Goal: Task Accomplishment & Management: Manage account settings

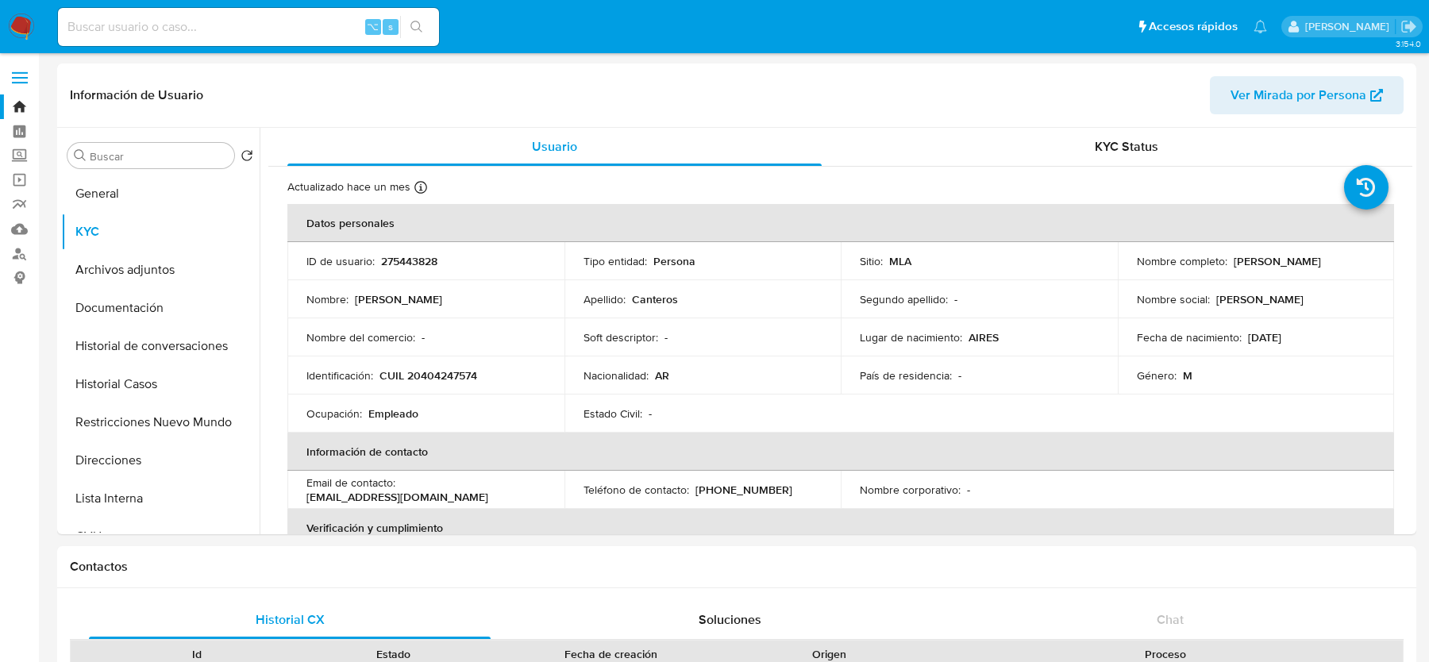
select select "10"
click at [176, 34] on input at bounding box center [248, 27] width 381 height 21
paste input "PkZBVILdOcm9bXUigGDnadGA"
type input "PkZBVILdOcm9bXUigGDnadGA"
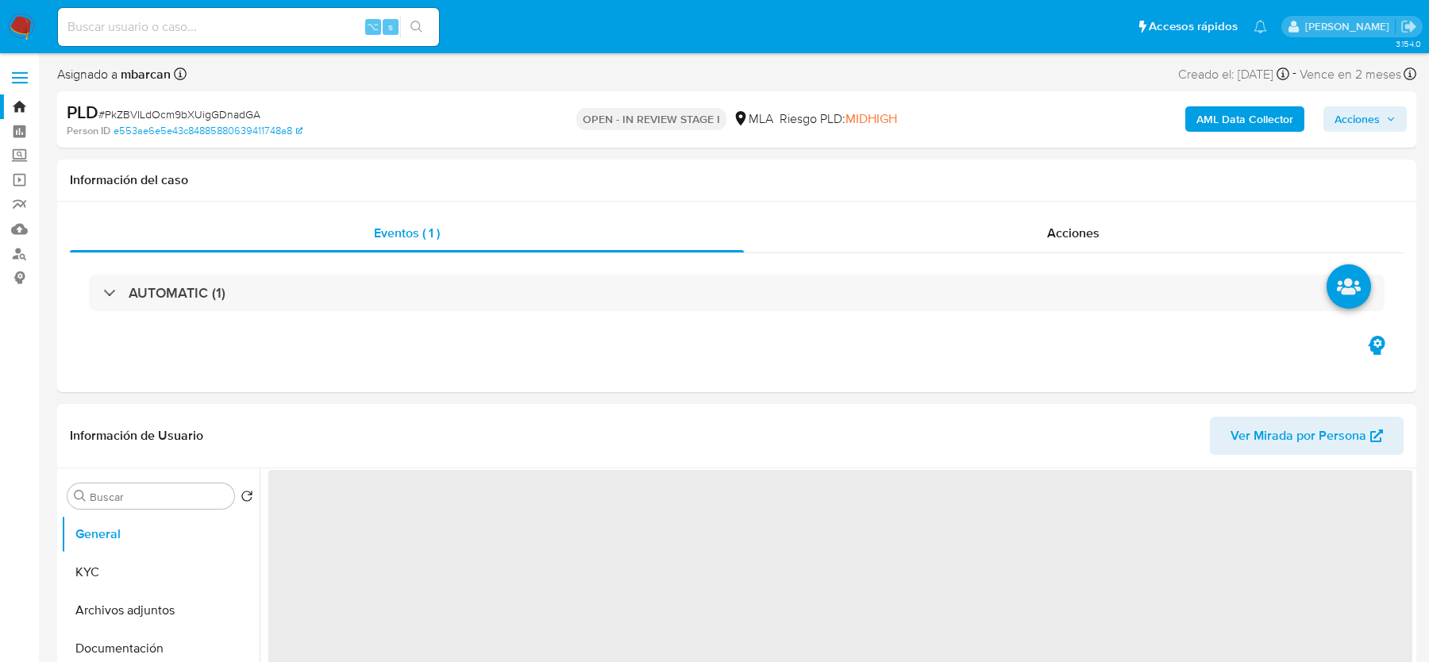
select select "10"
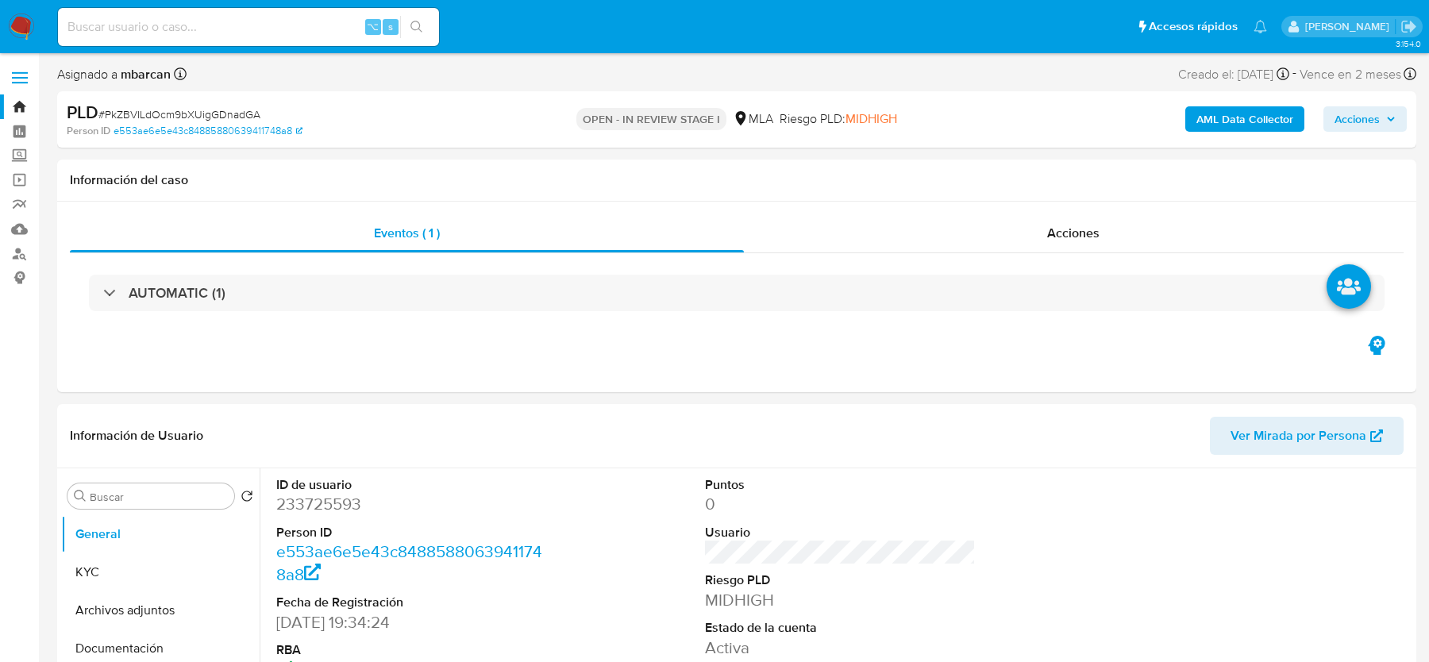
click at [125, 114] on span "# PkZBVILdOcm9bXUigGDnadGA" at bounding box center [179, 114] width 162 height 16
copy span "PkZBVILdOcm9bXUigGDnadGA"
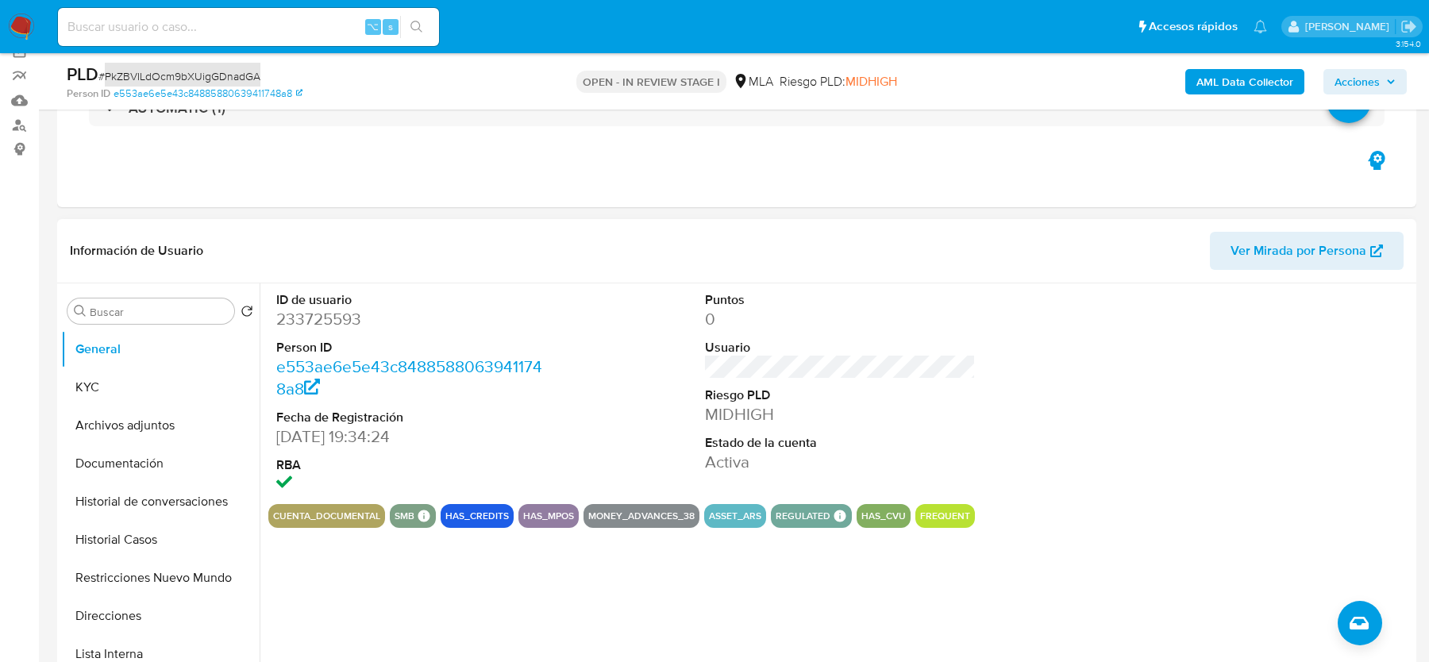
scroll to position [260, 0]
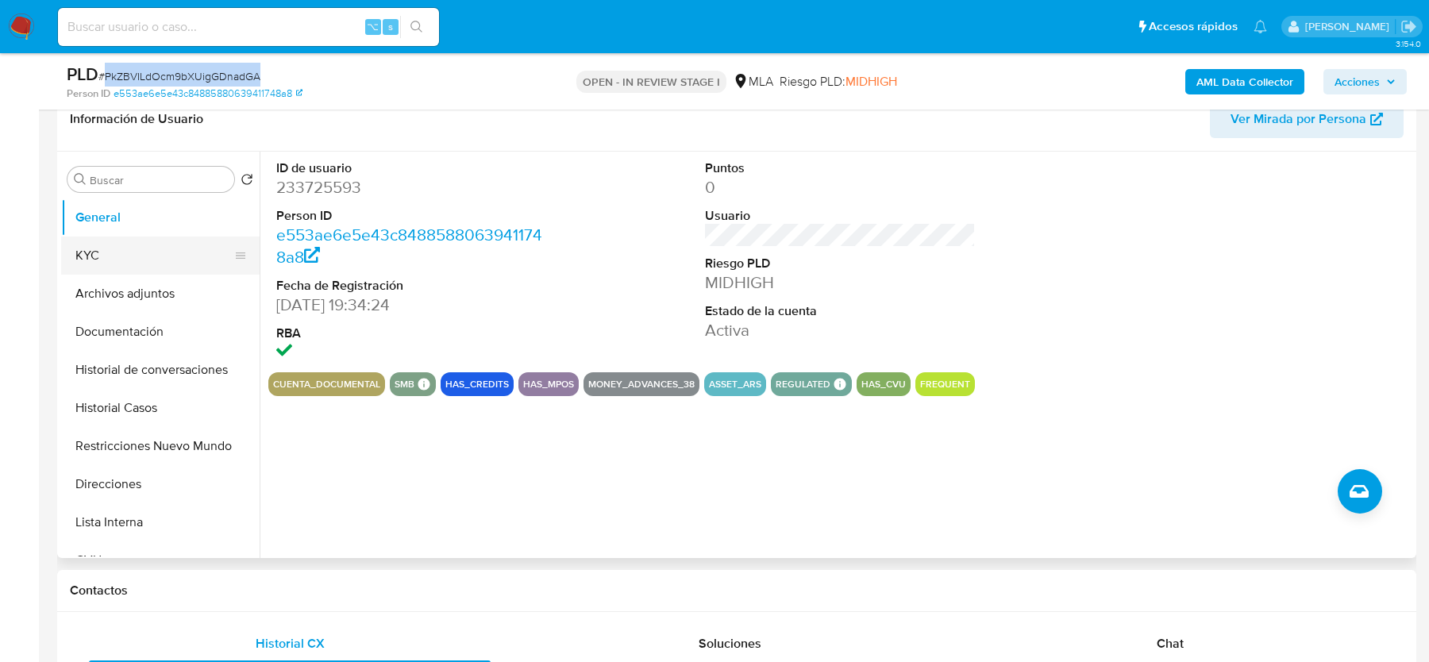
click at [94, 266] on button "KYC" at bounding box center [154, 256] width 186 height 38
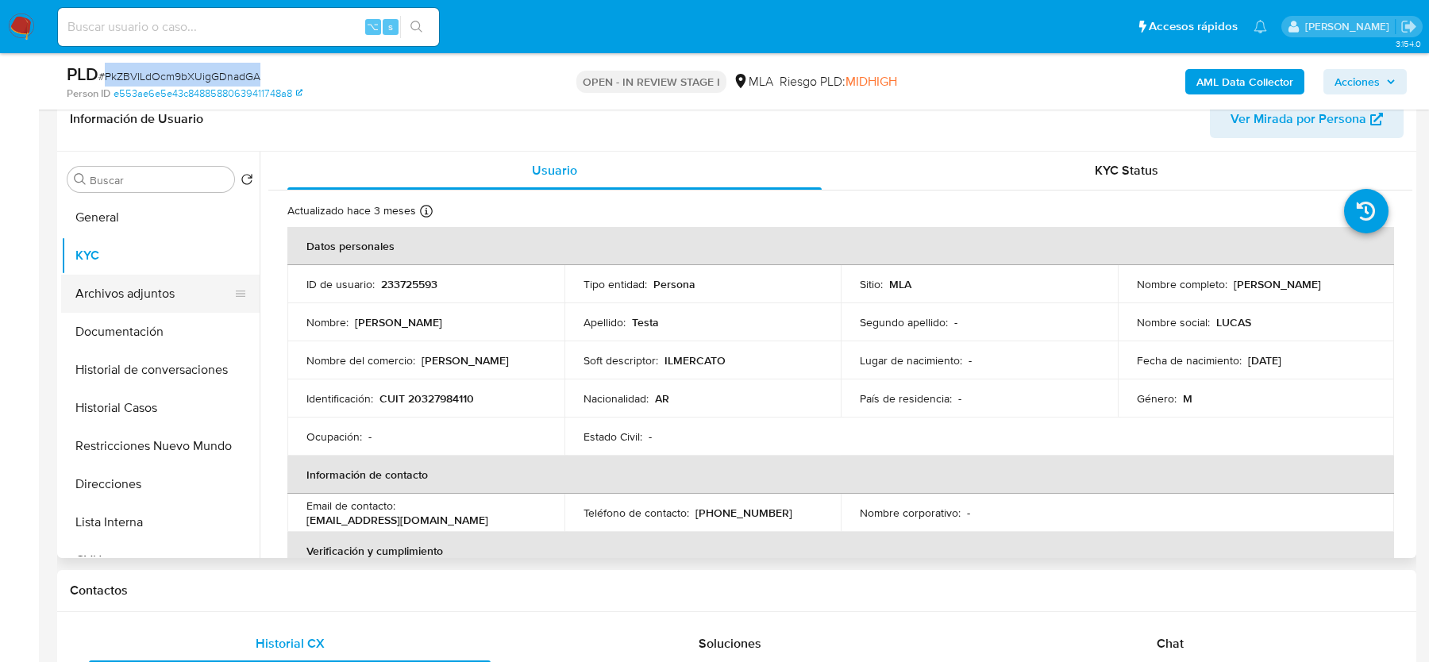
click at [162, 298] on button "Archivos adjuntos" at bounding box center [154, 294] width 186 height 38
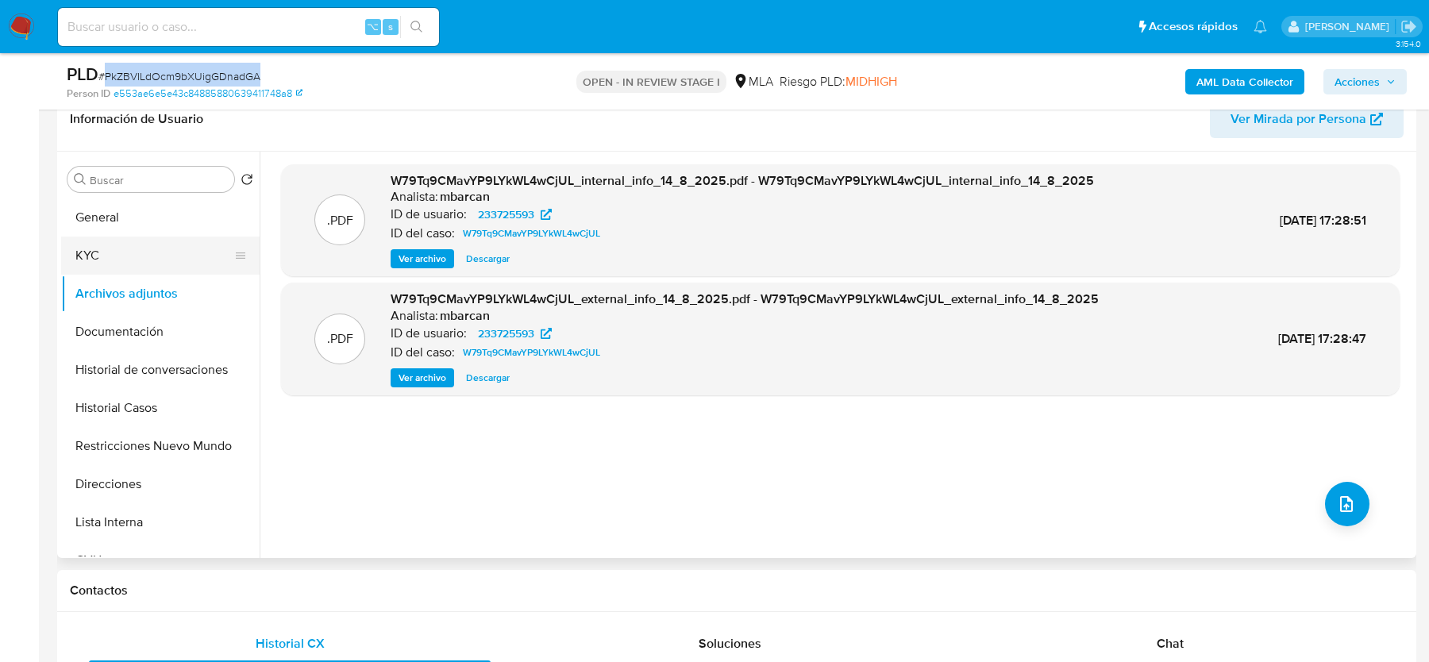
click at [126, 252] on button "KYC" at bounding box center [154, 256] width 186 height 38
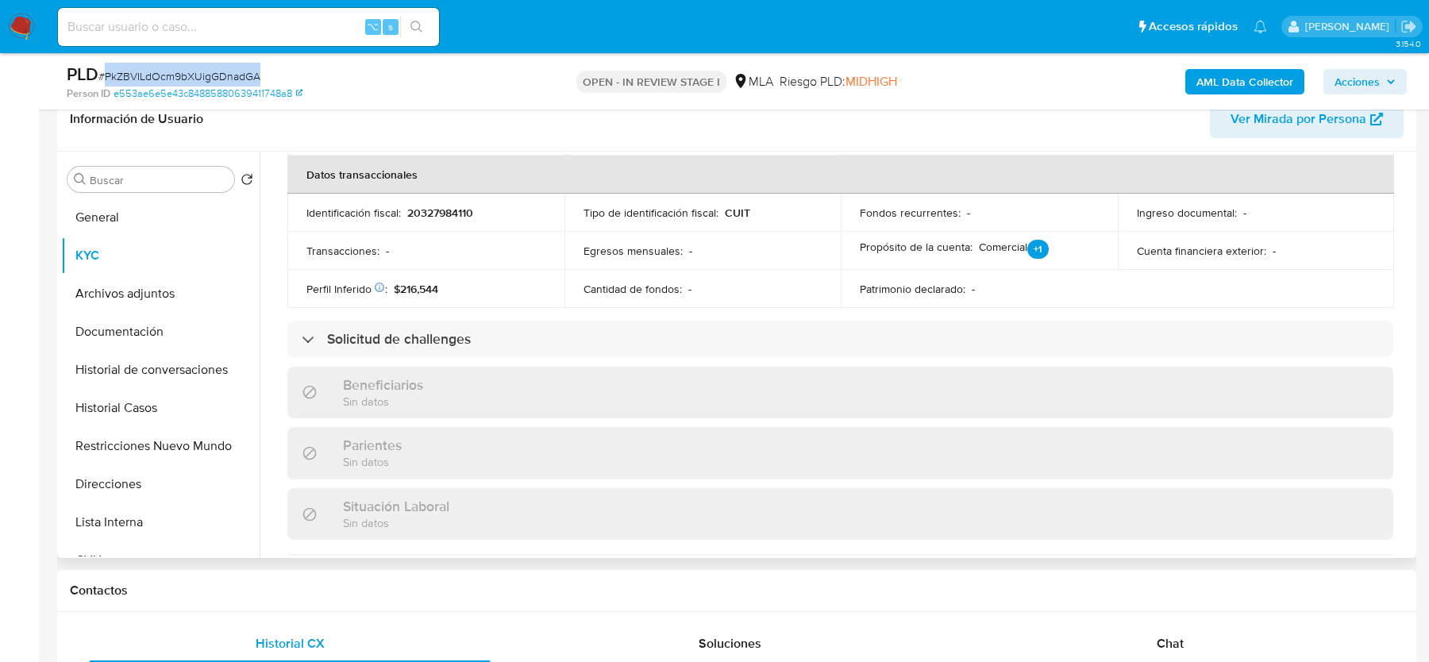
scroll to position [866, 0]
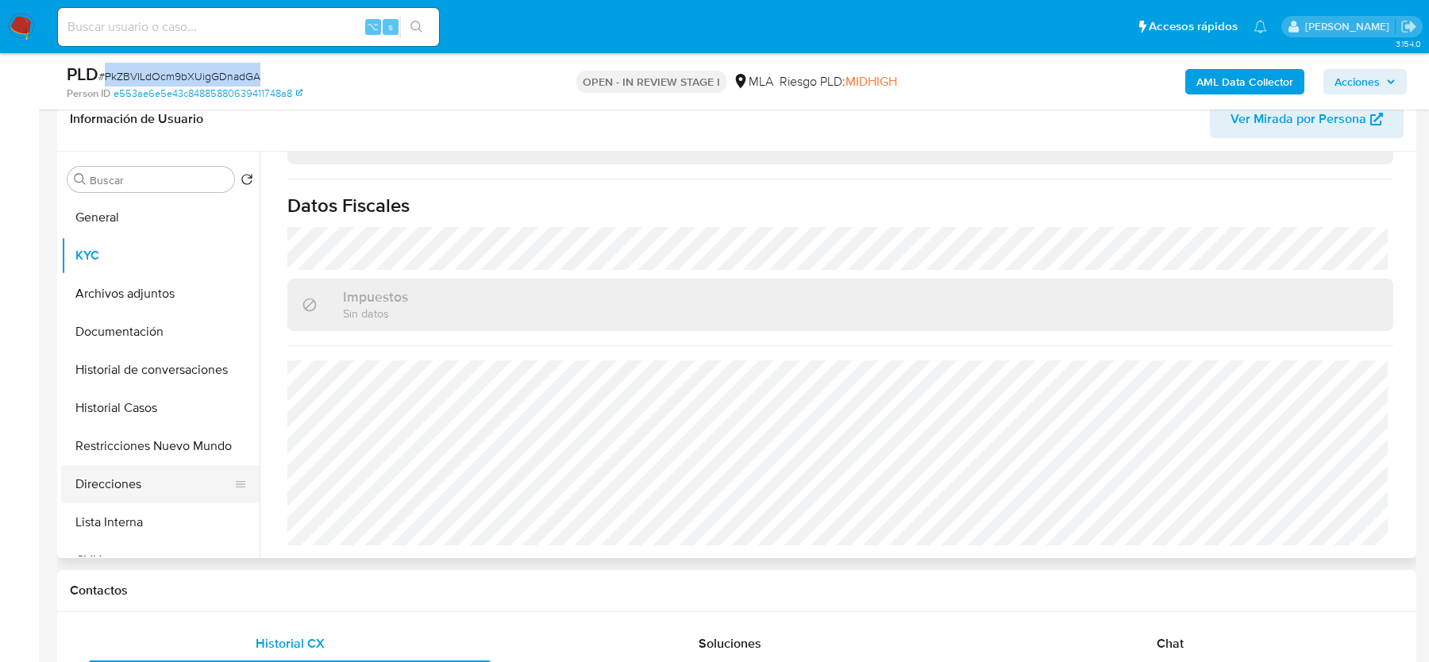
click at [130, 480] on button "Direcciones" at bounding box center [154, 484] width 186 height 38
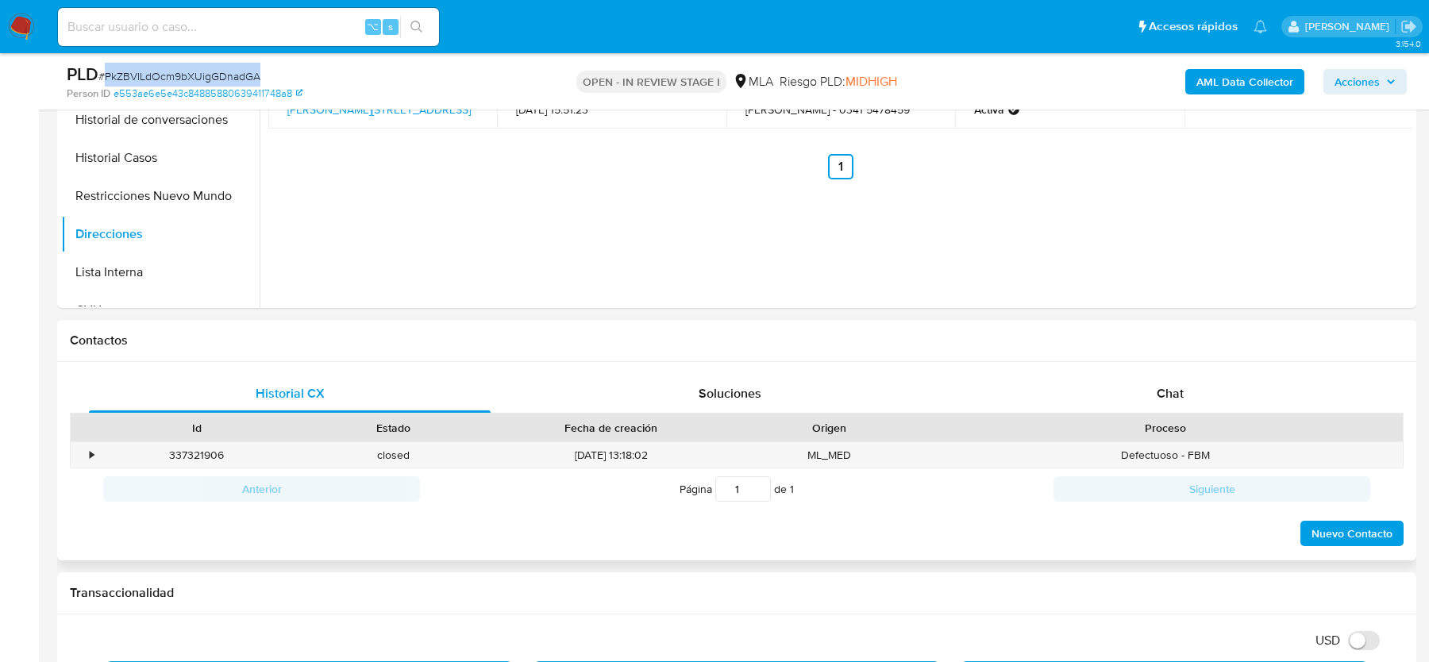
scroll to position [536, 0]
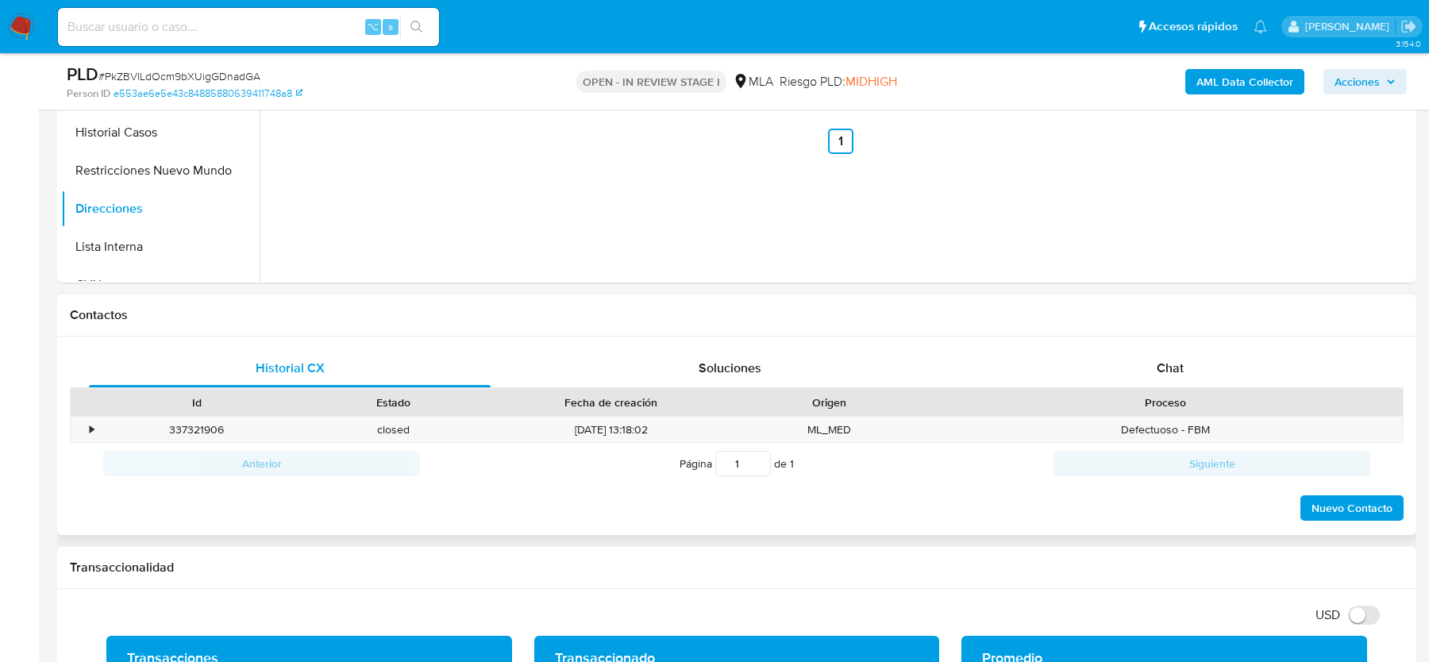
click at [1125, 340] on div "Historial CX Soluciones Chat Id Estado Fecha de creación Origen Proceso • 33732…" at bounding box center [736, 436] width 1359 height 199
click at [1126, 373] on div "Chat" at bounding box center [1170, 368] width 402 height 38
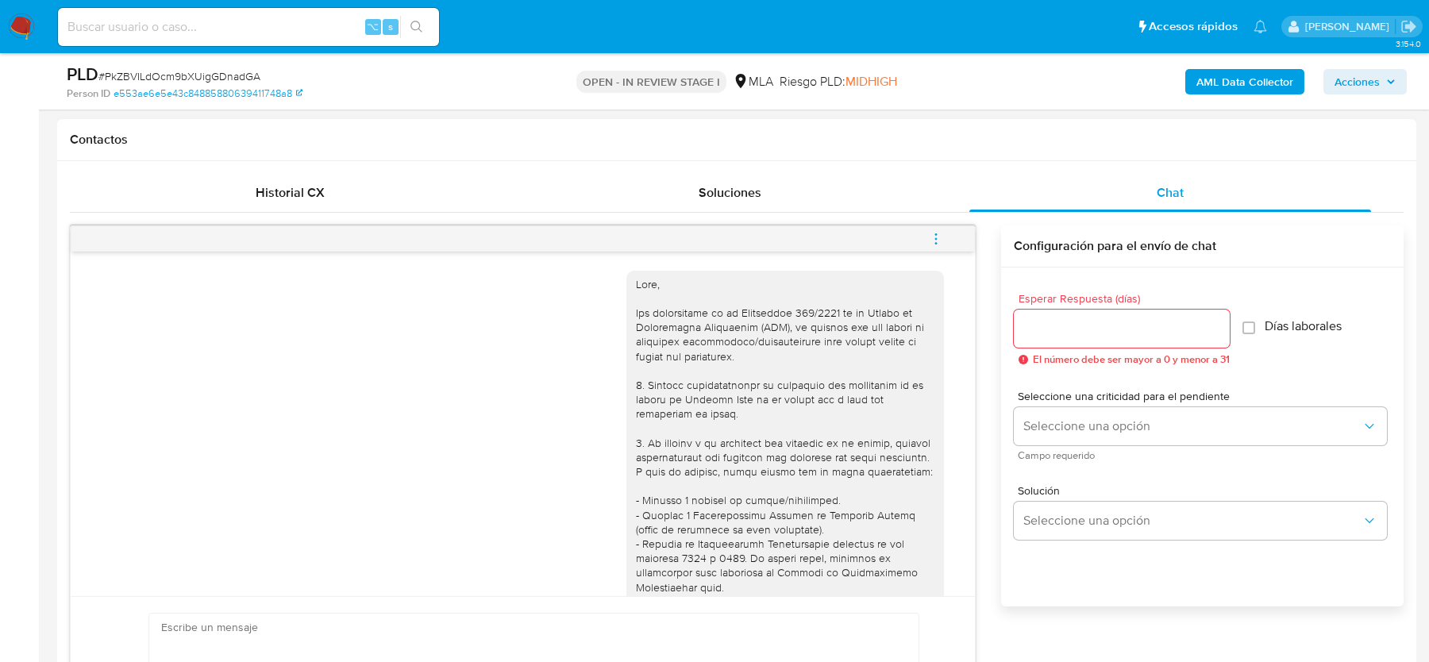
scroll to position [905, 0]
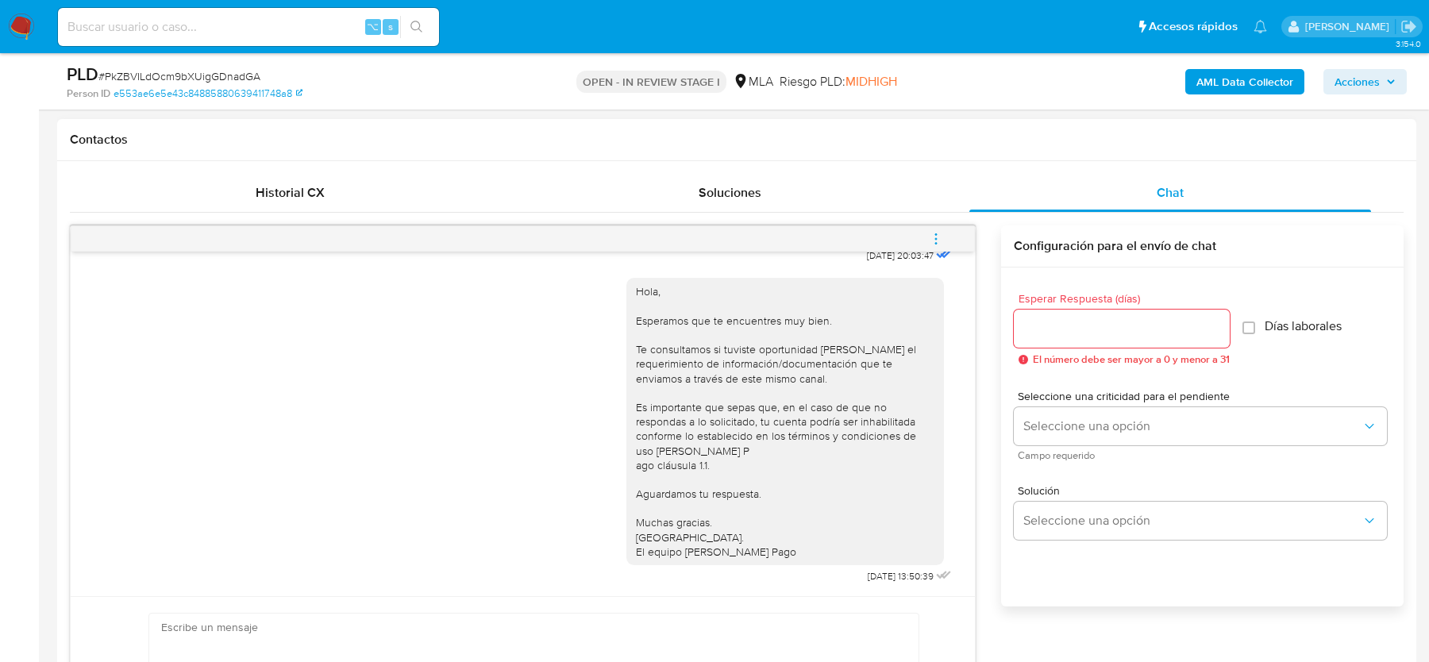
click at [947, 240] on button "menu-action" at bounding box center [936, 239] width 52 height 38
click at [812, 210] on li "Cerrar conversación" at bounding box center [829, 206] width 163 height 29
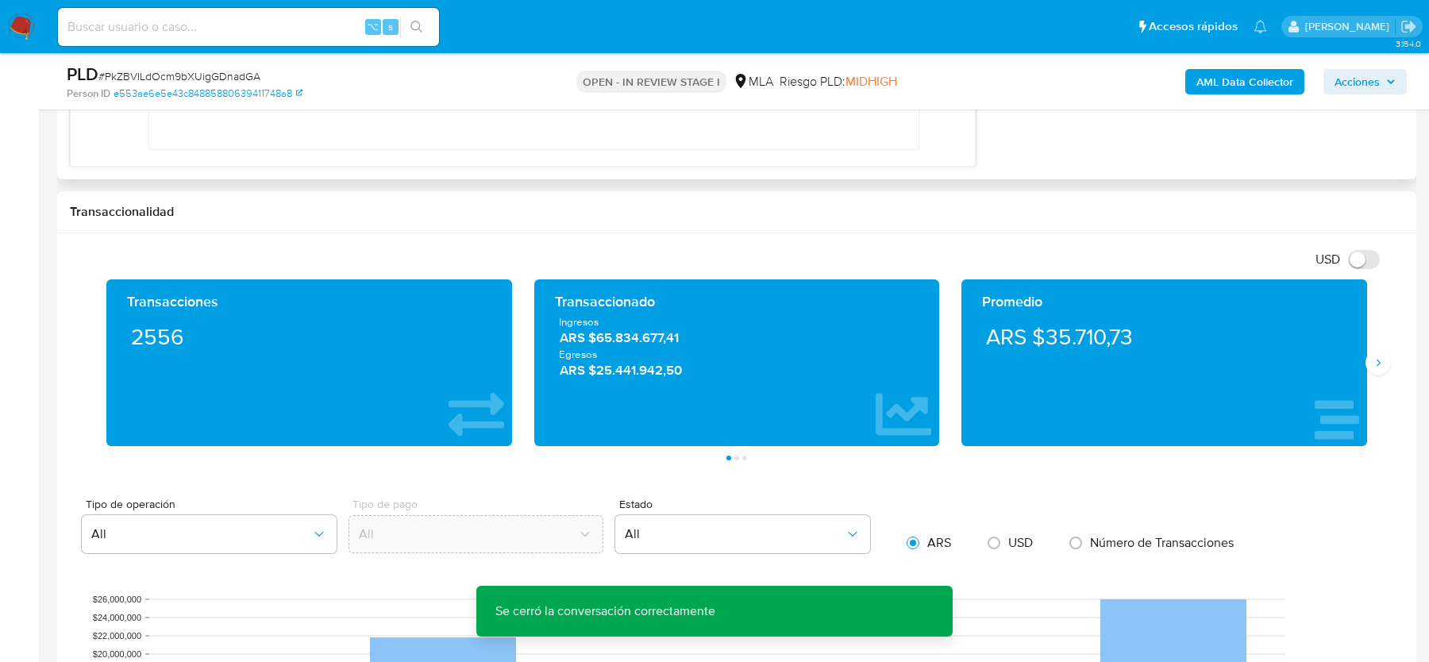
scroll to position [2870, 0]
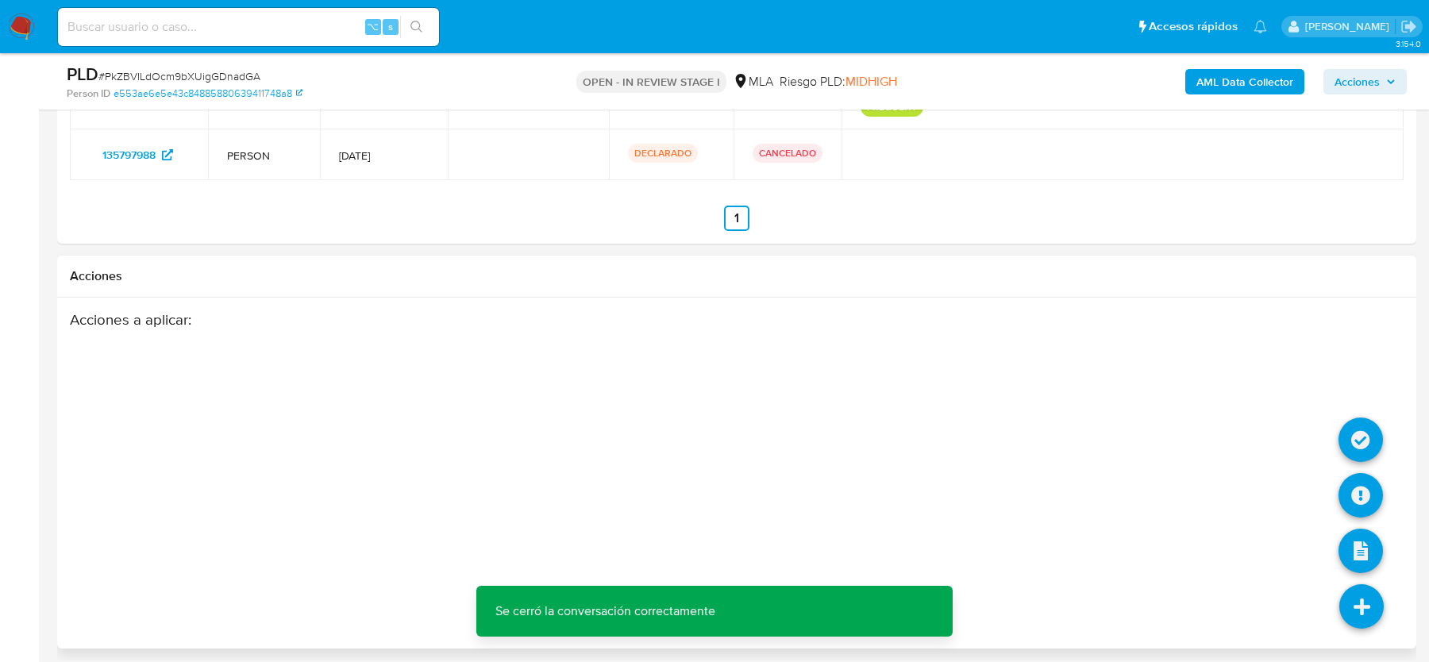
click at [1353, 464] on li at bounding box center [1360, 442] width 44 height 65
click at [1362, 484] on icon at bounding box center [1360, 495] width 44 height 44
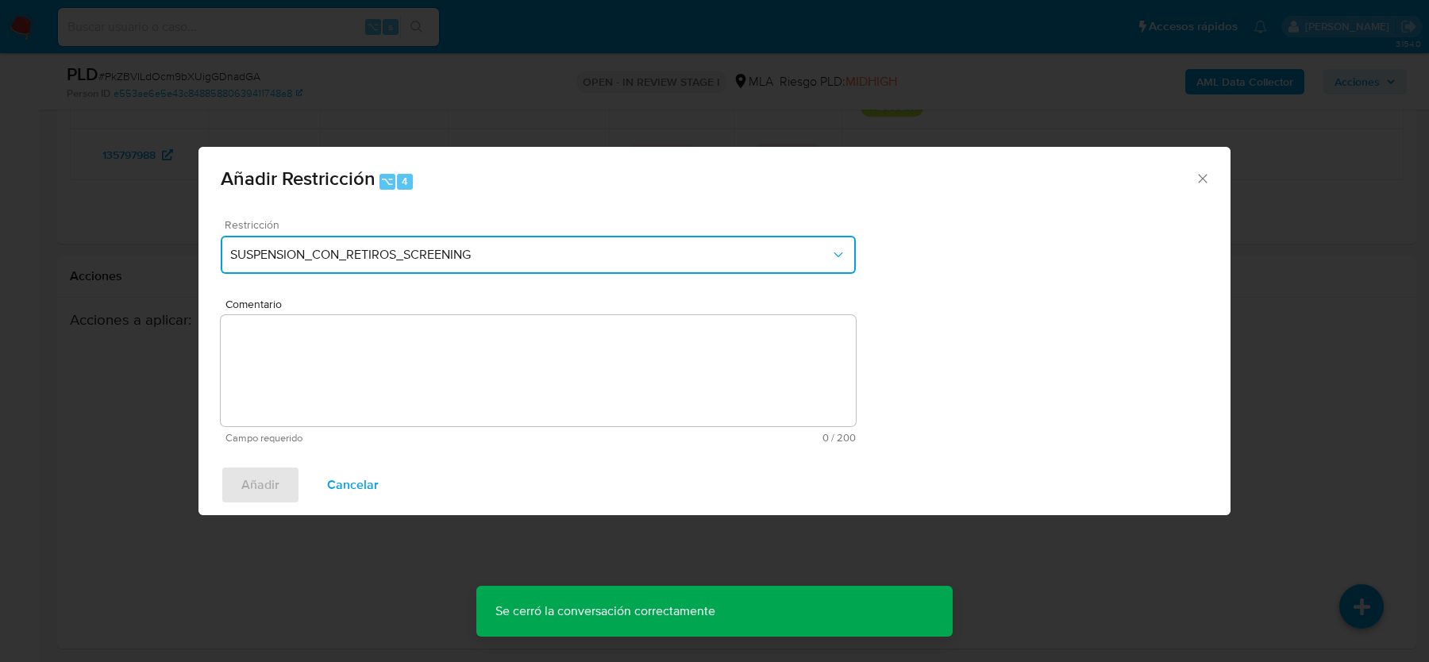
click at [460, 248] on span "SUSPENSION_CON_RETIROS_SCREENING" at bounding box center [530, 255] width 600 height 16
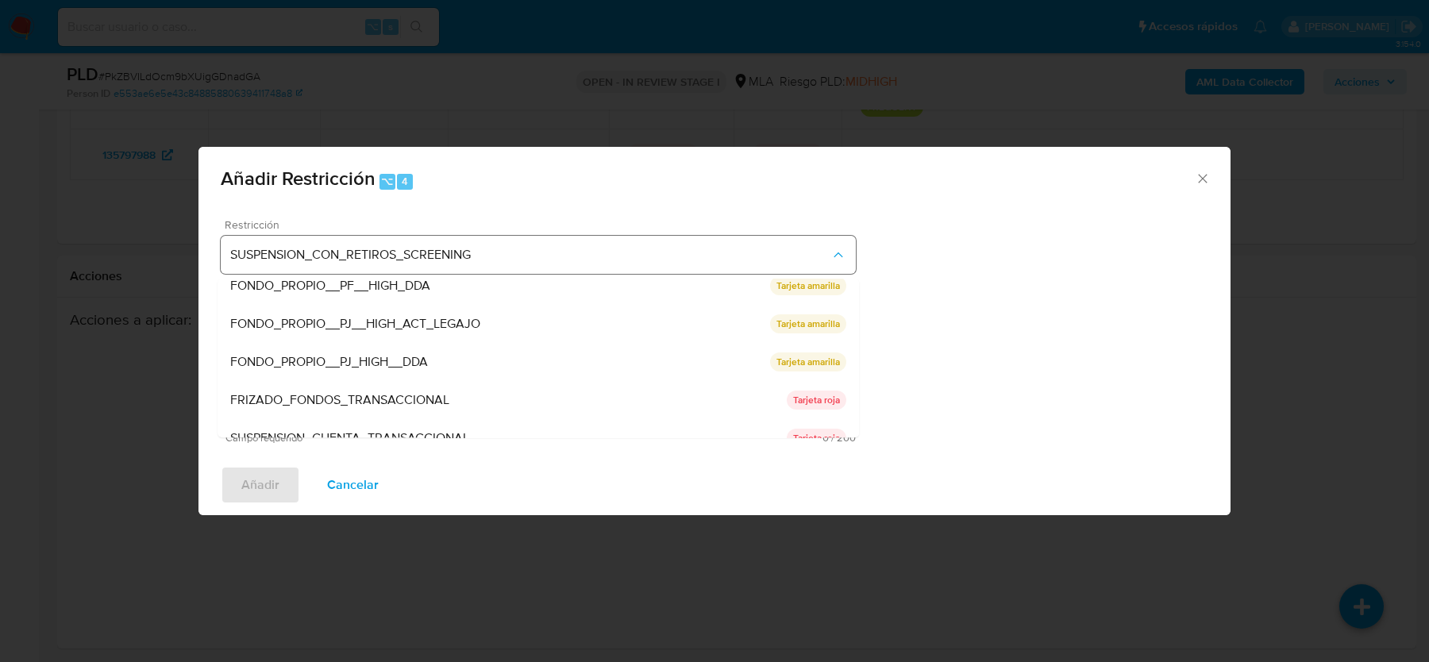
scroll to position [260, 0]
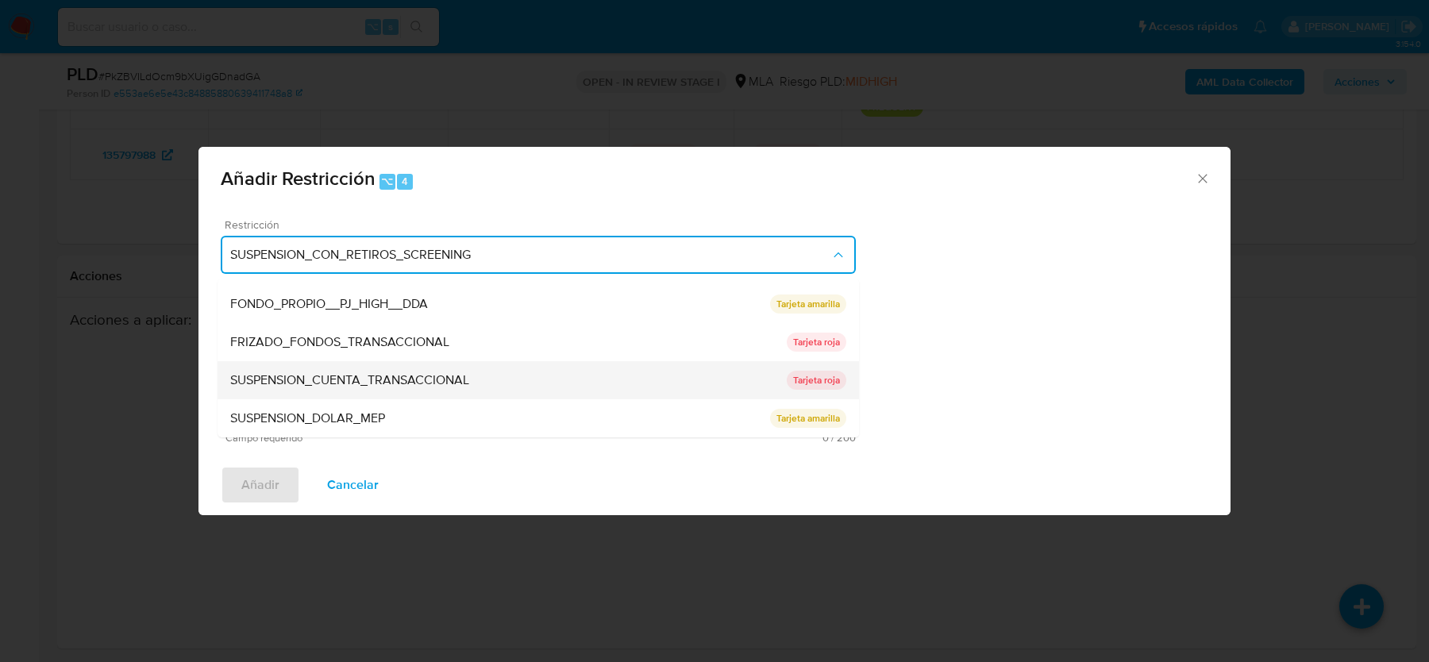
click at [430, 369] on div "SUSPENSION_CUENTA_TRANSACCIONAL" at bounding box center [508, 380] width 556 height 38
click at [430, 369] on textarea "Comentario" at bounding box center [538, 370] width 635 height 111
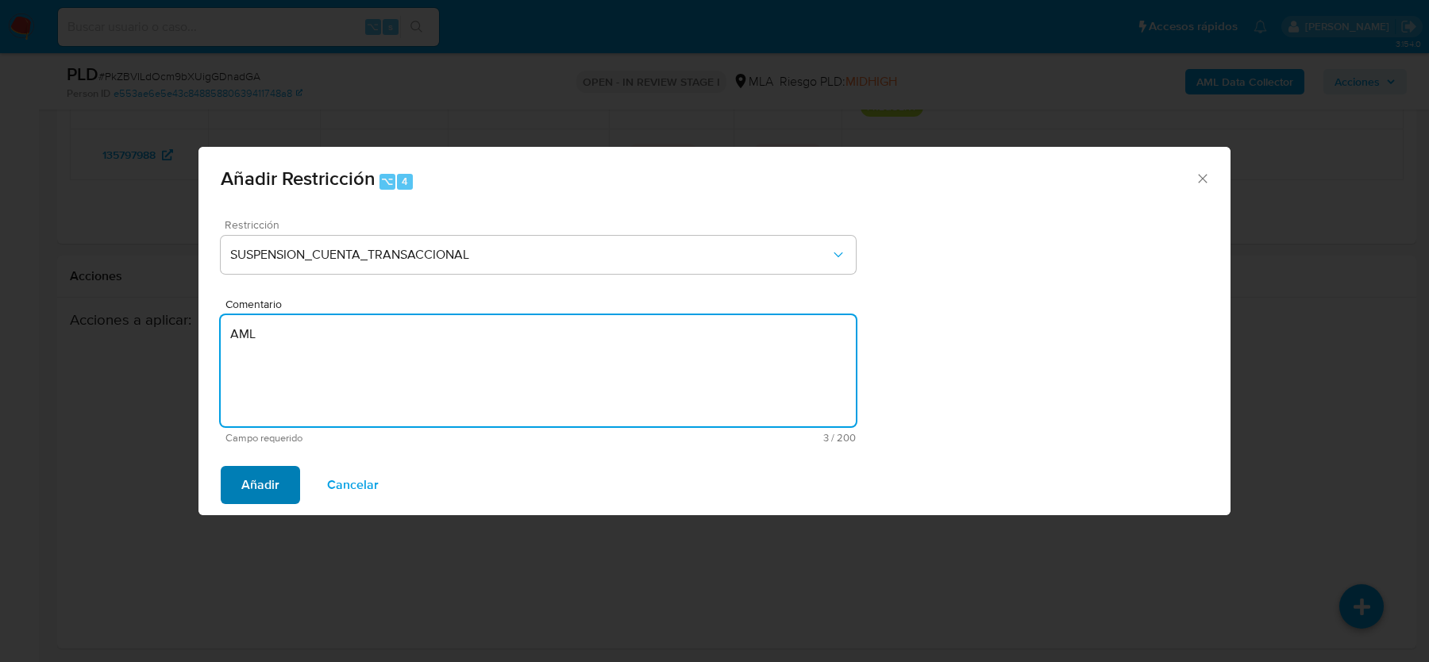
type textarea "AML"
click at [248, 475] on span "Añadir" at bounding box center [260, 485] width 38 height 35
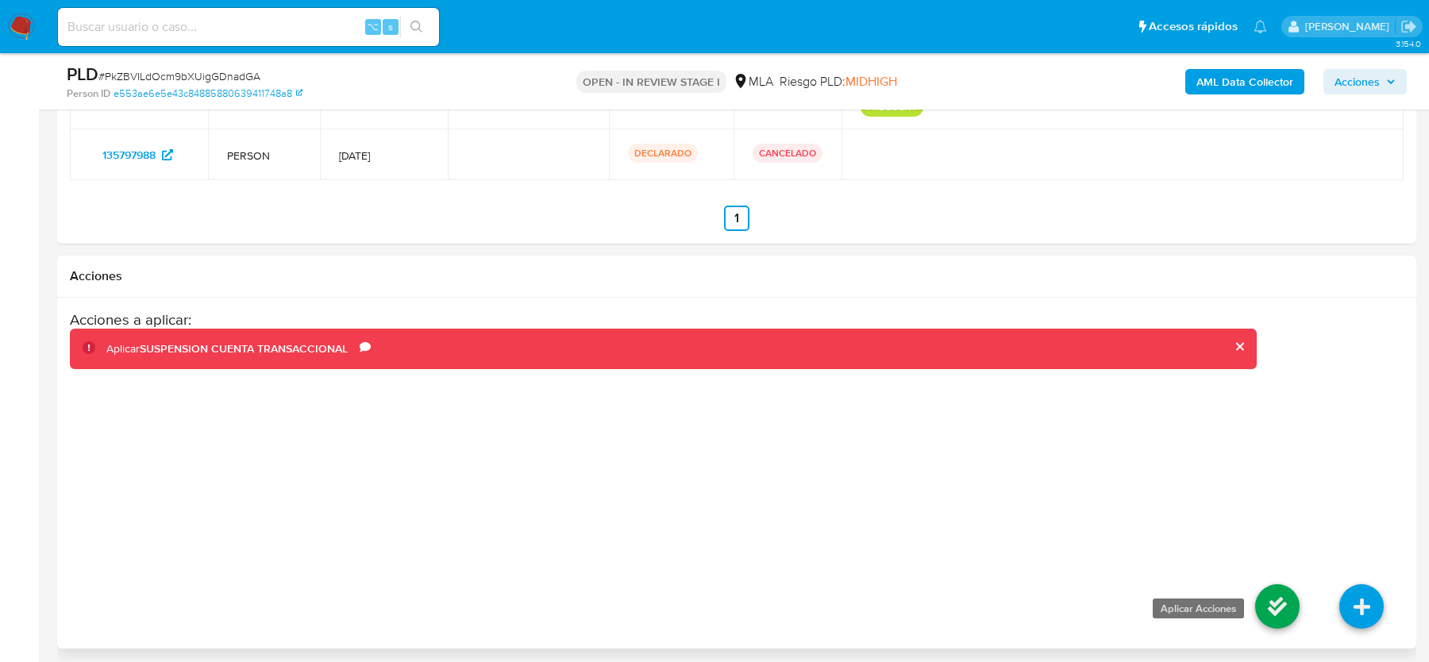
click at [1266, 599] on icon at bounding box center [1277, 606] width 44 height 44
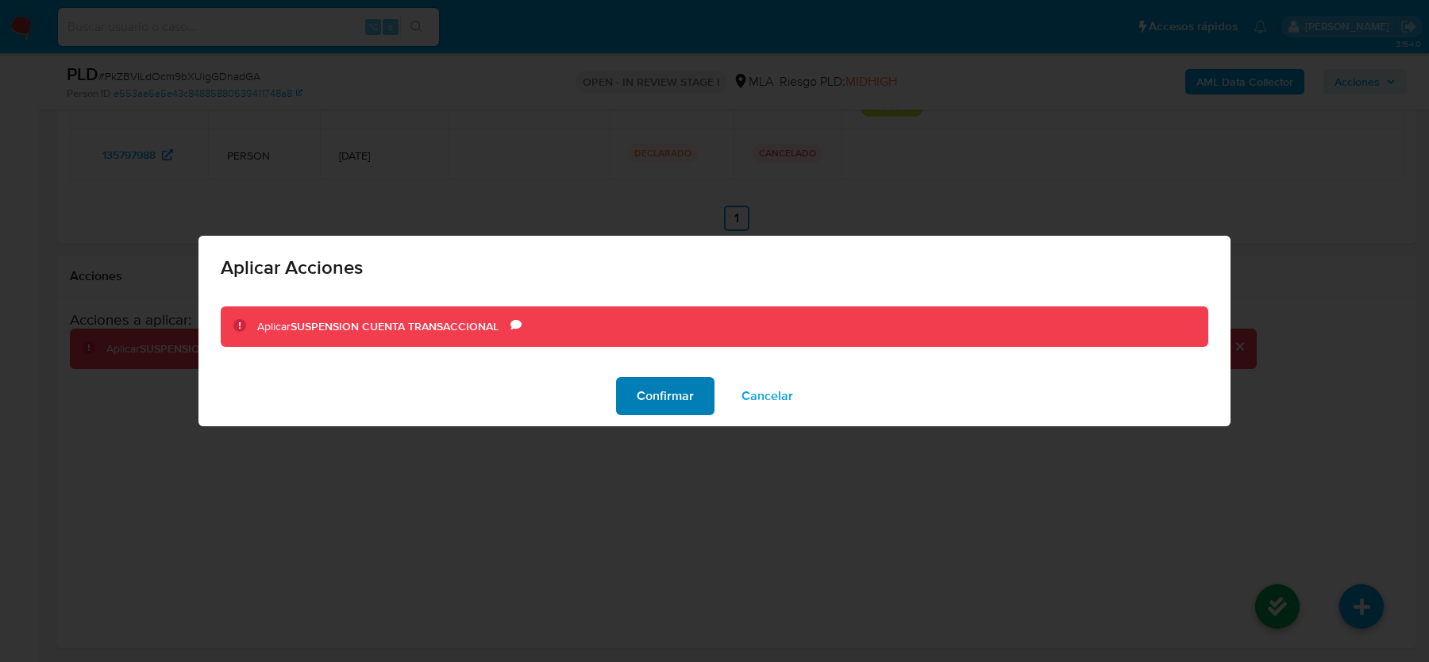
click at [692, 387] on span "Confirmar" at bounding box center [665, 396] width 57 height 35
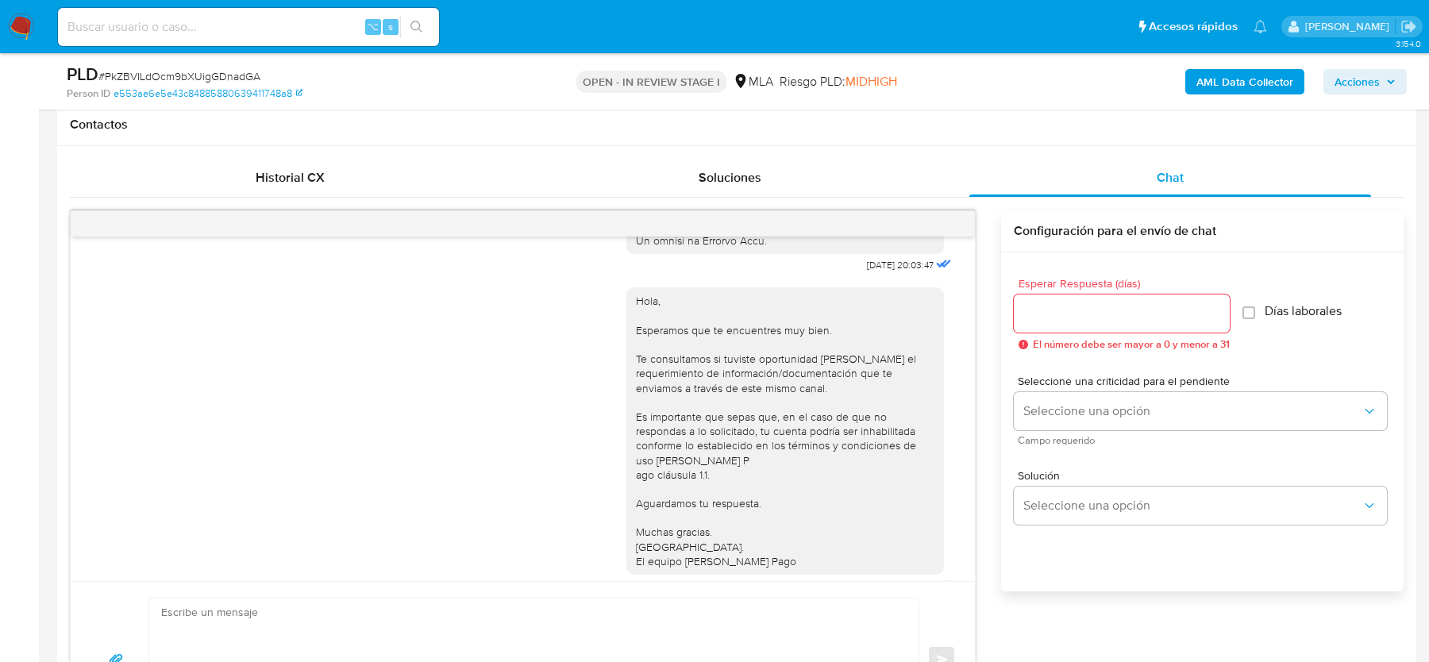
scroll to position [767, 0]
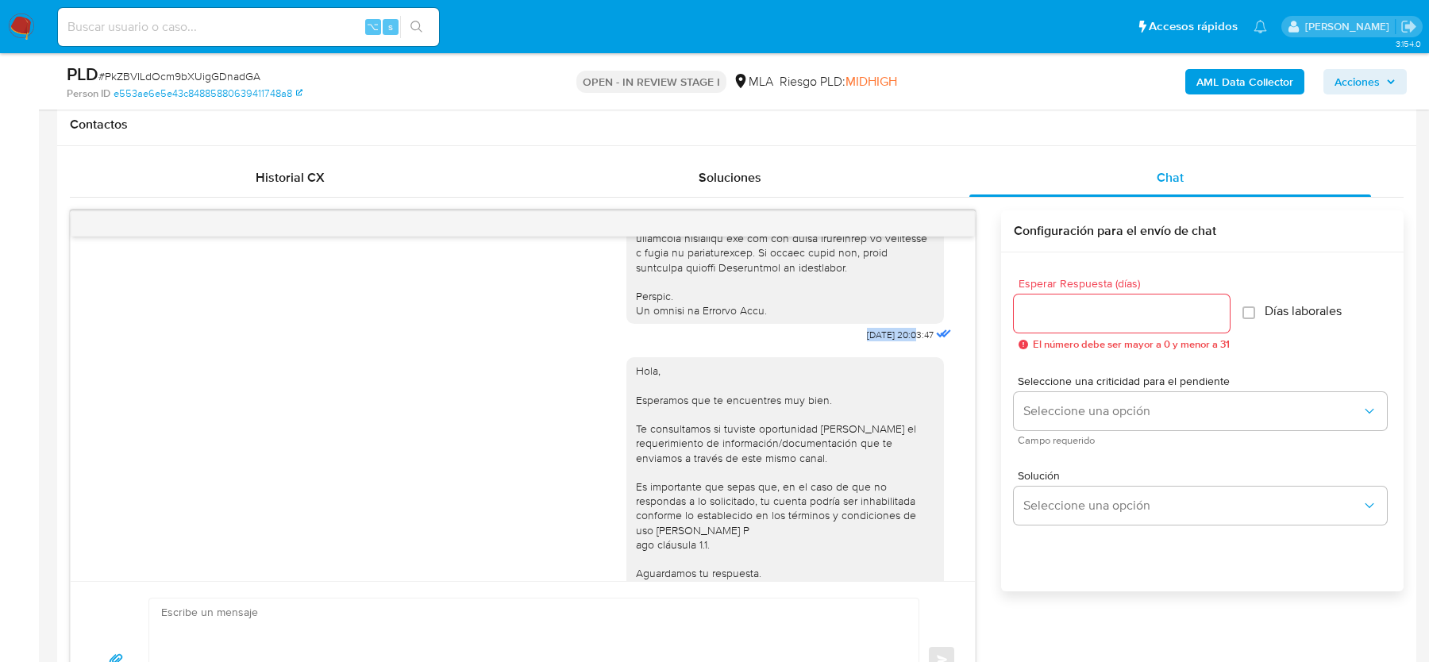
drag, startPoint x: 835, startPoint y: 361, endPoint x: 899, endPoint y: 362, distance: 64.3
copy div "17/07/2025"
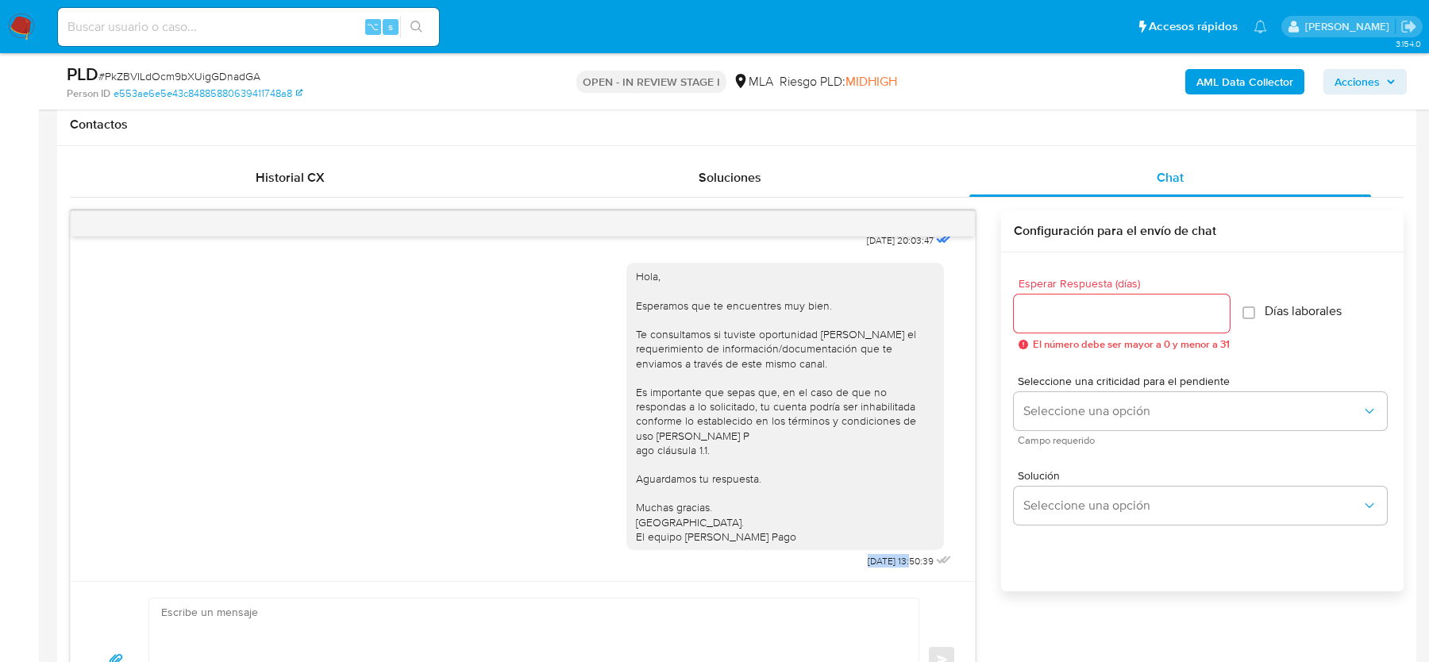
drag, startPoint x: 845, startPoint y: 556, endPoint x: 896, endPoint y: 564, distance: 52.1
click at [896, 564] on div "Hola, Esperamos que te encuentres muy bien. Te consultamos si tuviste oportunid…" at bounding box center [790, 412] width 329 height 321
copy span "21/07/2025"
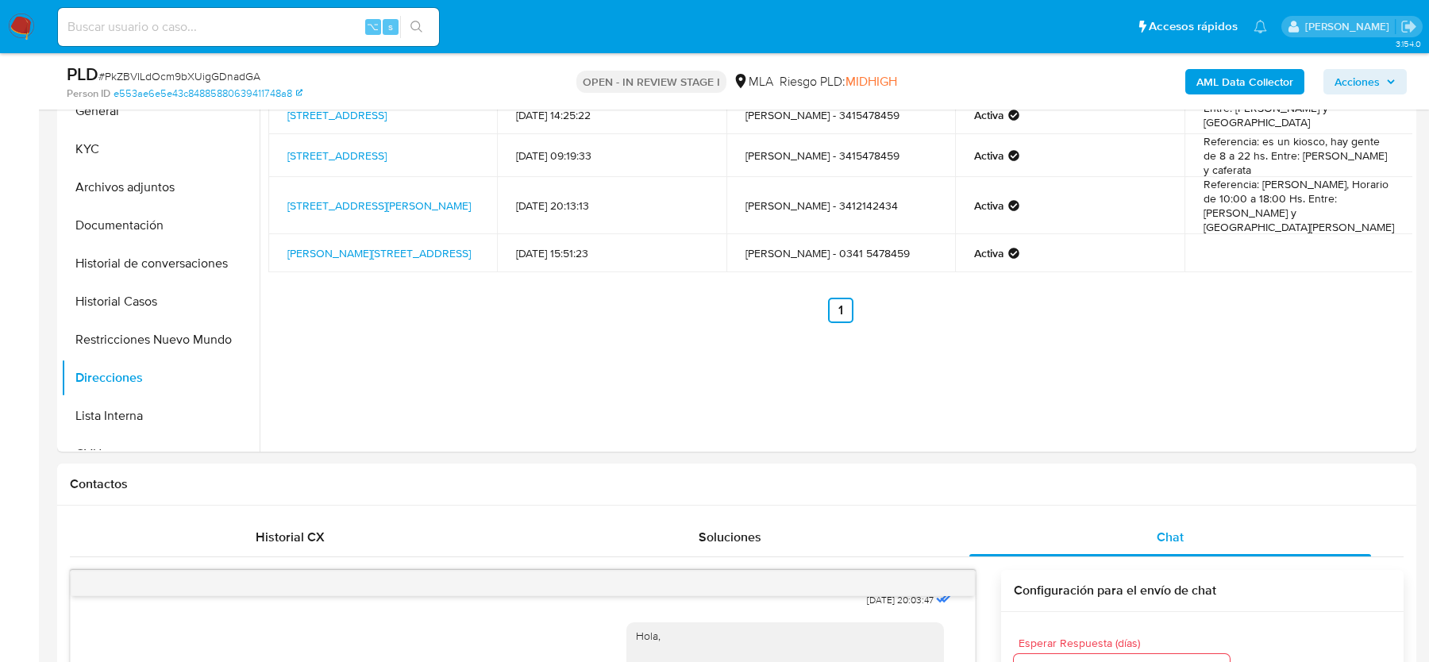
scroll to position [307, 0]
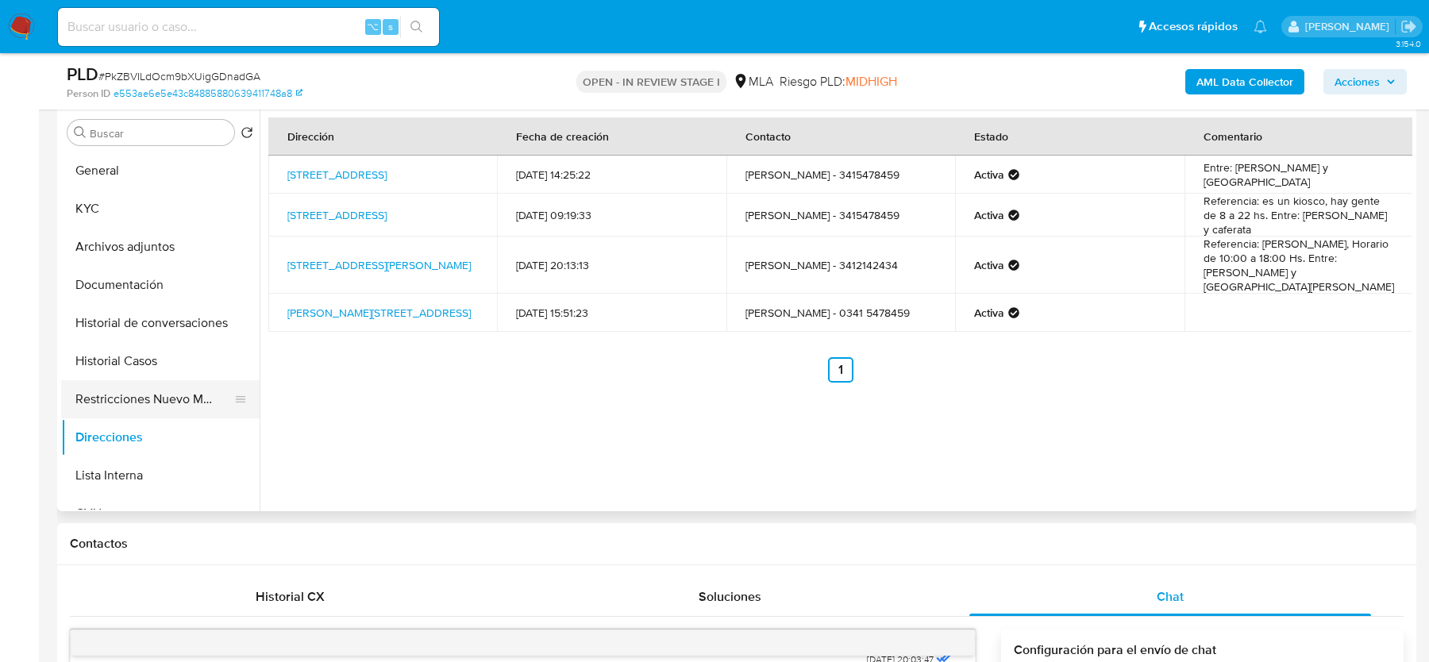
click at [152, 395] on button "Restricciones Nuevo Mundo" at bounding box center [154, 399] width 186 height 38
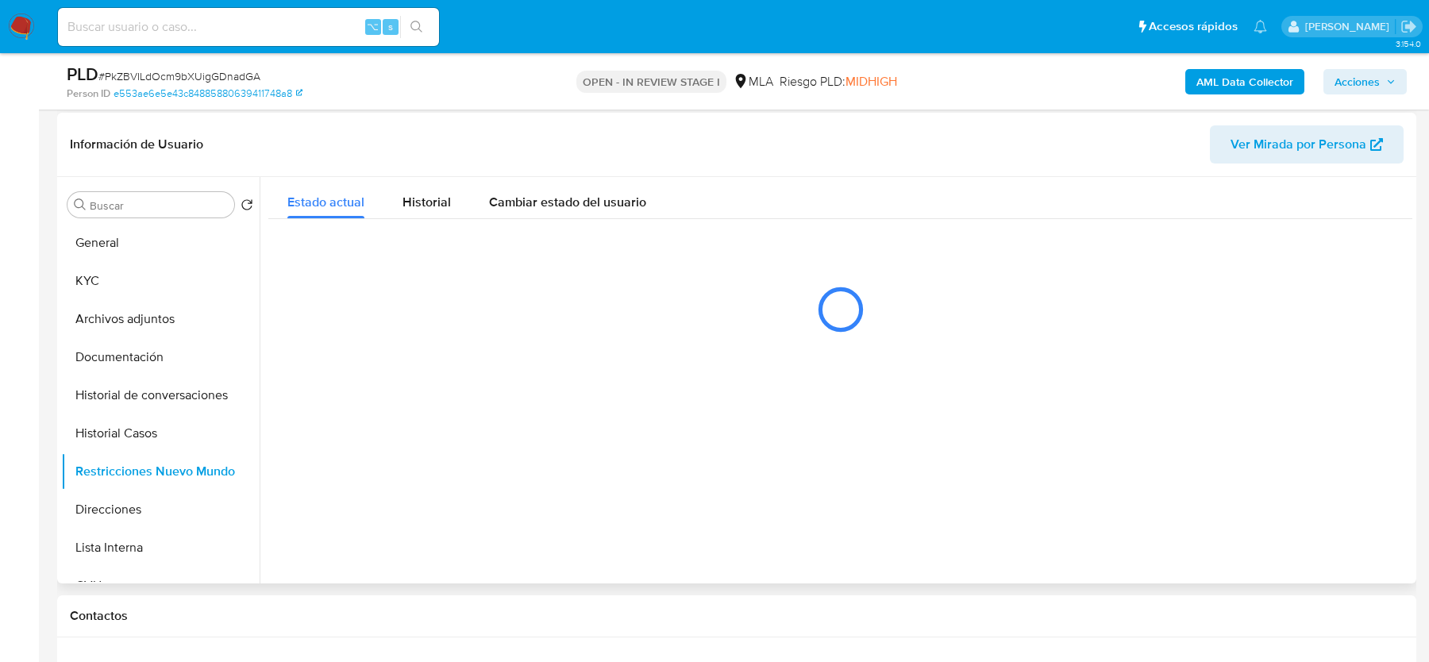
scroll to position [238, 0]
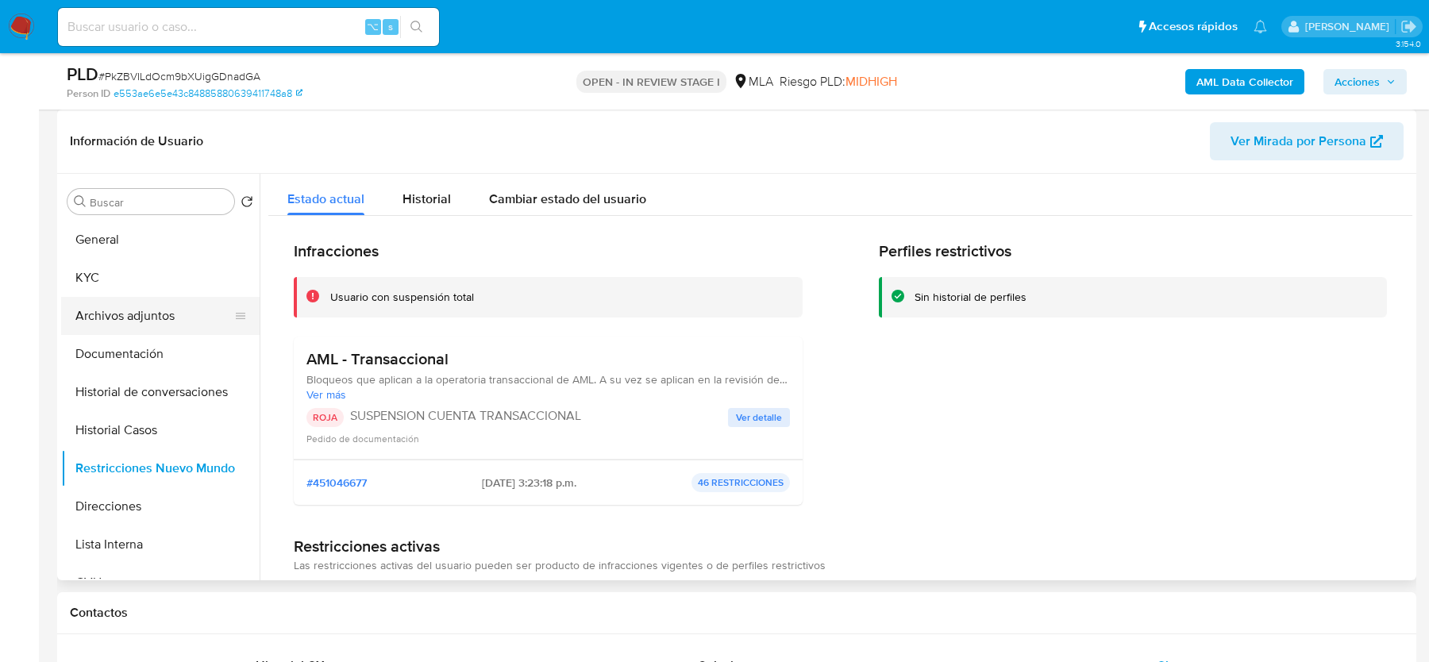
click at [156, 322] on button "Archivos adjuntos" at bounding box center [154, 316] width 186 height 38
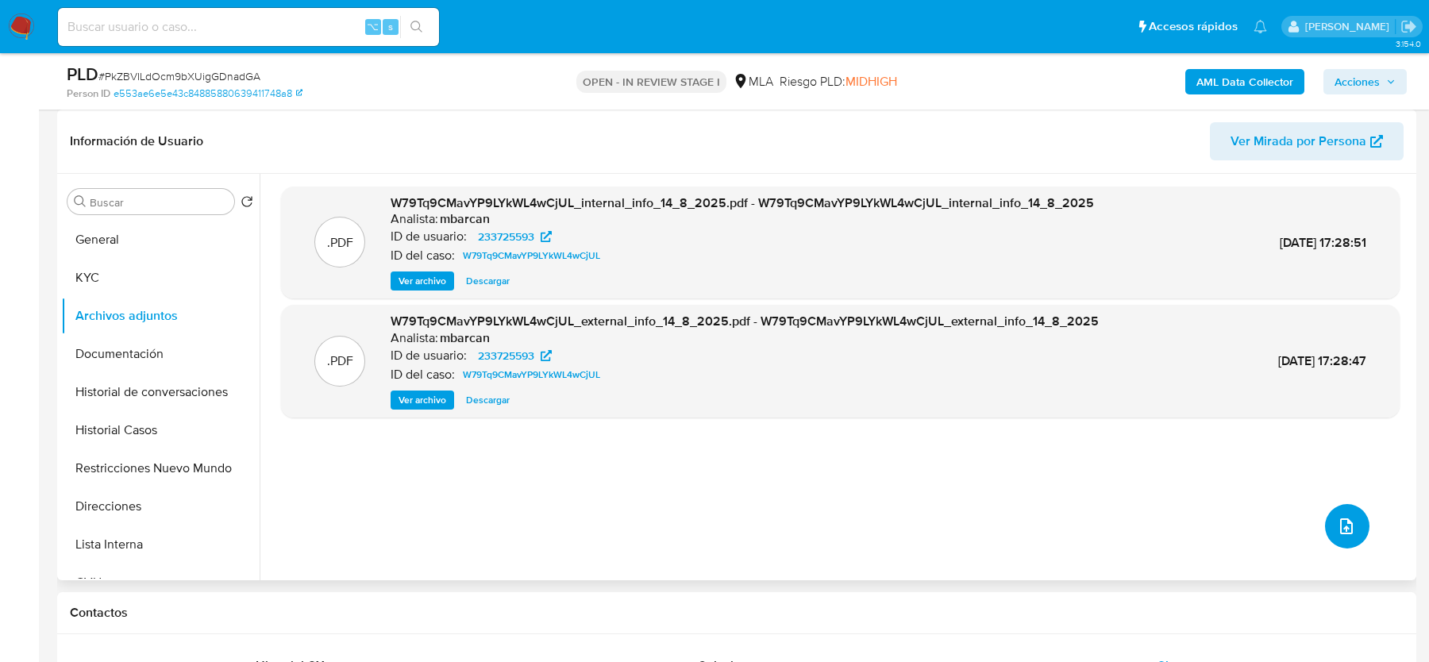
click at [1350, 533] on button "upload-file" at bounding box center [1347, 526] width 44 height 44
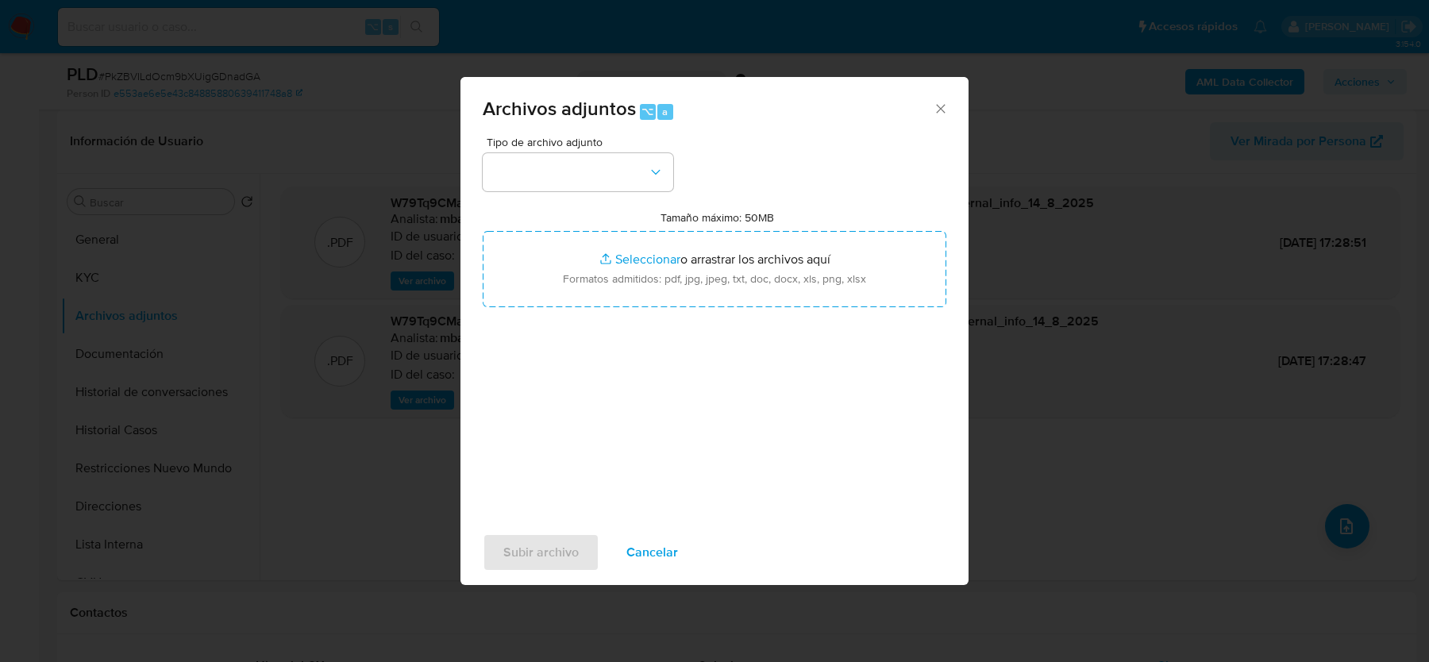
click at [613, 217] on div "Tamaño máximo: 50MB Seleccionar archivos Seleccionar o arrastrar los archivos a…" at bounding box center [715, 258] width 464 height 97
click at [613, 176] on button "button" at bounding box center [578, 172] width 190 height 38
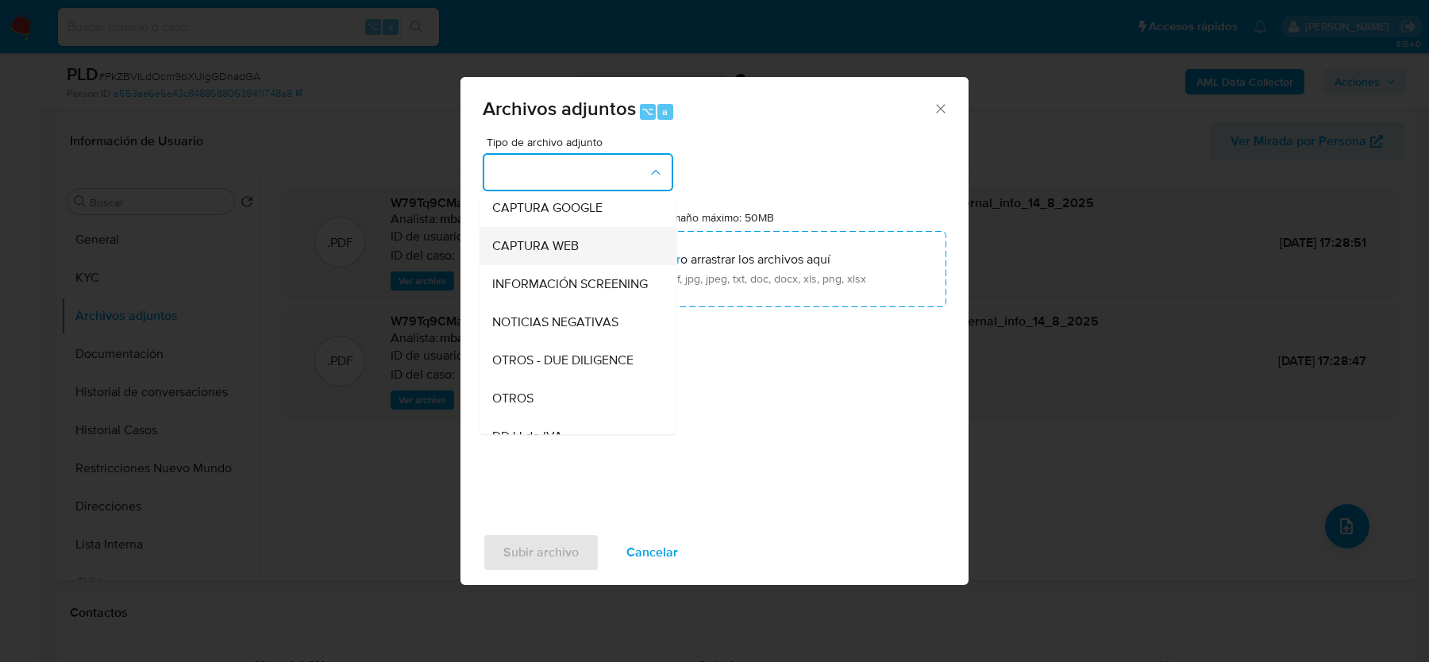
scroll to position [151, 0]
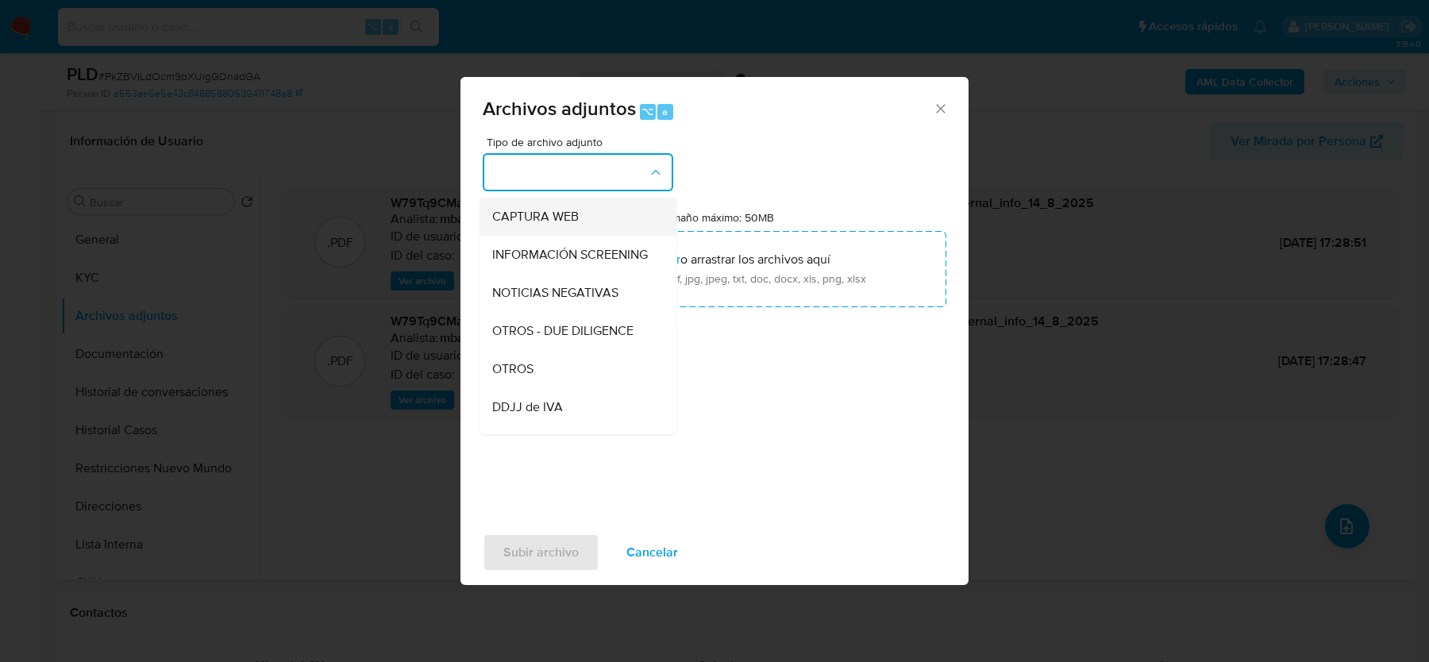
click at [582, 365] on div "OTROS" at bounding box center [573, 369] width 162 height 38
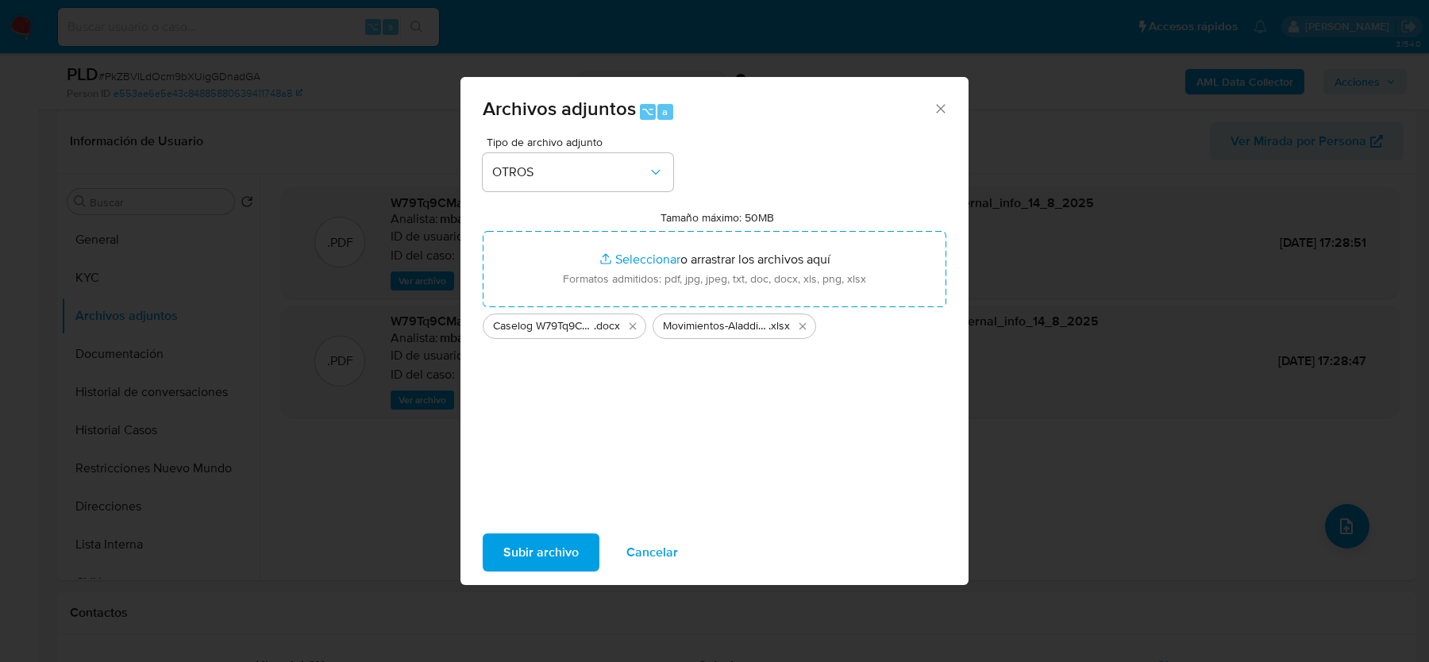
click at [552, 558] on span "Subir archivo" at bounding box center [540, 552] width 75 height 35
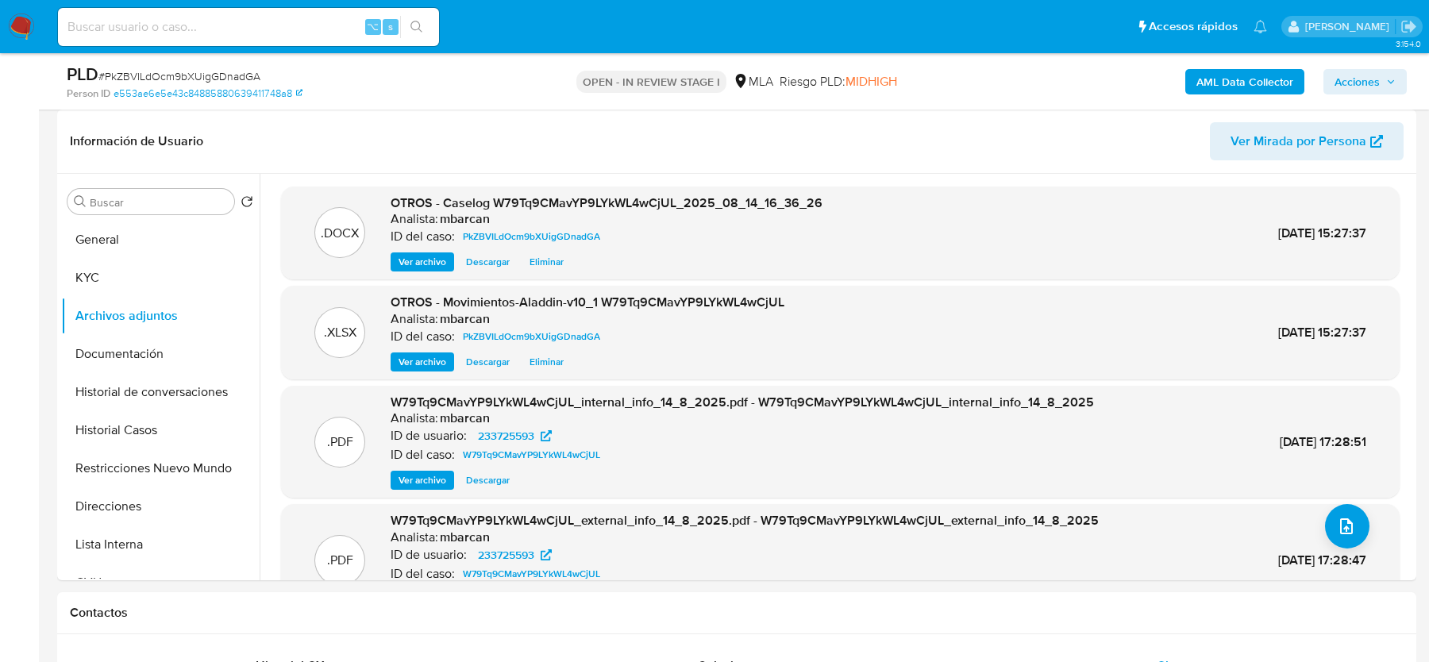
click at [1340, 78] on span "Acciones" at bounding box center [1356, 81] width 45 height 25
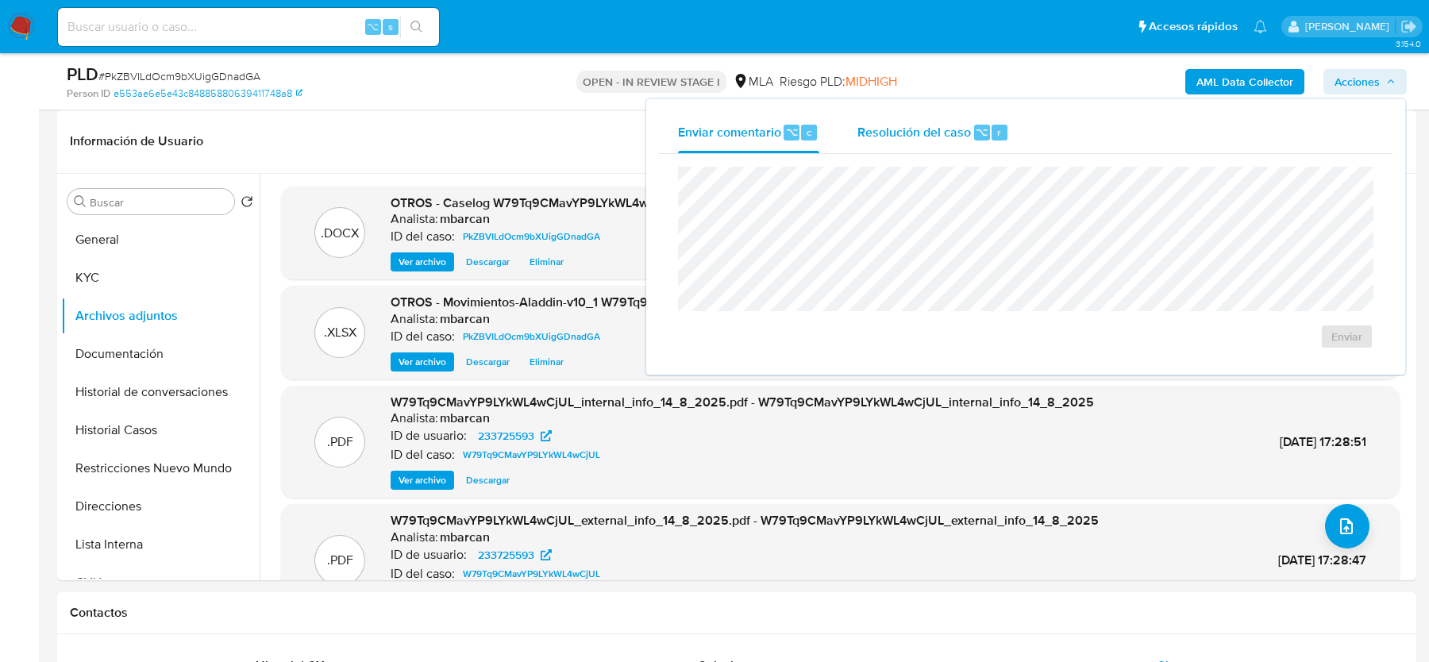
click at [902, 152] on div "Enviar comentario ⌥ c Resolución del caso ⌥ r Enviar" at bounding box center [1025, 237] width 733 height 250
click at [905, 130] on span "Resolución del caso" at bounding box center [914, 131] width 114 height 18
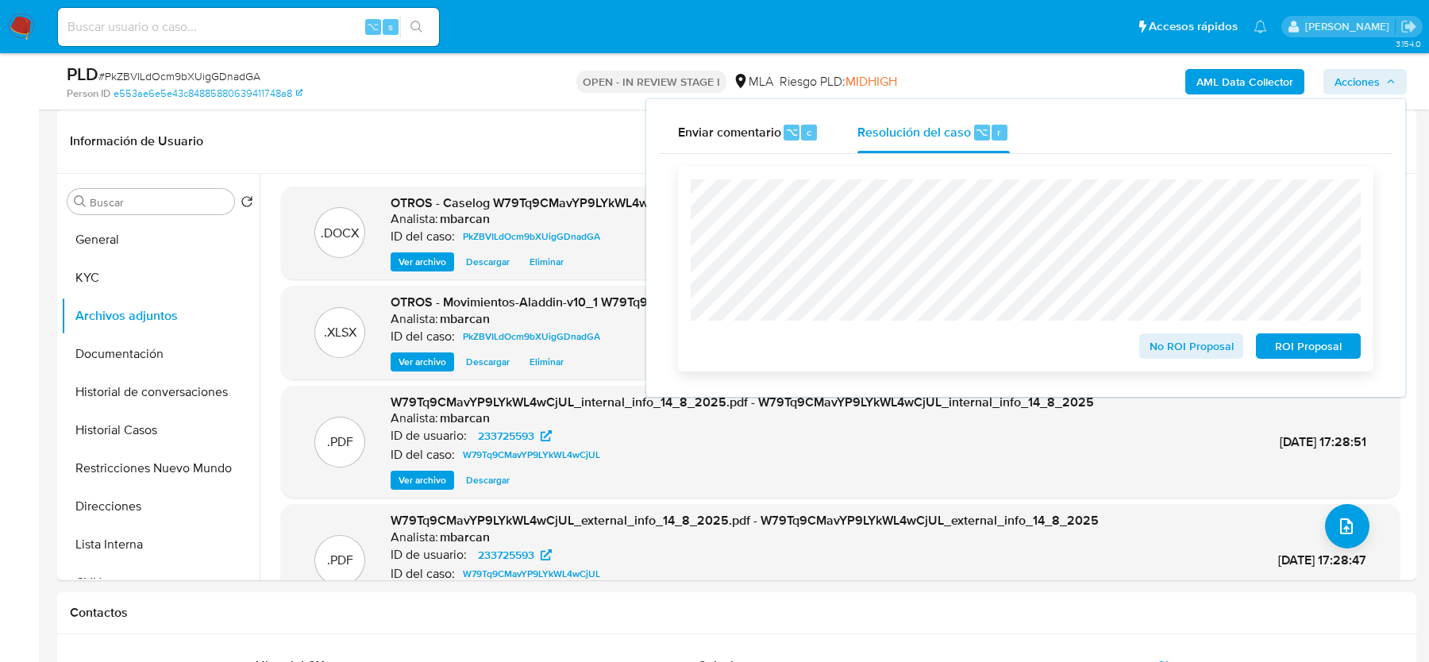
click at [1295, 342] on span "ROI Proposal" at bounding box center [1308, 346] width 83 height 22
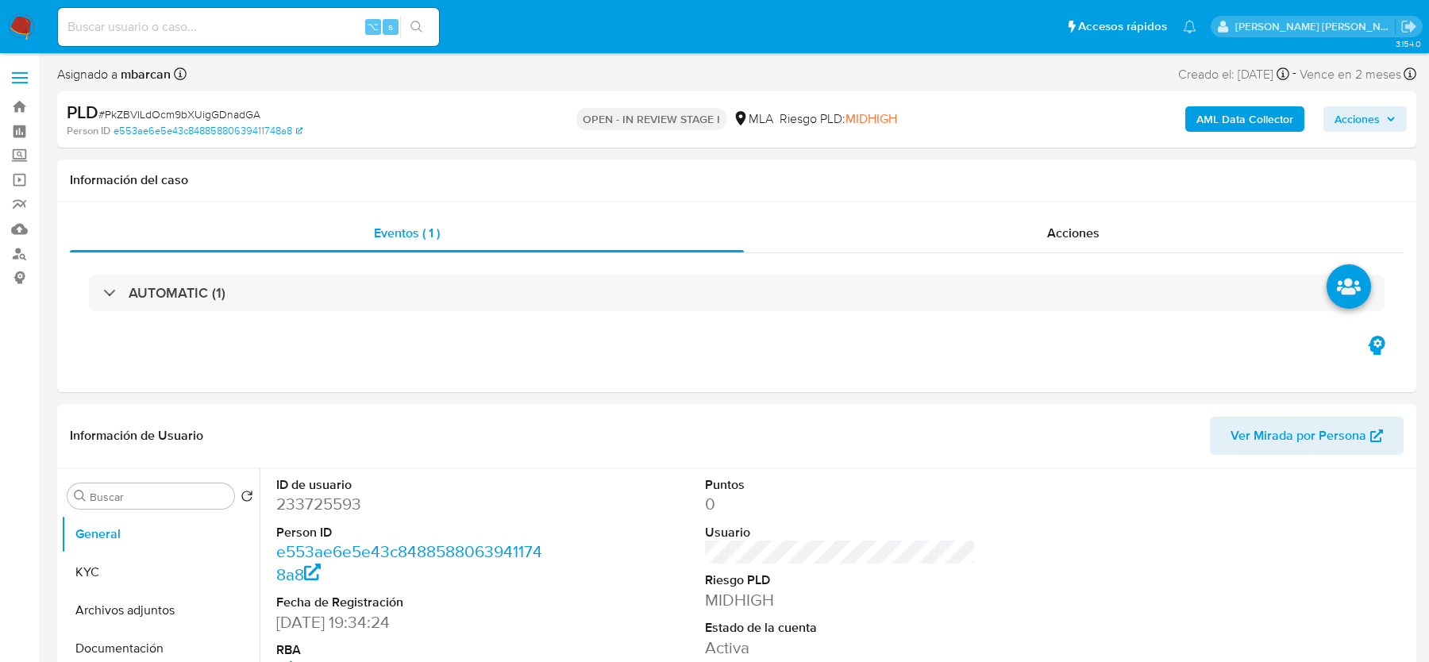
select select "10"
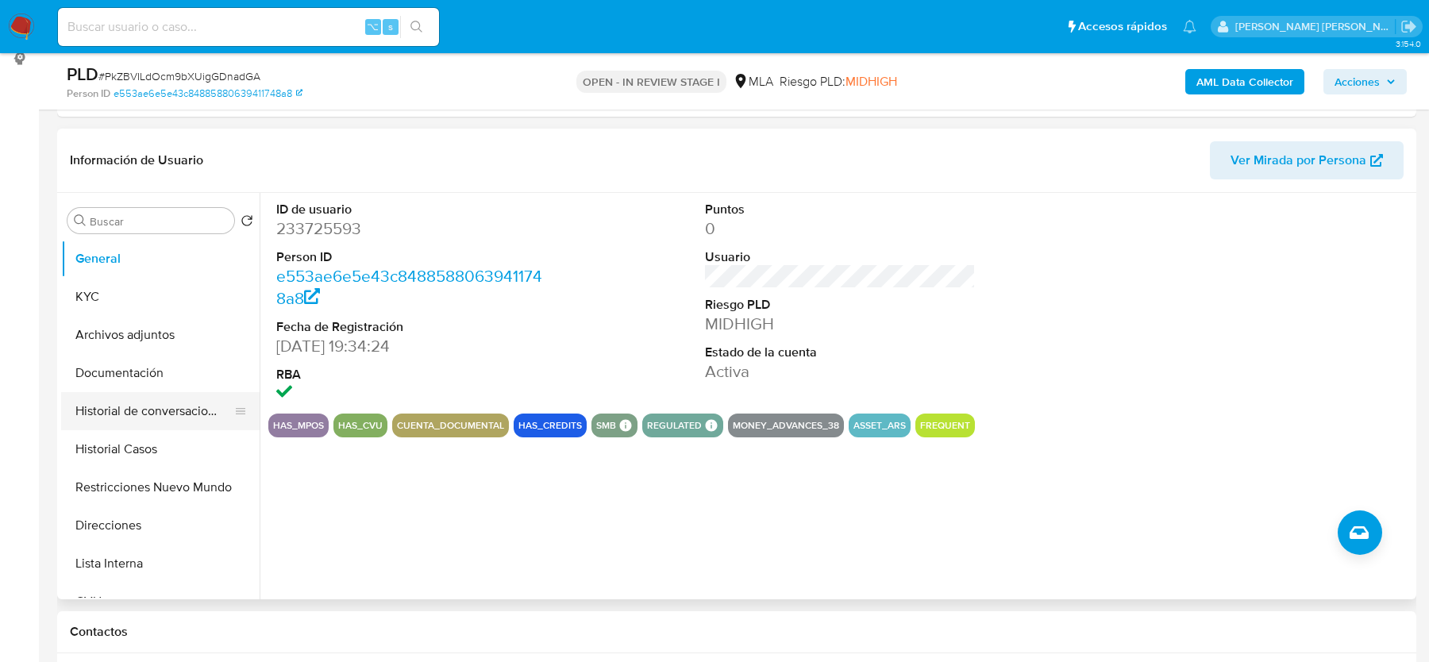
click at [107, 425] on button "Historial de conversaciones" at bounding box center [154, 411] width 186 height 38
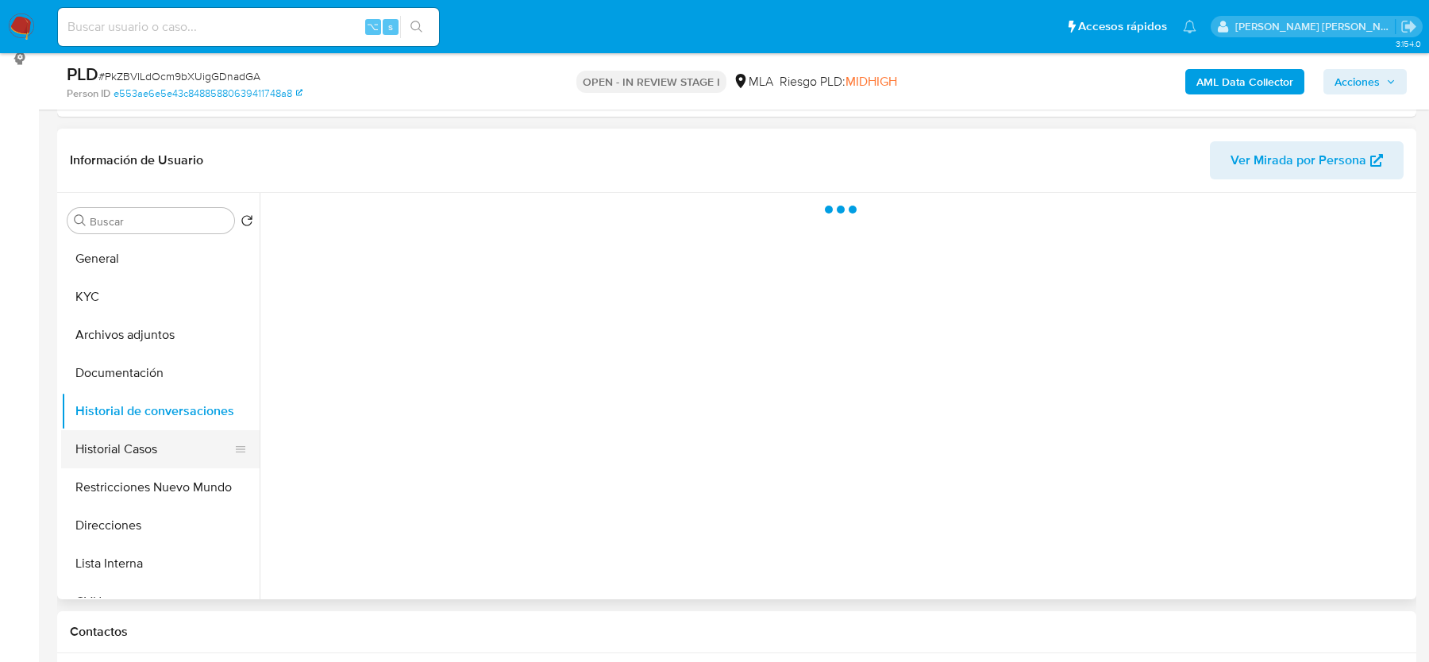
click at [107, 452] on button "Historial Casos" at bounding box center [154, 449] width 186 height 38
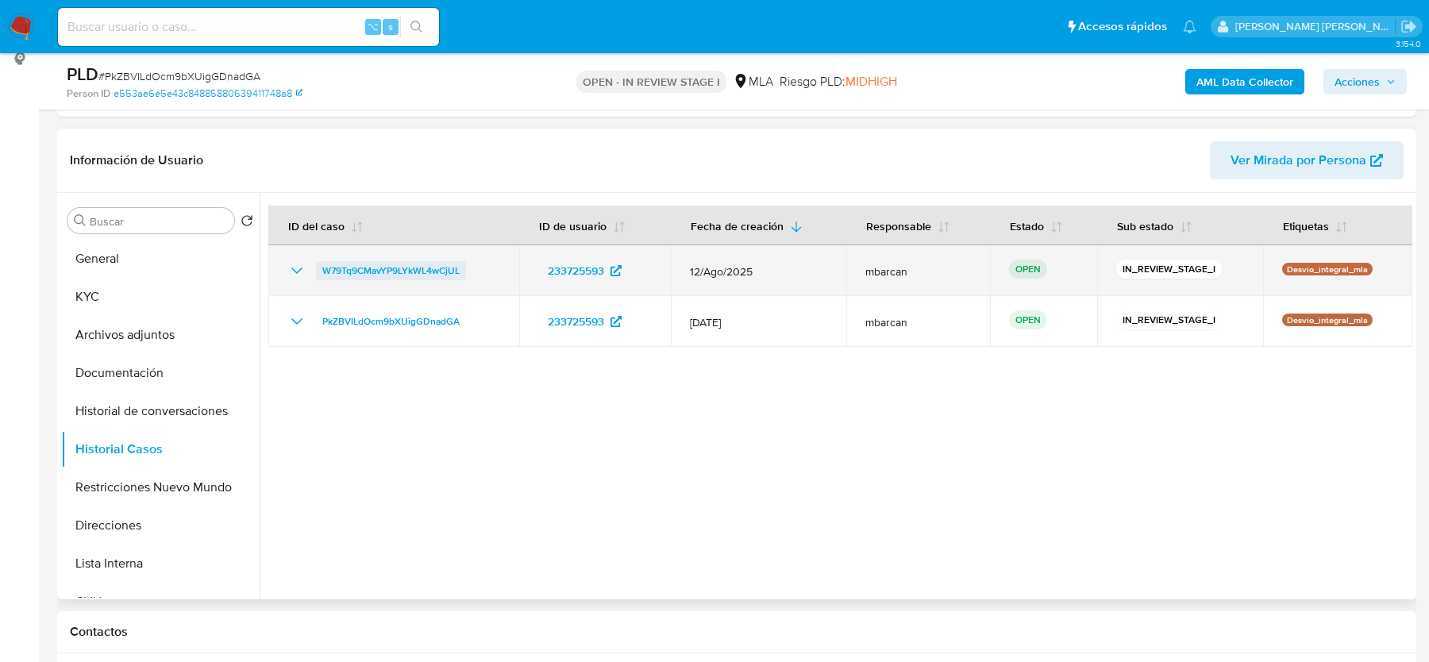
click at [389, 267] on span "W79Tq9CMavYP9LYkWL4wCjUL" at bounding box center [390, 270] width 137 height 19
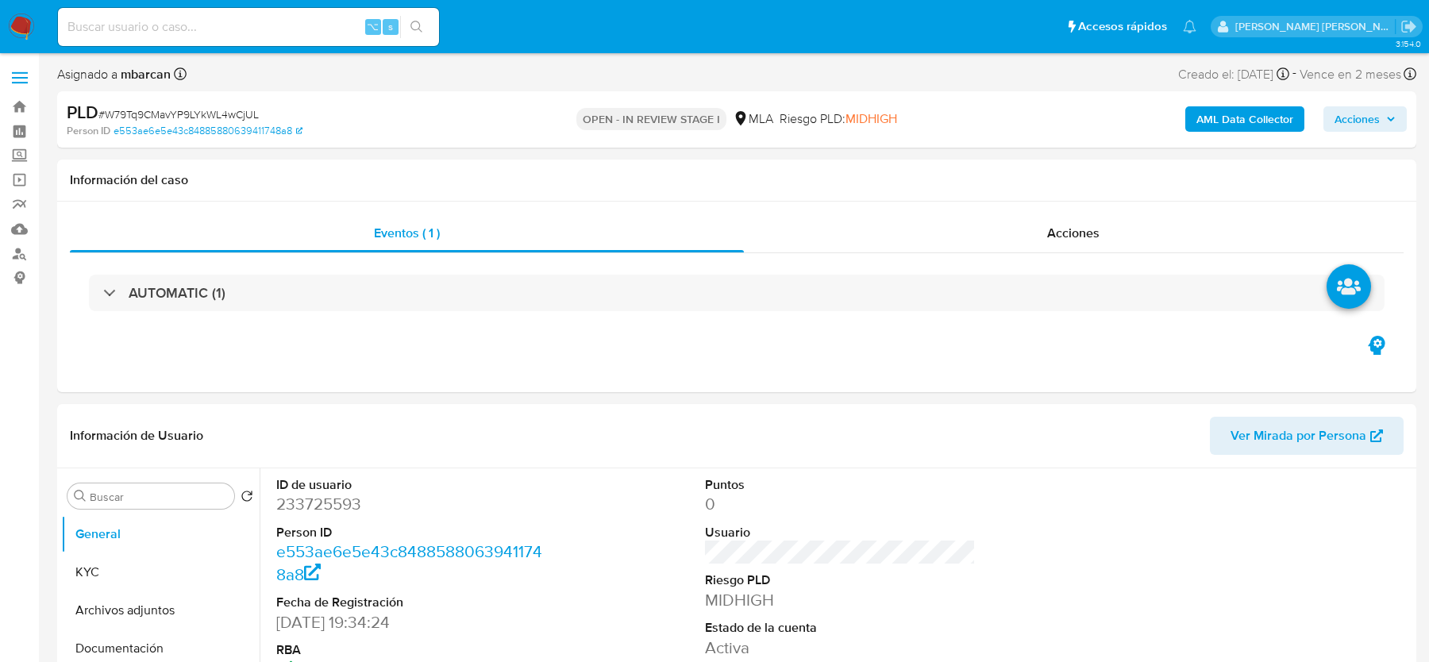
select select "10"
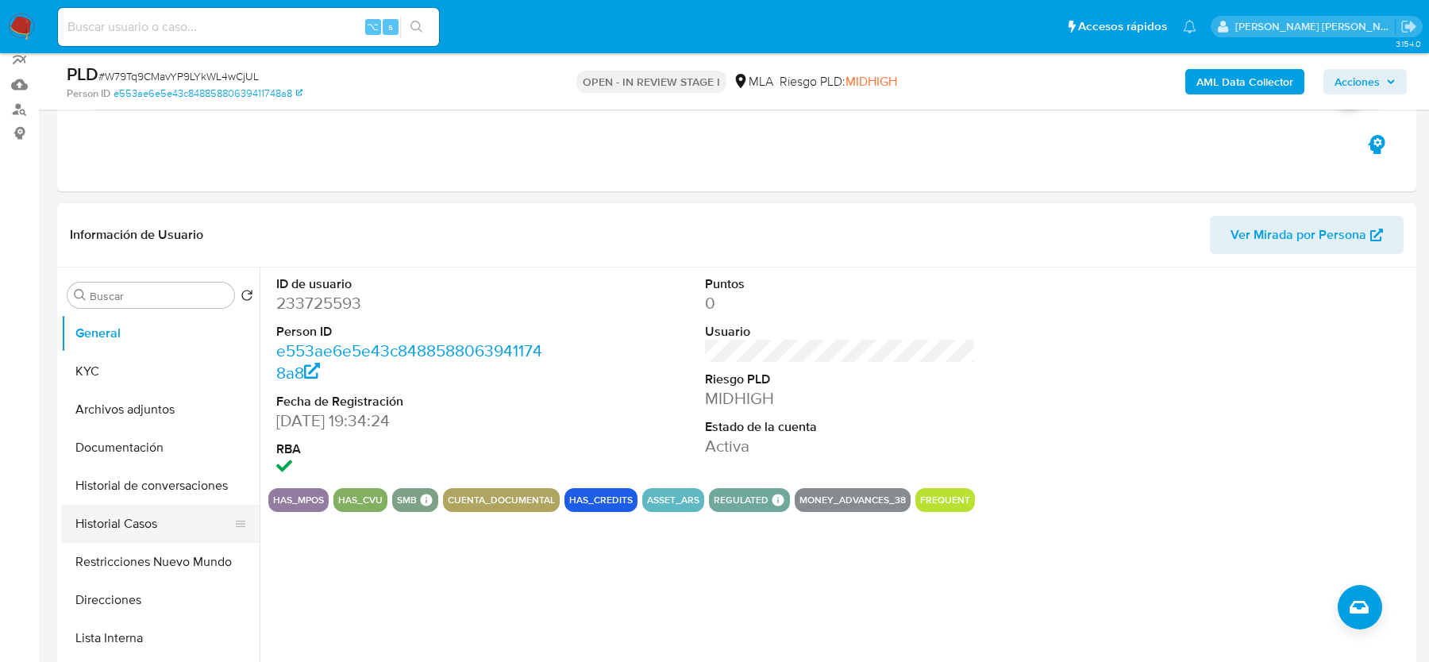
click at [116, 522] on button "Historial Casos" at bounding box center [154, 524] width 186 height 38
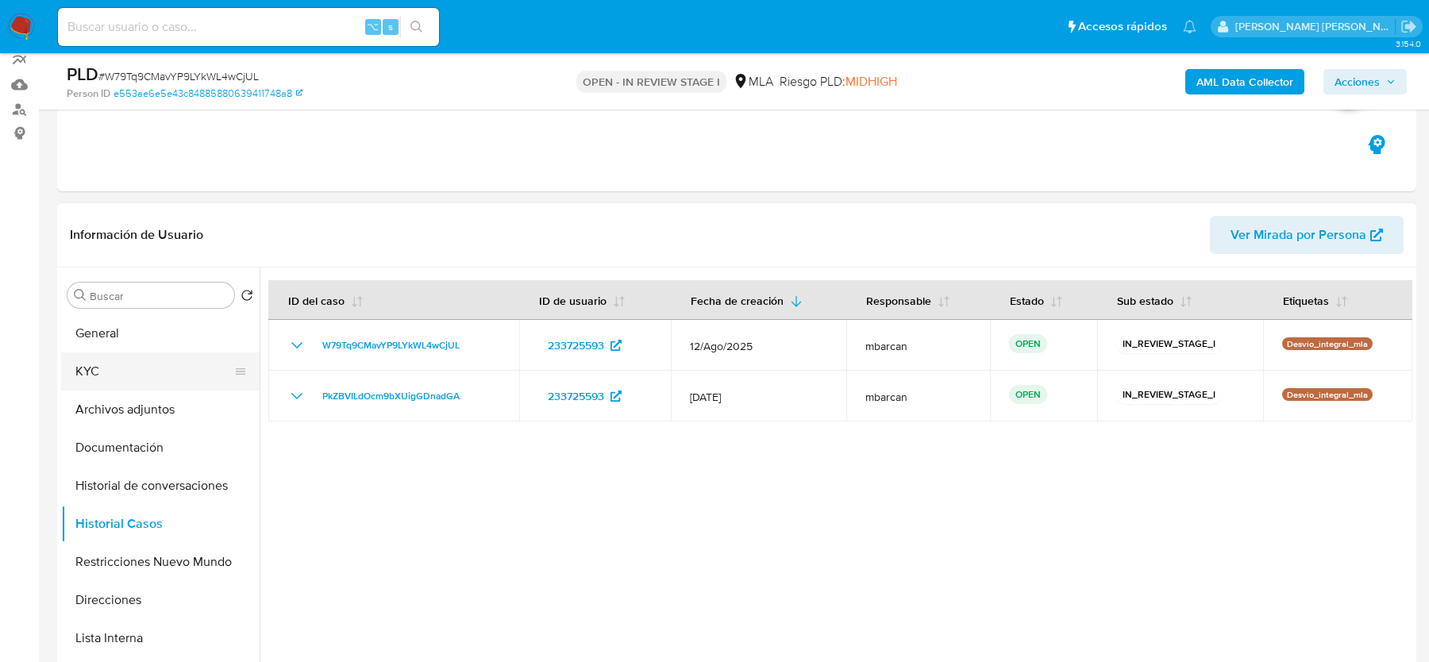
click at [113, 373] on button "KYC" at bounding box center [154, 371] width 186 height 38
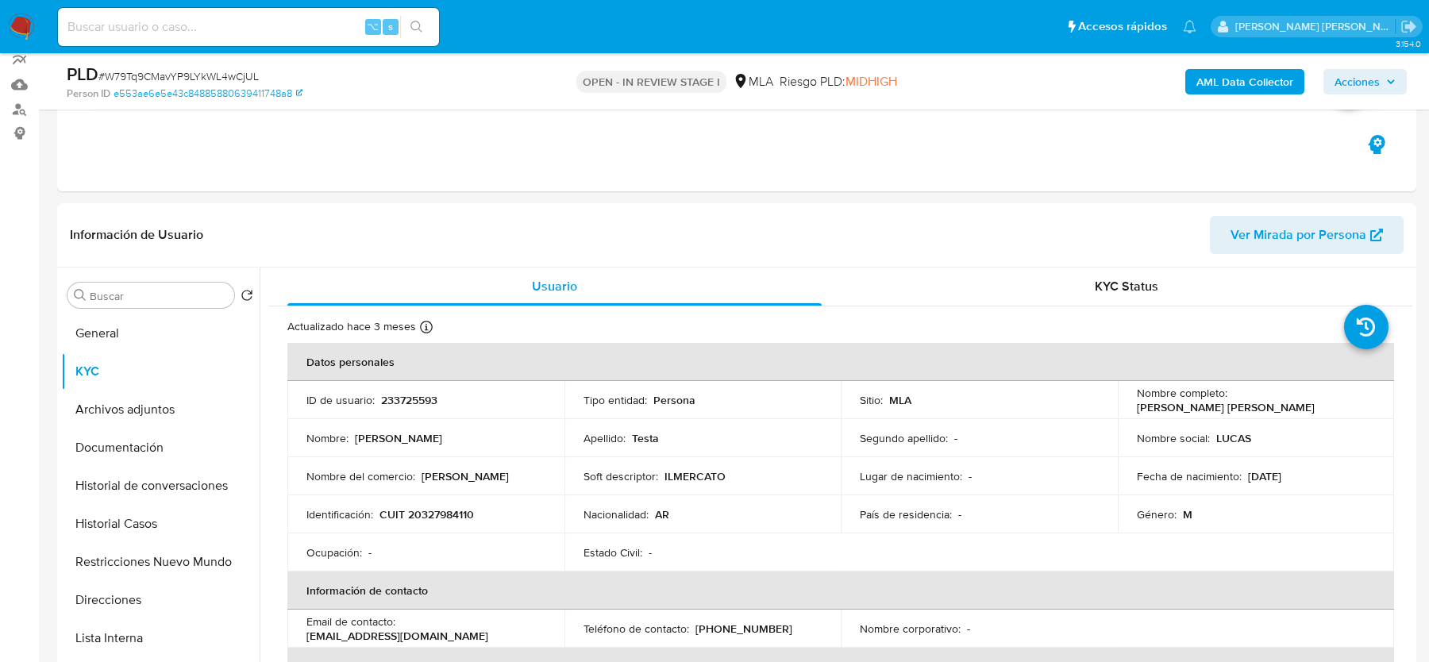
click at [189, 71] on span "# W79Tq9CMavYP9LYkWL4wCjUL" at bounding box center [178, 76] width 160 height 16
copy span "W79Tq9CMavYP9LYkWL4wCjUL"
click at [179, 75] on span "# W79Tq9CMavYP9LYkWL4wCjUL" at bounding box center [178, 76] width 160 height 16
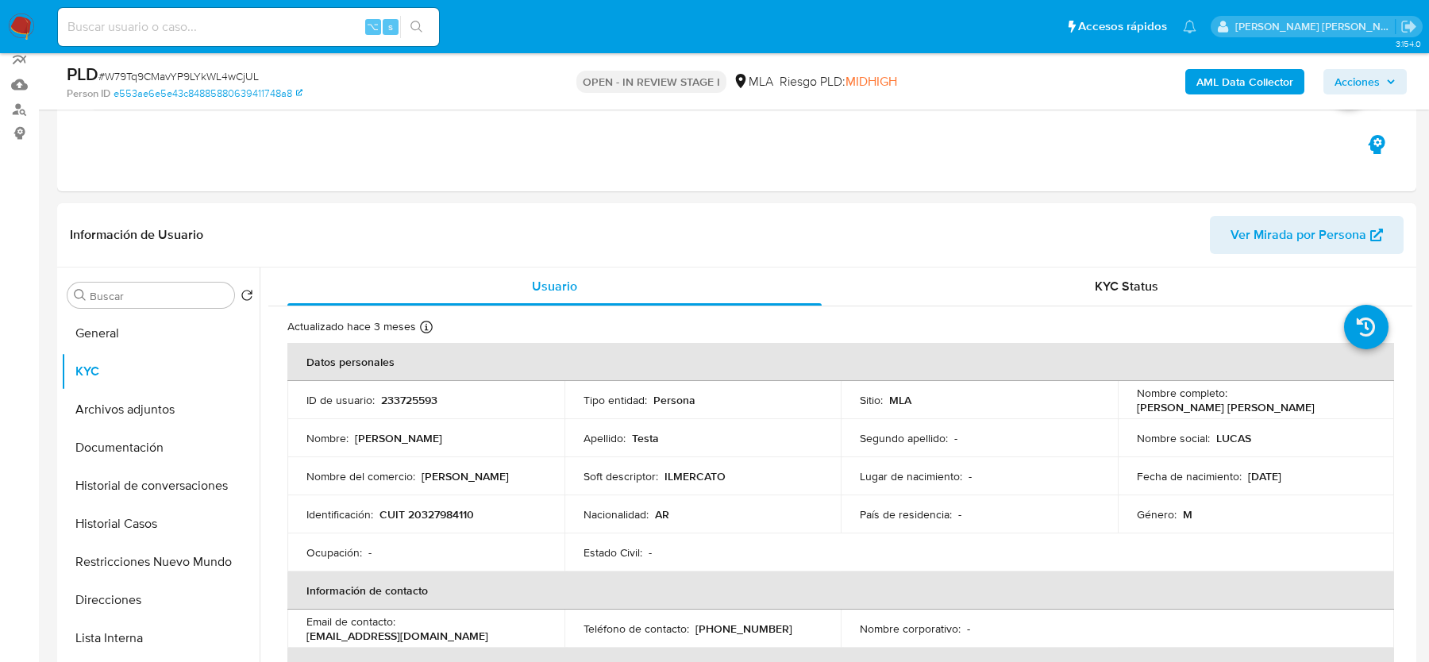
click at [161, 82] on span "# W79Tq9CMavYP9LYkWL4wCjUL" at bounding box center [178, 76] width 160 height 16
click at [161, 81] on span "# W79Tq9CMavYP9LYkWL4wCjUL" at bounding box center [178, 76] width 160 height 16
click at [170, 77] on span "# W79Tq9CMavYP9LYkWL4wCjUL" at bounding box center [178, 76] width 160 height 16
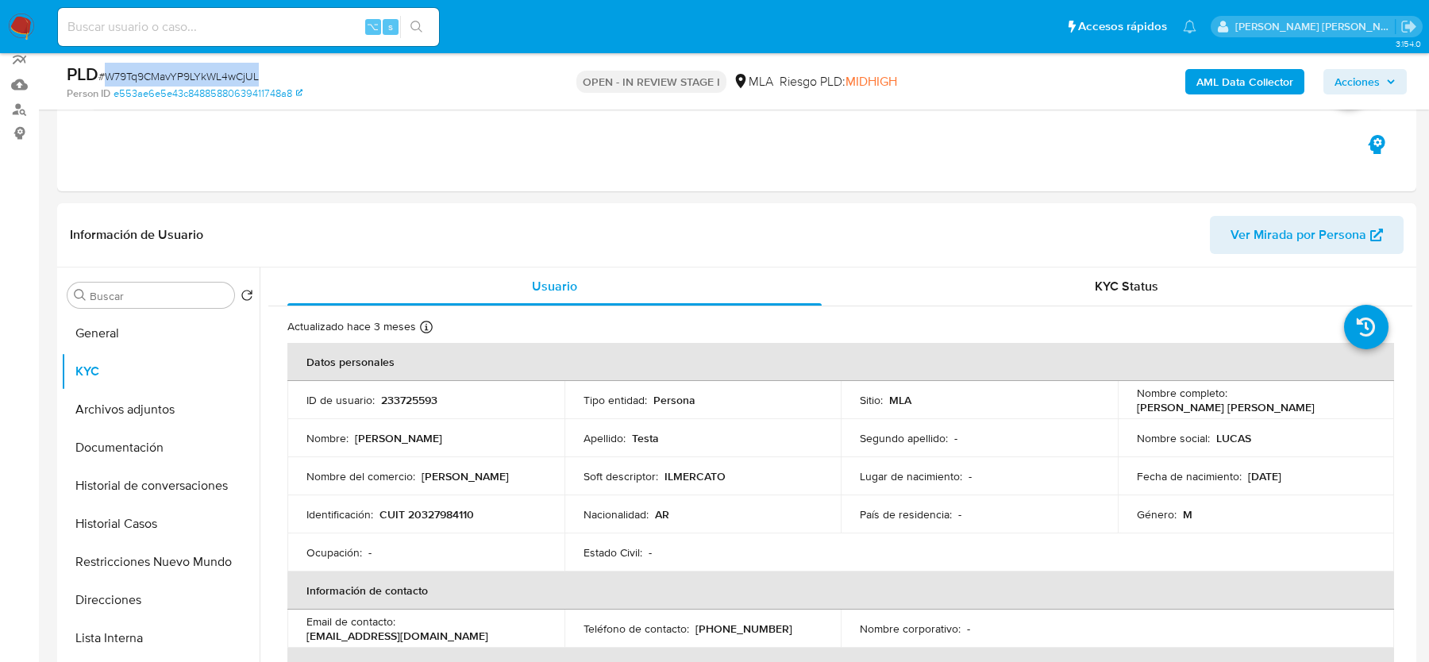
copy span "W79Tq9CMavYP9LYkWL4wCjUL"
click at [172, 336] on button "General" at bounding box center [154, 333] width 186 height 38
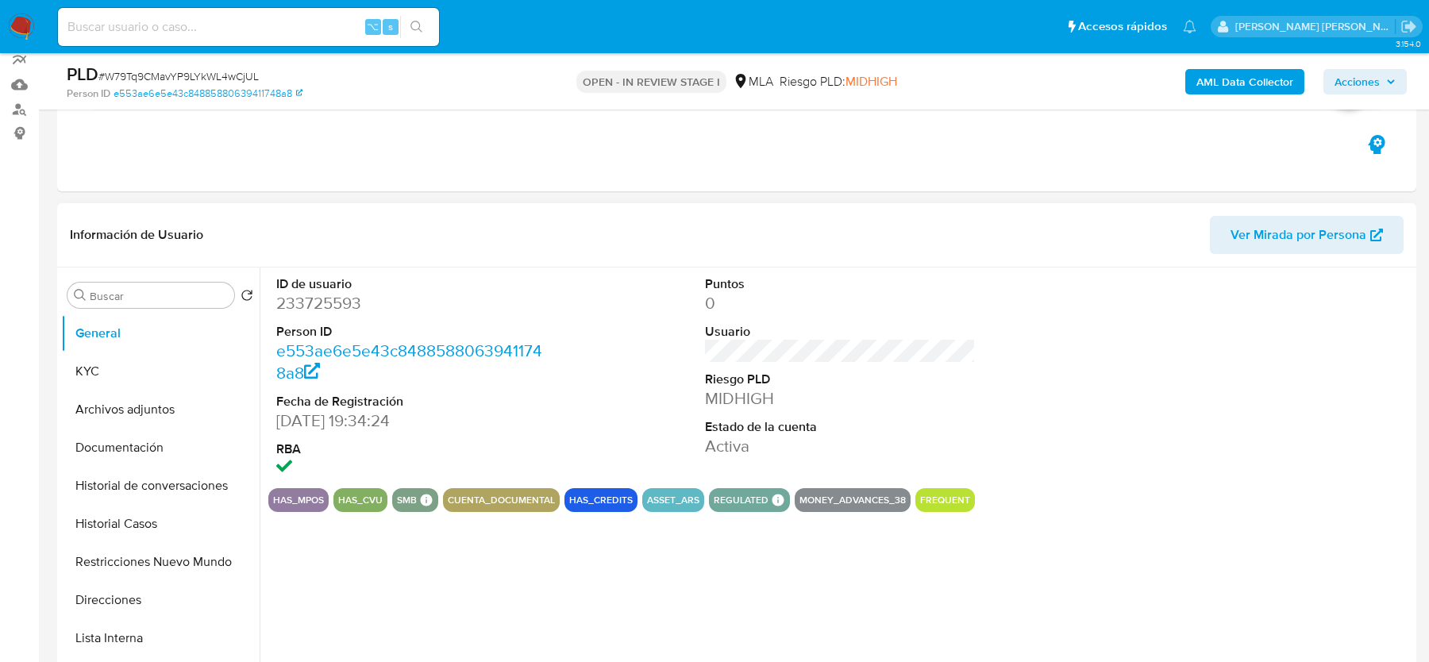
click at [317, 314] on dd "233725593" at bounding box center [411, 303] width 270 height 22
copy dd "233725593"
click at [187, 81] on span "# W79Tq9CMavYP9LYkWL4wCjUL" at bounding box center [178, 76] width 160 height 16
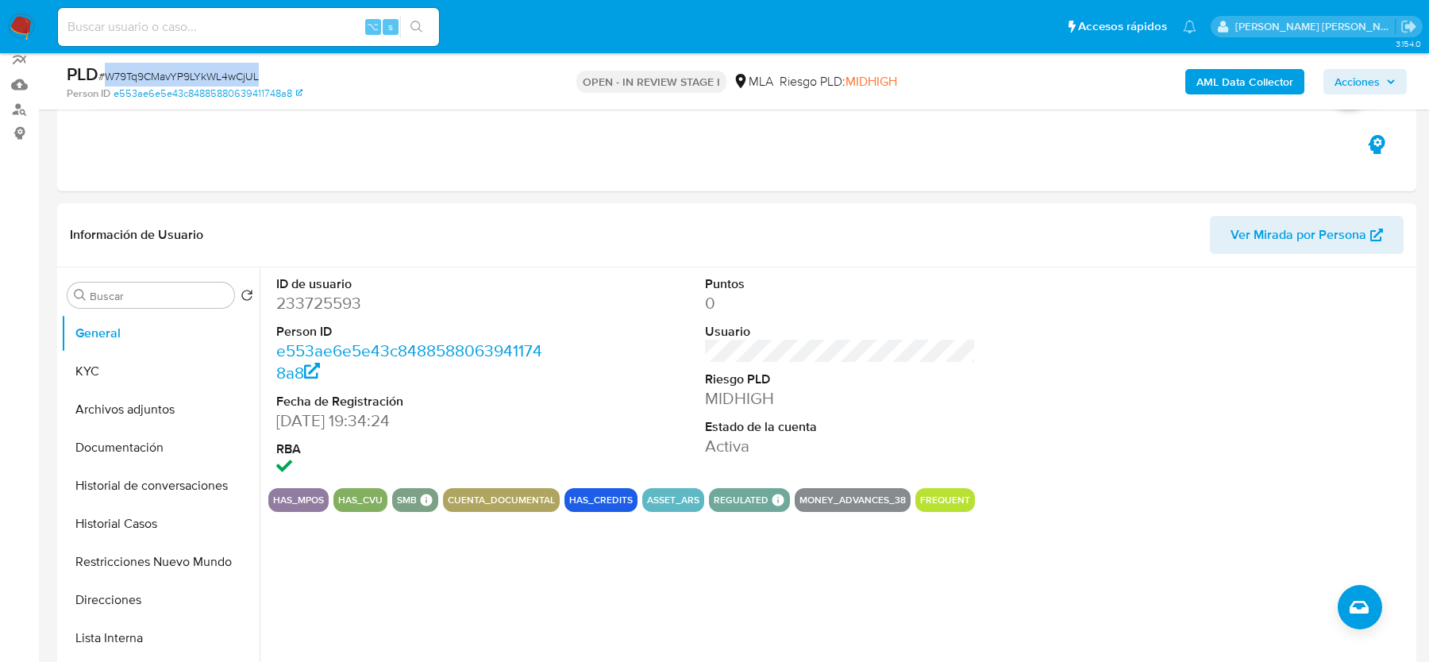
copy span "W79Tq9CMavYP9LYkWL4wCjUL"
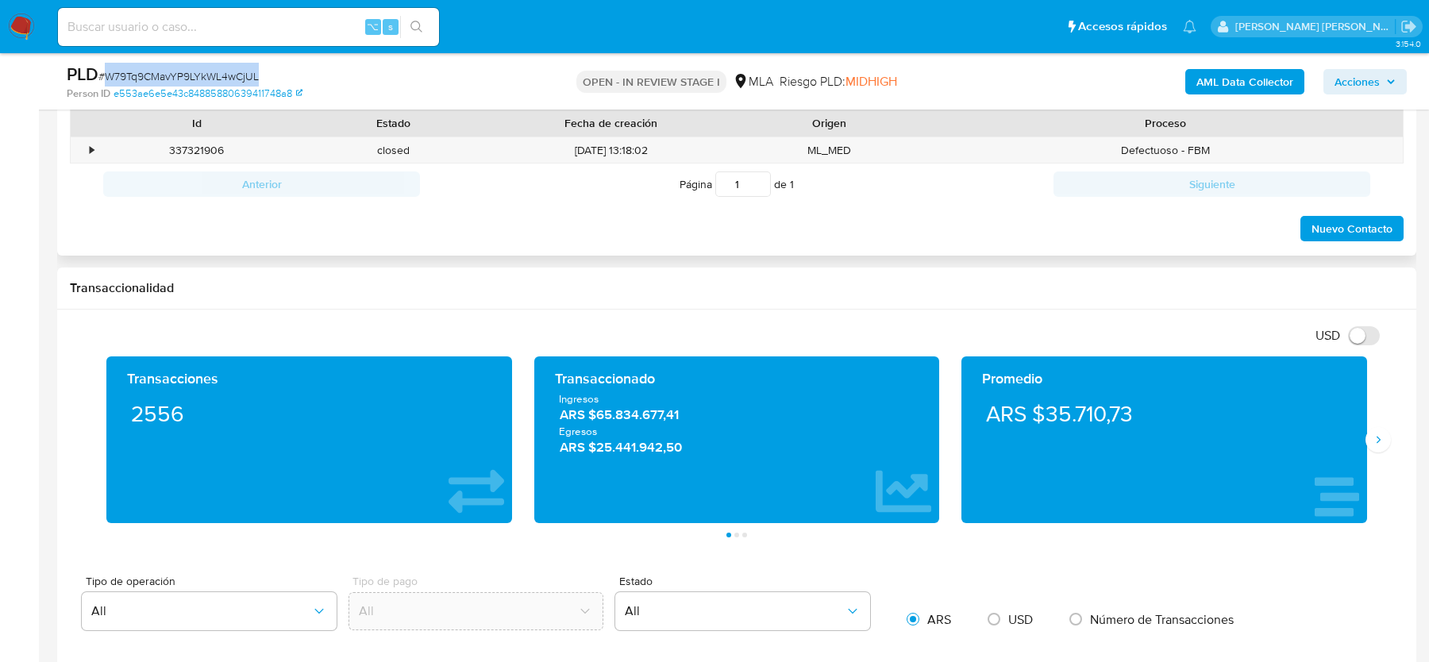
scroll to position [732, 0]
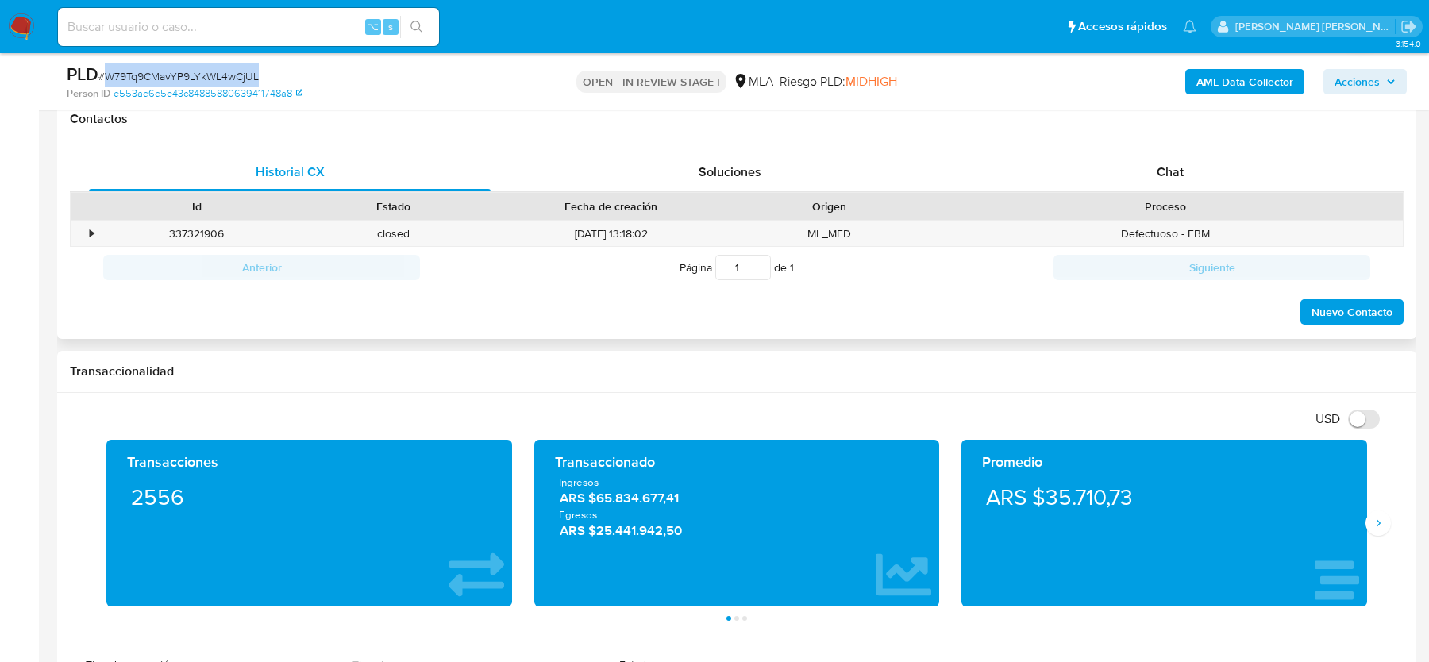
click at [1133, 170] on div "Chat" at bounding box center [1170, 172] width 402 height 38
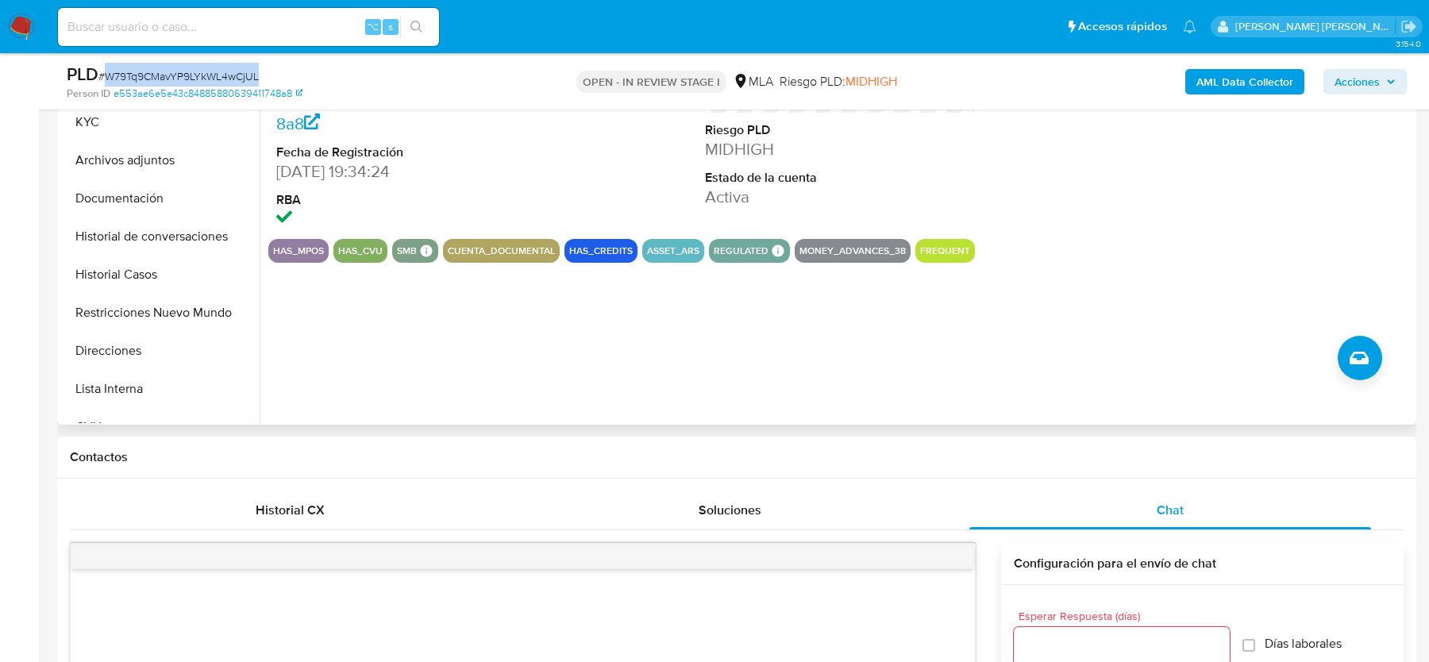
scroll to position [258, 0]
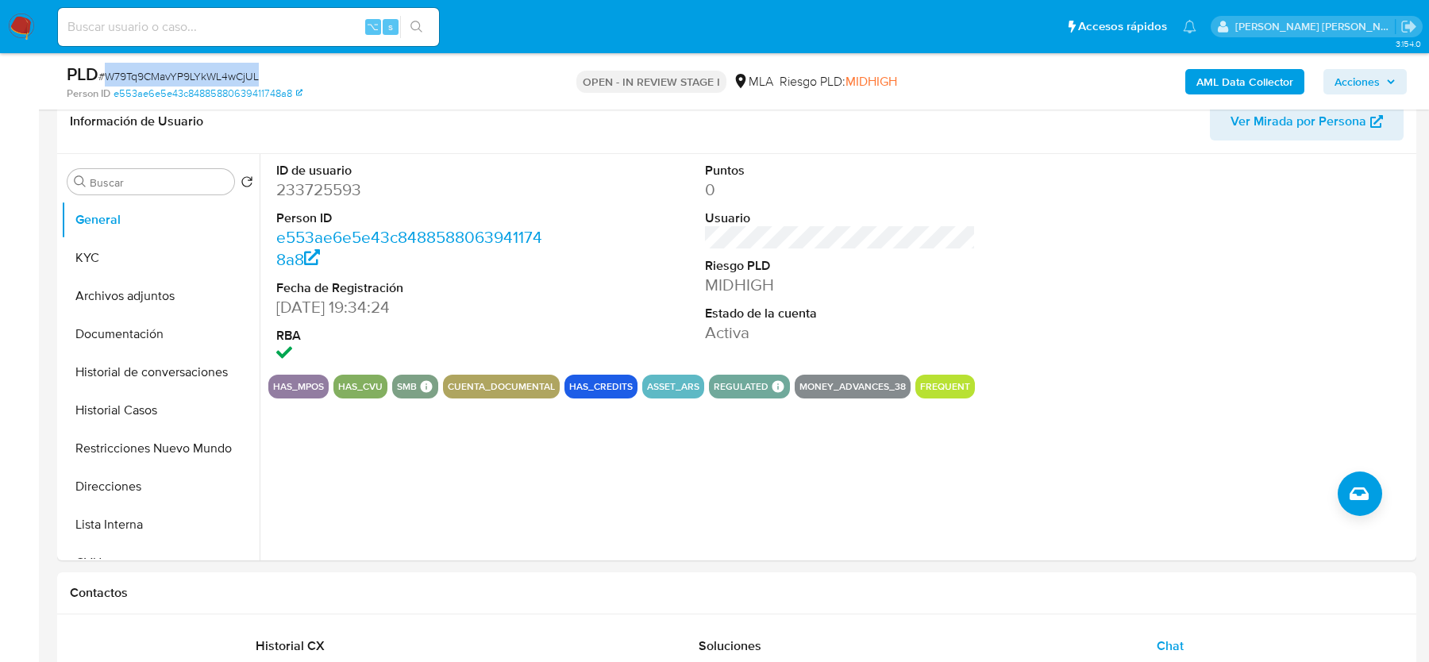
click at [1360, 79] on span "Acciones" at bounding box center [1356, 81] width 45 height 25
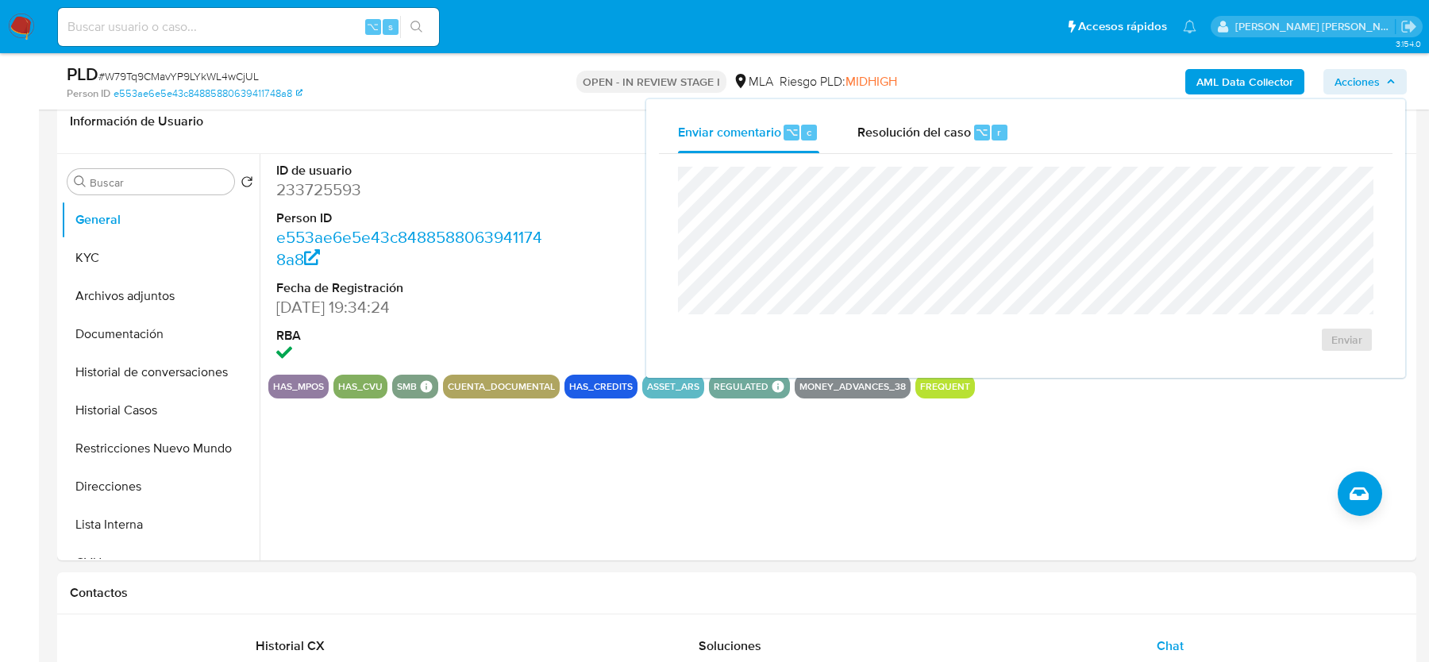
click at [927, 162] on div "Enviar" at bounding box center [1025, 259] width 733 height 211
click at [927, 140] on span "Resolución del caso" at bounding box center [914, 131] width 114 height 18
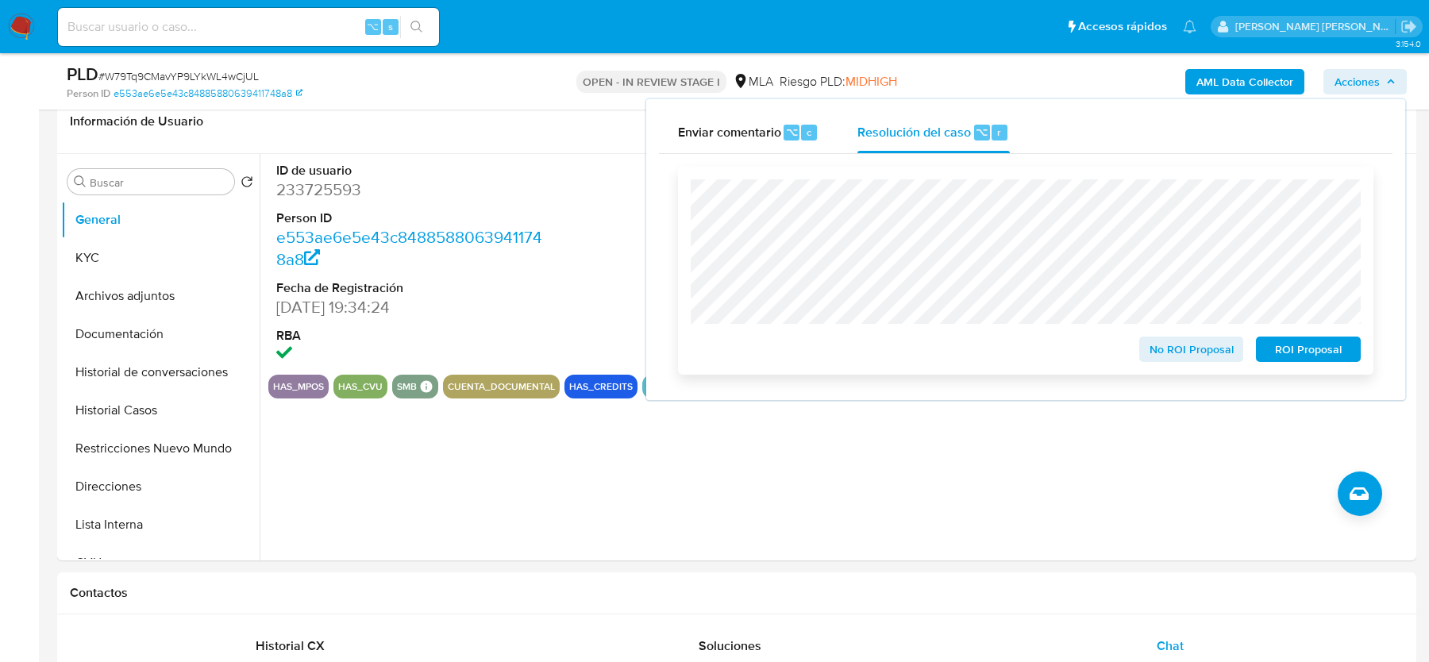
click at [1291, 352] on span "ROI Proposal" at bounding box center [1308, 349] width 83 height 22
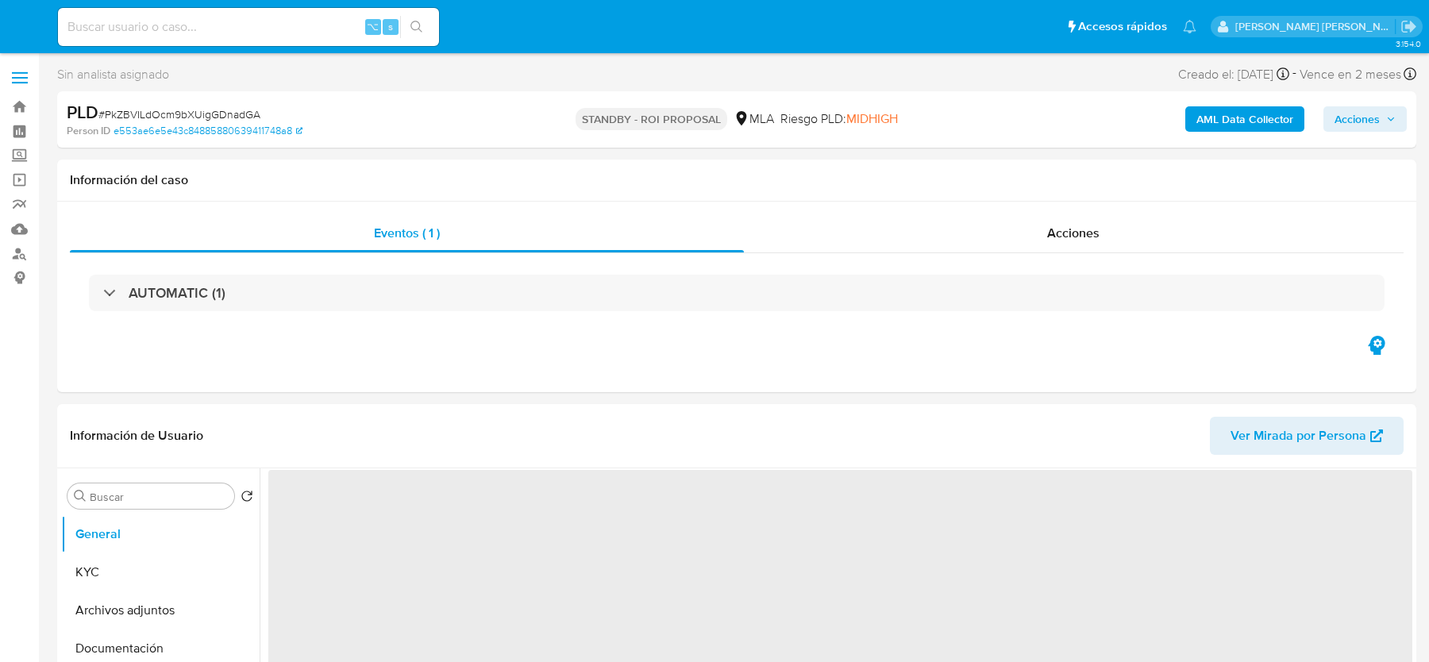
select select "10"
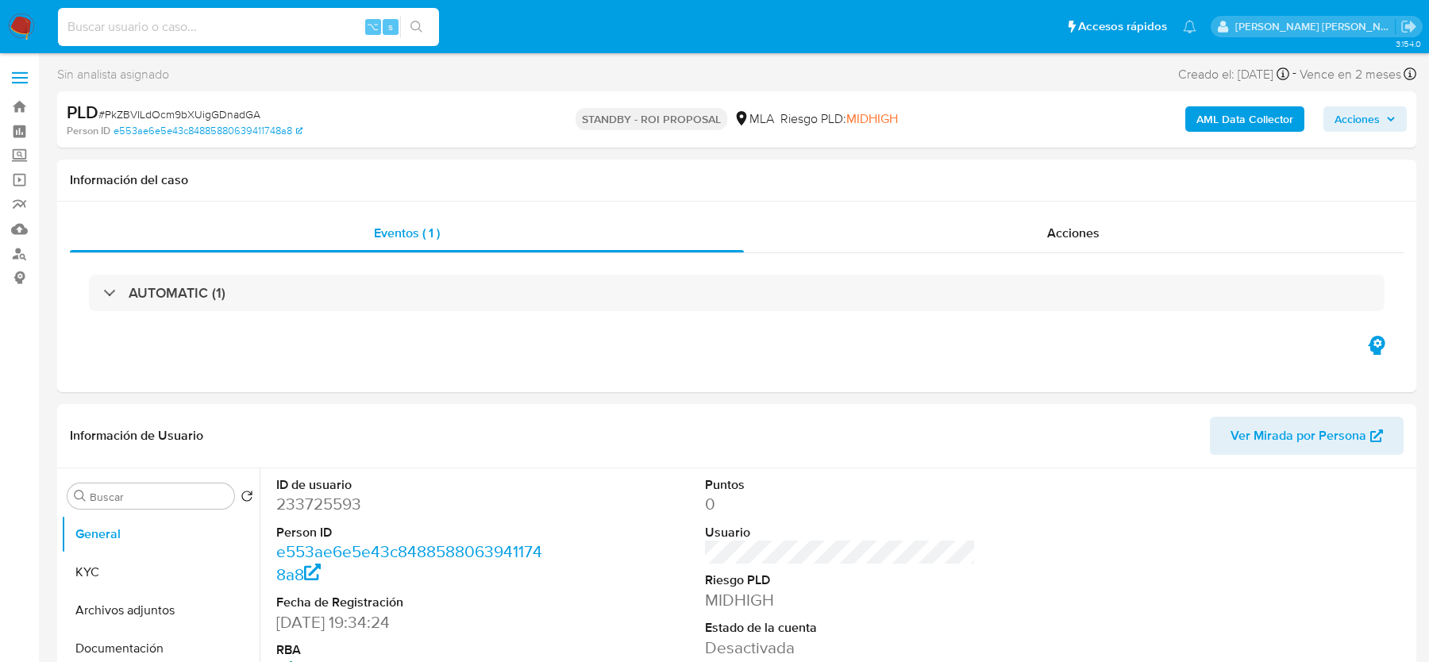
click at [142, 20] on input at bounding box center [248, 27] width 381 height 21
click at [21, 21] on img at bounding box center [21, 26] width 27 height 27
select select "10"
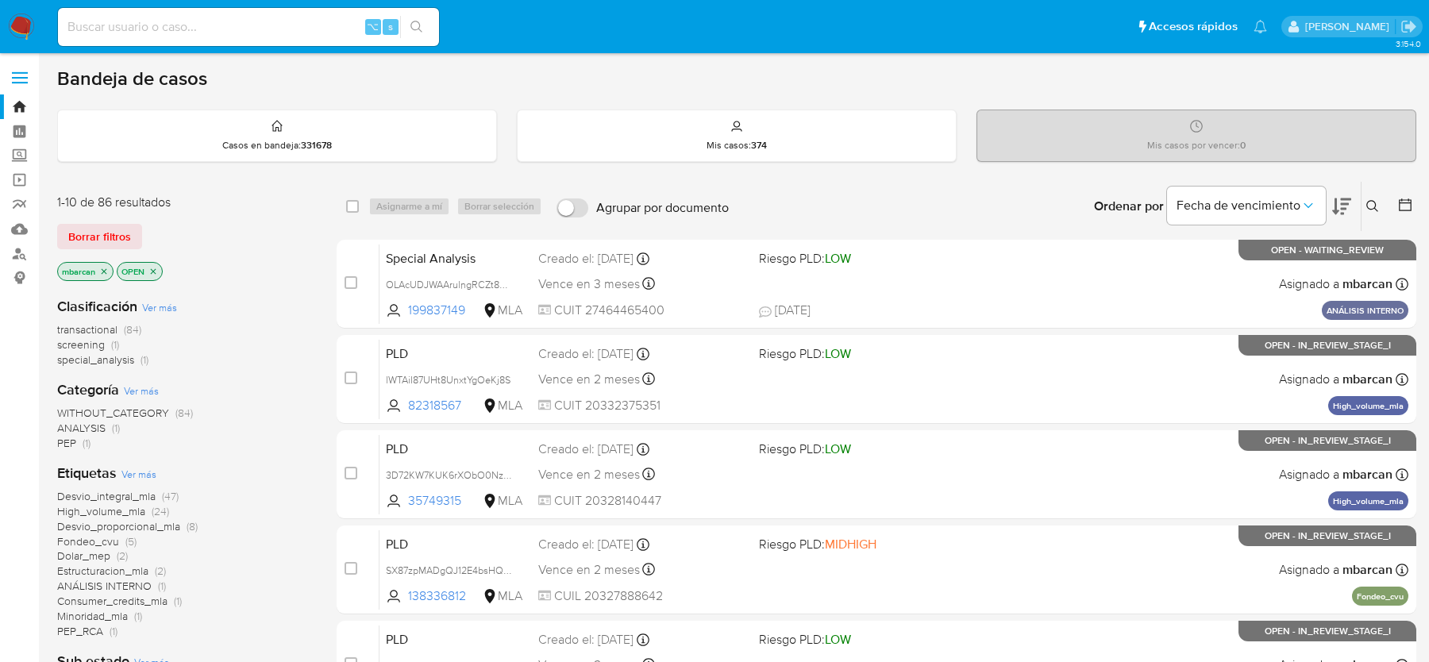
click at [1371, 207] on icon at bounding box center [1372, 206] width 12 height 12
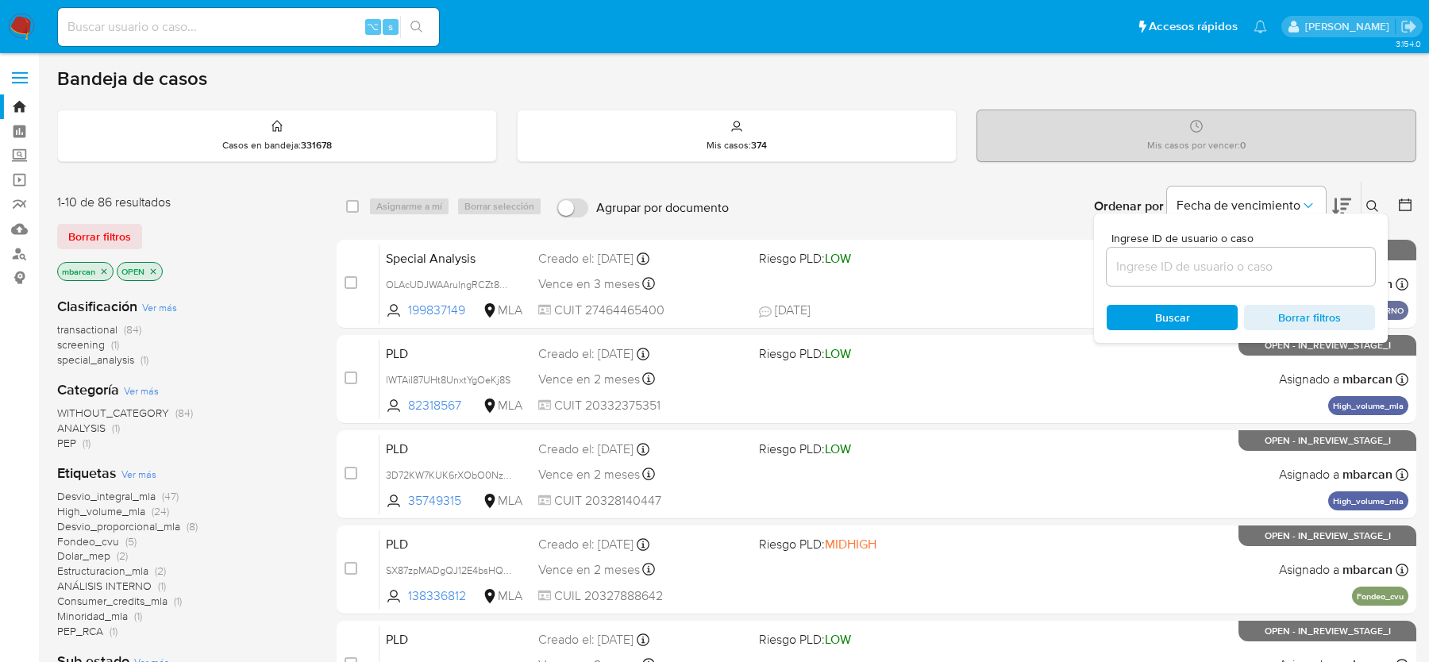
click at [1264, 267] on input at bounding box center [1240, 266] width 268 height 21
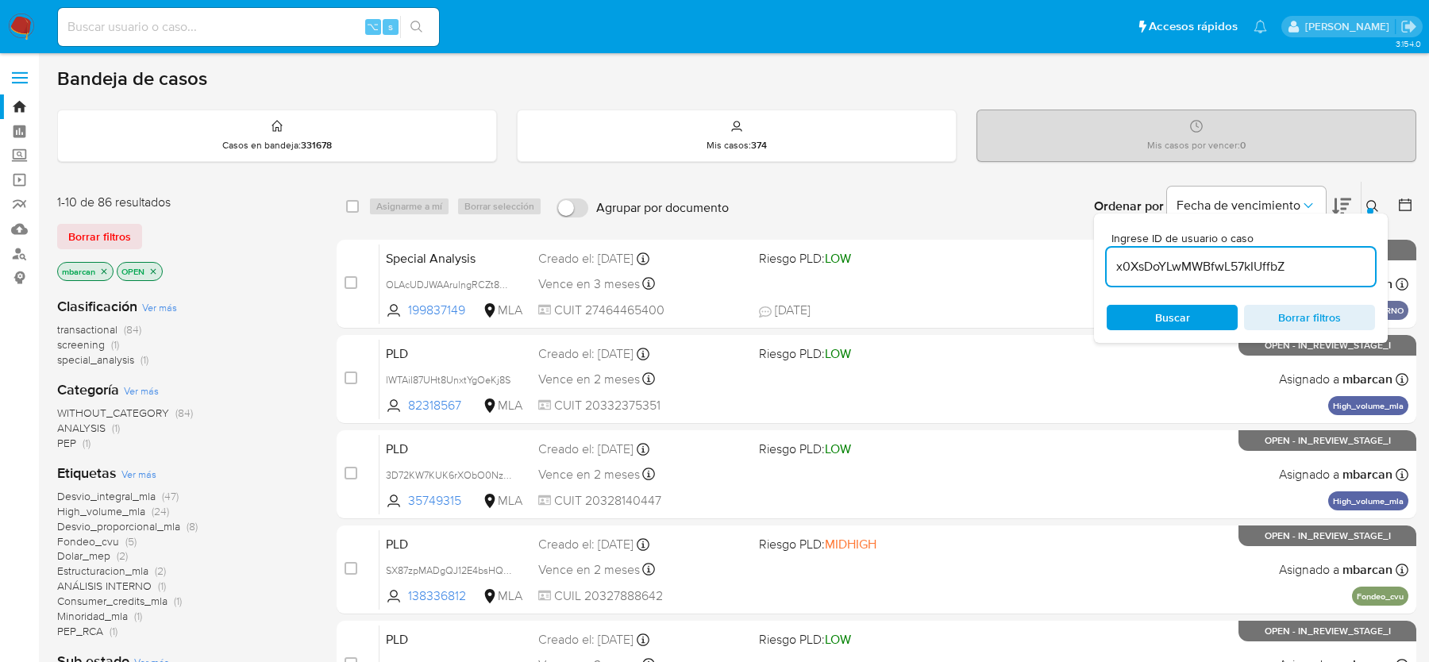
type input "x0XsDoYLwMWBfwL57kIUffbZ"
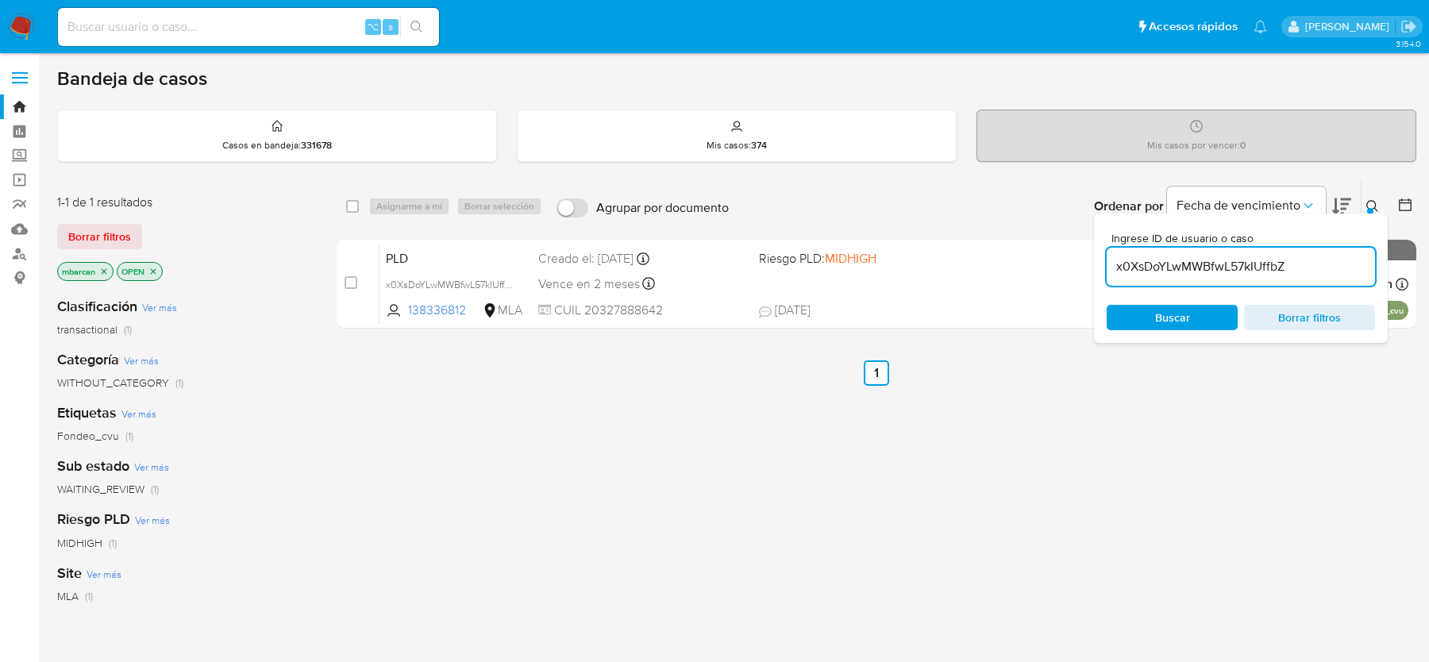
click at [1371, 205] on icon at bounding box center [1372, 206] width 13 height 13
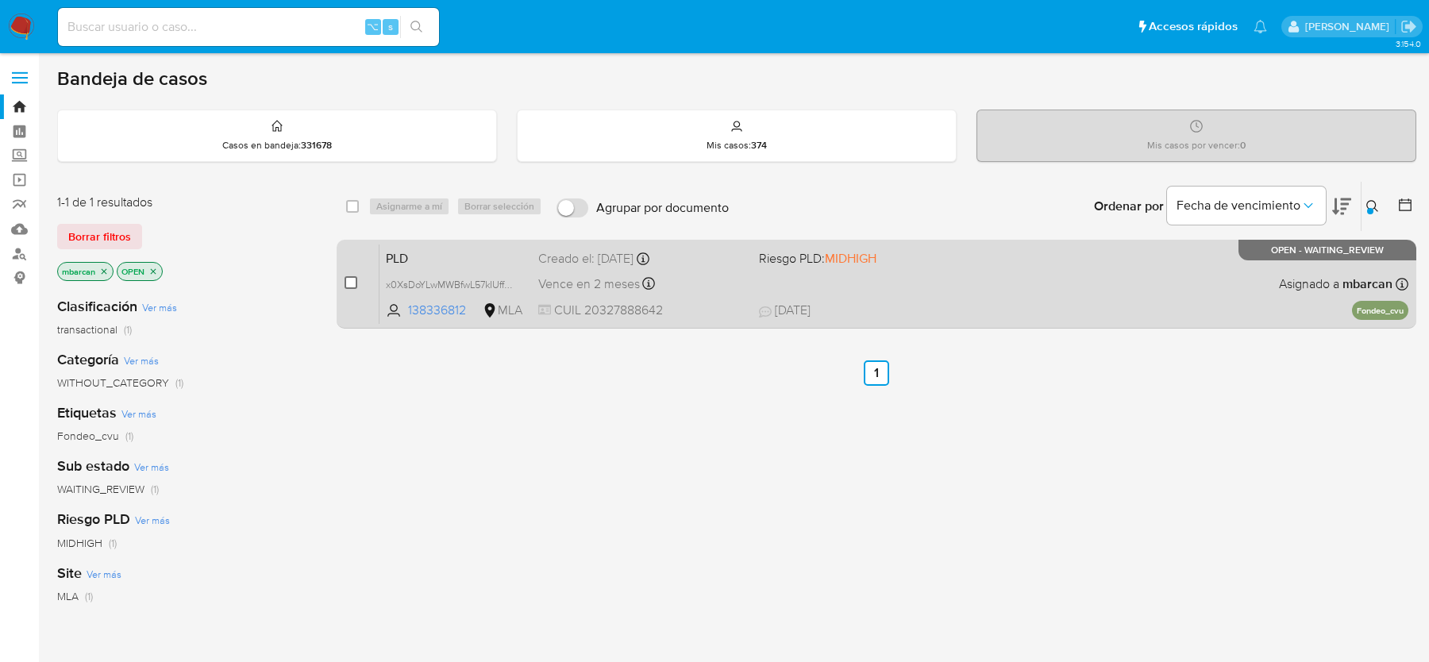
click at [348, 277] on input "checkbox" at bounding box center [350, 282] width 13 height 13
checkbox input "true"
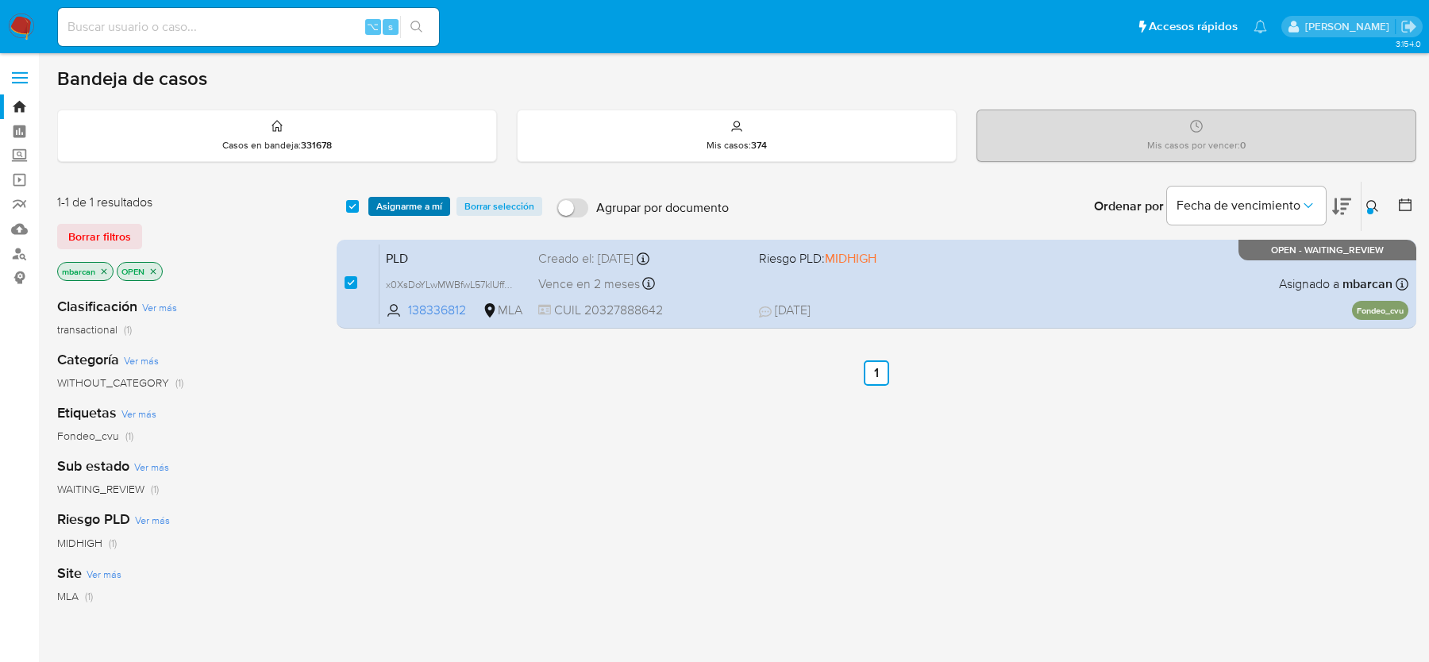
click at [427, 207] on span "Asignarme a mí" at bounding box center [409, 206] width 66 height 16
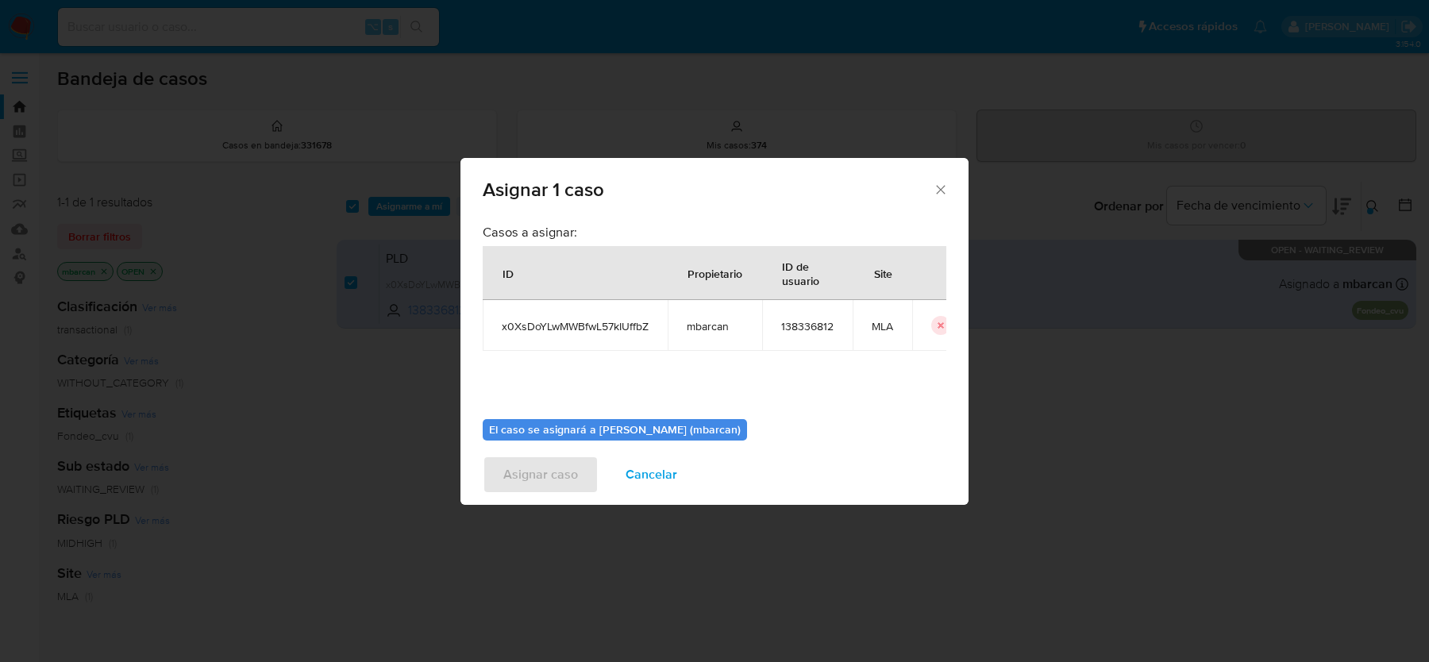
scroll to position [81, 0]
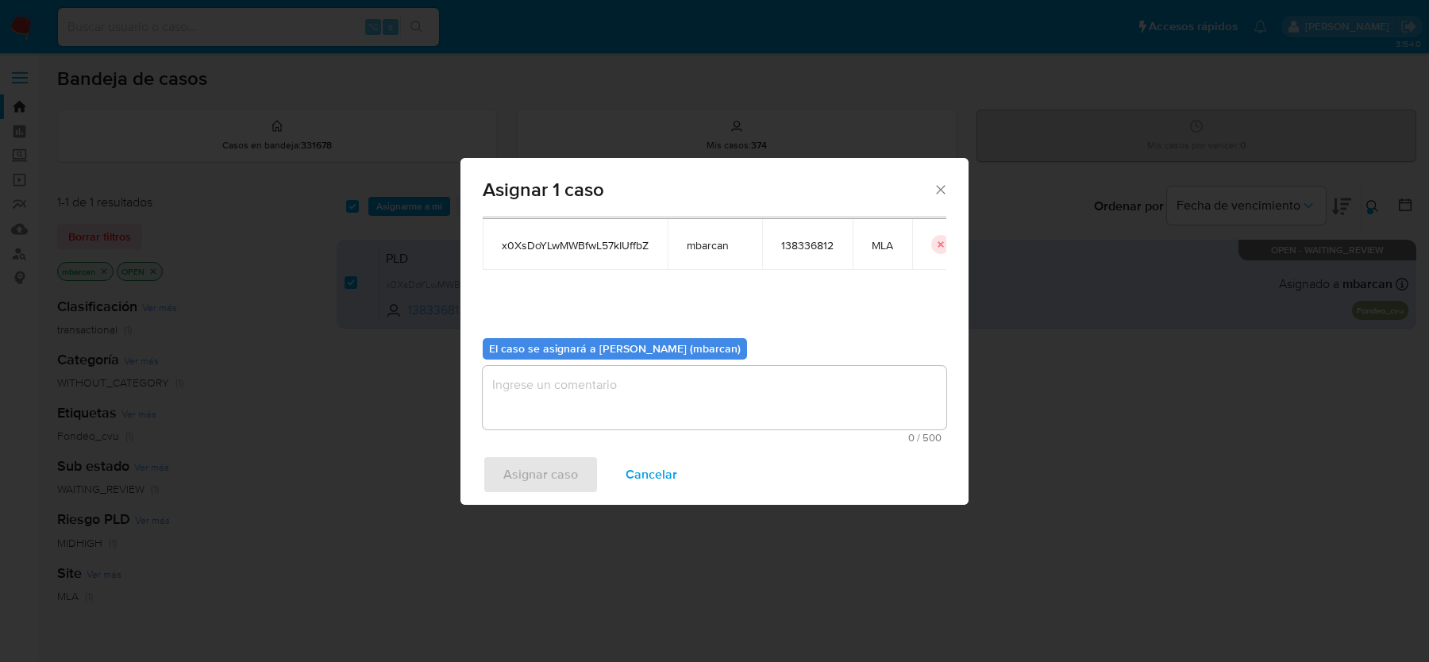
click at [548, 405] on textarea "assign-modal" at bounding box center [715, 397] width 464 height 63
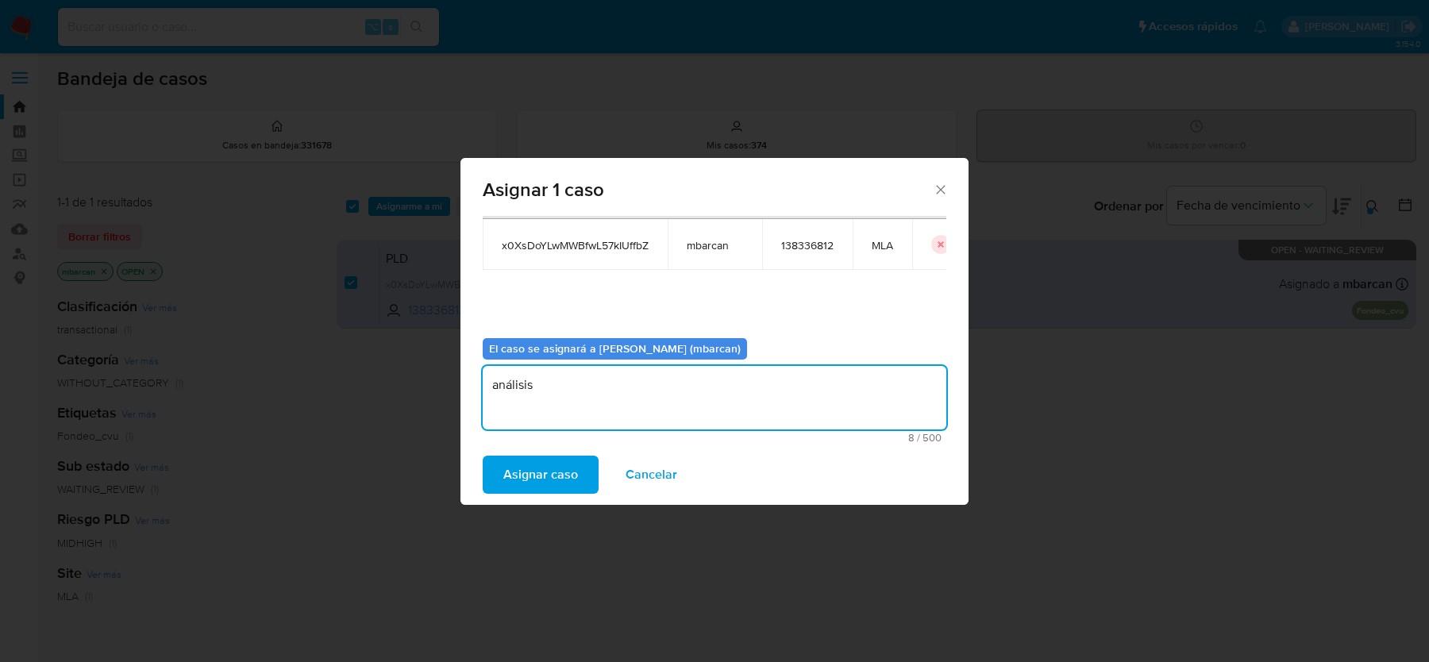
type textarea "análisis"
click at [521, 451] on div "Asignar caso Cancelar" at bounding box center [714, 474] width 508 height 60
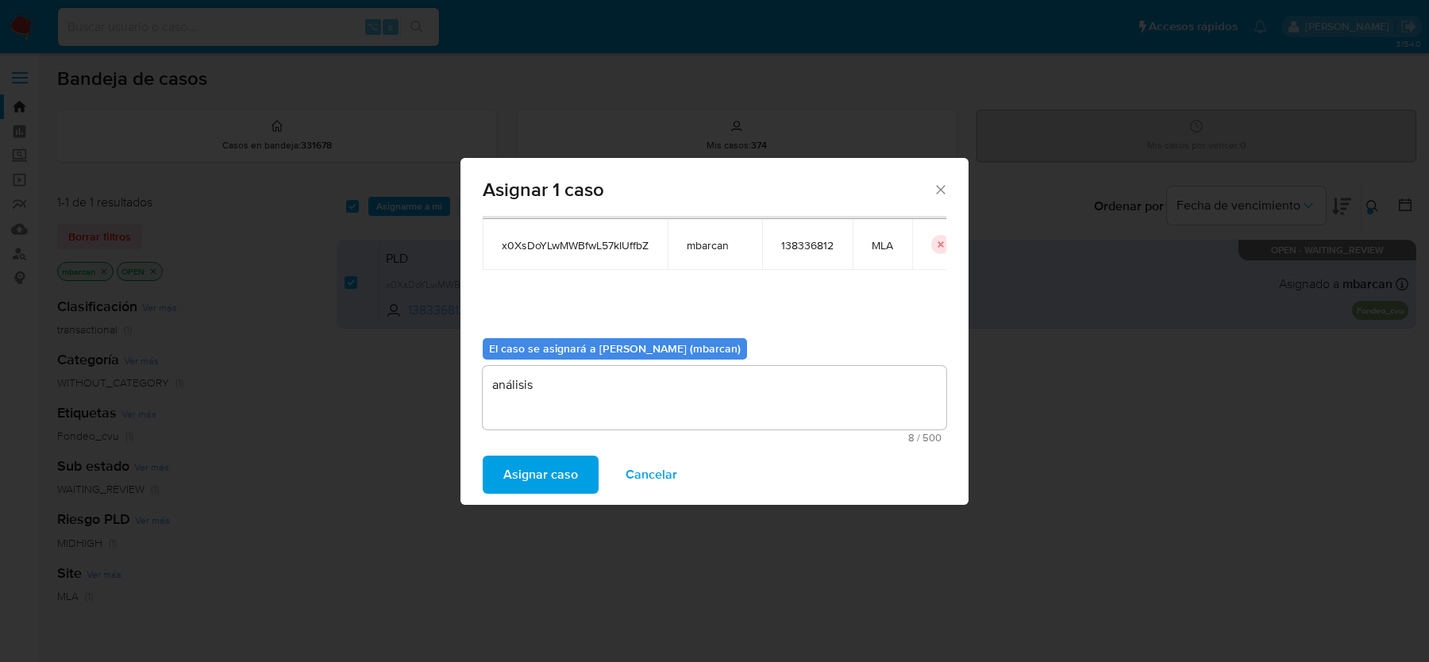
click at [521, 467] on span "Asignar caso" at bounding box center [540, 474] width 75 height 35
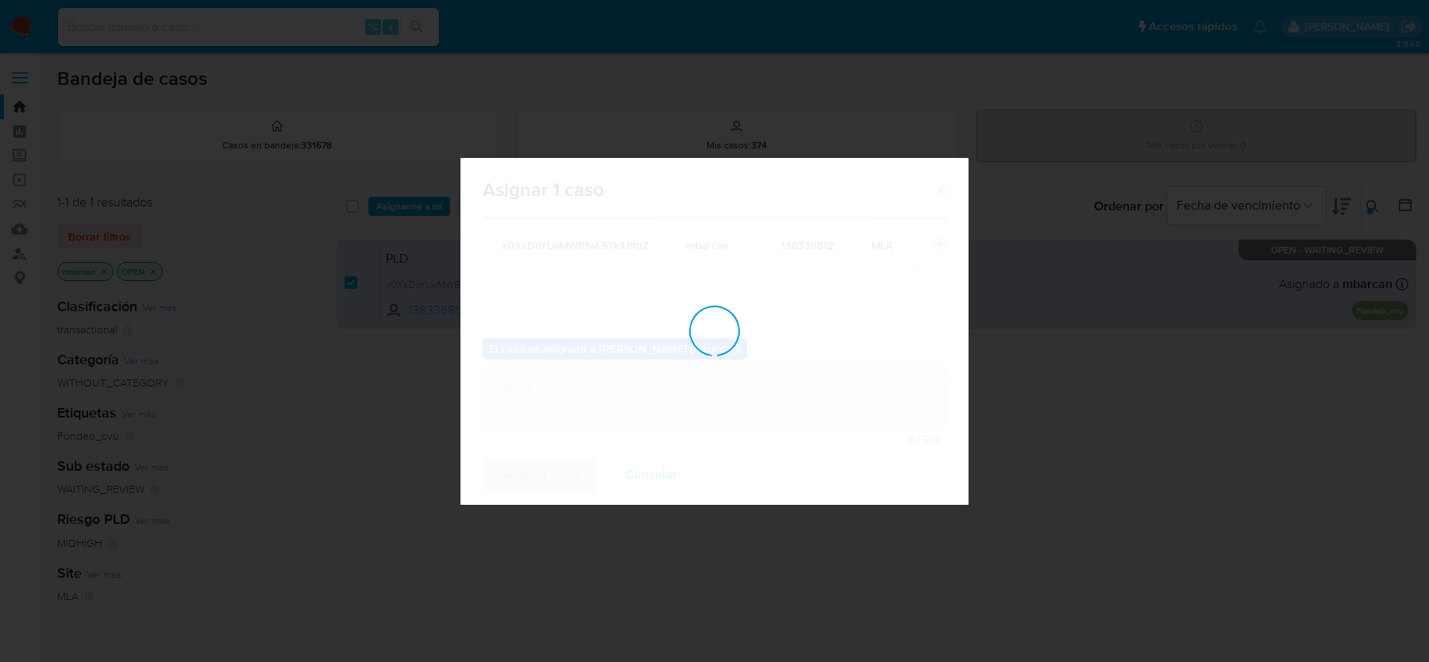
checkbox input "false"
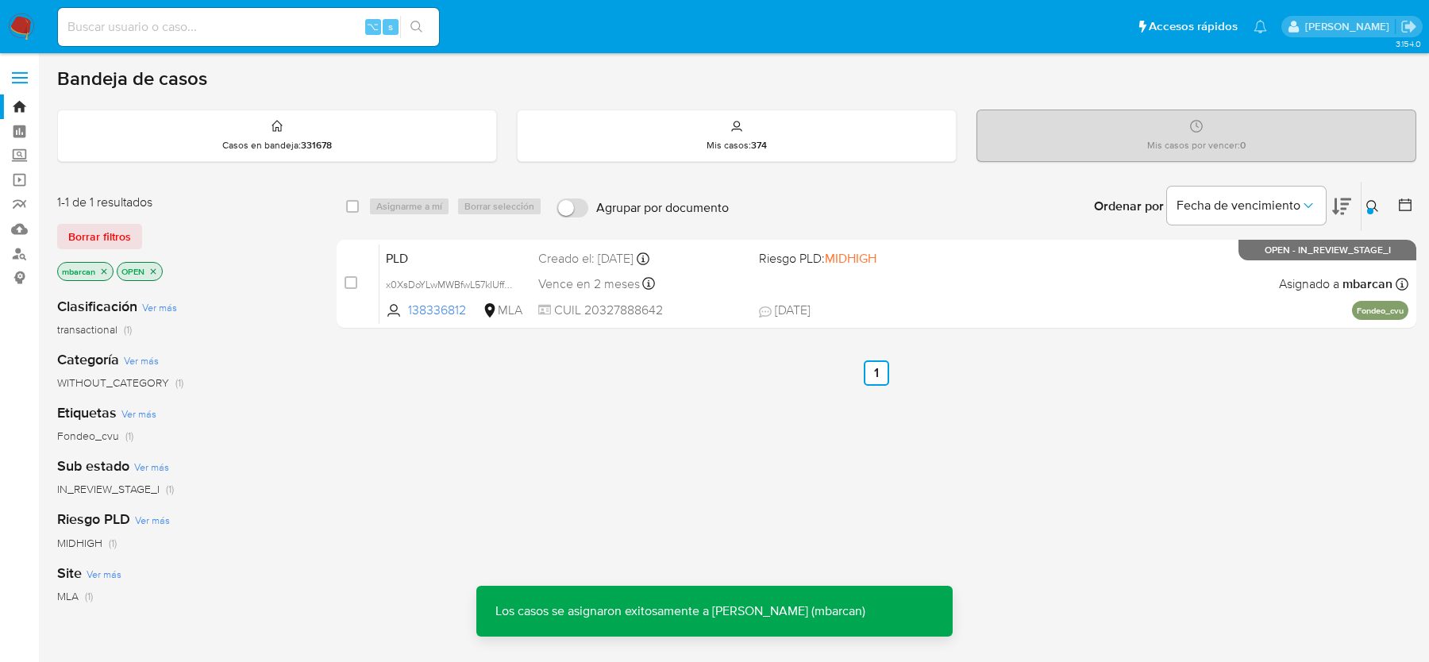
click at [19, 21] on img at bounding box center [21, 26] width 27 height 27
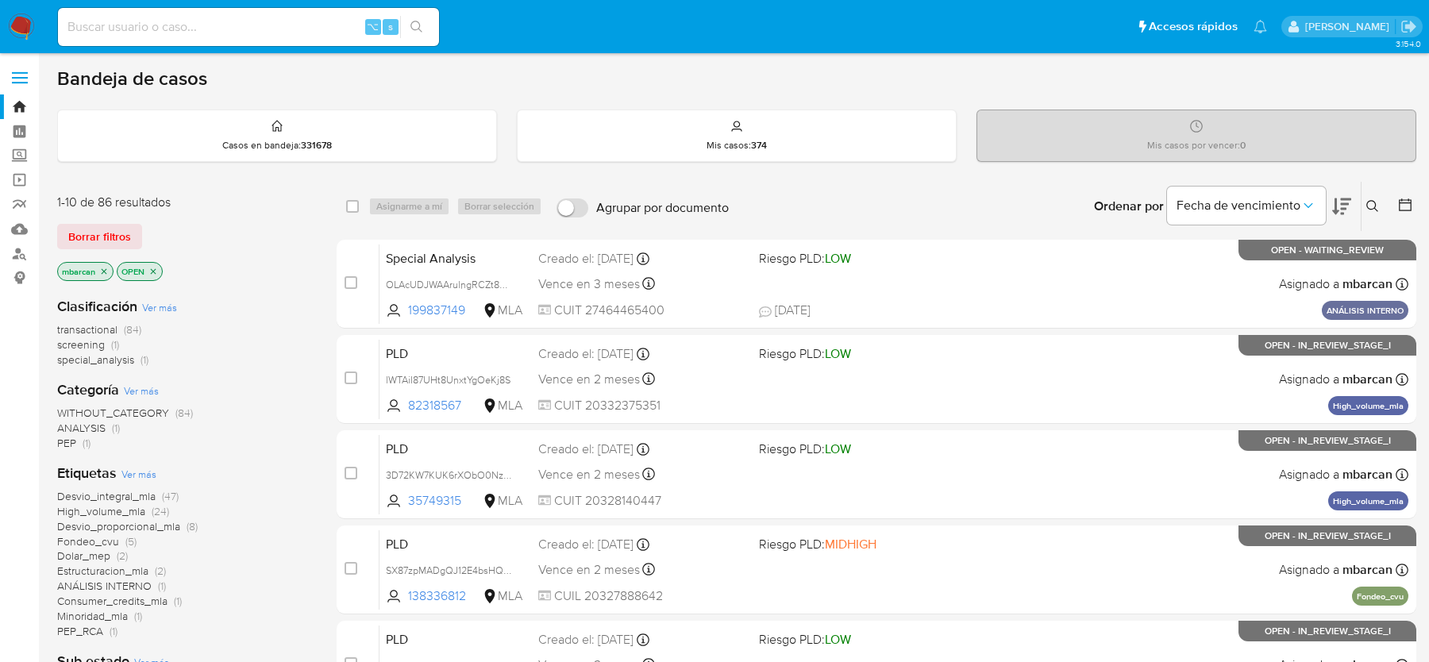
click at [1368, 205] on icon at bounding box center [1372, 206] width 13 height 13
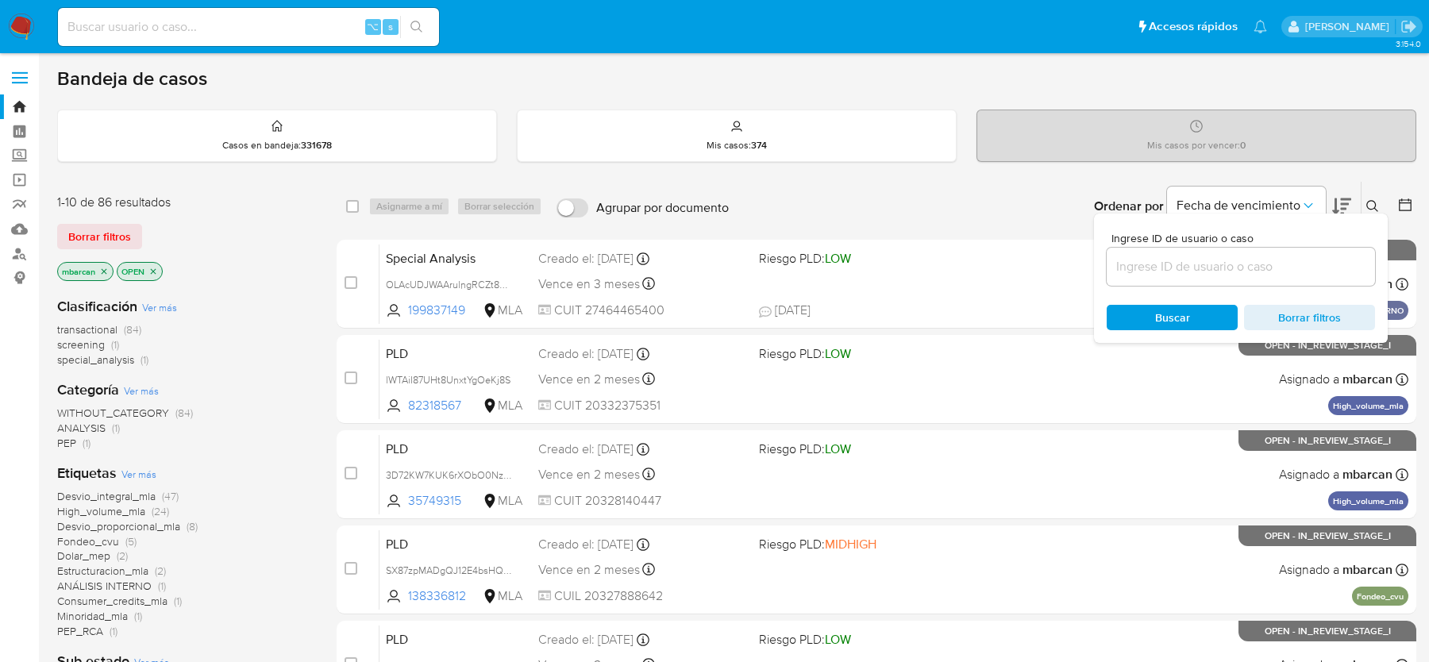
click at [1234, 265] on input at bounding box center [1240, 266] width 268 height 21
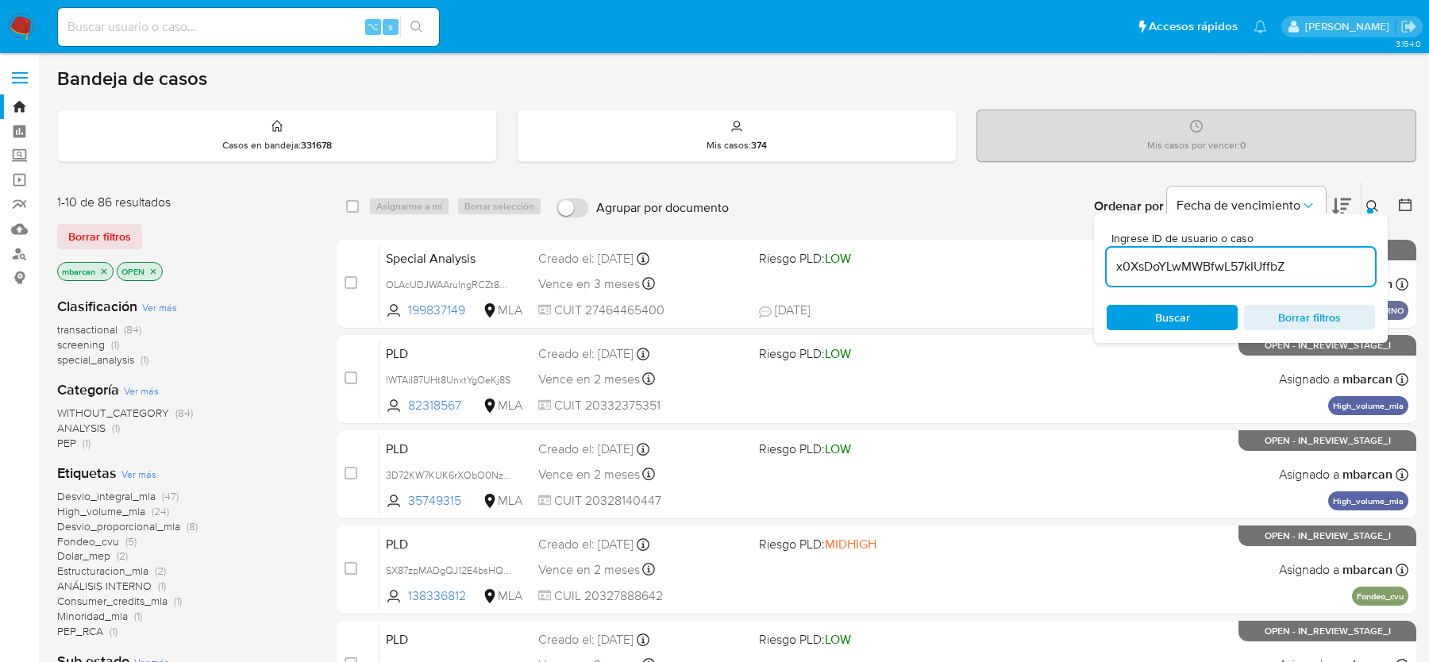
type input "x0XsDoYLwMWBfwL57kIUffbZ"
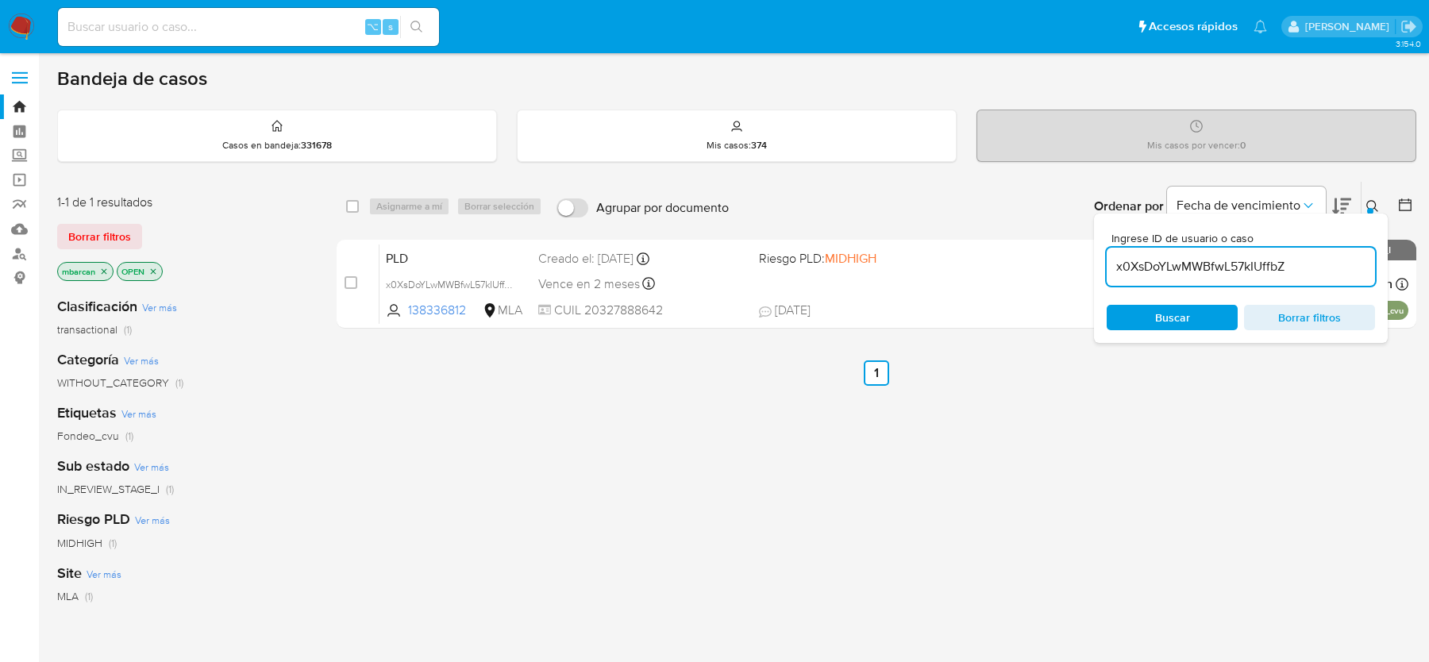
click at [1374, 201] on icon at bounding box center [1372, 206] width 12 height 12
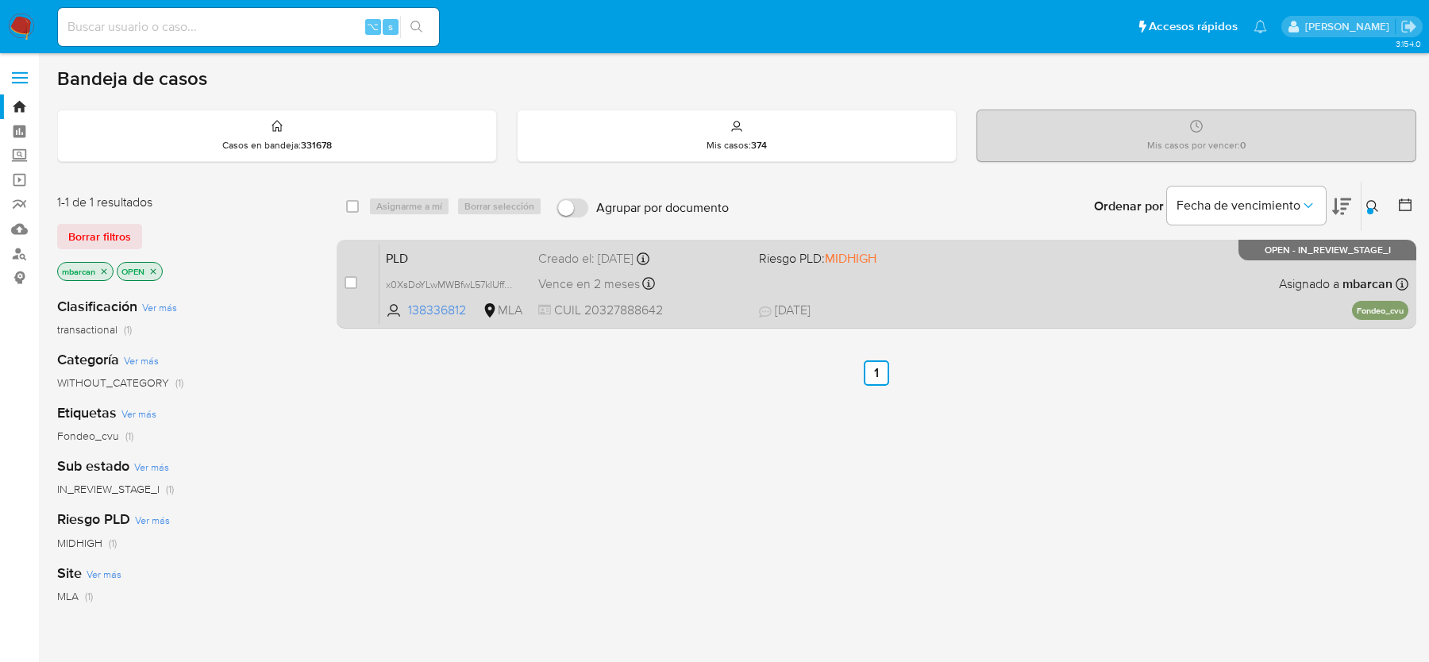
click at [452, 254] on span "PLD" at bounding box center [456, 257] width 140 height 21
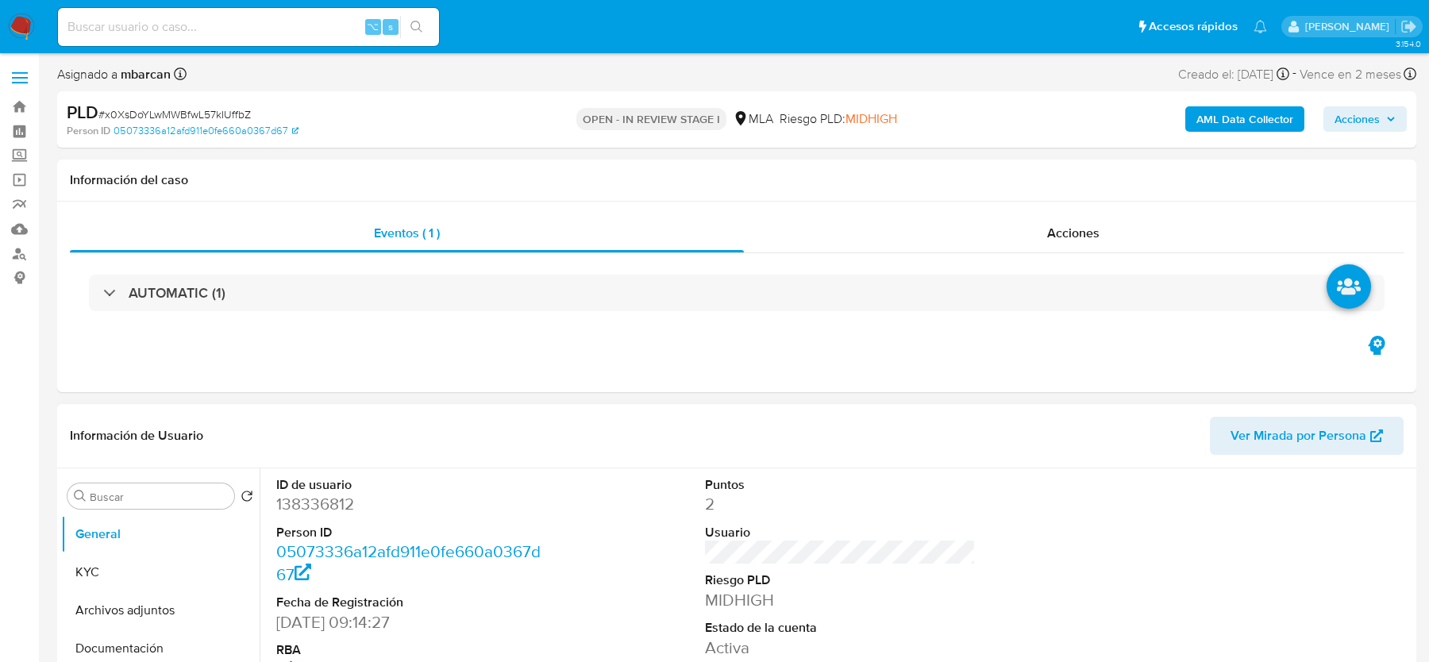
select select "10"
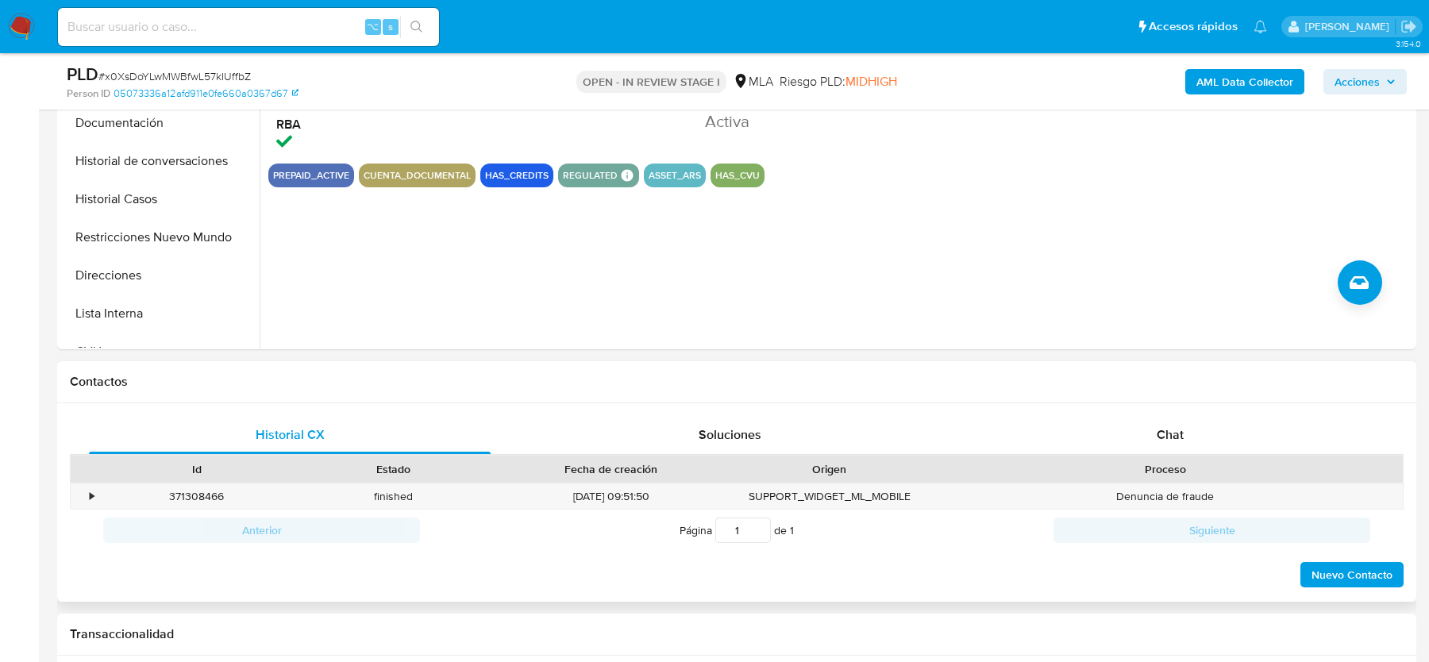
scroll to position [510, 0]
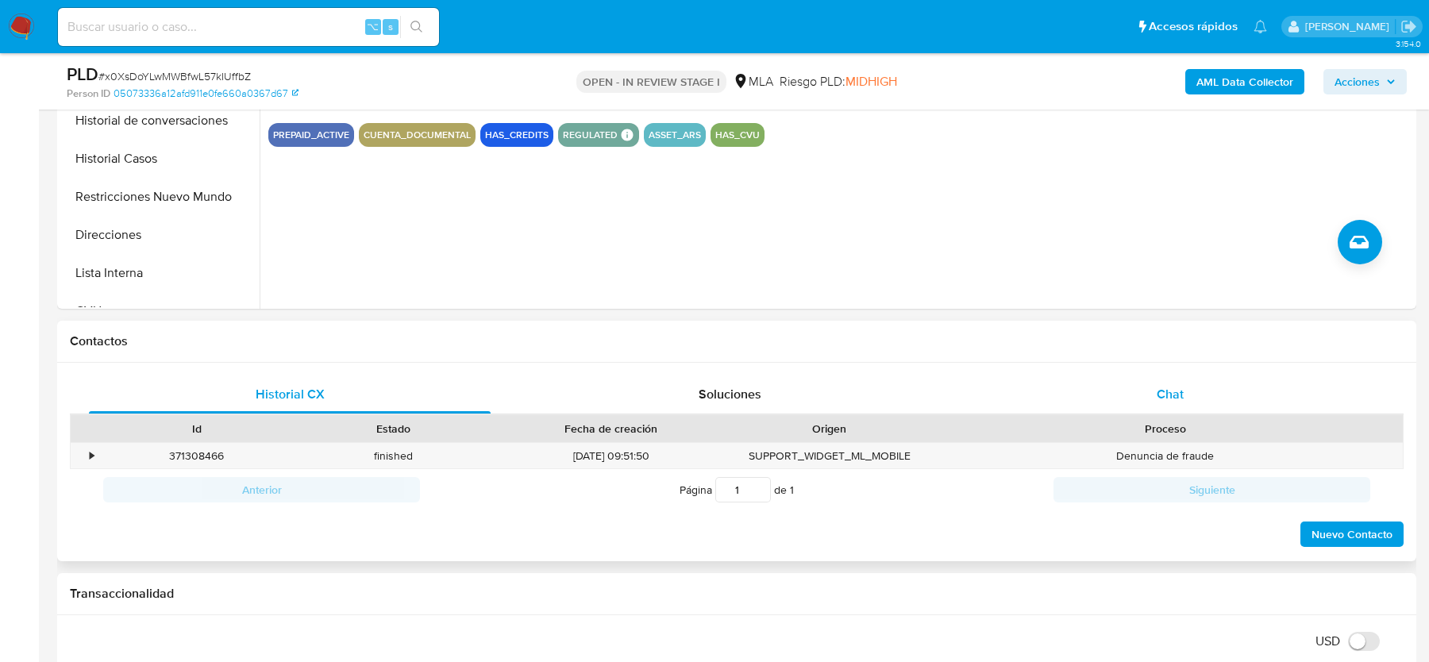
click at [1140, 406] on div "Chat" at bounding box center [1170, 394] width 402 height 38
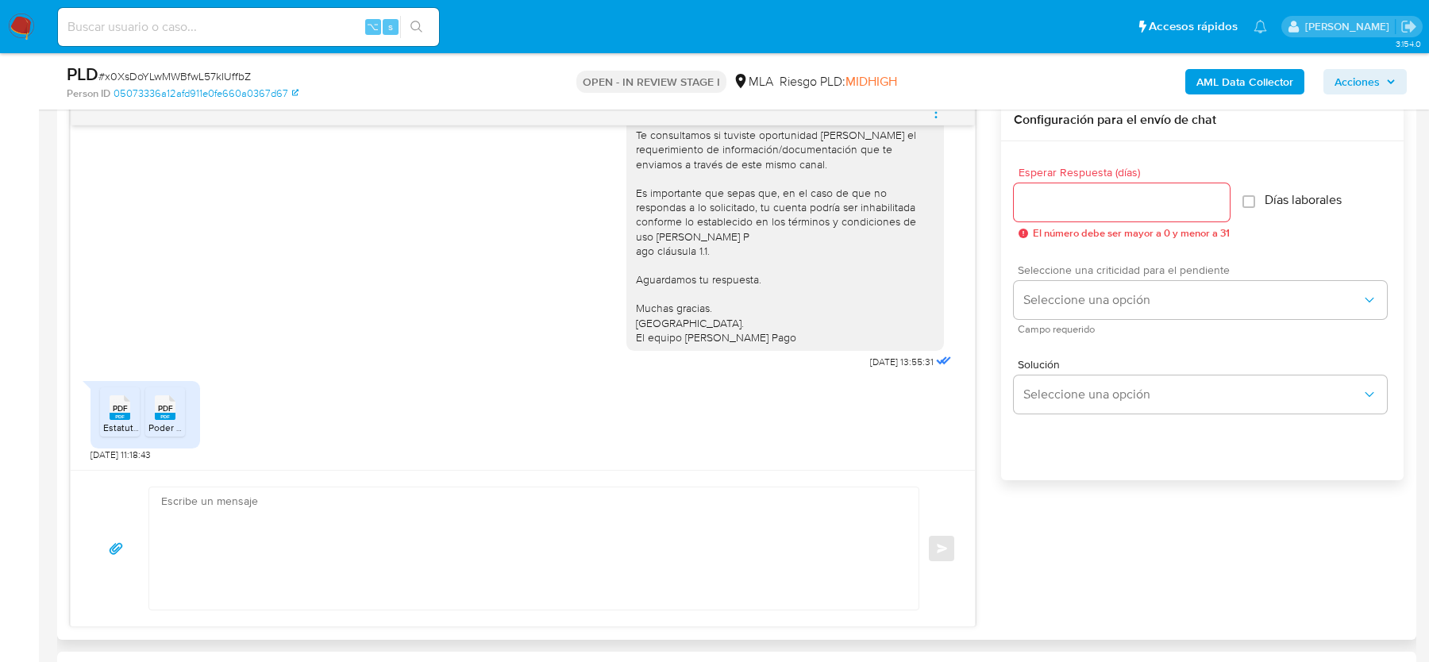
scroll to position [841, 0]
click at [125, 411] on rect at bounding box center [120, 412] width 21 height 7
click at [164, 409] on rect at bounding box center [165, 412] width 21 height 7
click at [179, 81] on span "# x0XsDoYLwMWBfwL57kIUffbZ" at bounding box center [174, 76] width 152 height 16
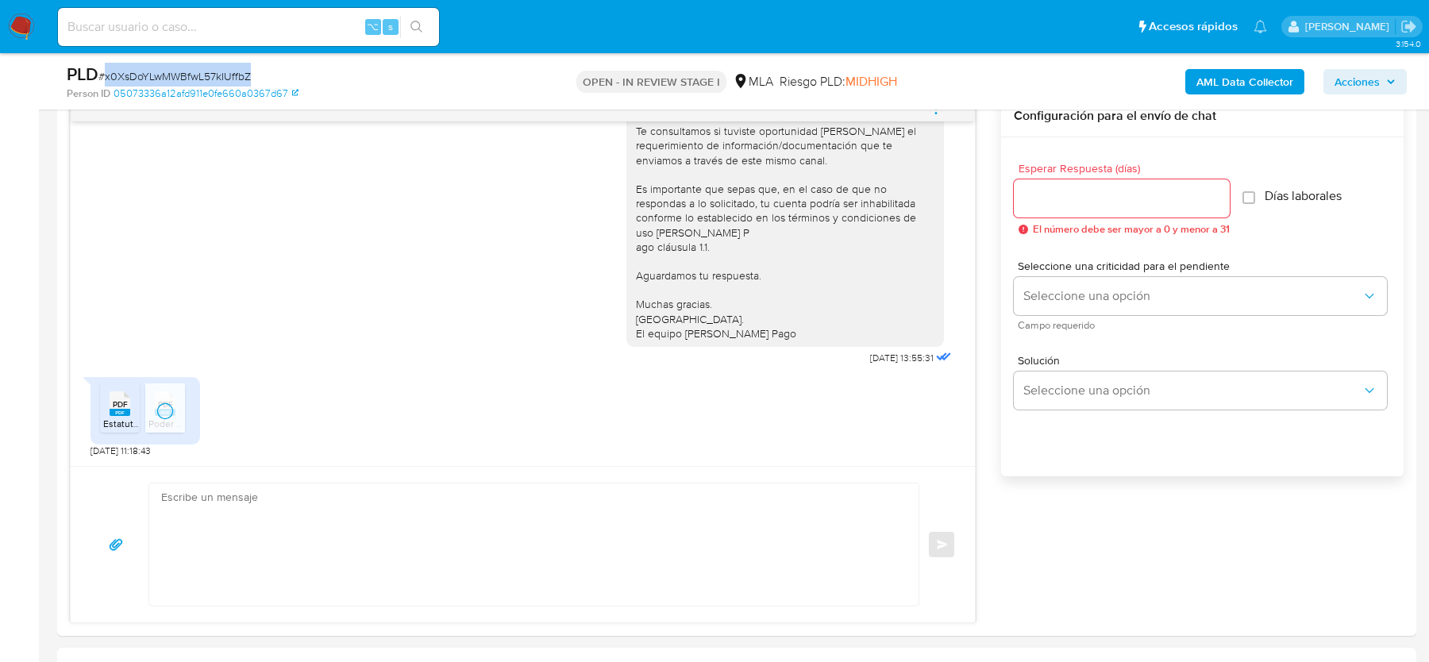
click at [179, 81] on span "# x0XsDoYLwMWBfwL57kIUffbZ" at bounding box center [174, 76] width 152 height 16
copy span "x0XsDoYLwMWBfwL57kIUffbZ"
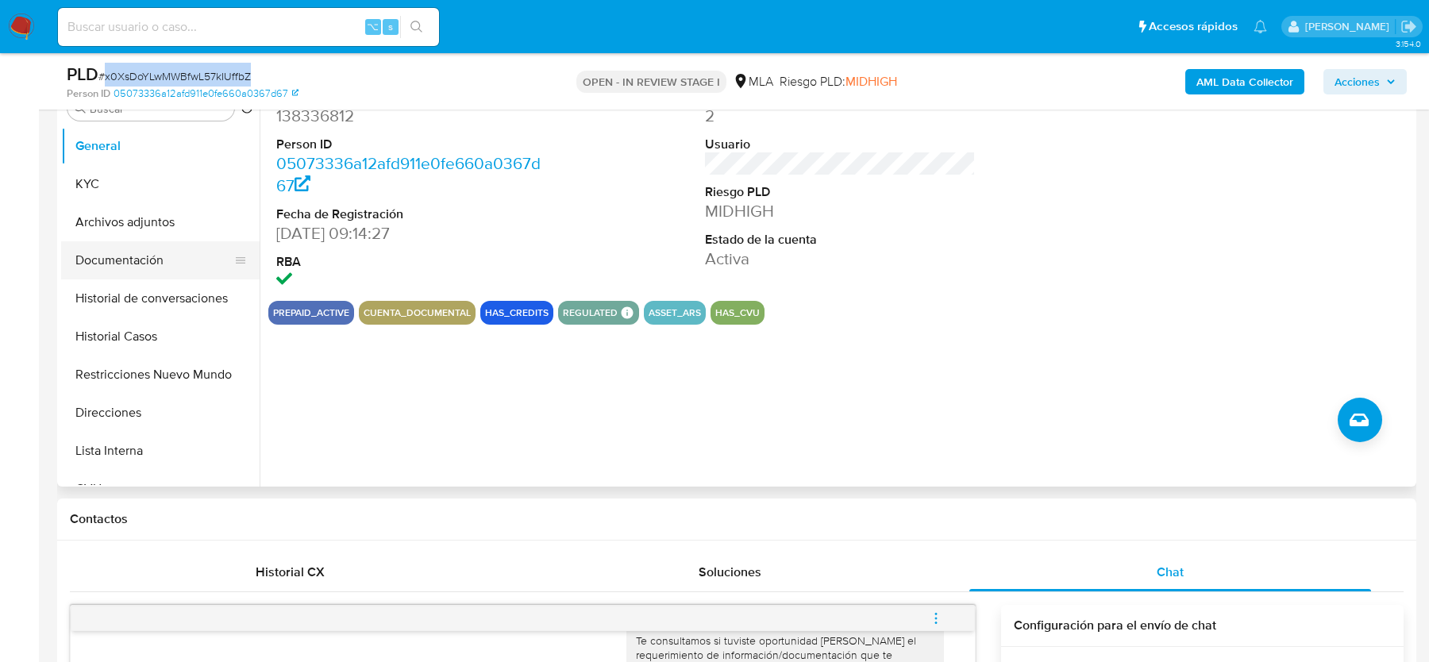
scroll to position [215, 0]
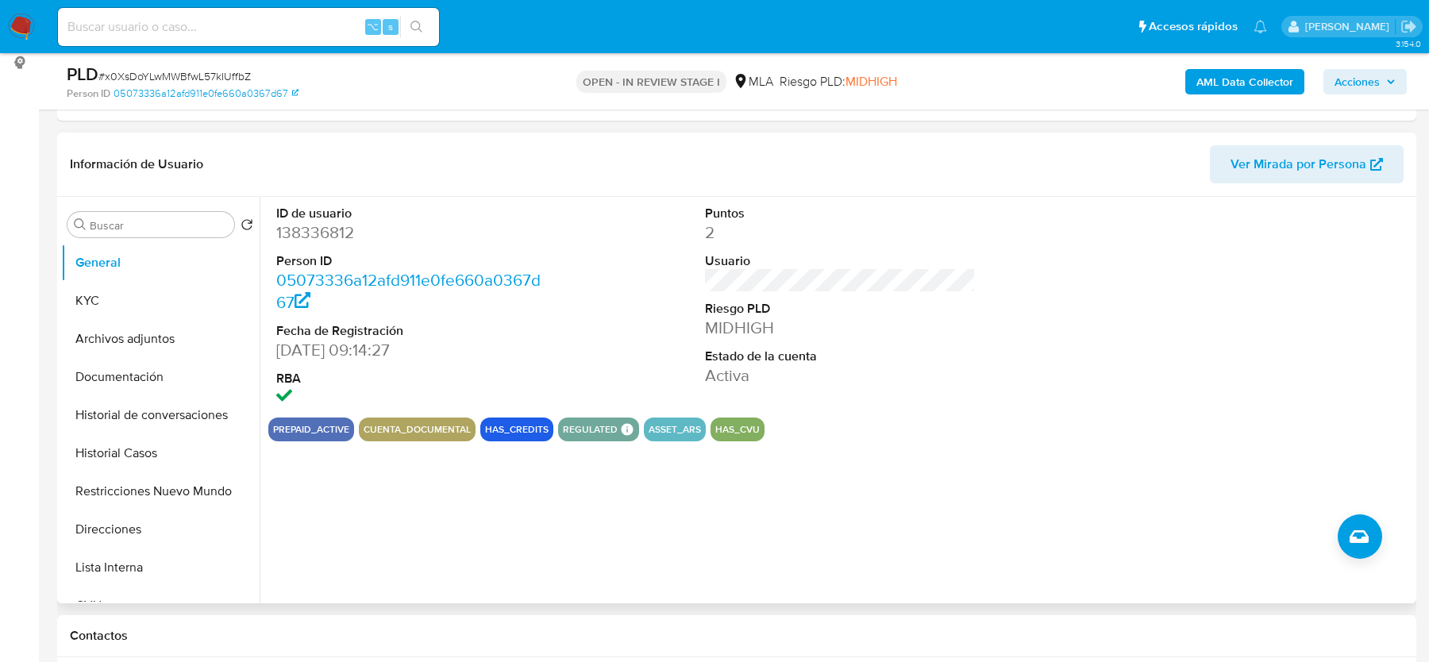
click at [302, 223] on dd "138336812" at bounding box center [411, 232] width 270 height 22
copy dd "138336812"
click at [131, 302] on button "KYC" at bounding box center [154, 301] width 186 height 38
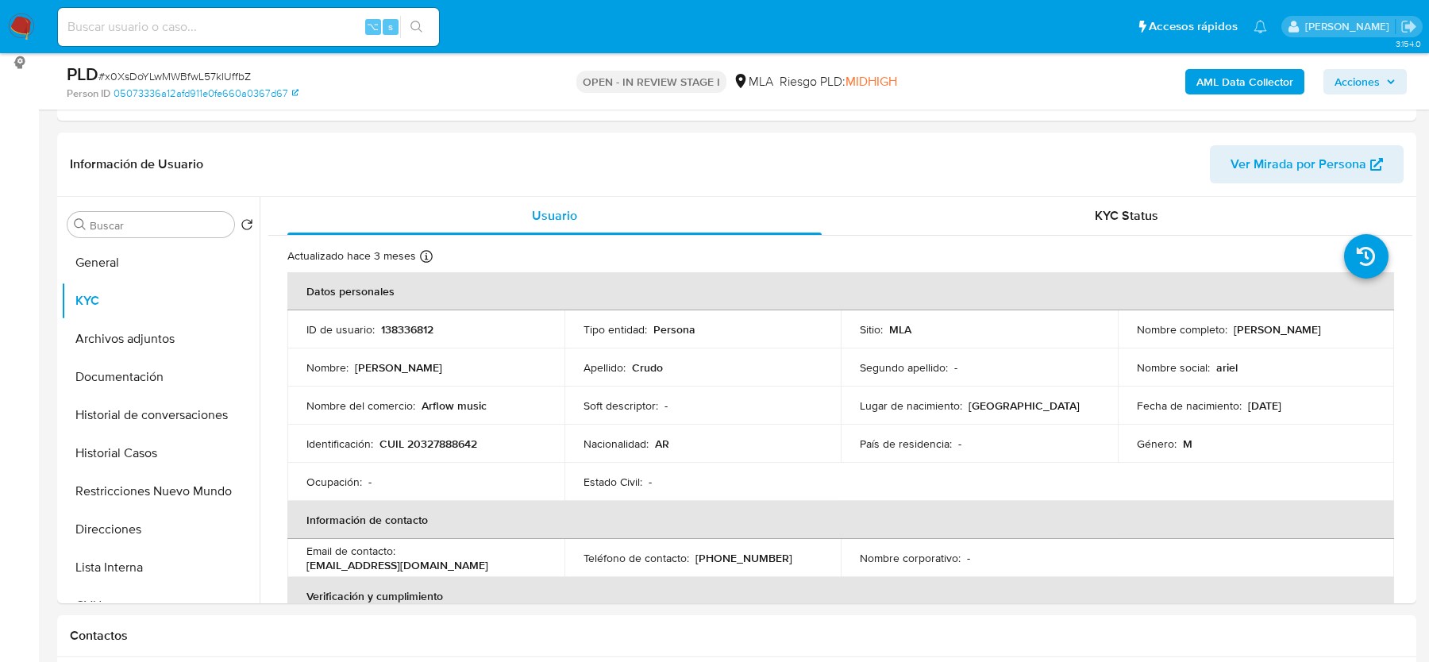
click at [1210, 80] on b "AML Data Collector" at bounding box center [1244, 81] width 97 height 25
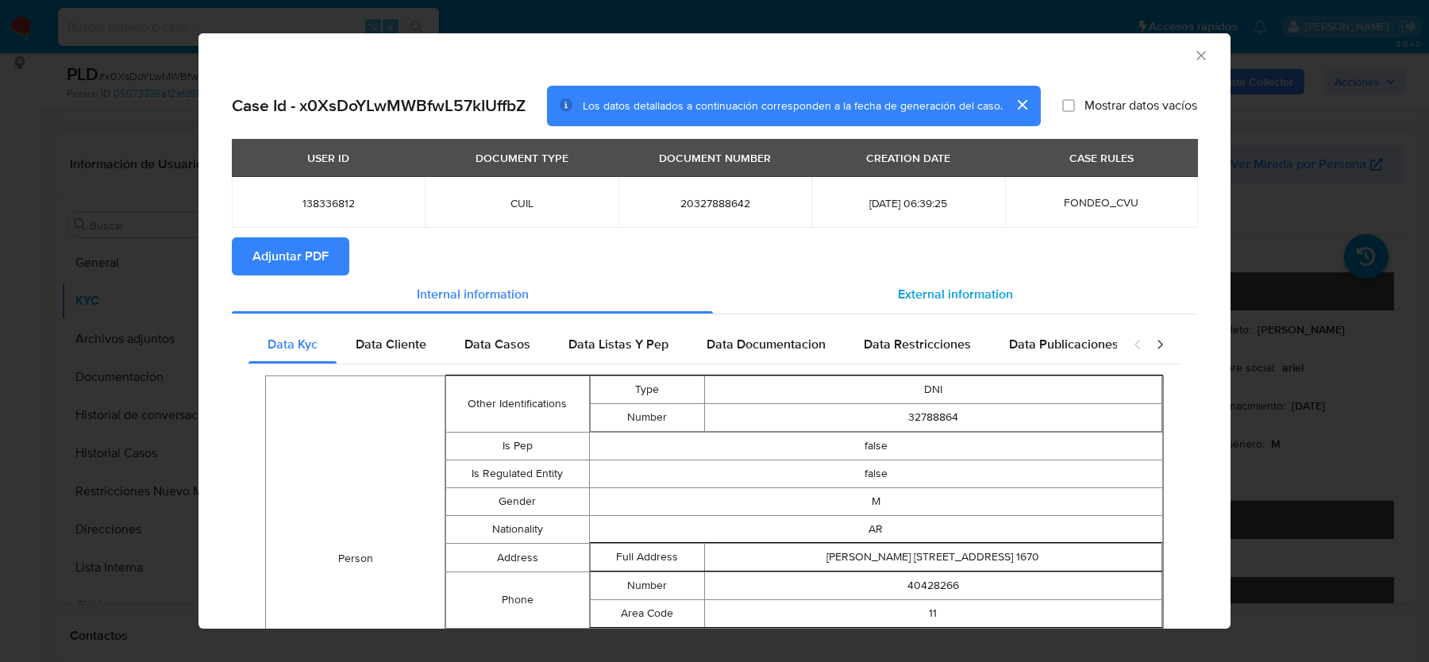
click at [874, 302] on div "External information" at bounding box center [955, 294] width 484 height 38
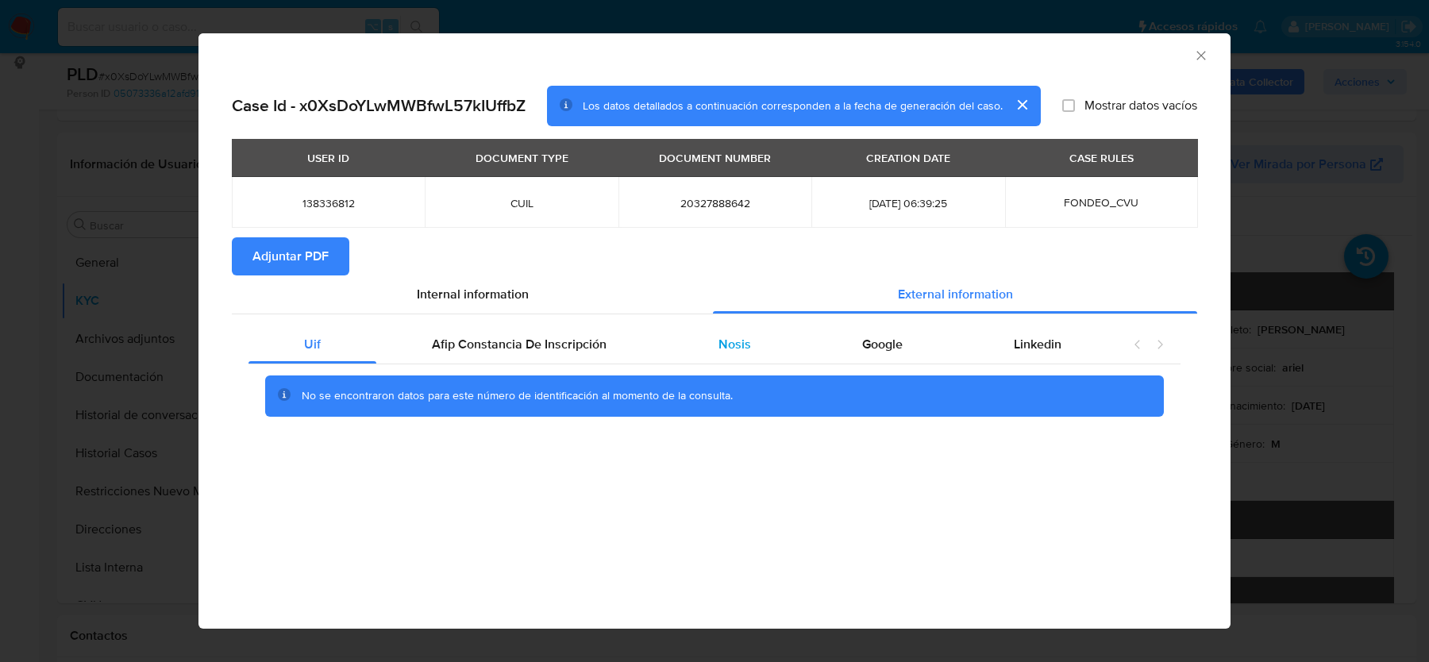
drag, startPoint x: 541, startPoint y: 348, endPoint x: 674, endPoint y: 344, distance: 133.4
click at [541, 348] on span "Afip Constancia De Inscripción" at bounding box center [519, 344] width 175 height 18
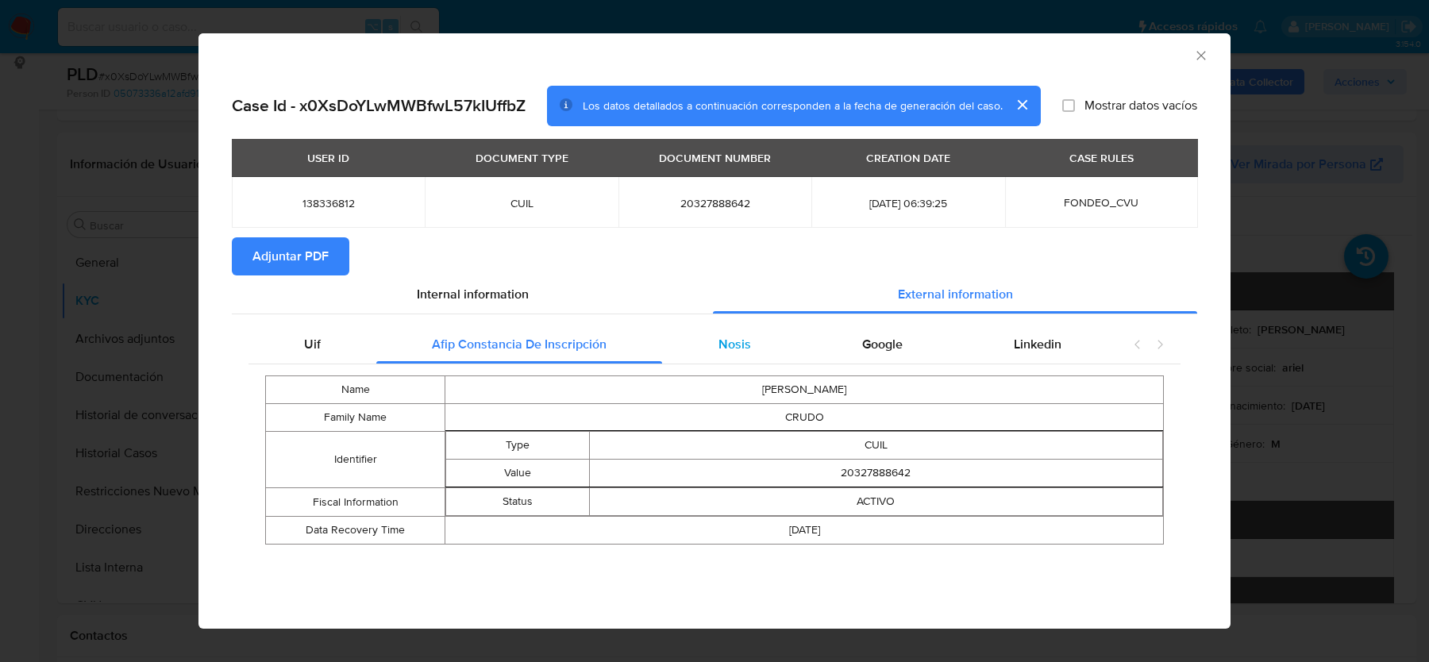
click at [706, 344] on div "Nosis" at bounding box center [734, 344] width 144 height 38
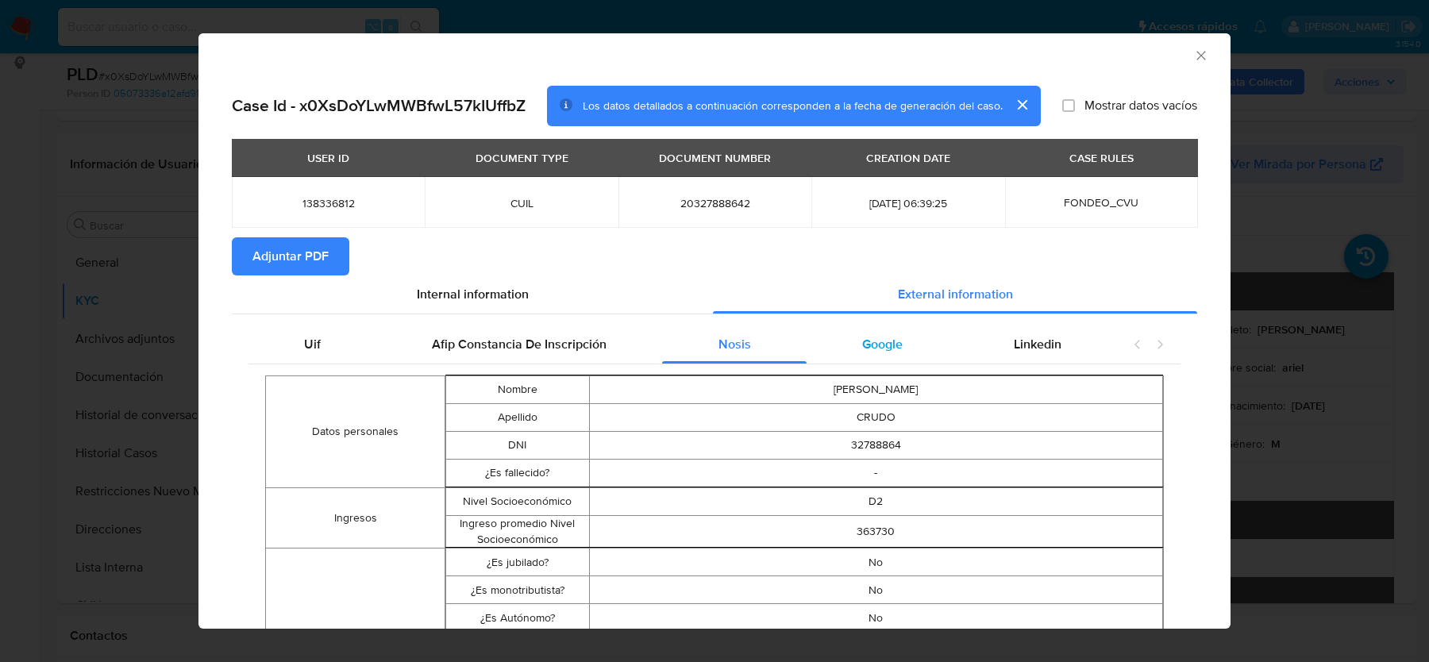
click at [930, 336] on div "Google" at bounding box center [882, 344] width 152 height 38
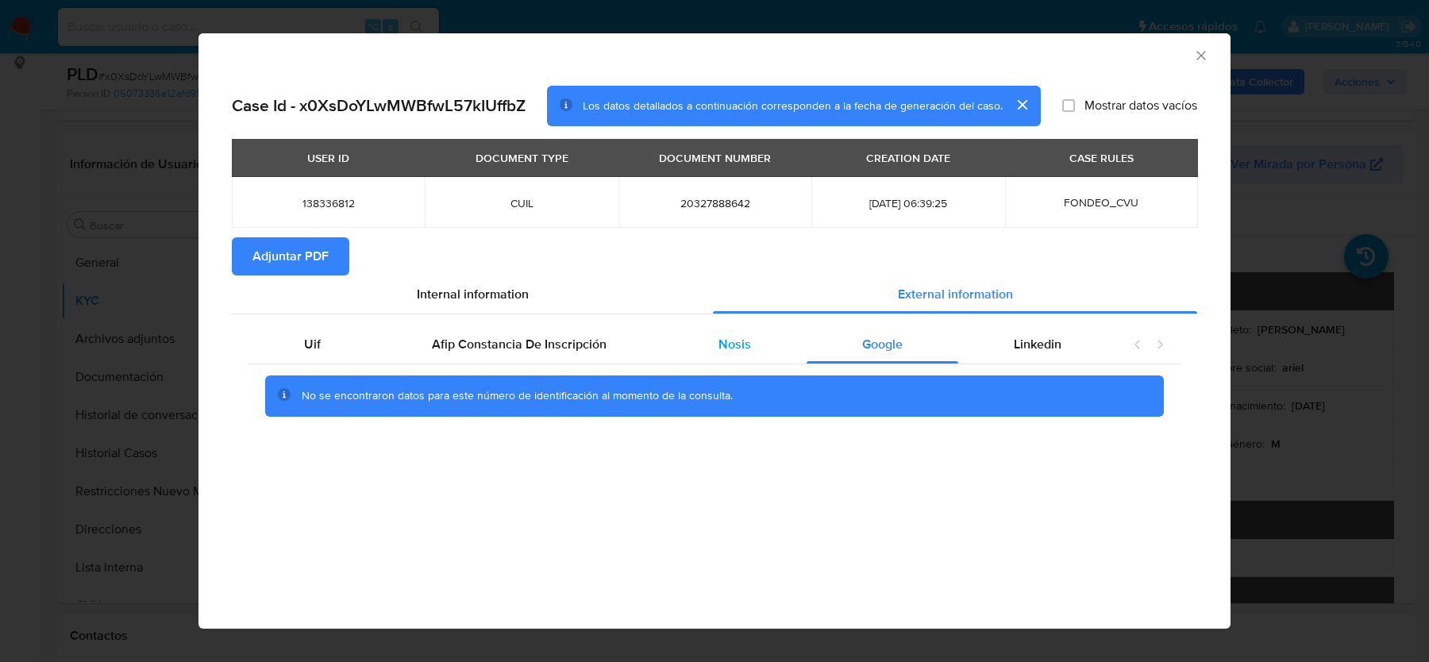
click at [724, 328] on div "Nosis" at bounding box center [734, 344] width 144 height 38
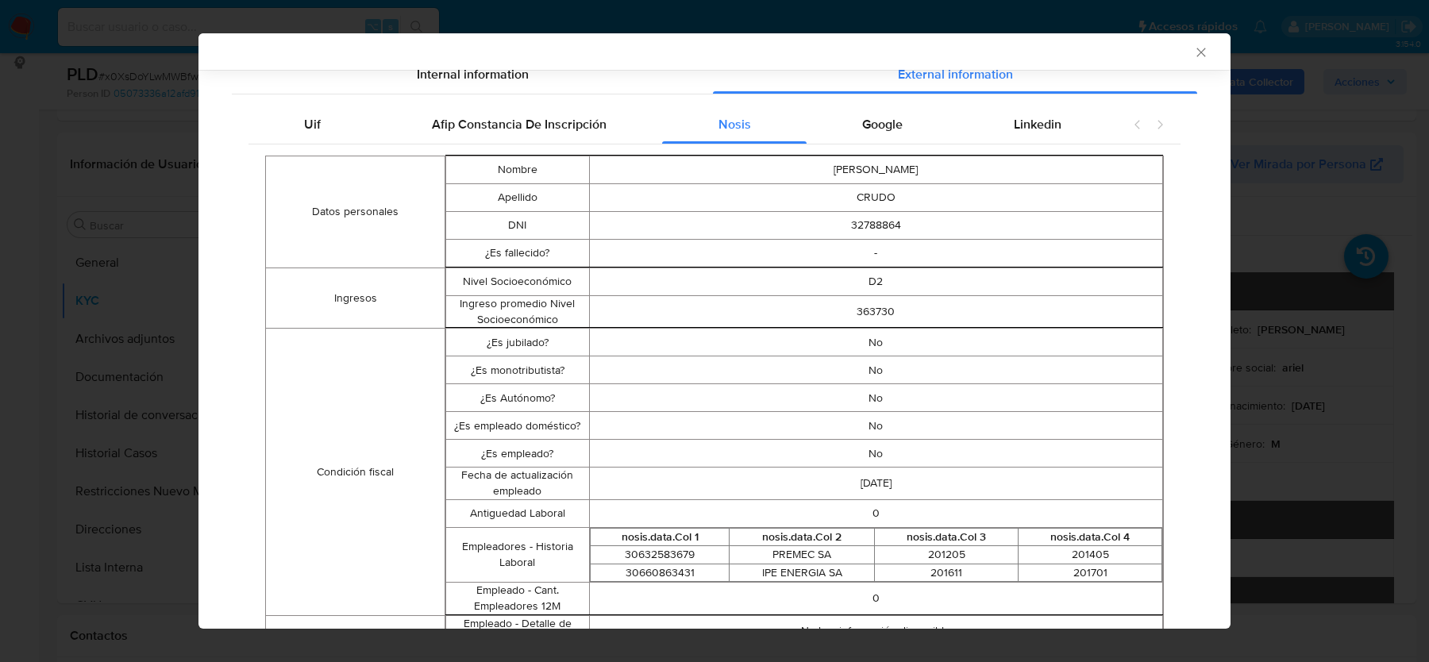
scroll to position [140, 0]
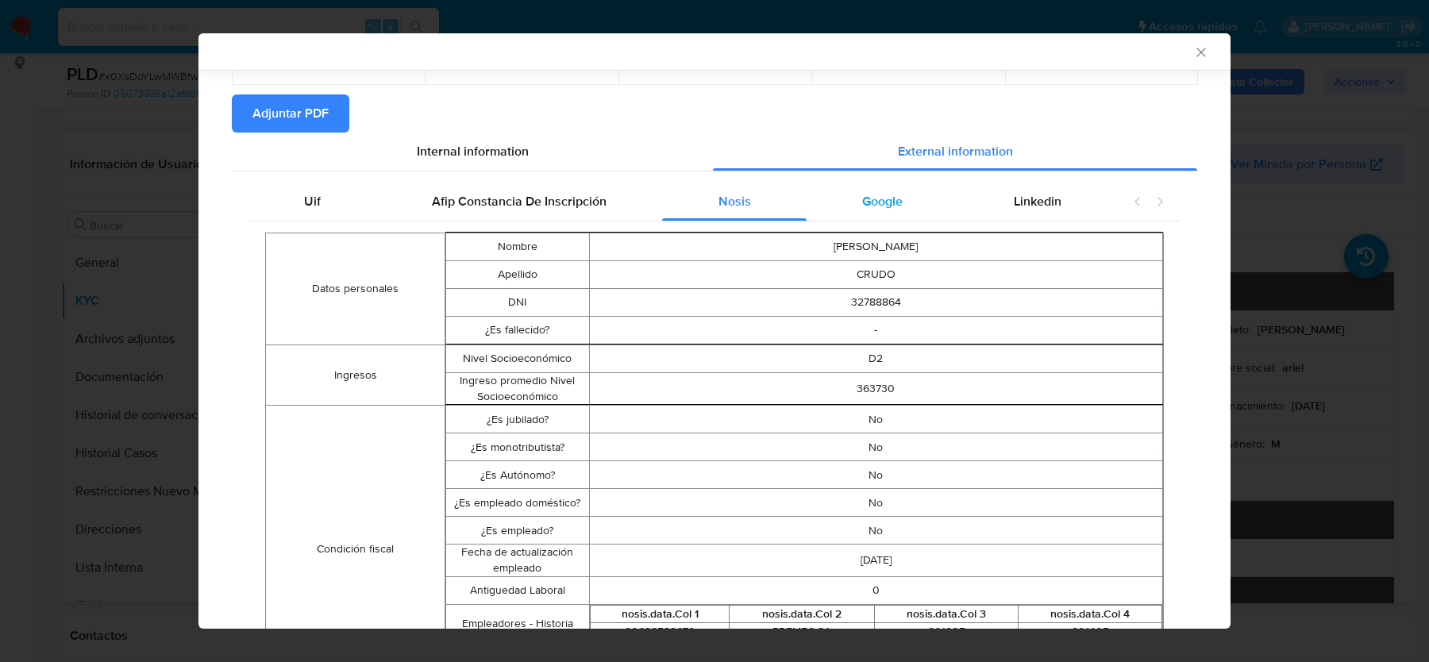
click at [896, 217] on div "Google" at bounding box center [882, 202] width 152 height 38
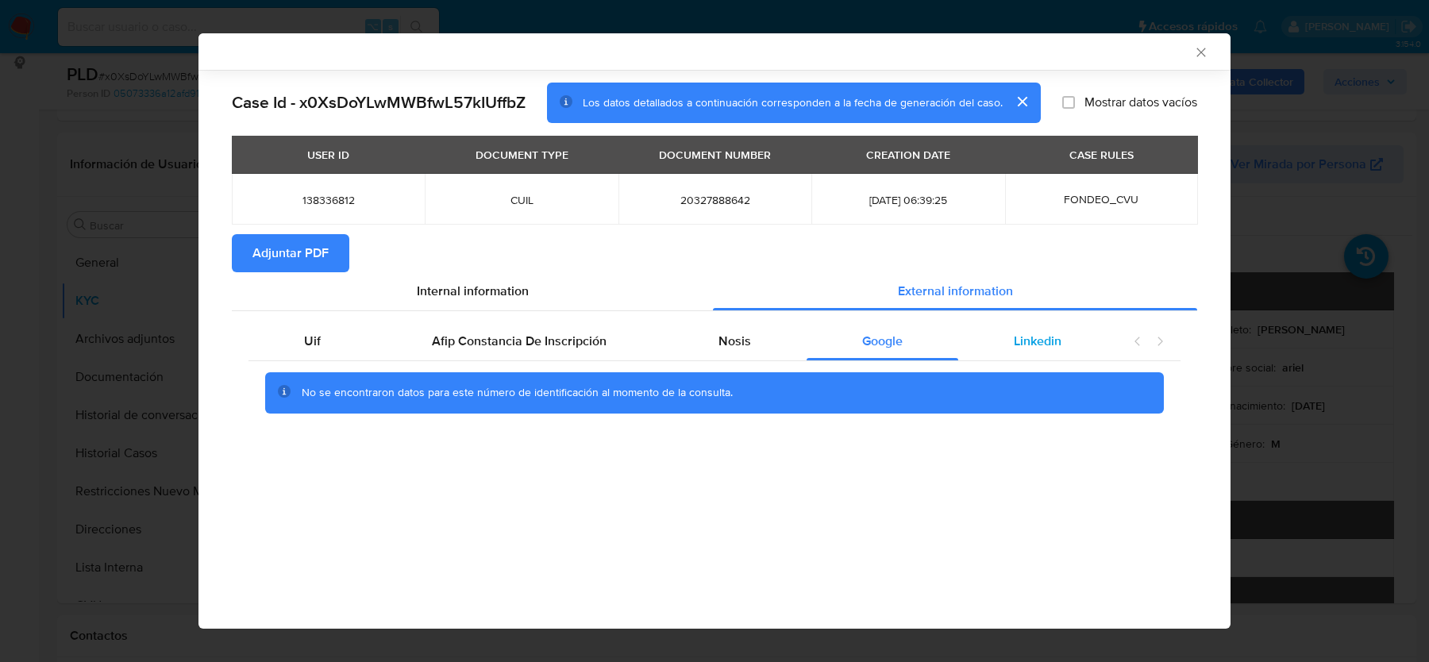
click at [1042, 336] on span "Linkedin" at bounding box center [1038, 341] width 48 height 18
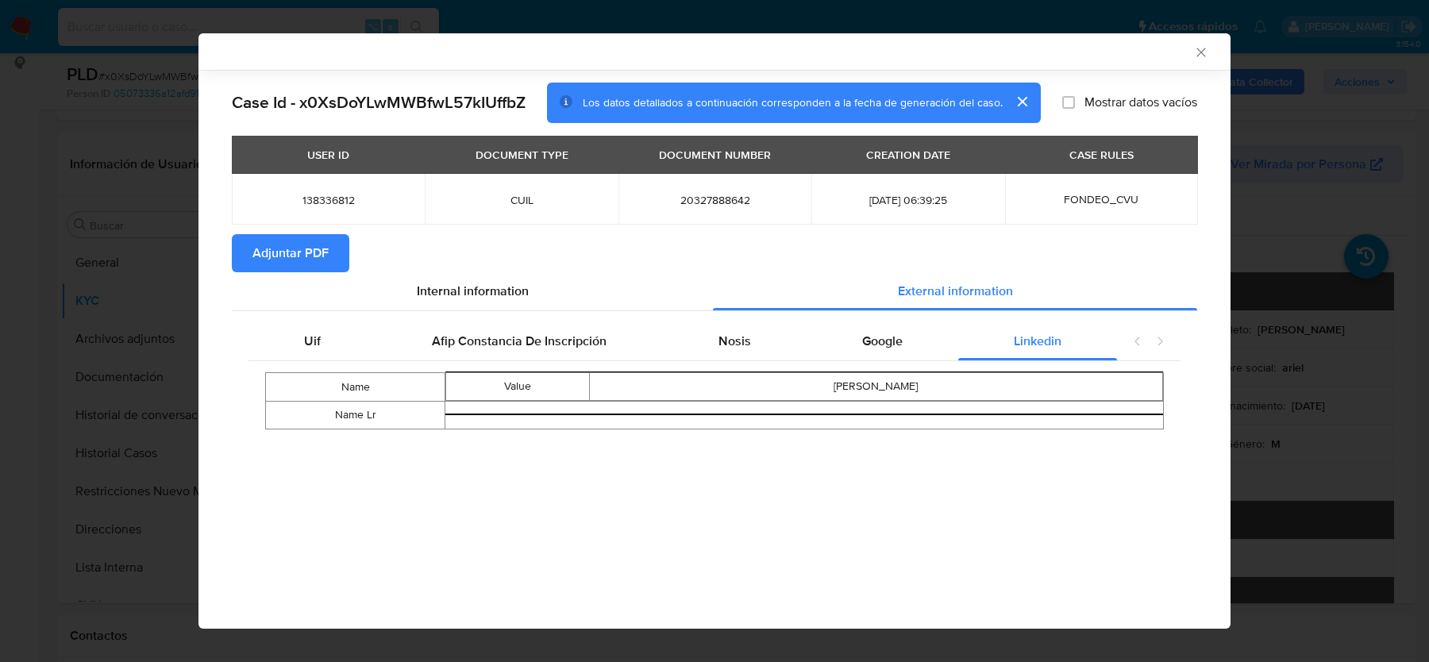
click at [317, 240] on span "Adjuntar PDF" at bounding box center [290, 253] width 76 height 35
click at [733, 199] on span "20327888642" at bounding box center [714, 200] width 155 height 14
copy span "20327888642"
click at [1193, 57] on icon "Cerrar ventana" at bounding box center [1201, 52] width 16 height 16
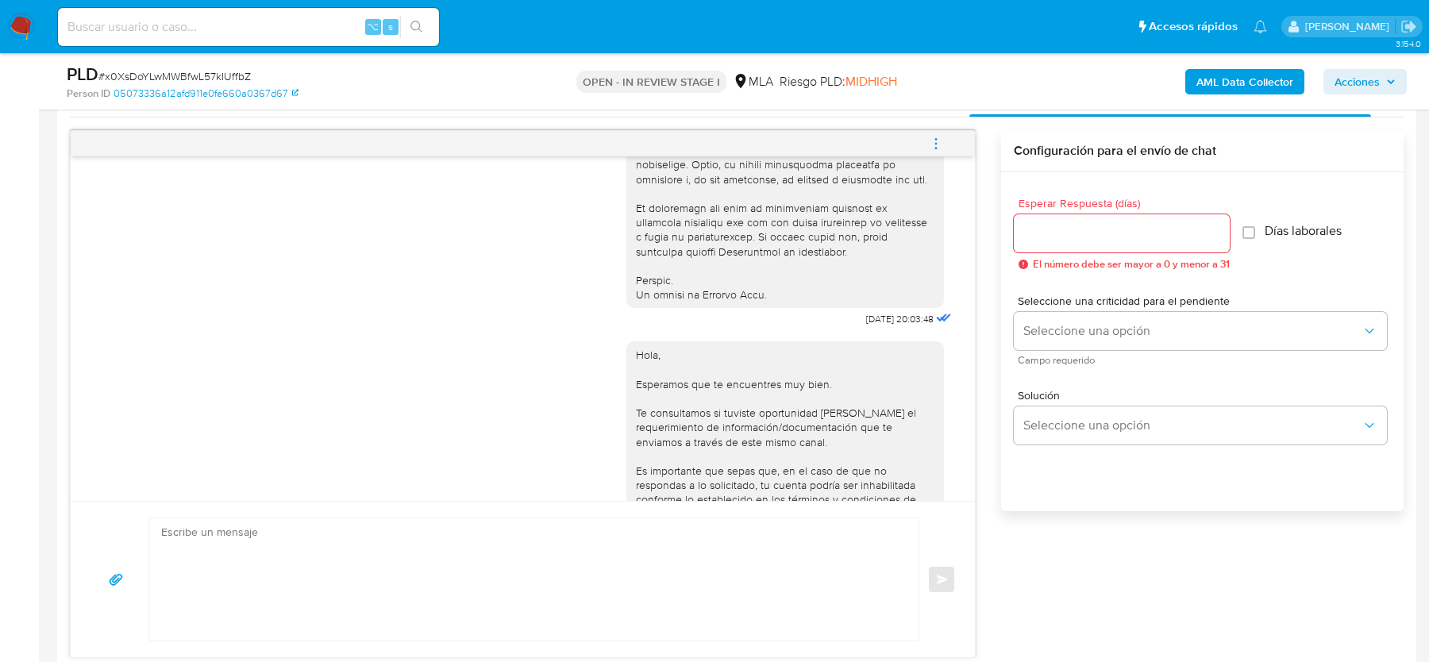
scroll to position [754, 0]
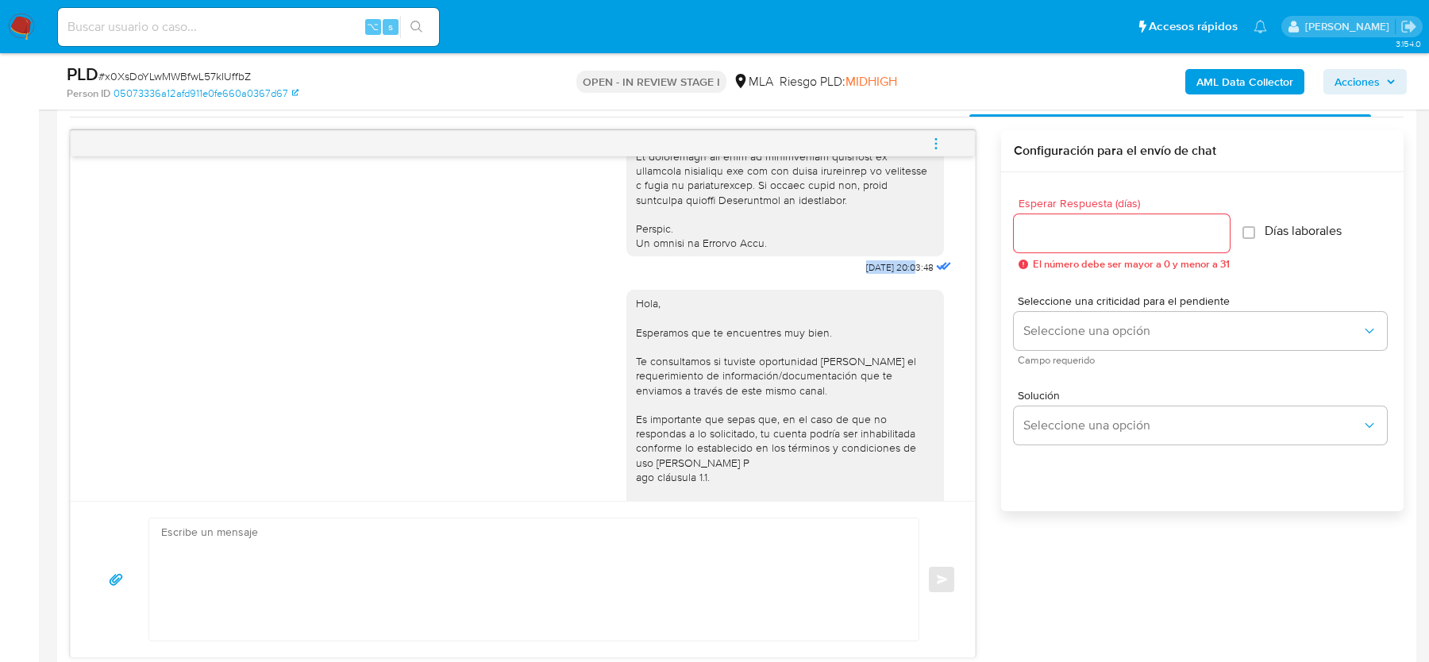
drag, startPoint x: 841, startPoint y: 291, endPoint x: 897, endPoint y: 294, distance: 55.7
copy div "17/07/2025"
click at [840, 308] on div "Hola, Esperamos que te encuentres muy bien. Te consultamos si tuviste oportunid…" at bounding box center [790, 439] width 329 height 321
drag, startPoint x: 847, startPoint y: 297, endPoint x: 893, endPoint y: 297, distance: 46.0
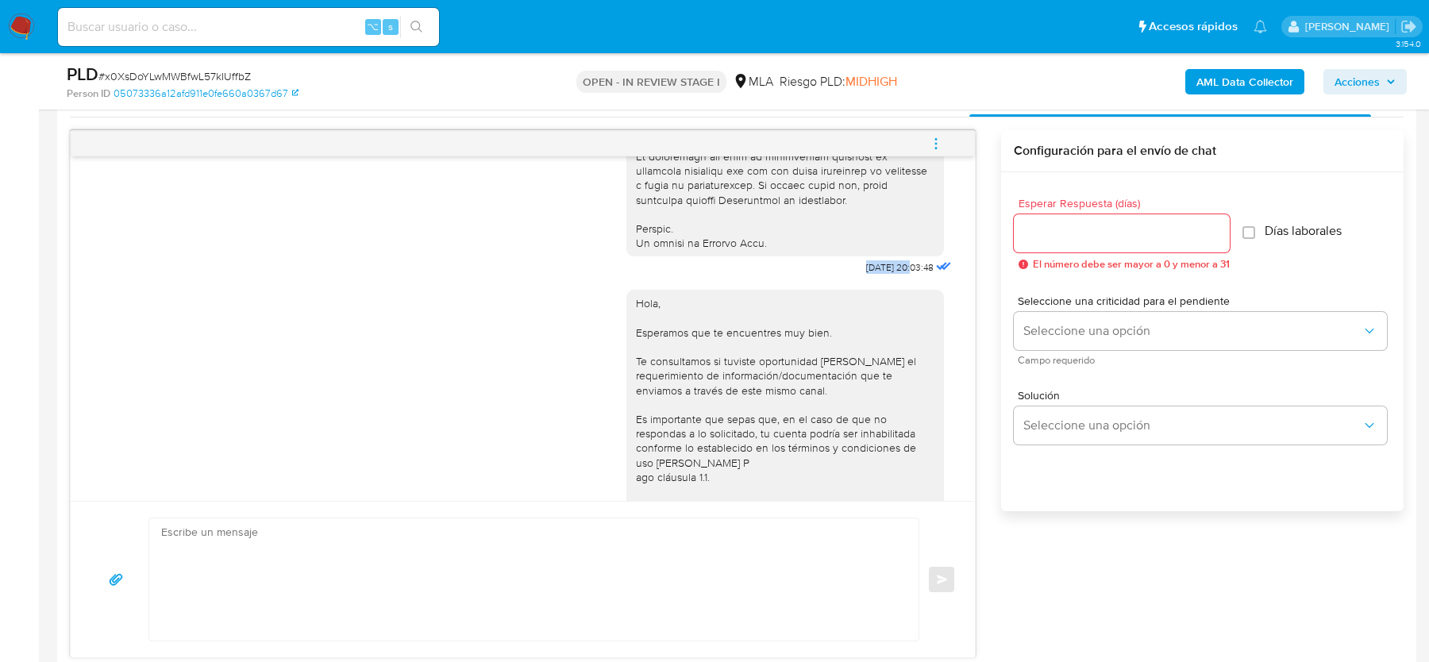
copy span "17/07/2025"
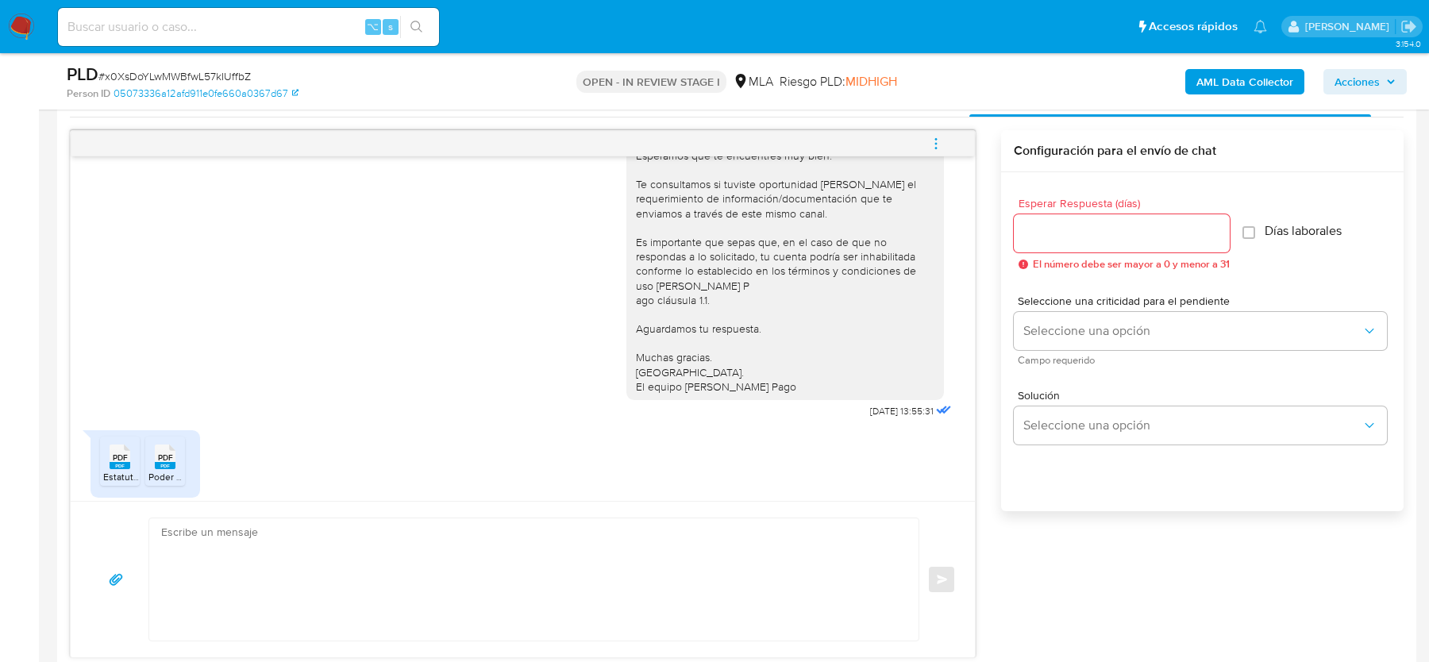
scroll to position [993, 0]
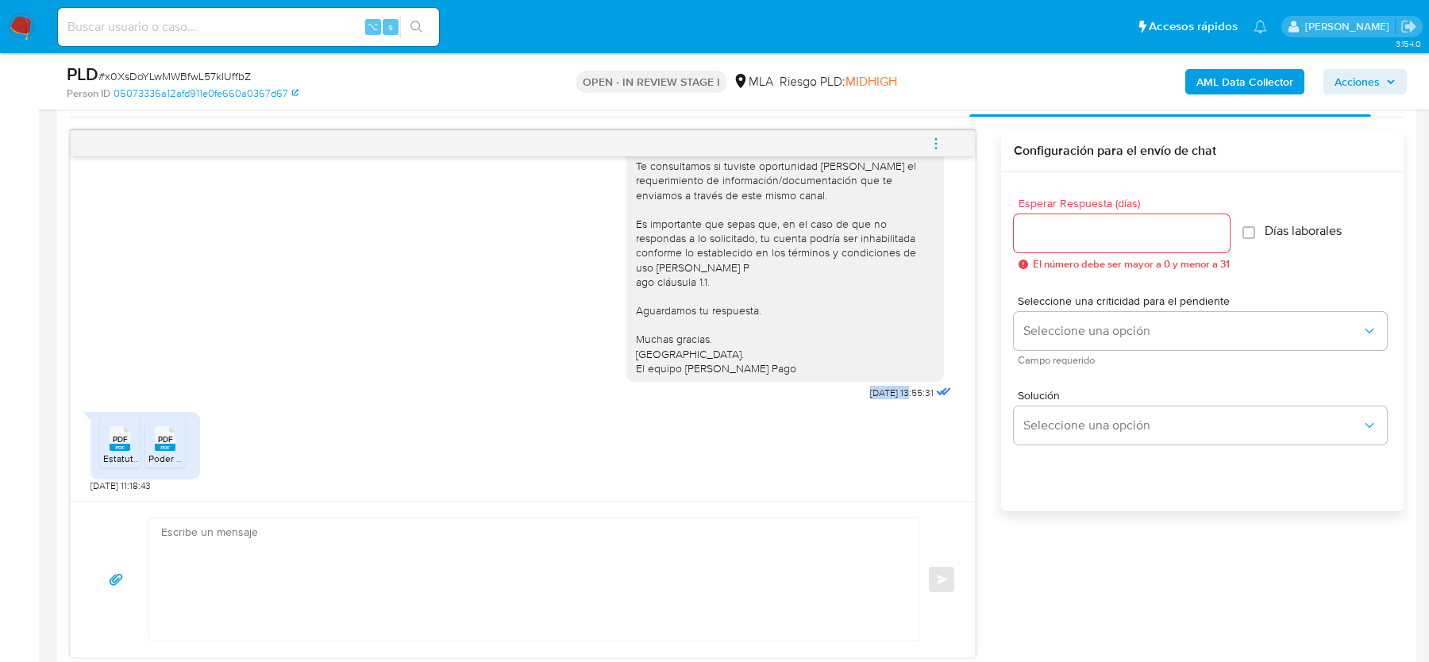
drag, startPoint x: 850, startPoint y: 387, endPoint x: 896, endPoint y: 387, distance: 46.0
click at [896, 387] on div "Hola, Esperamos que te encuentres muy bien. Te consultamos si tuviste oportunid…" at bounding box center [790, 243] width 329 height 321
copy span "21/07/202"
copy span "21/07/2025"
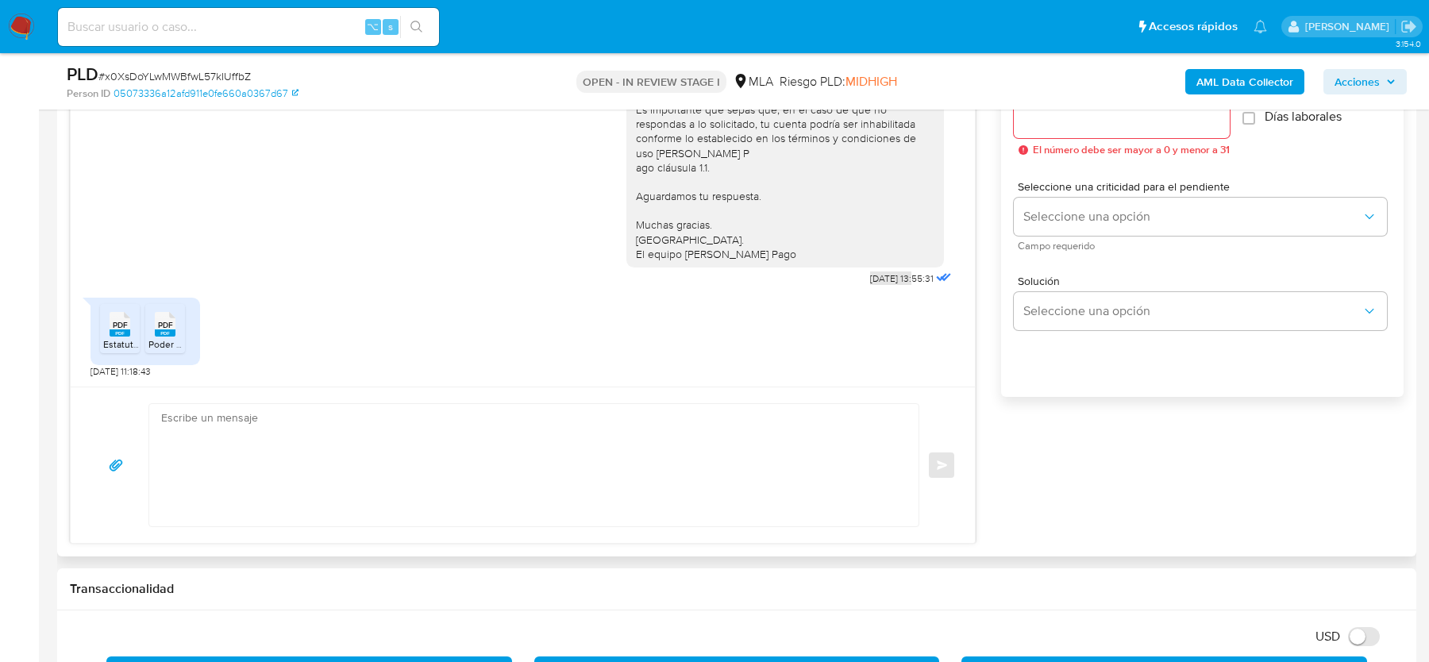
scroll to position [925, 0]
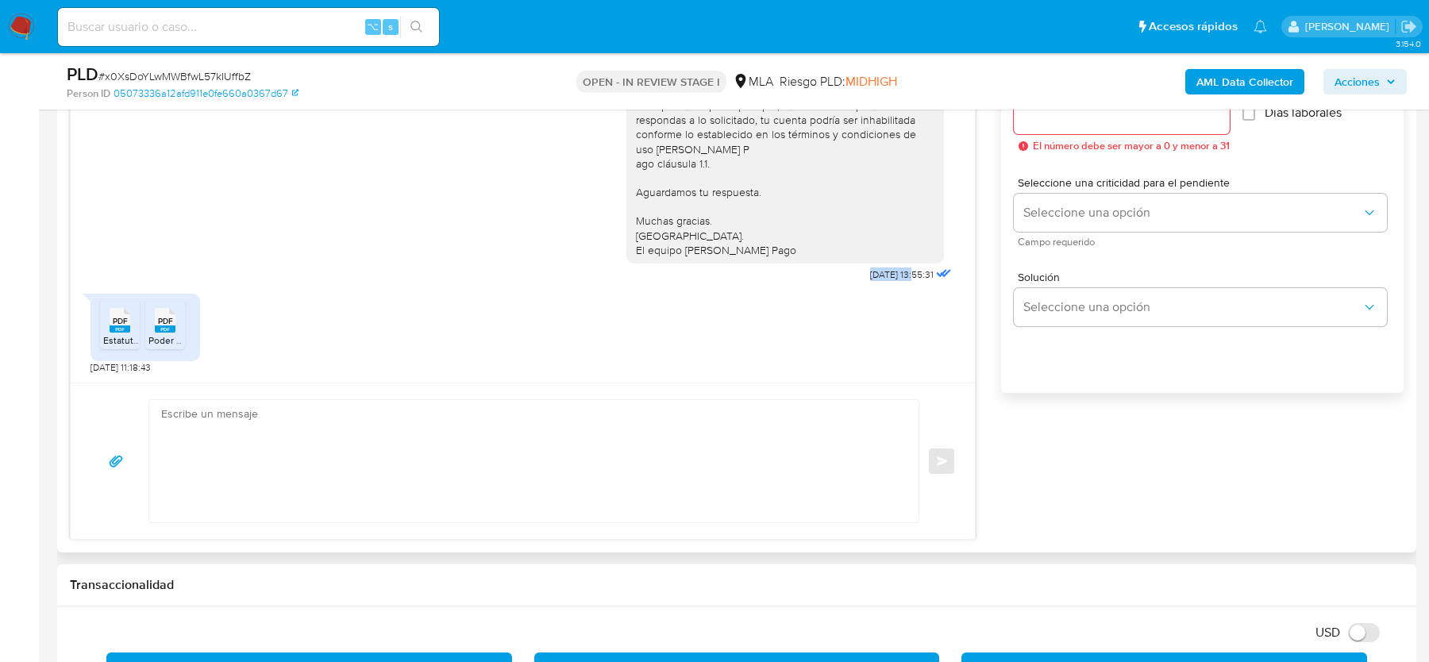
click at [275, 473] on textarea at bounding box center [529, 461] width 737 height 122
paste textarea "Estimado, Gracias por tu respuesta. Al respecto, ¿podrías enviarnos lo siguient…"
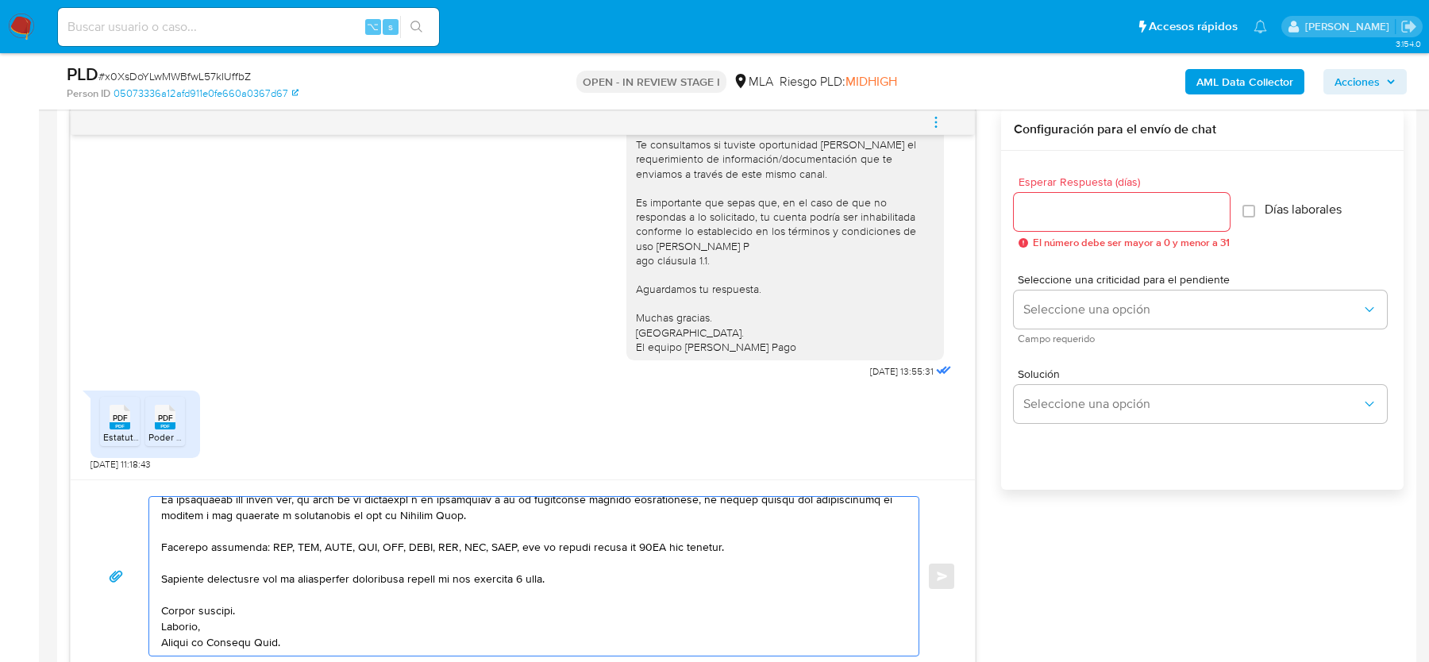
scroll to position [752, 0]
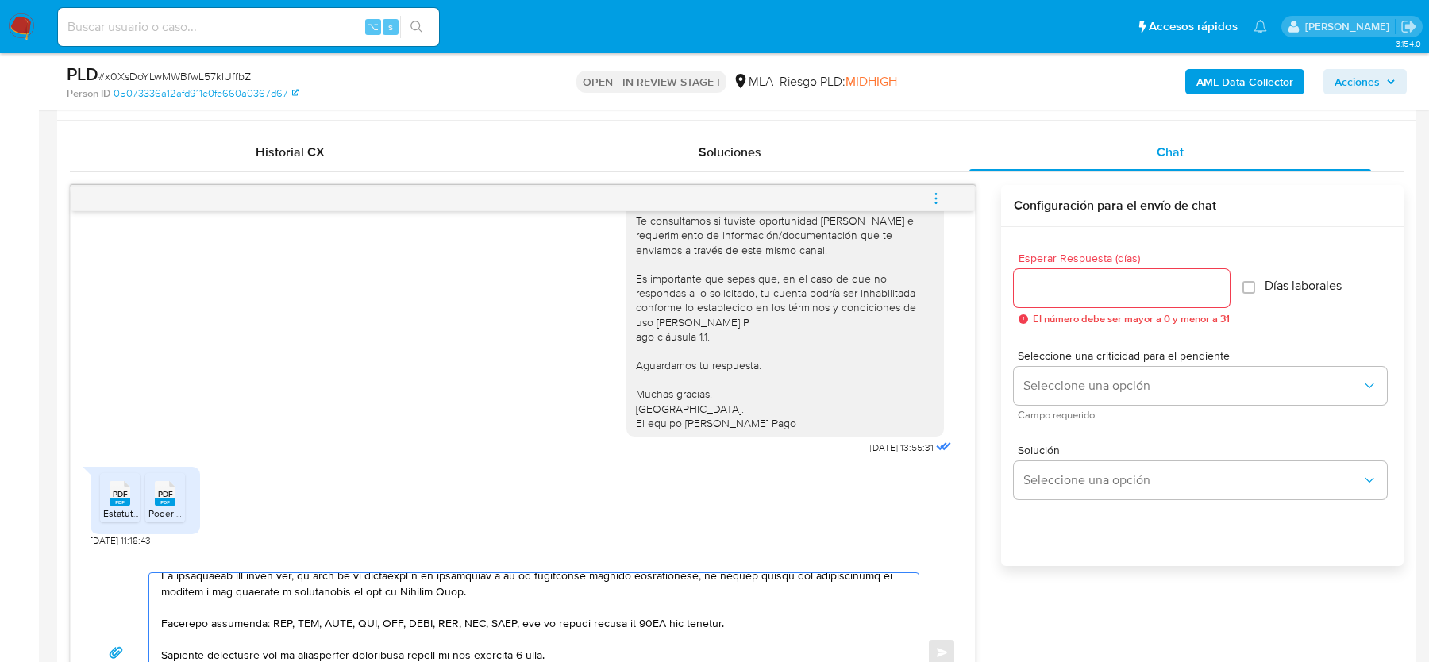
type textarea "Estimado, Gracias por tu respuesta. Al respecto, ¿podrías enviarnos lo siguient…"
click at [1037, 281] on input "Esperar Respuesta (días)" at bounding box center [1122, 288] width 216 height 21
type input "2"
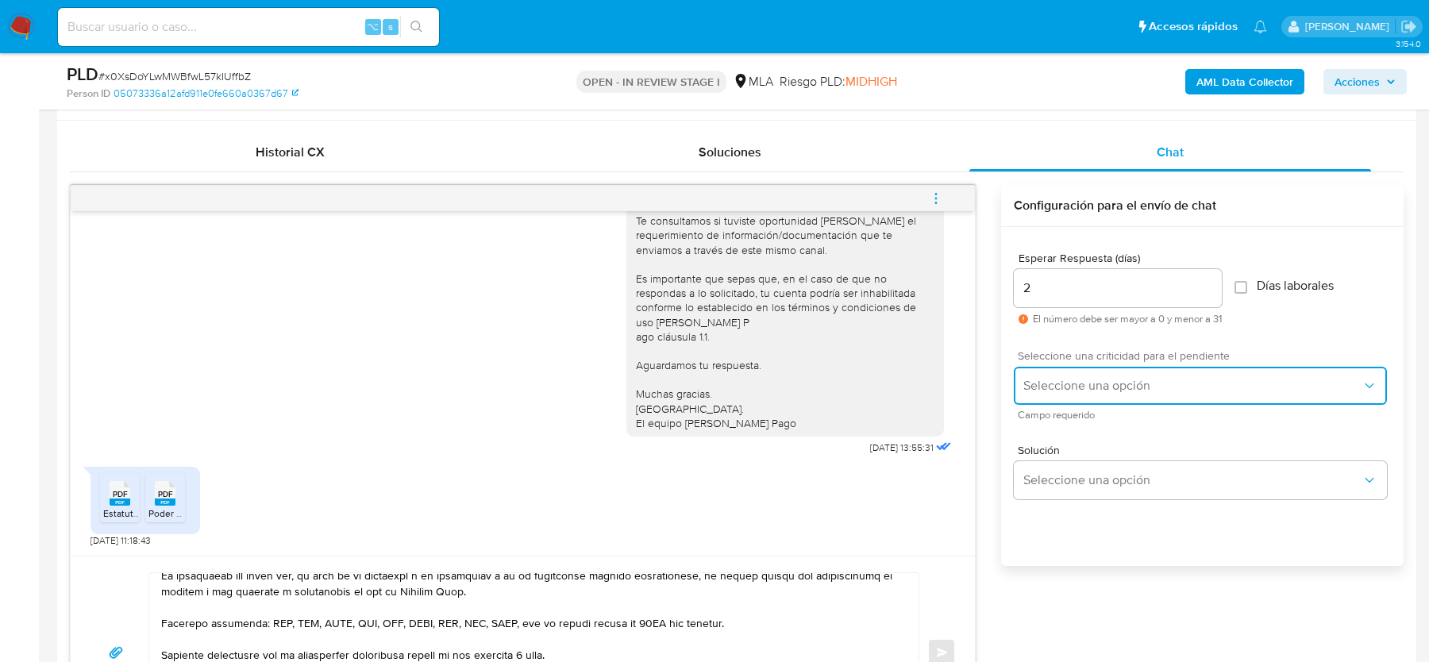
click at [1029, 382] on span "Seleccione una opción" at bounding box center [1192, 386] width 338 height 16
click at [1035, 419] on span "HIGH" at bounding box center [1036, 419] width 26 height 14
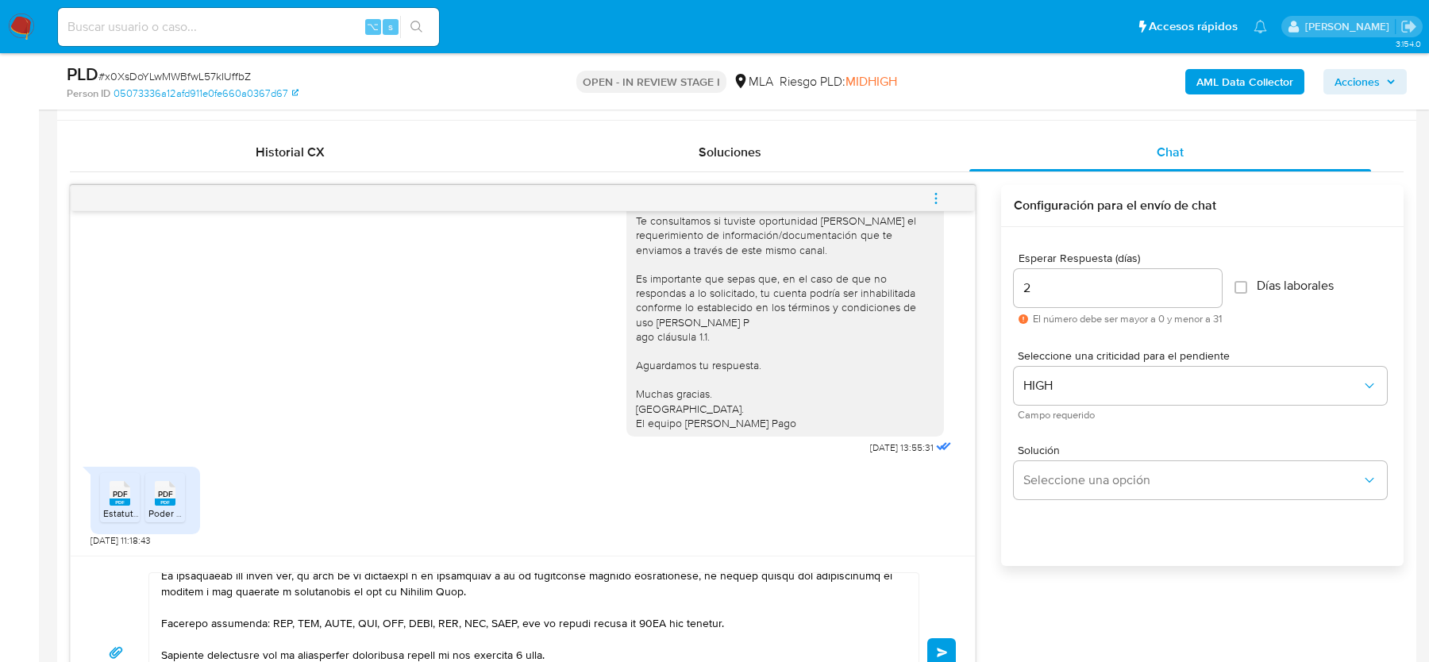
click at [938, 648] on span "Enviar" at bounding box center [942, 653] width 11 height 10
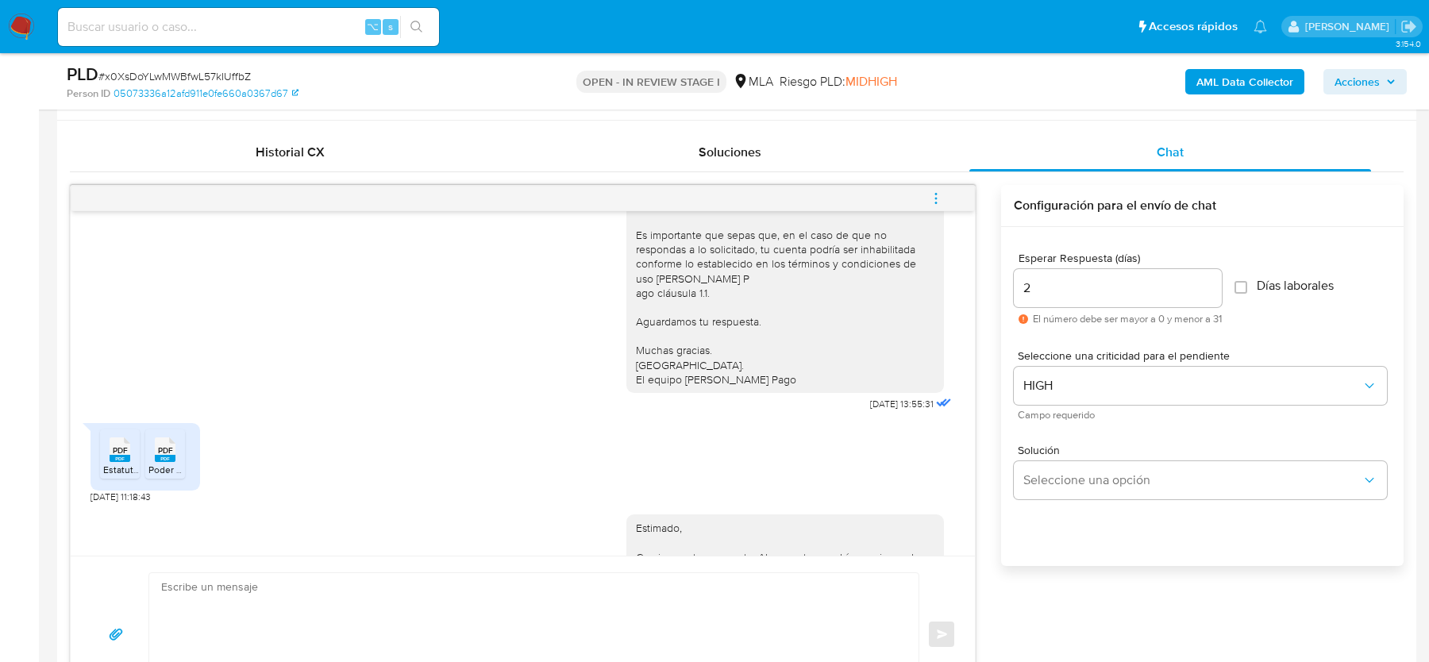
scroll to position [0, 0]
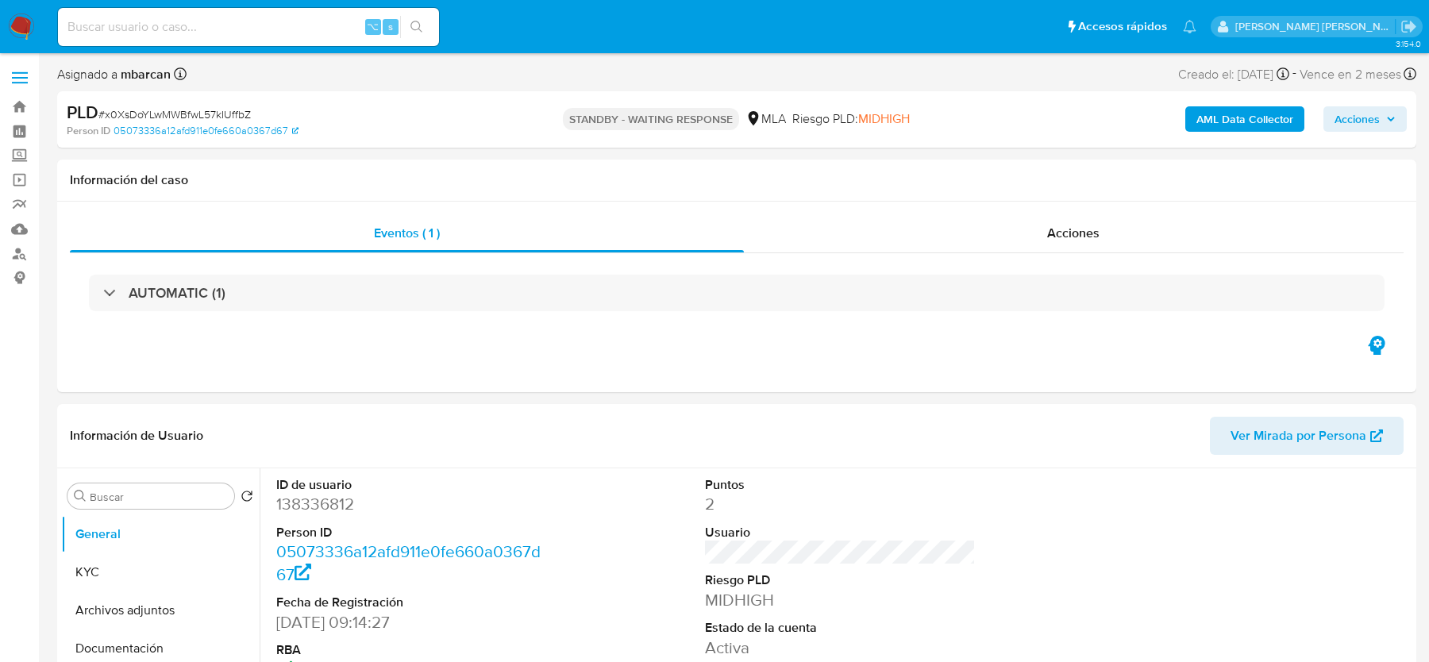
select select "10"
click at [19, 250] on link "Buscador de personas" at bounding box center [94, 253] width 189 height 25
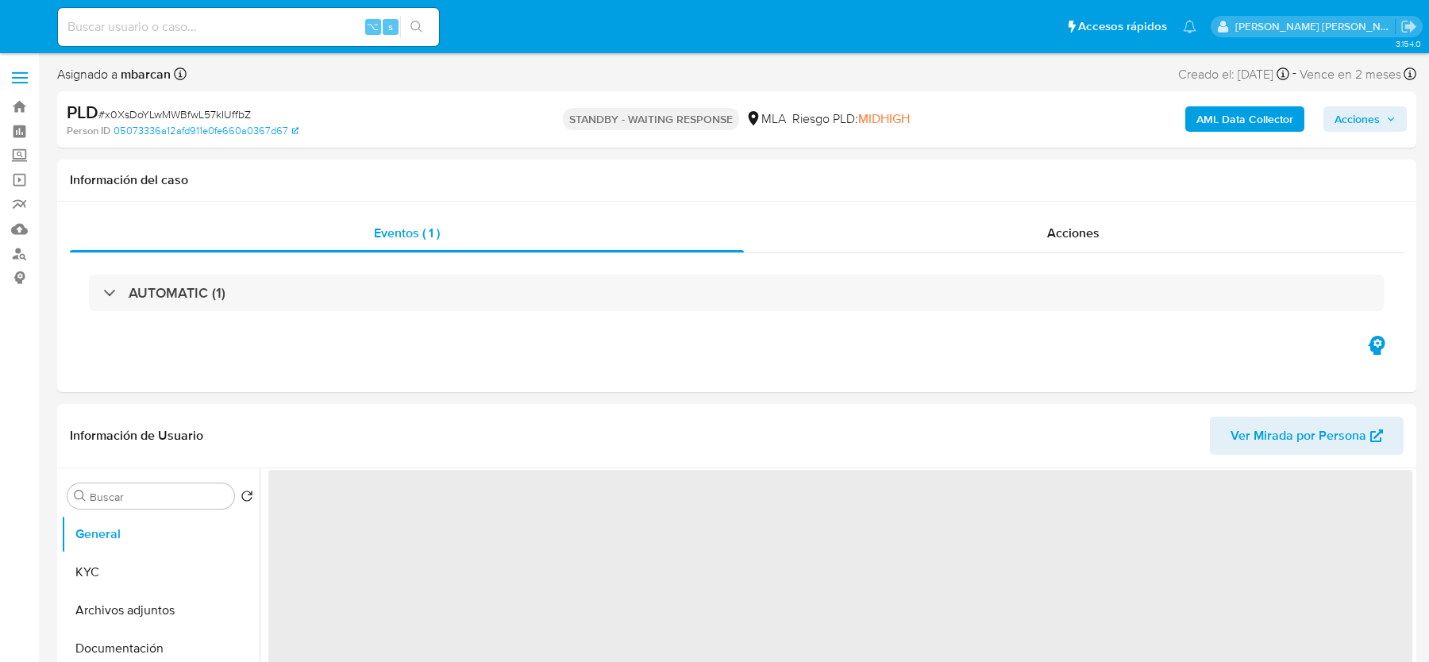
select select "10"
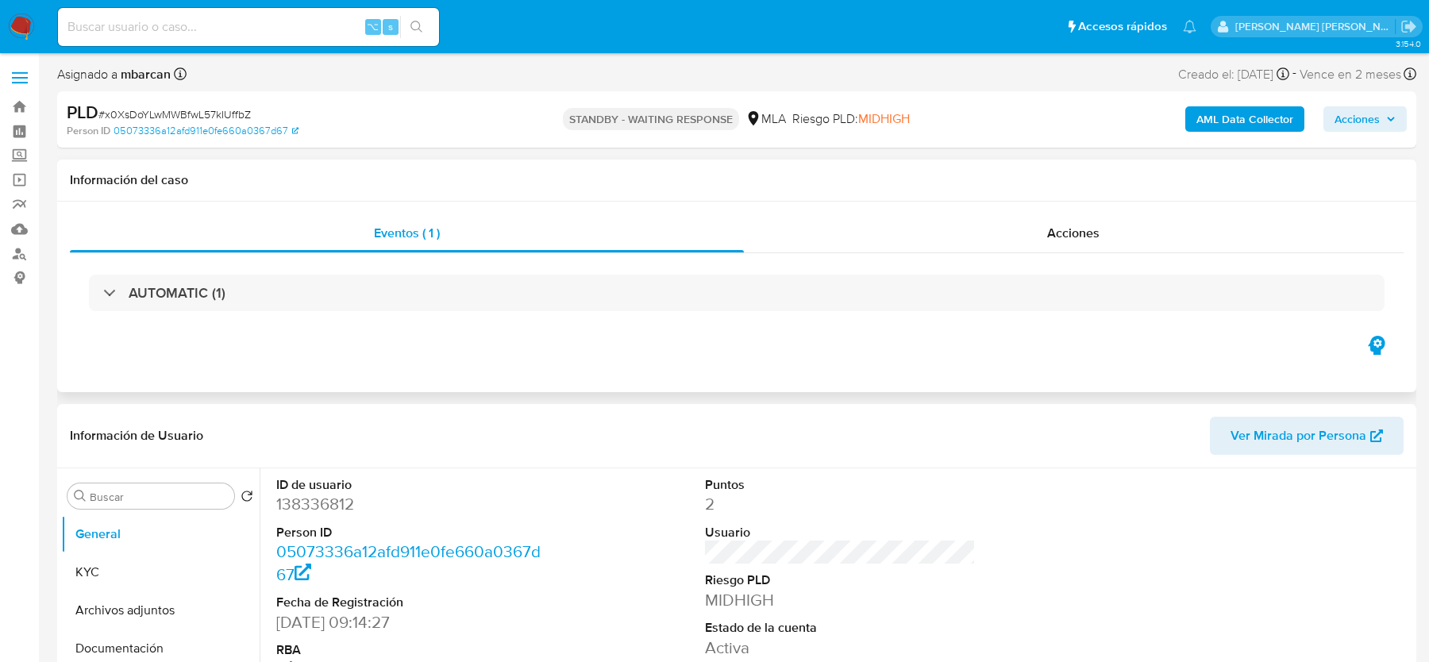
scroll to position [110, 0]
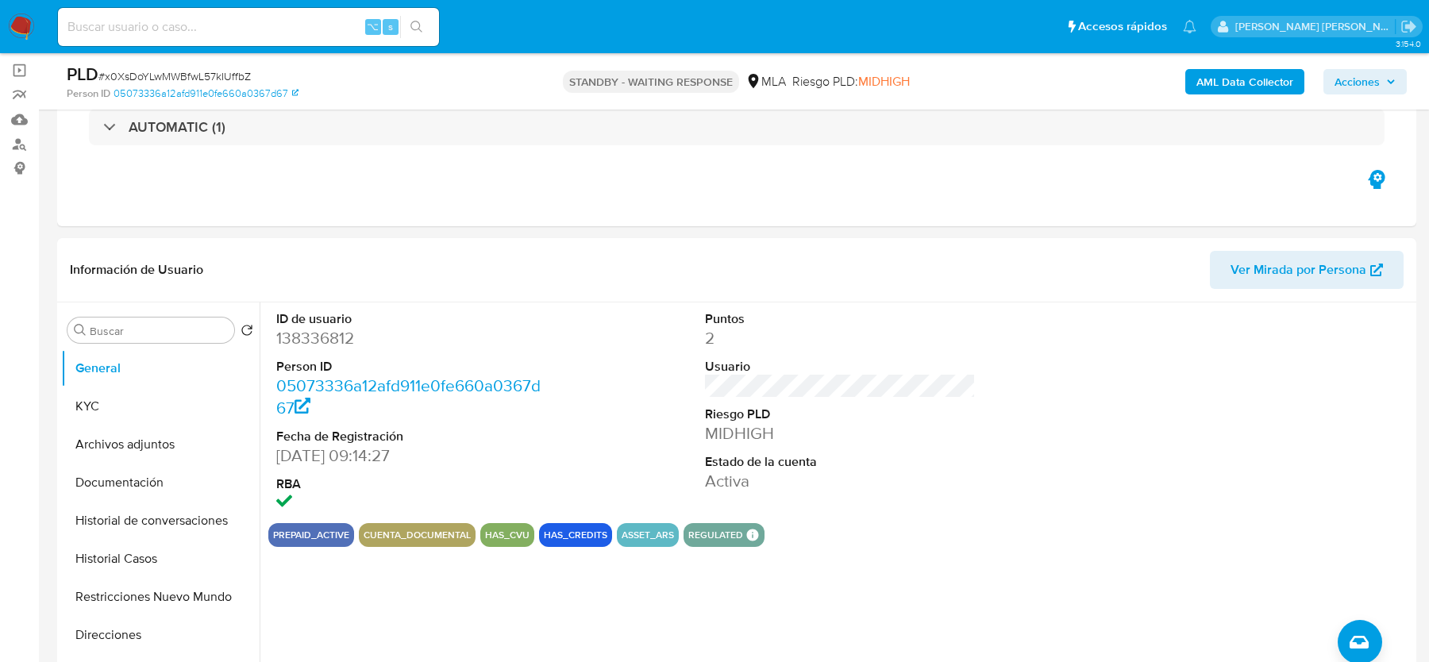
click at [29, 34] on img at bounding box center [21, 26] width 27 height 27
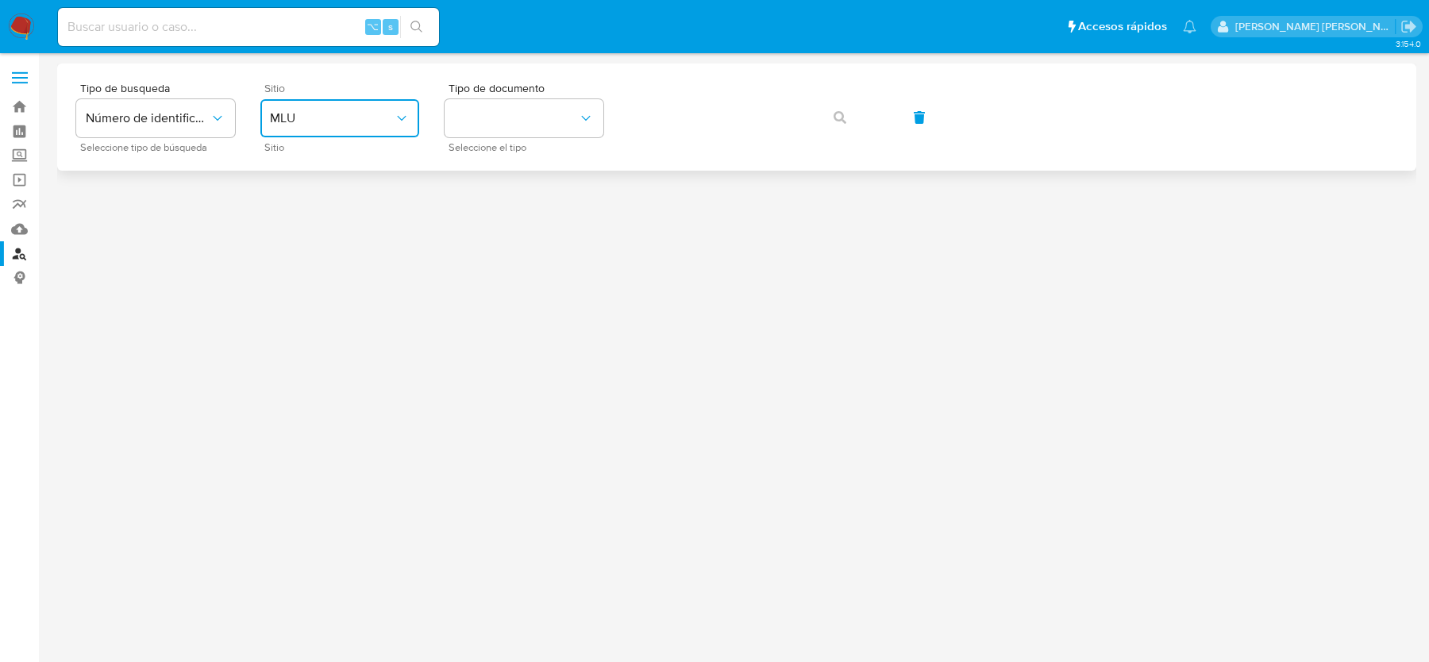
click at [320, 133] on button "MLU" at bounding box center [339, 118] width 159 height 38
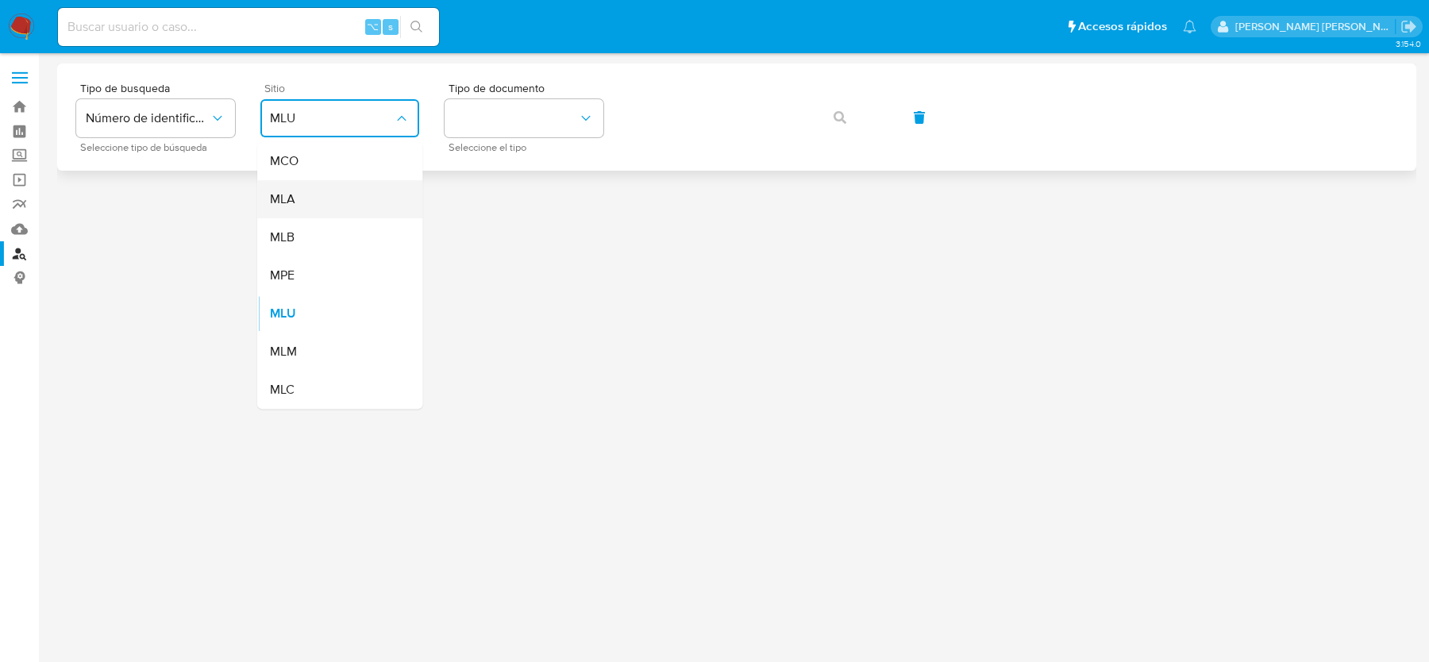
click at [320, 206] on div "MLA" at bounding box center [335, 199] width 130 height 38
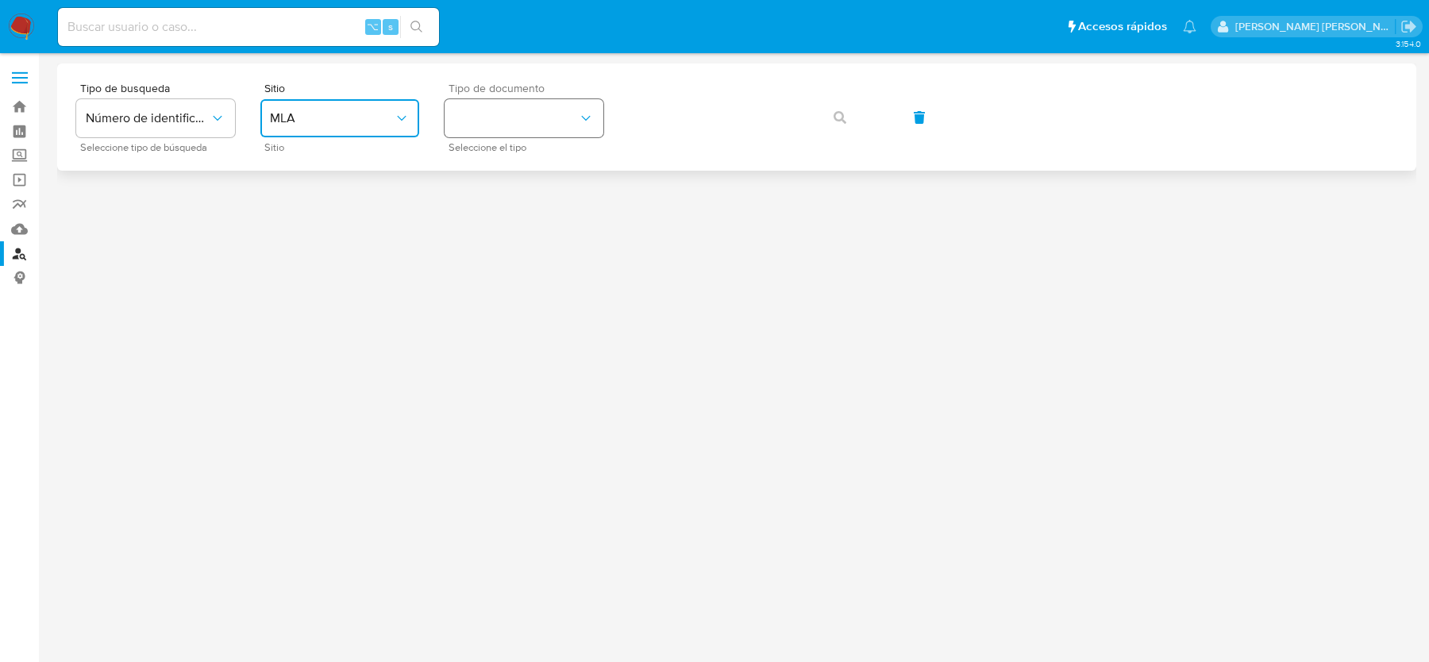
click at [503, 127] on button "identificationType" at bounding box center [523, 118] width 159 height 38
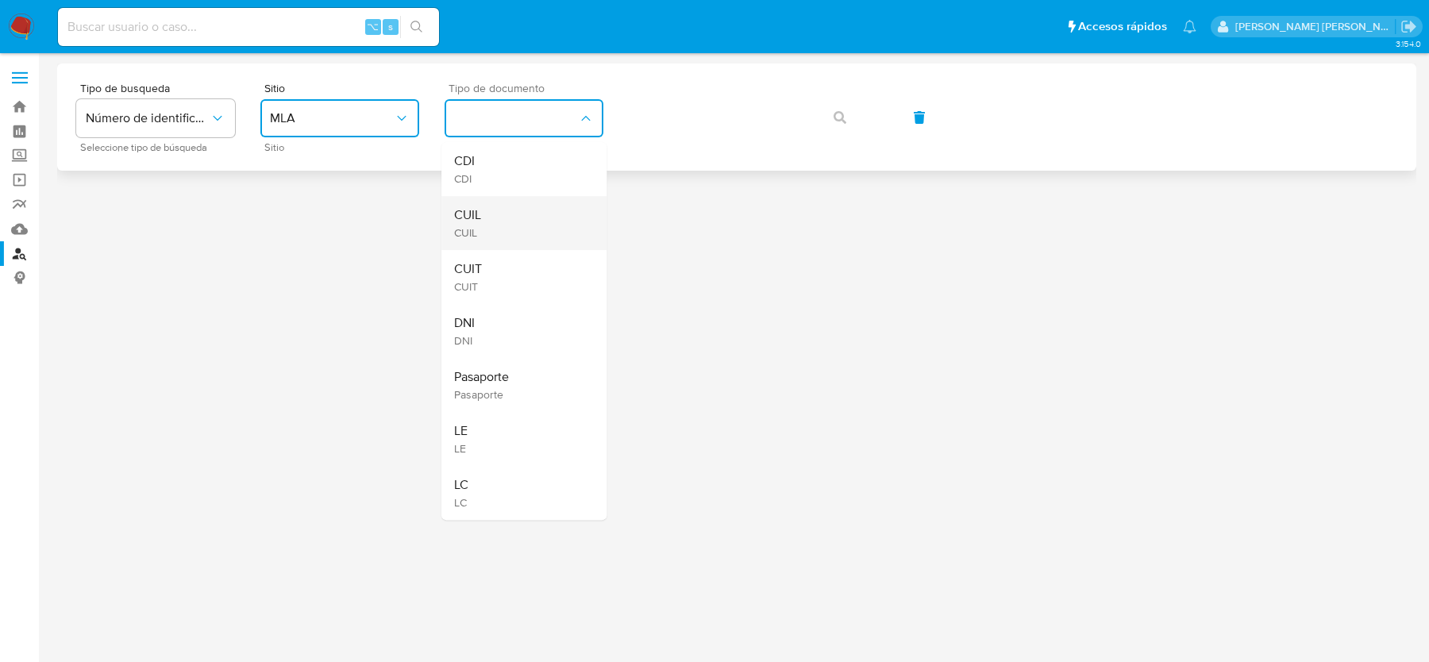
click at [514, 224] on div "CUIL CUIL" at bounding box center [519, 223] width 130 height 54
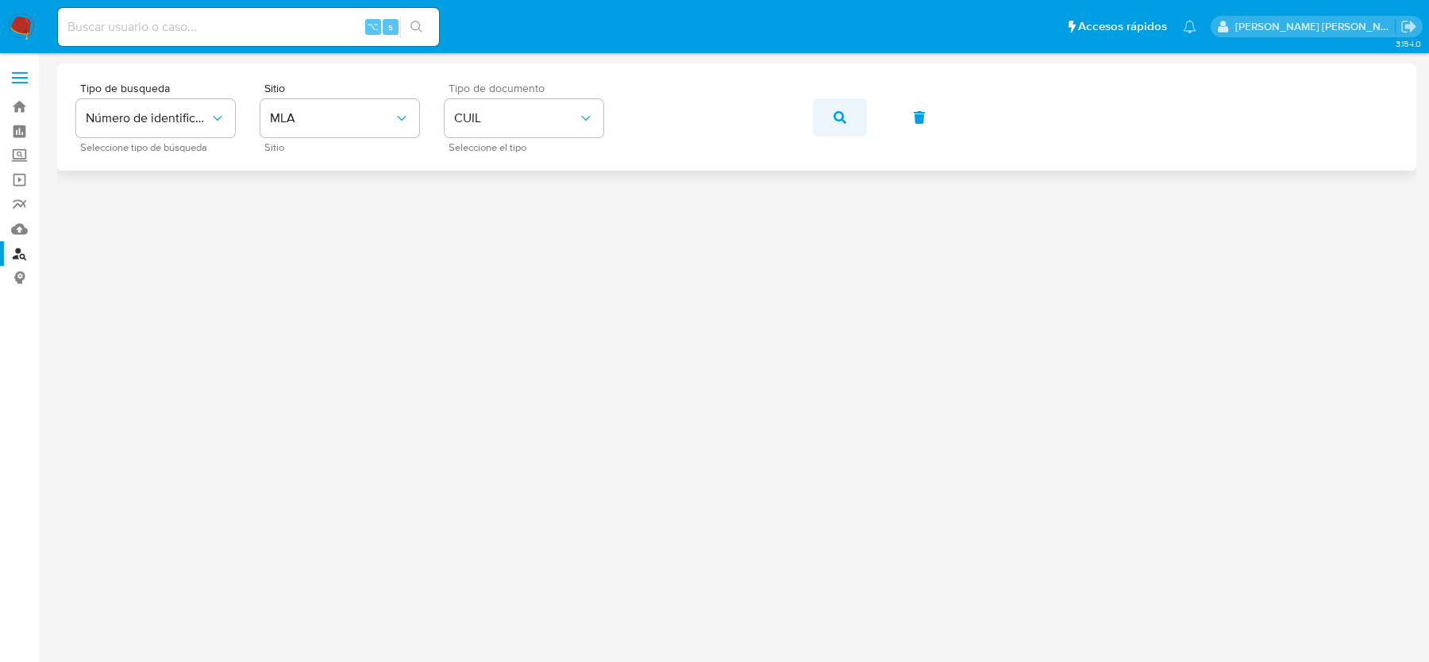
click at [813, 124] on button "button" at bounding box center [840, 117] width 54 height 38
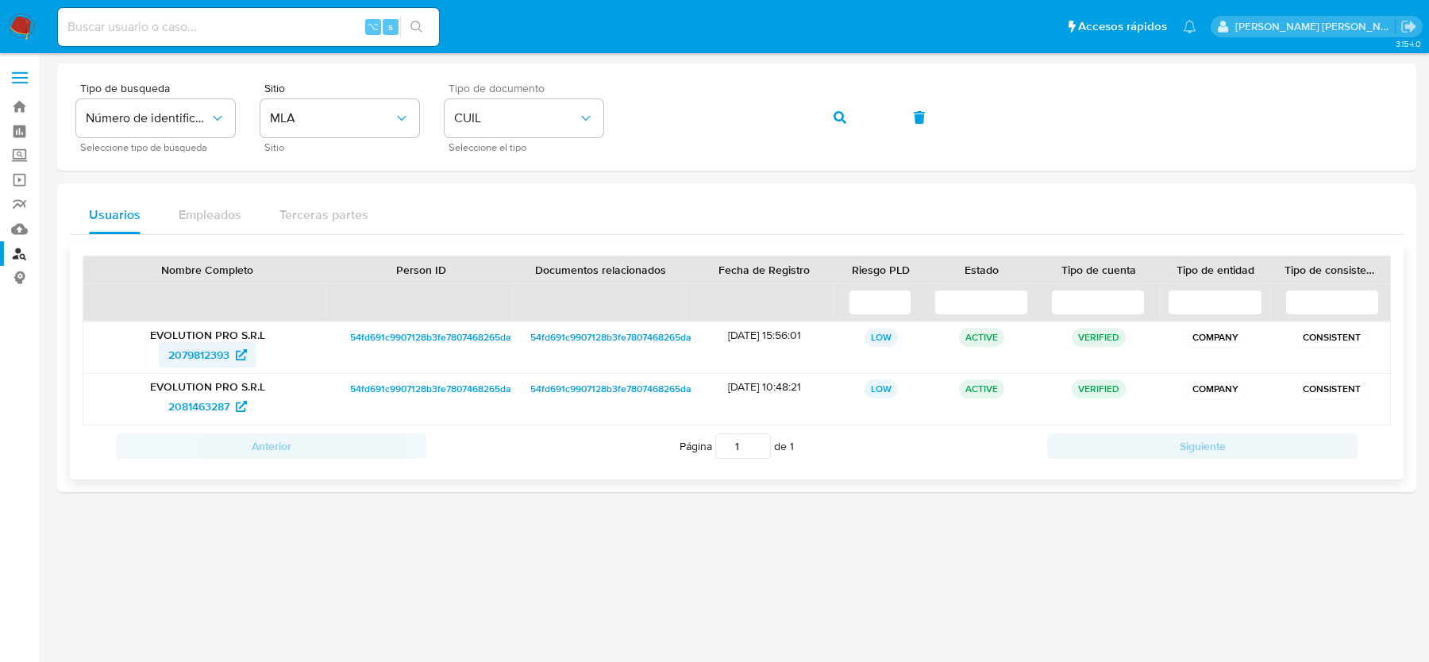
click at [209, 352] on span "2079812393" at bounding box center [198, 354] width 61 height 25
click at [225, 395] on span "2081463287" at bounding box center [198, 406] width 61 height 25
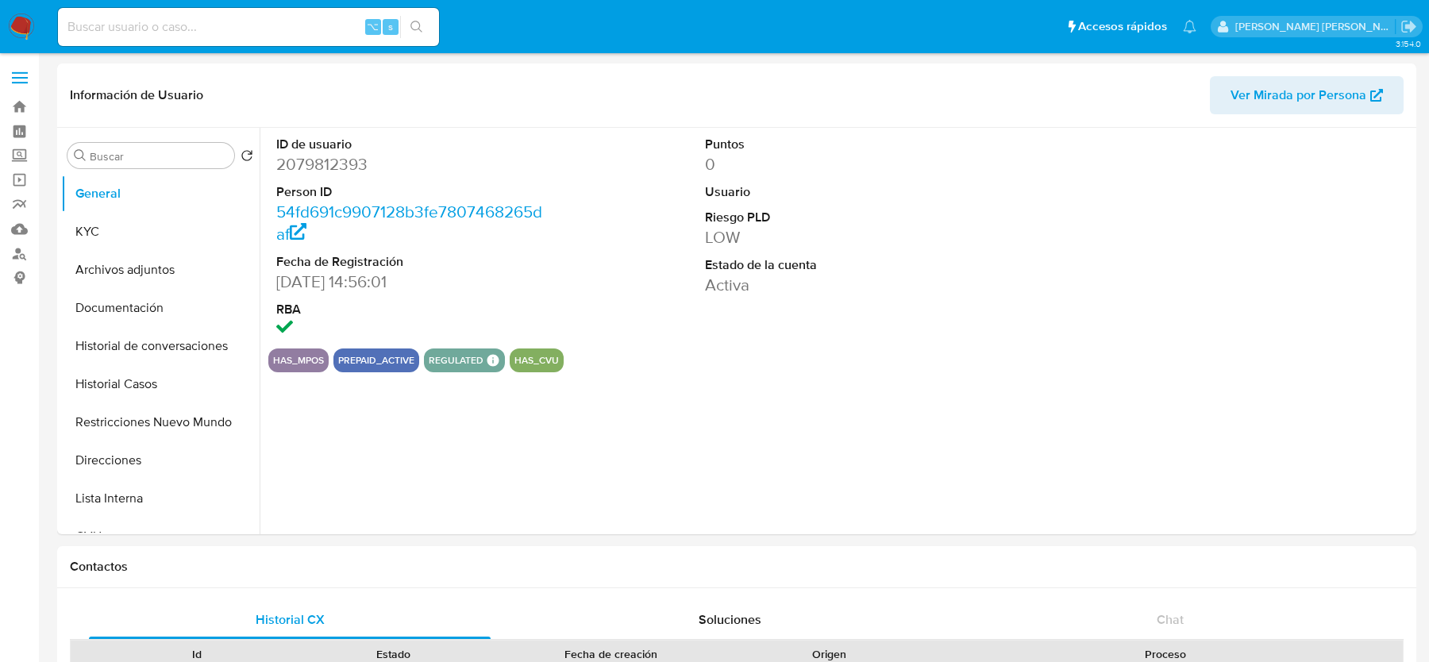
select select "10"
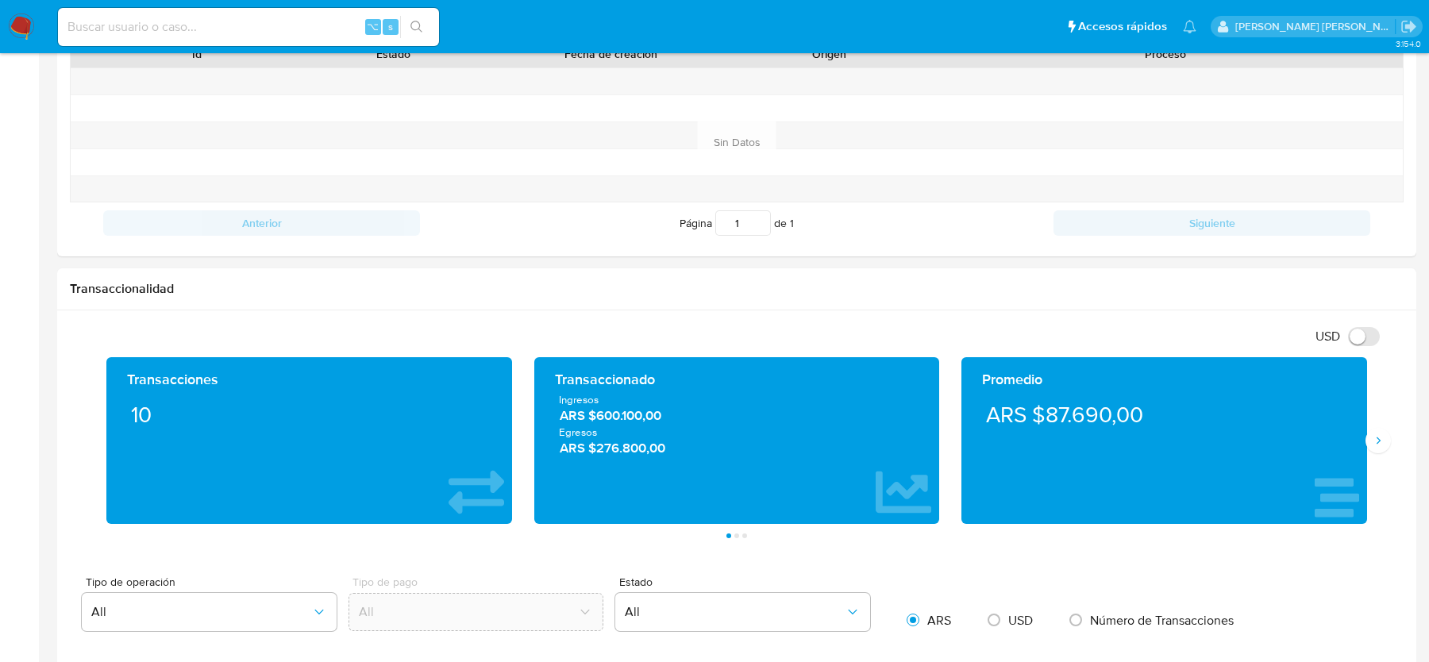
scroll to position [599, 0]
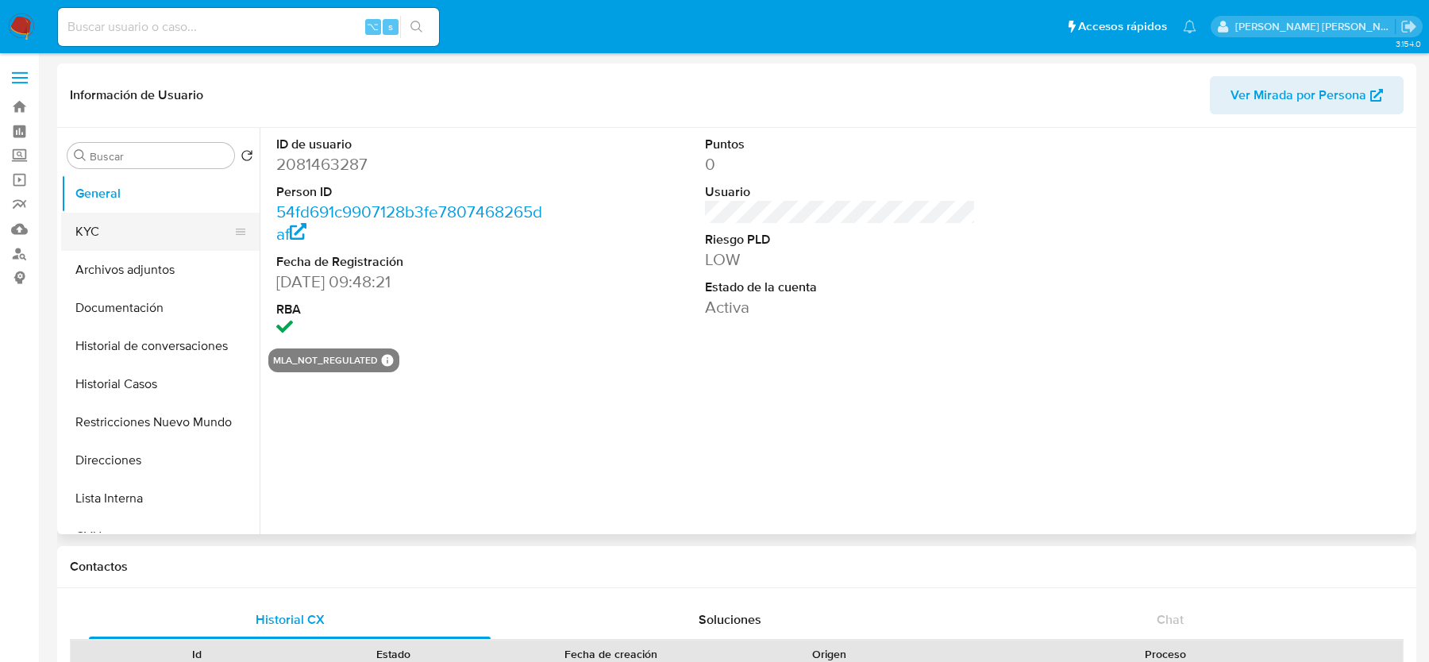
select select "10"
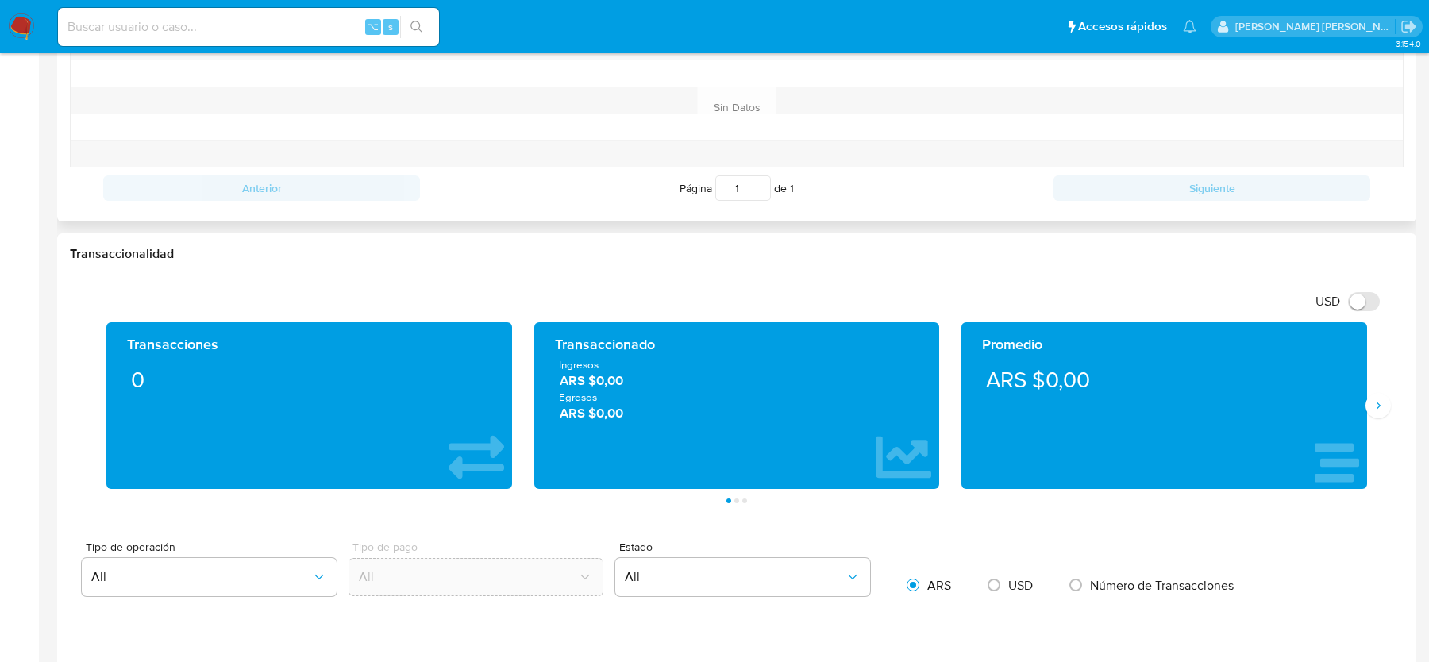
scroll to position [648, 0]
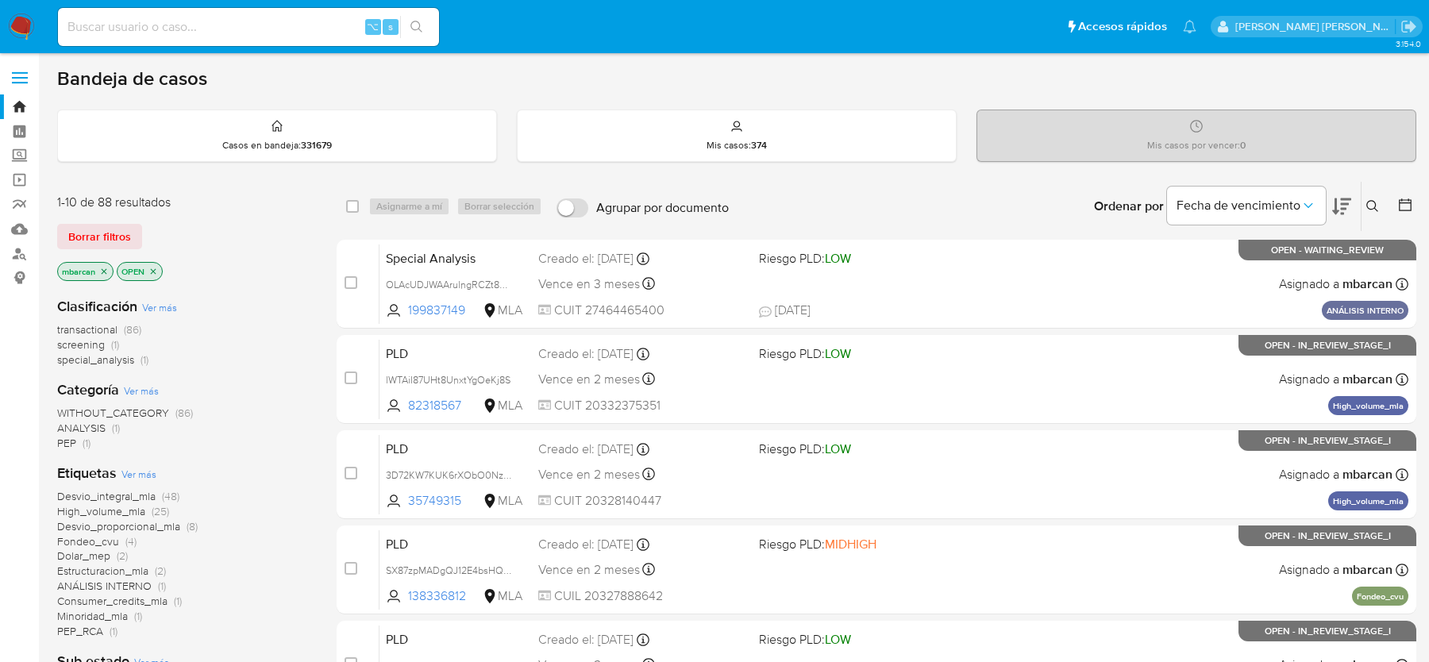
click at [133, 33] on input at bounding box center [248, 27] width 381 height 21
paste input "W79Tq9CMavYP9LYkWL4wCjUL"
type input "W79Tq9CMavYP9LYkWL4wCjUL"
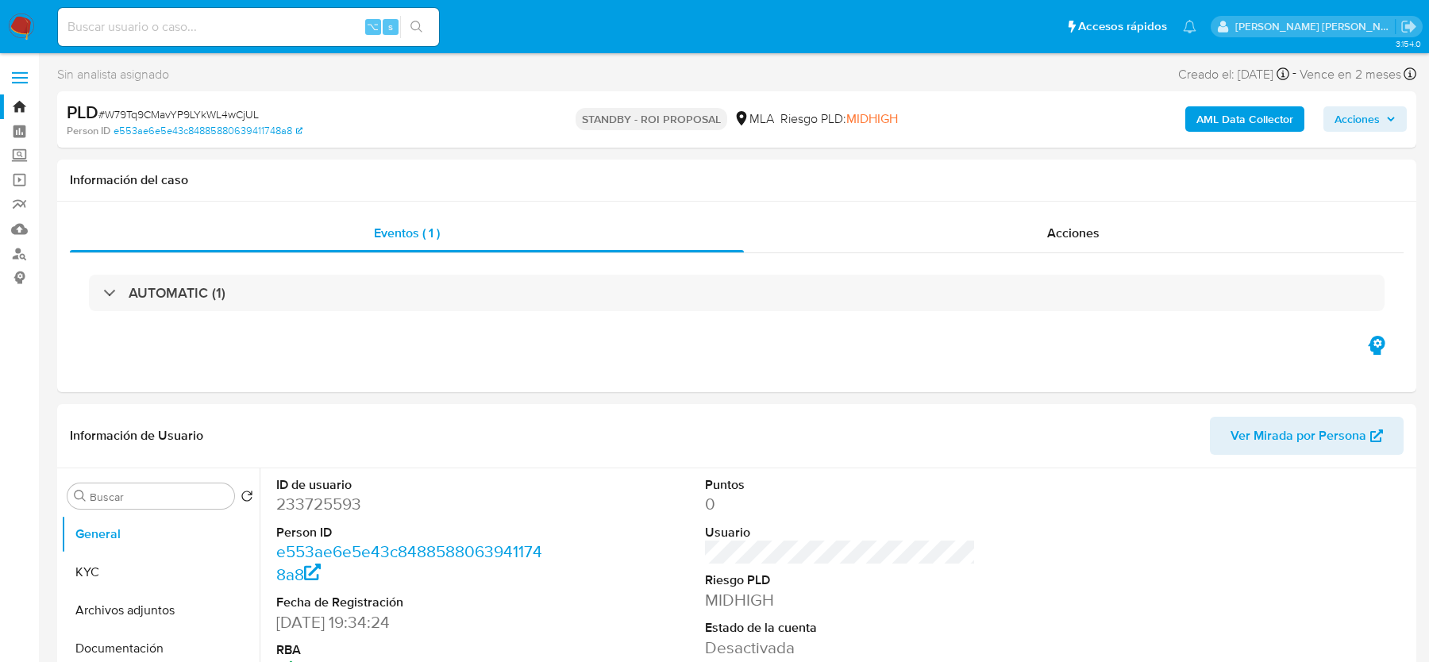
select select "10"
click at [226, 113] on span "# W79Tq9CMavYP9LYkWL4wCjUL" at bounding box center [178, 114] width 160 height 16
copy span "W79Tq9CMavYP9LYkWL4wCjUL"
click at [221, 35] on input at bounding box center [248, 27] width 381 height 21
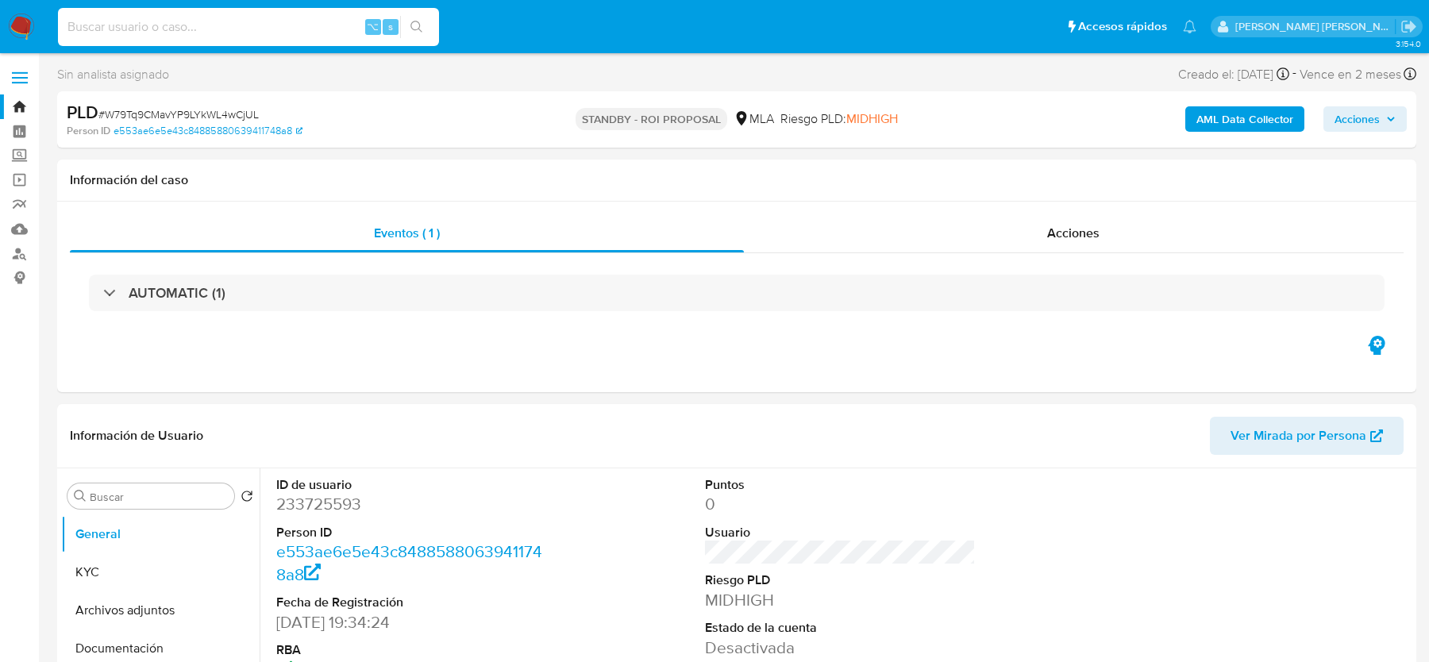
paste input "pO2IXmGGg276kMdobglAPkiv"
type input "pO2IXmGGg276kMdobglAPkiv"
select select "10"
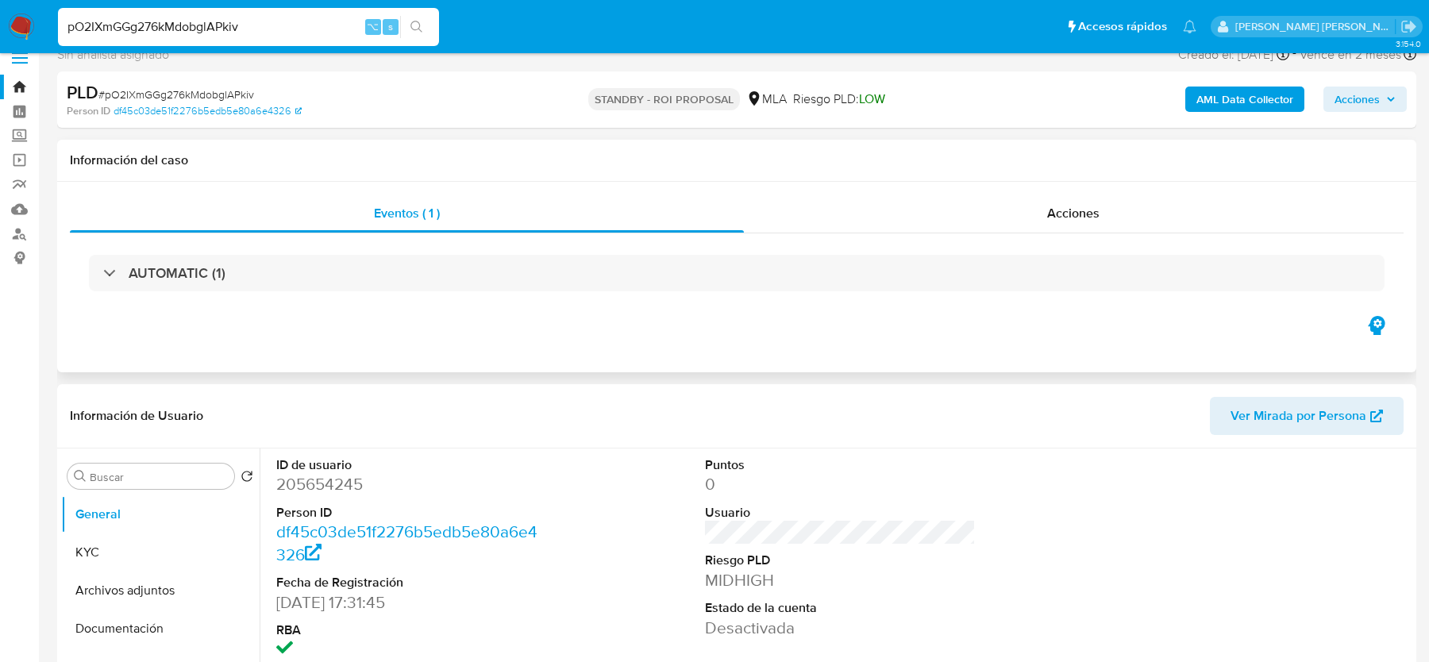
scroll to position [21, 0]
click at [217, 92] on span "# pO2IXmGGg276kMdobglAPkiv" at bounding box center [176, 93] width 156 height 16
copy span "pO2IXmGGg276kMdobglAPkiv"
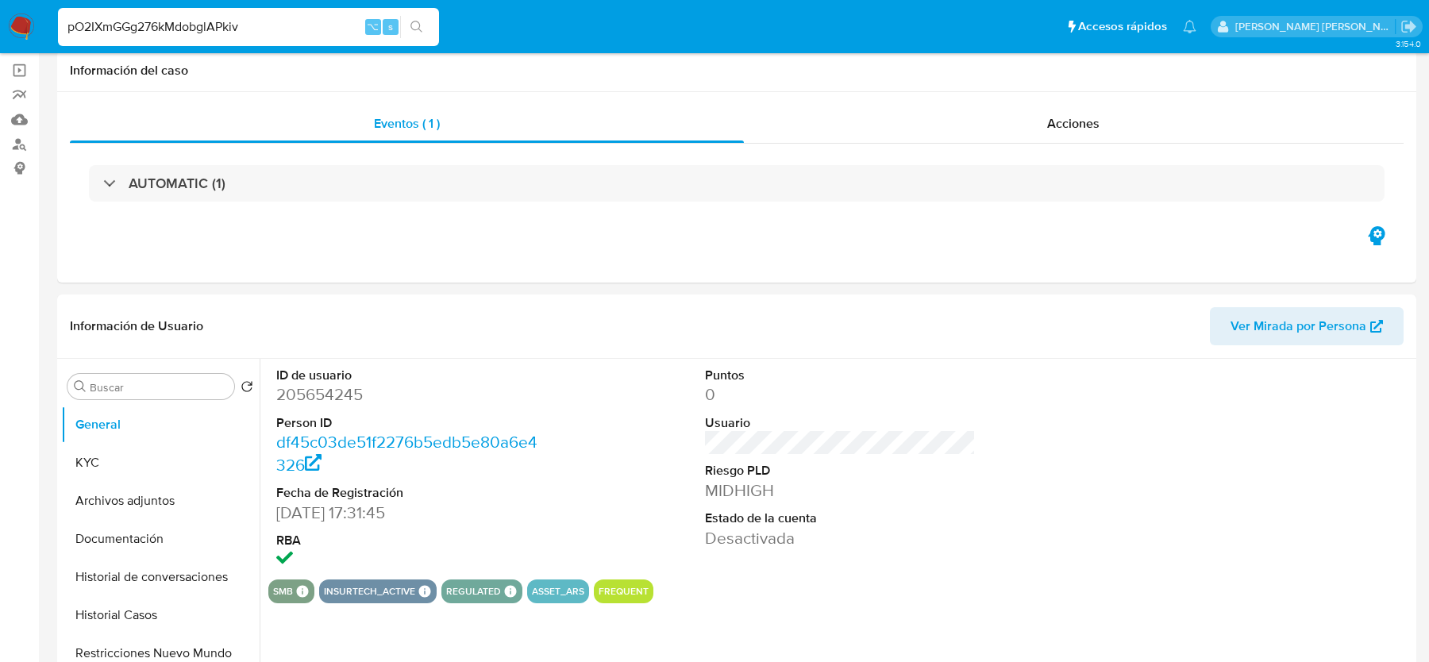
scroll to position [240, 0]
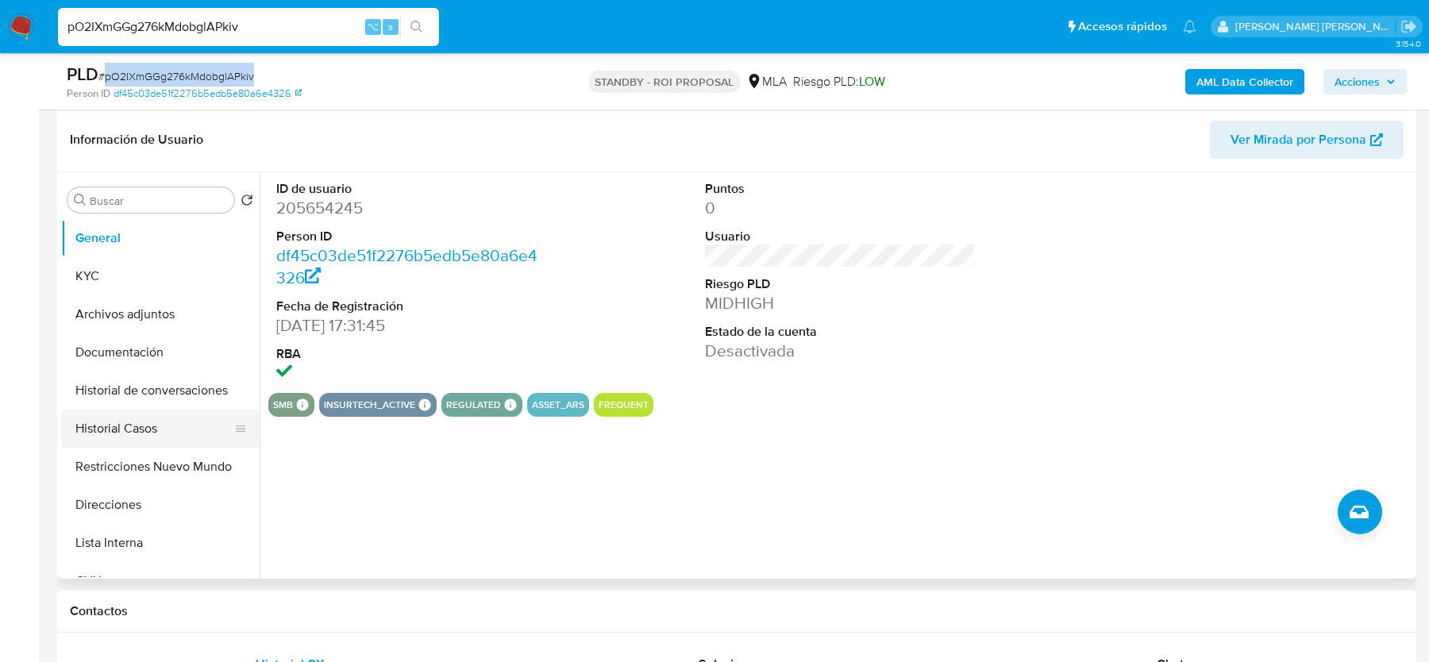
click at [160, 421] on button "Historial Casos" at bounding box center [154, 429] width 186 height 38
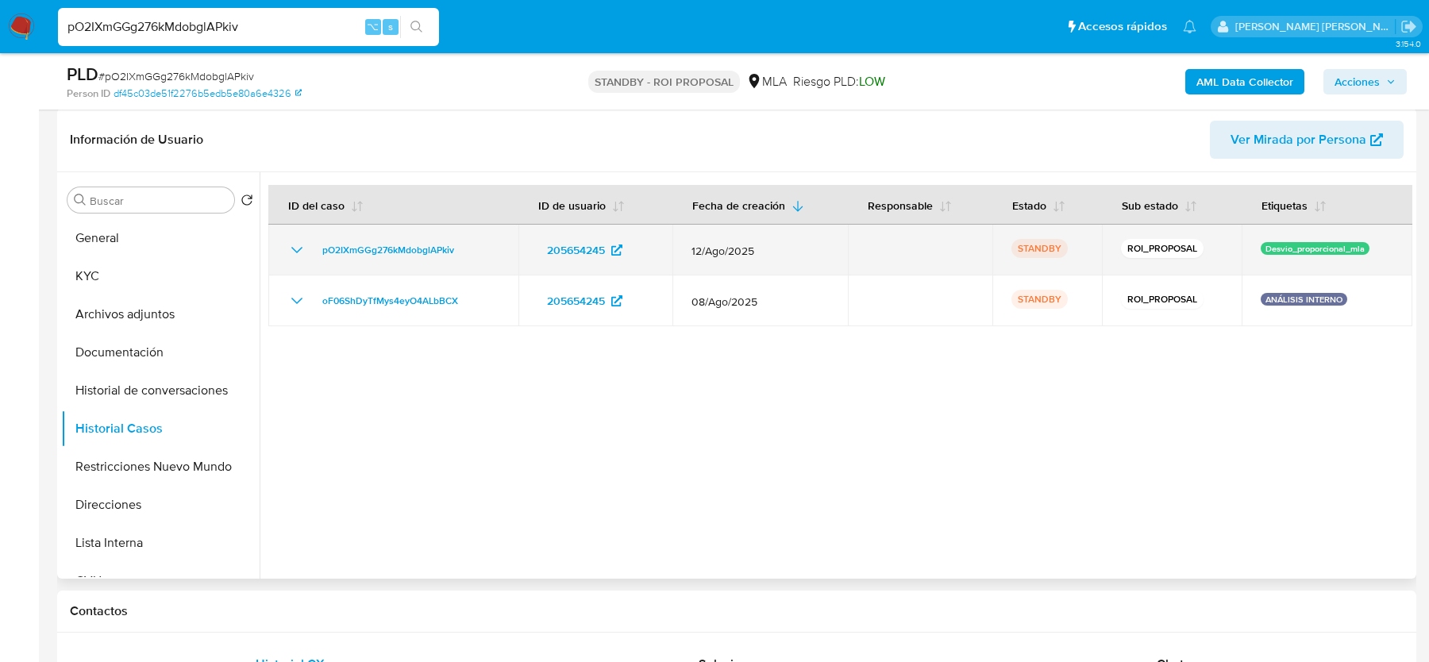
click at [483, 245] on div "pO2IXmGGg276kMdobglAPkiv" at bounding box center [393, 250] width 212 height 19
click at [471, 246] on div "pO2IXmGGg276kMdobglAPkiv" at bounding box center [393, 250] width 212 height 19
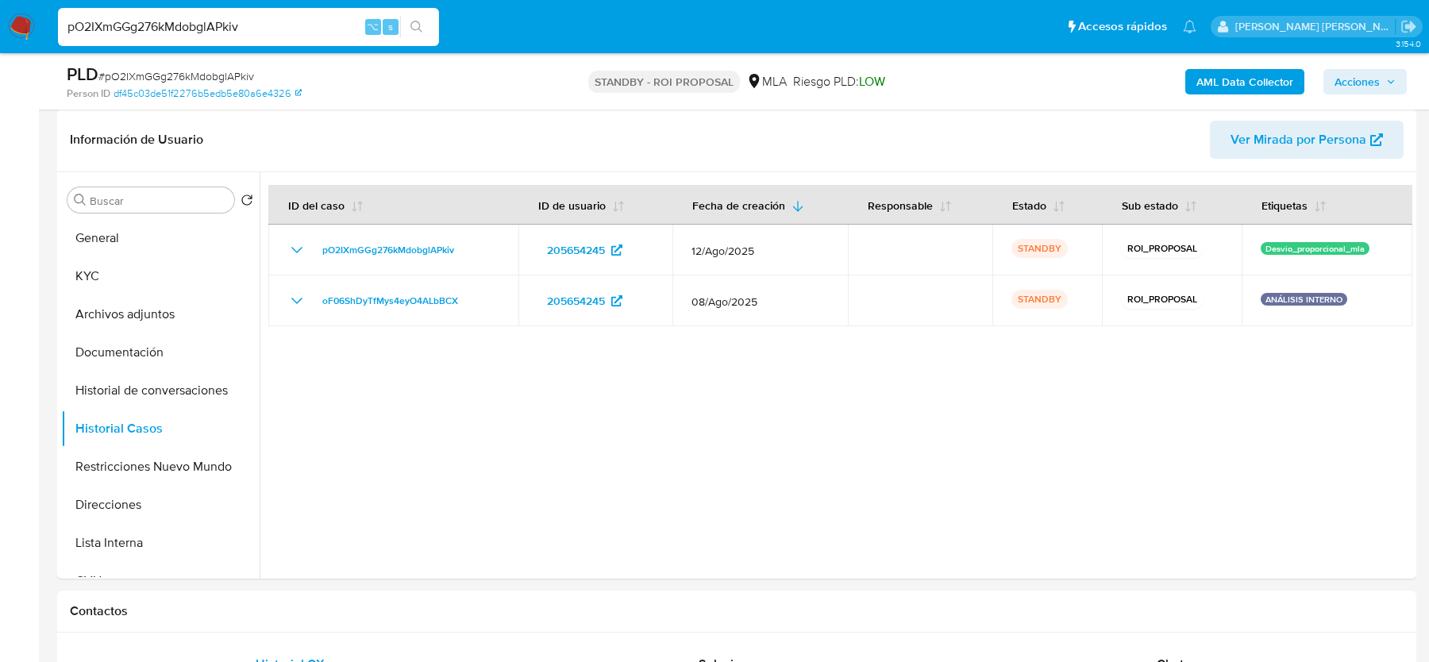
click at [11, 33] on img at bounding box center [21, 26] width 27 height 27
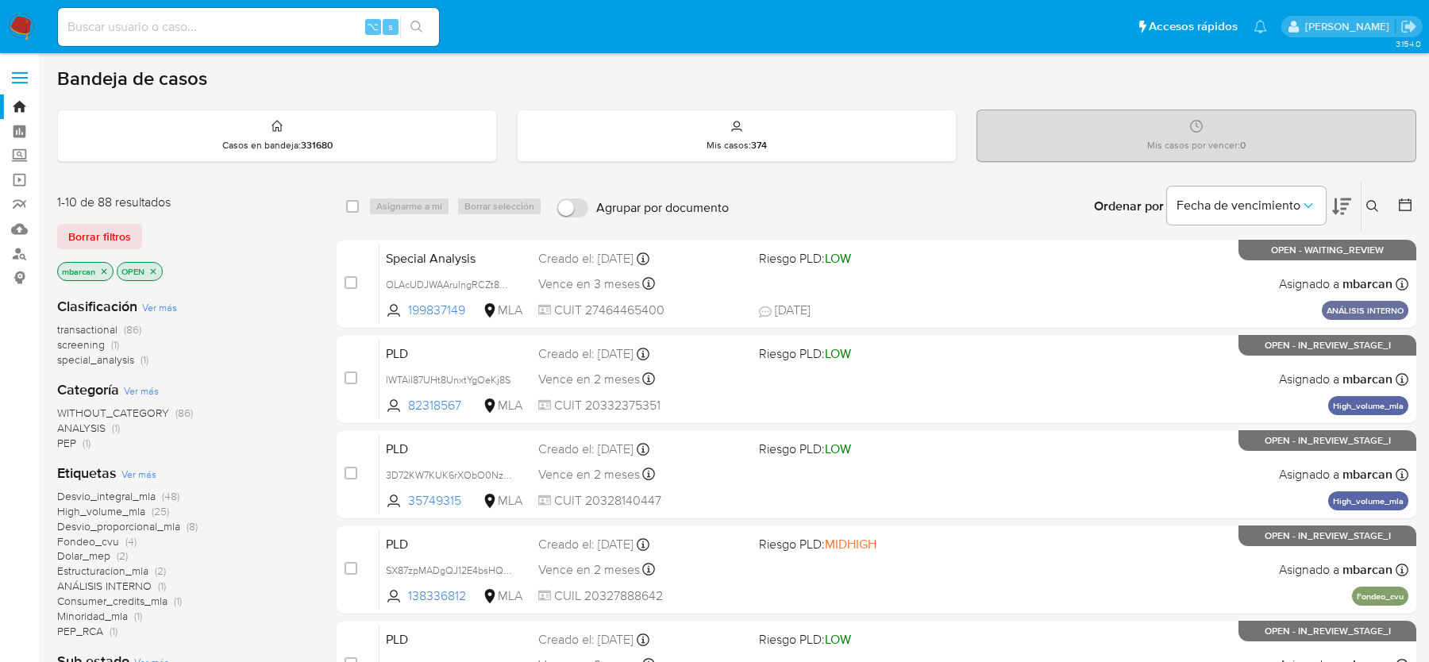
click at [129, 34] on input at bounding box center [248, 27] width 381 height 21
paste input "khVUBamPknSzWm150tNwobQx"
type input "khVUBamPknSzWm150tNwobQx"
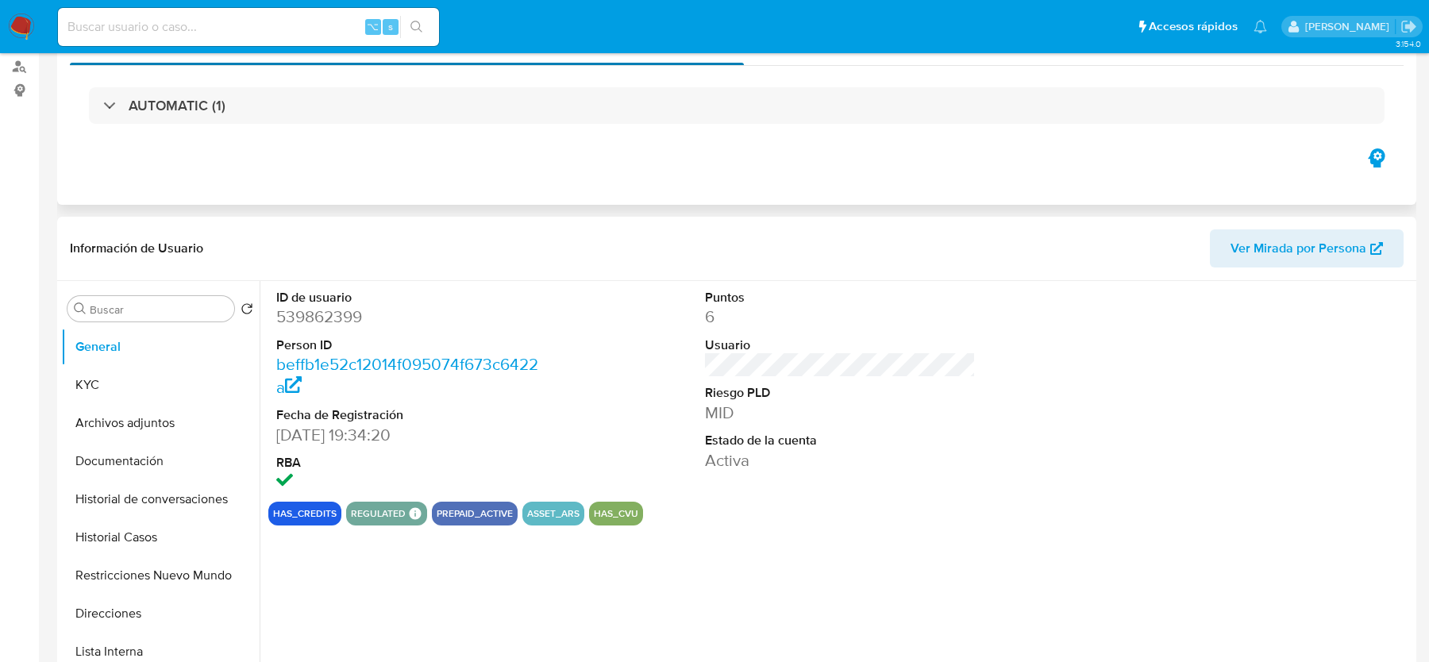
select select "10"
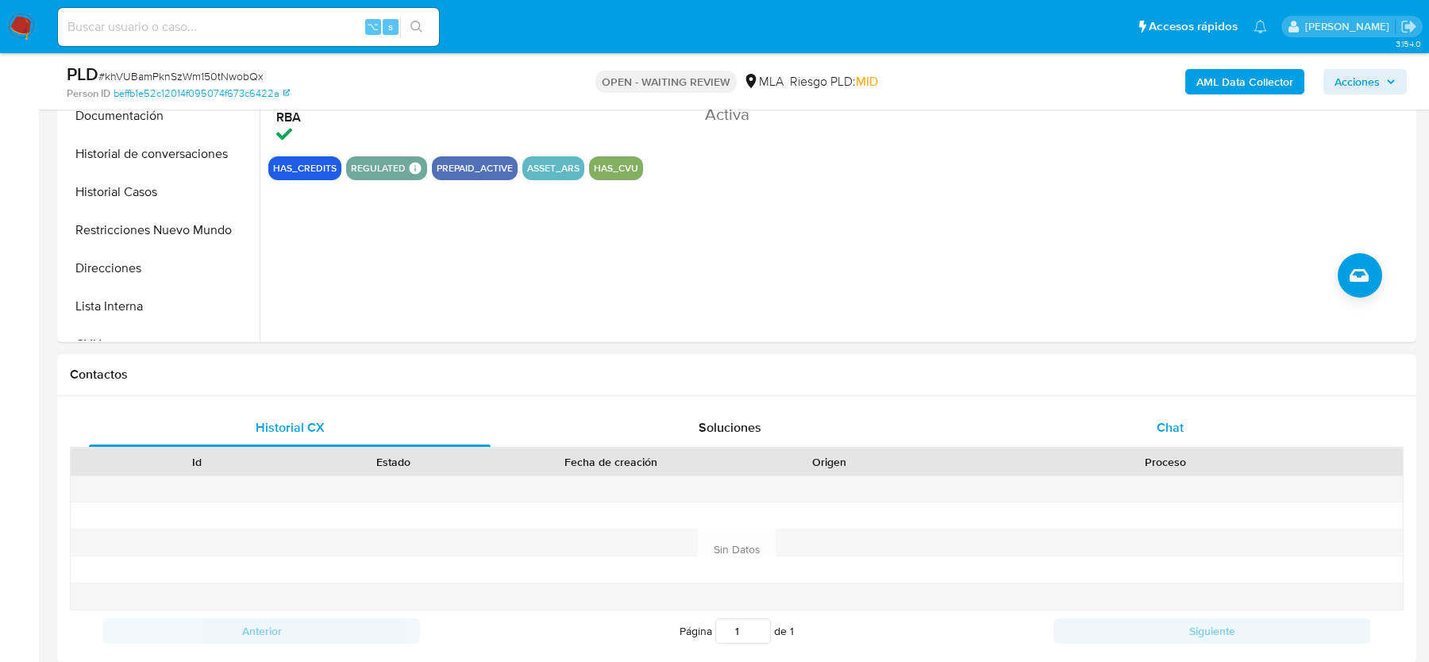
drag, startPoint x: 1200, startPoint y: 418, endPoint x: 1168, endPoint y: 433, distance: 35.5
click at [1200, 418] on div "Chat" at bounding box center [1170, 428] width 402 height 38
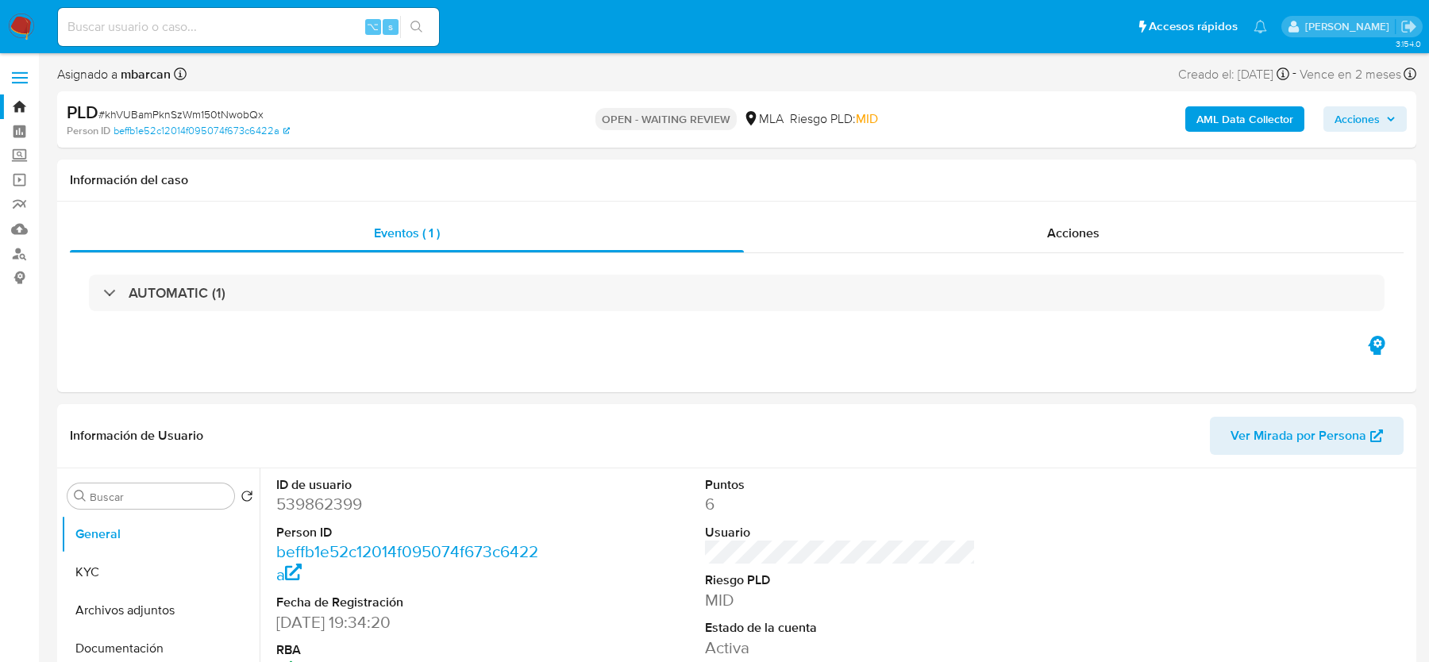
click at [1200, 123] on b "AML Data Collector" at bounding box center [1244, 118] width 97 height 25
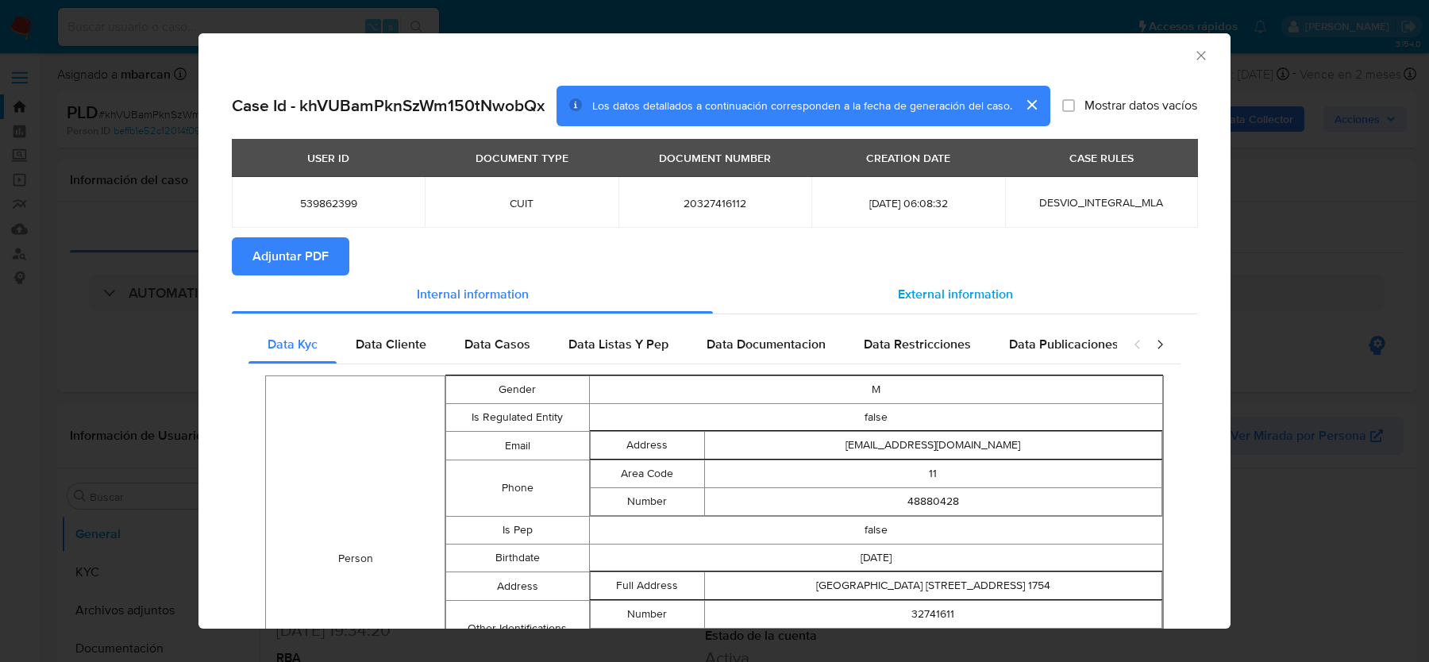
click at [1029, 289] on div "External information" at bounding box center [955, 294] width 484 height 38
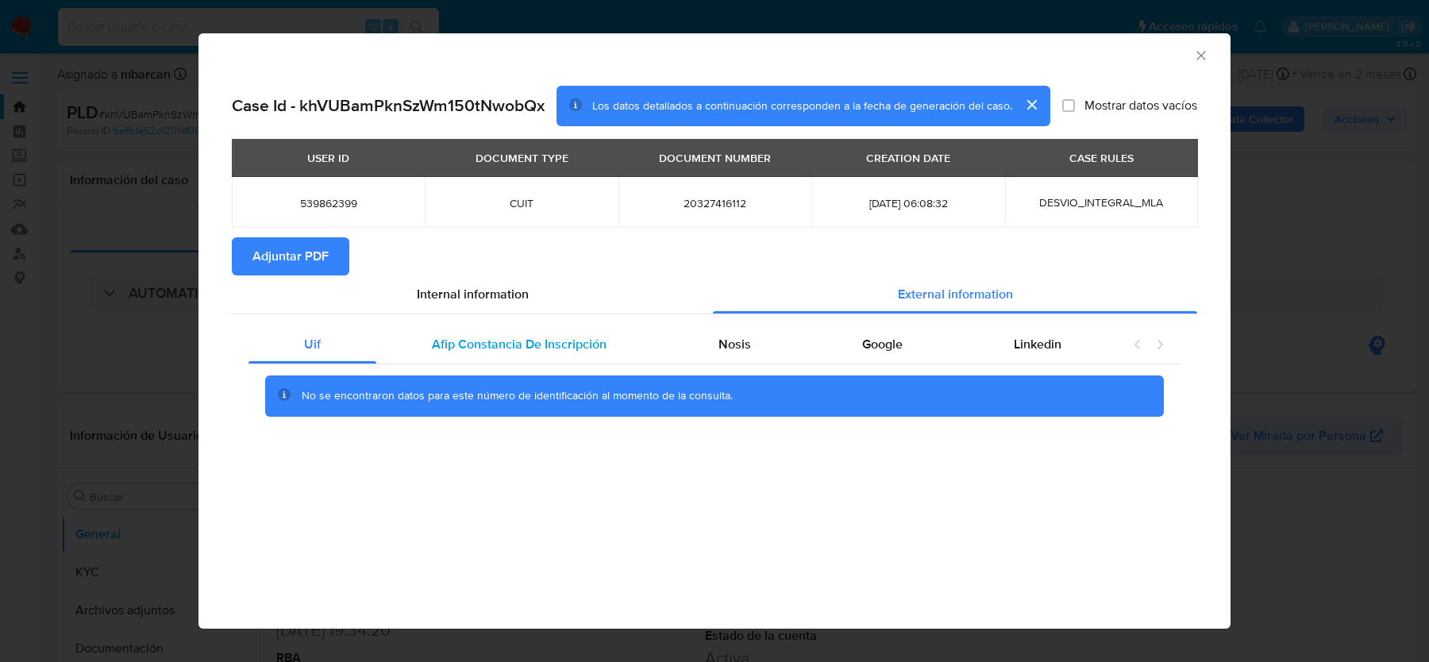
click at [610, 351] on div "Afip Constancia De Inscripción" at bounding box center [519, 344] width 286 height 38
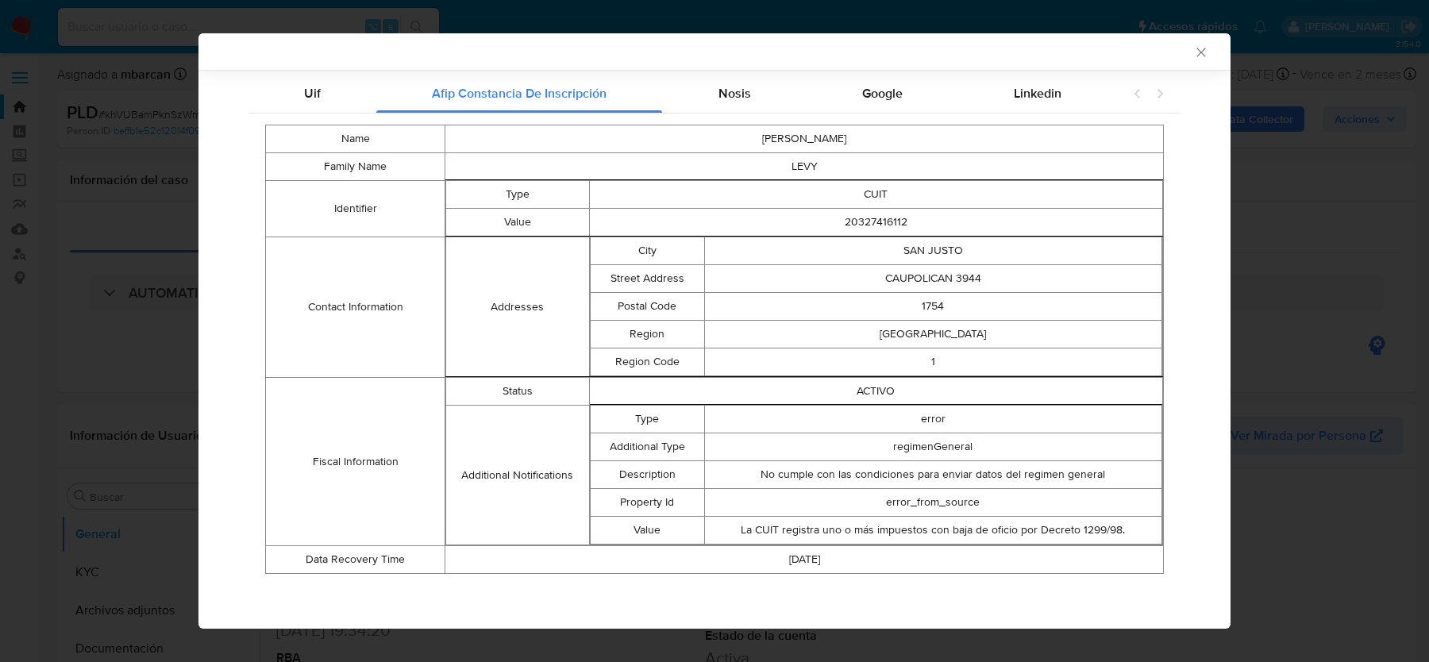
scroll to position [225, 0]
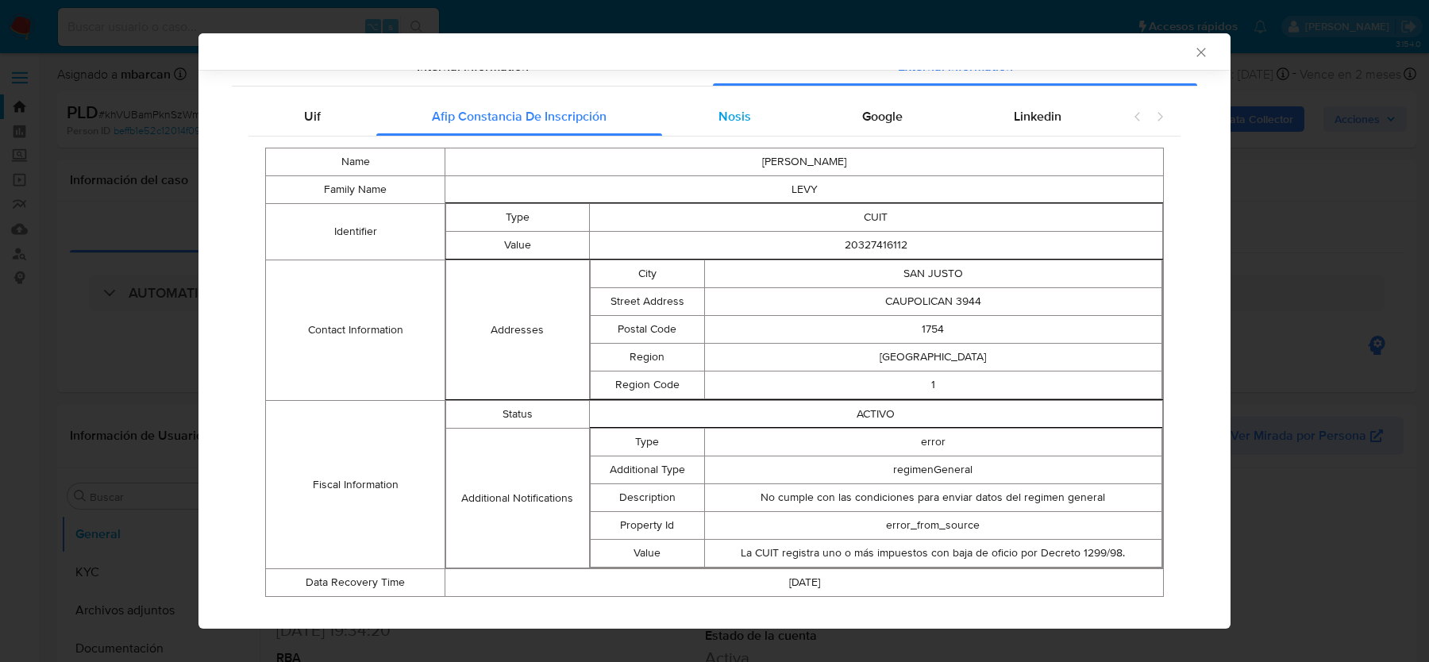
click at [766, 111] on div "Nosis" at bounding box center [734, 117] width 144 height 38
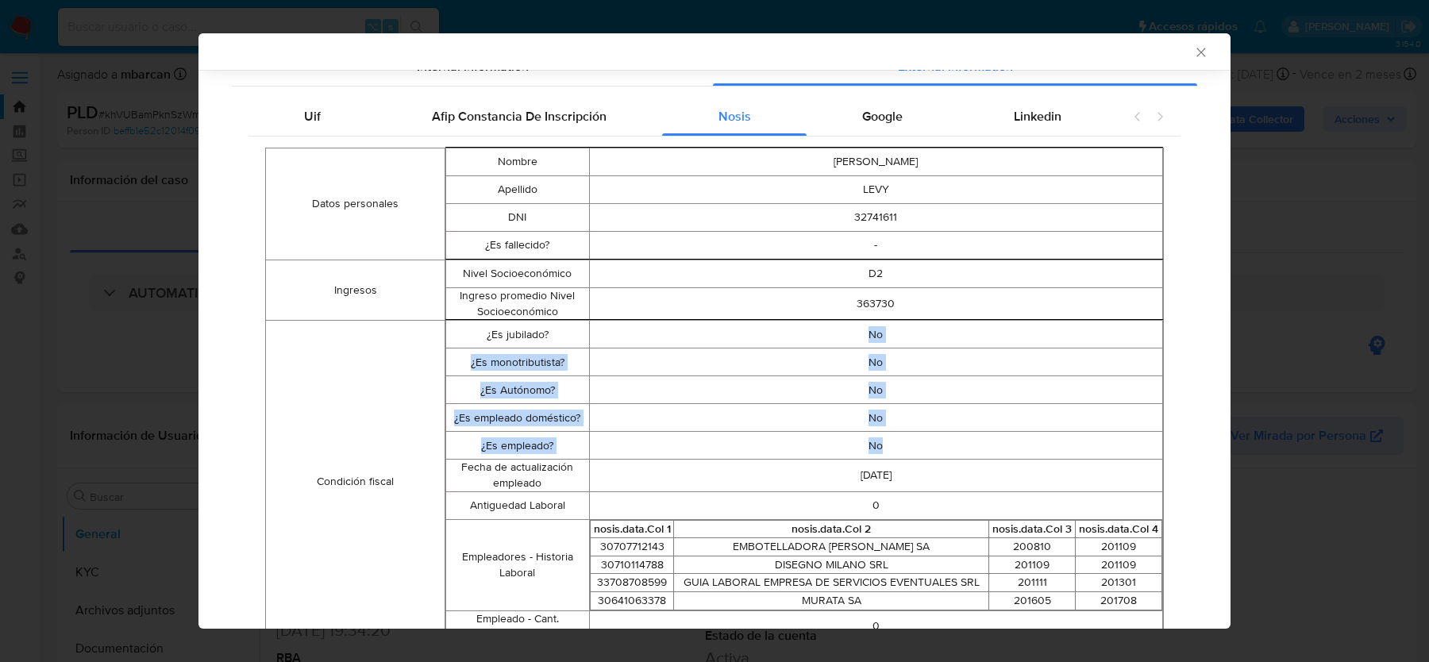
drag, startPoint x: 870, startPoint y: 328, endPoint x: 875, endPoint y: 456, distance: 128.7
click at [875, 456] on tbody "¿Es jubilado? No ¿Es monotributista? No ¿Es Autónomo? No ¿Es empleado doméstico…" at bounding box center [804, 481] width 717 height 321
click at [875, 456] on td "No" at bounding box center [875, 446] width 573 height 28
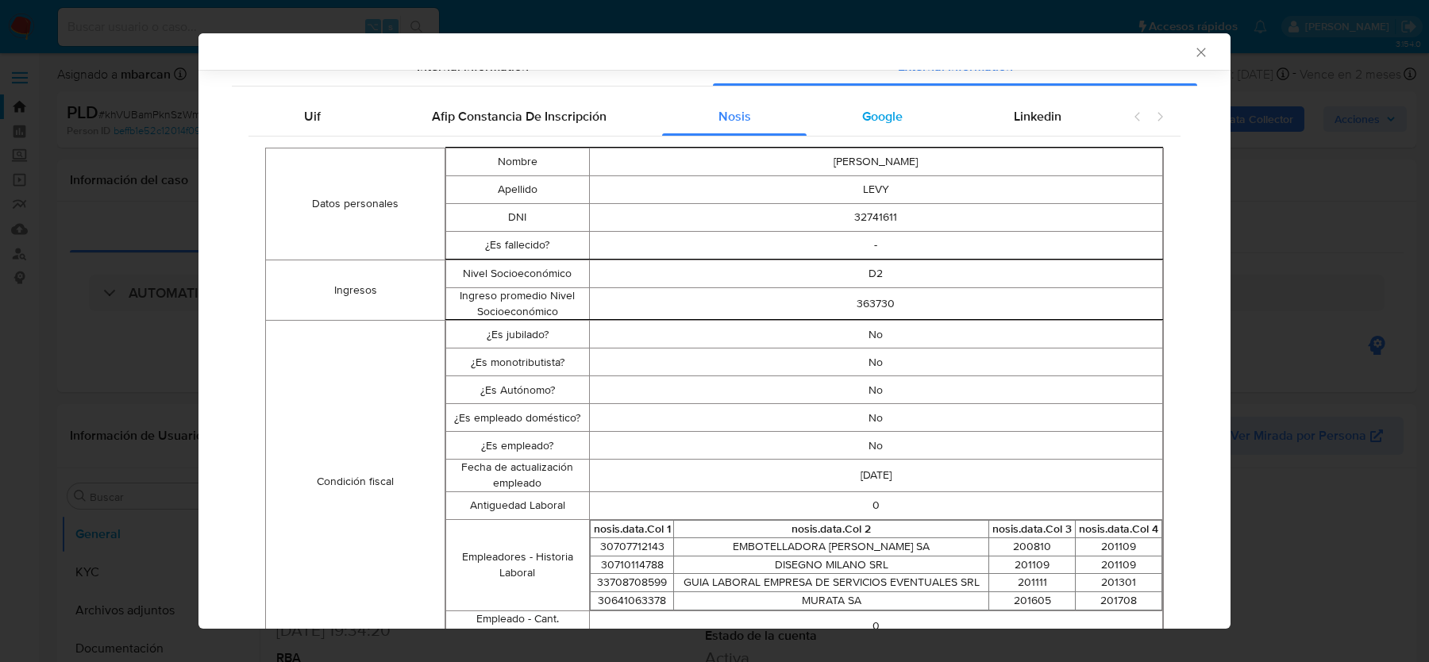
click at [867, 131] on div "Google" at bounding box center [882, 117] width 152 height 38
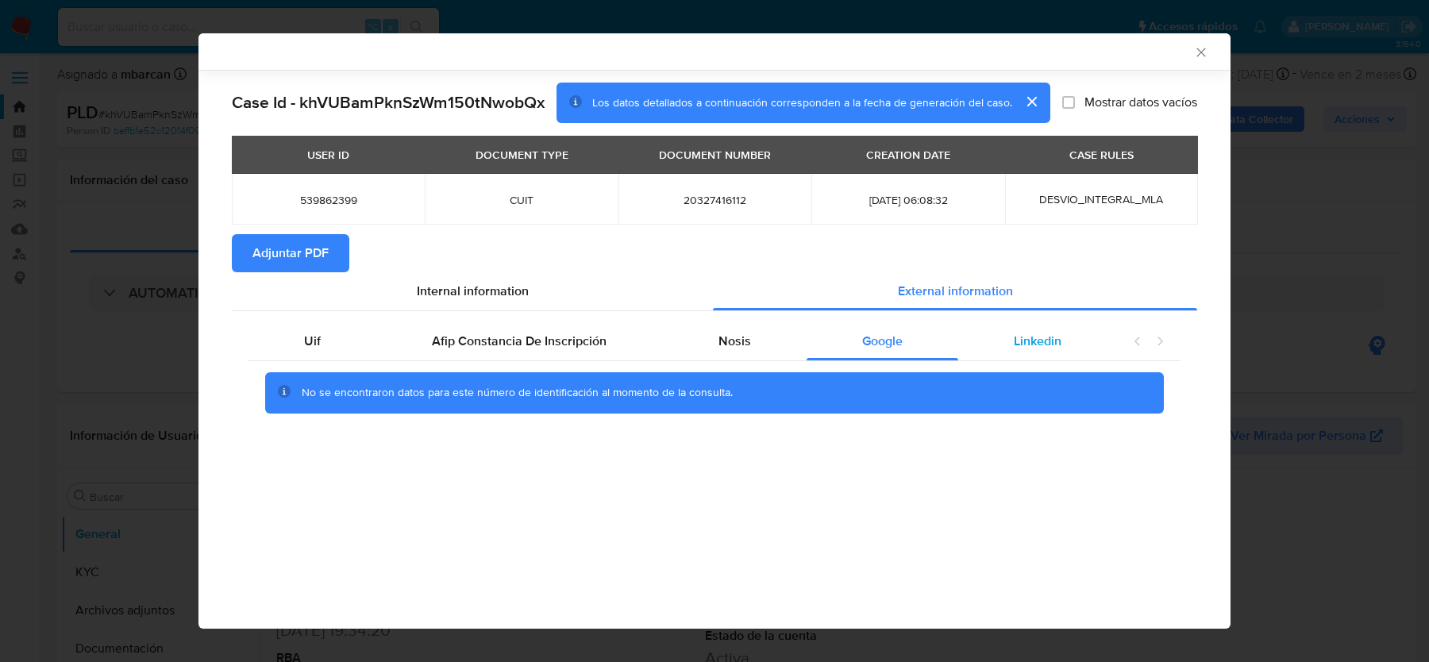
click at [1042, 322] on div "Linkedin" at bounding box center [1037, 341] width 159 height 38
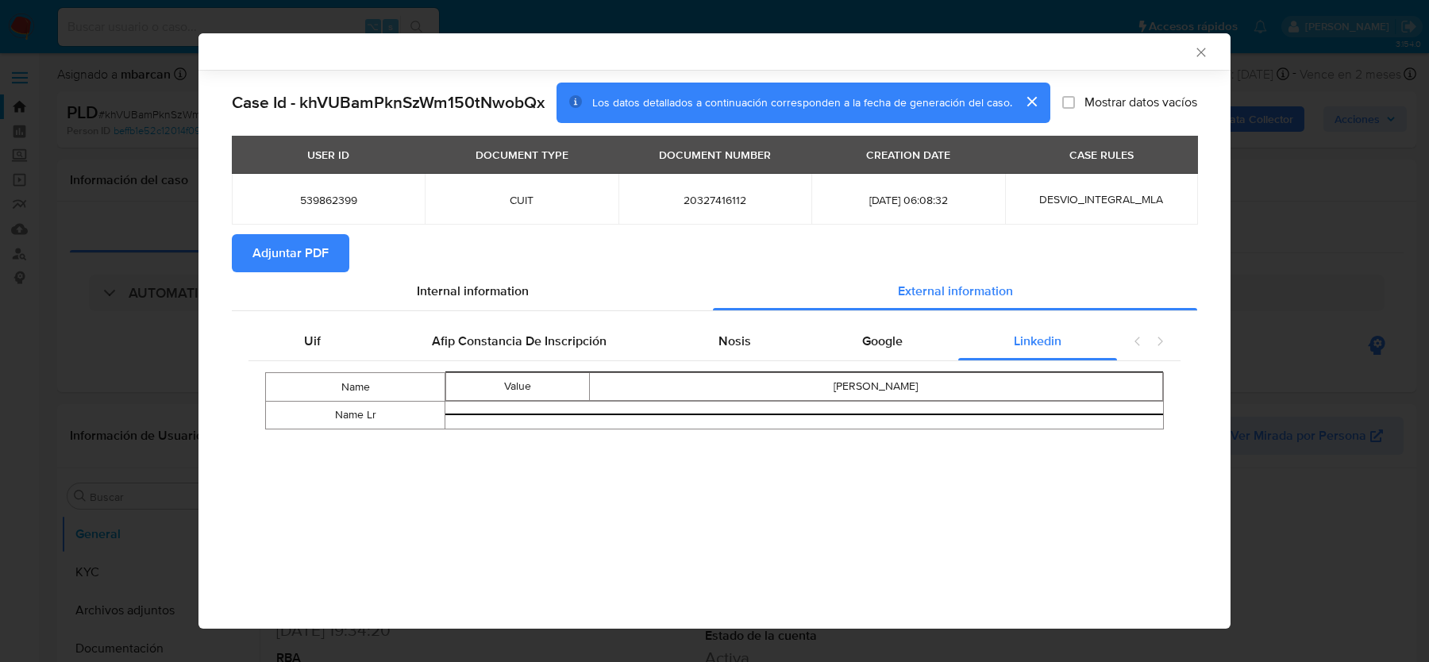
click at [1201, 44] on icon "Cerrar ventana" at bounding box center [1201, 52] width 16 height 16
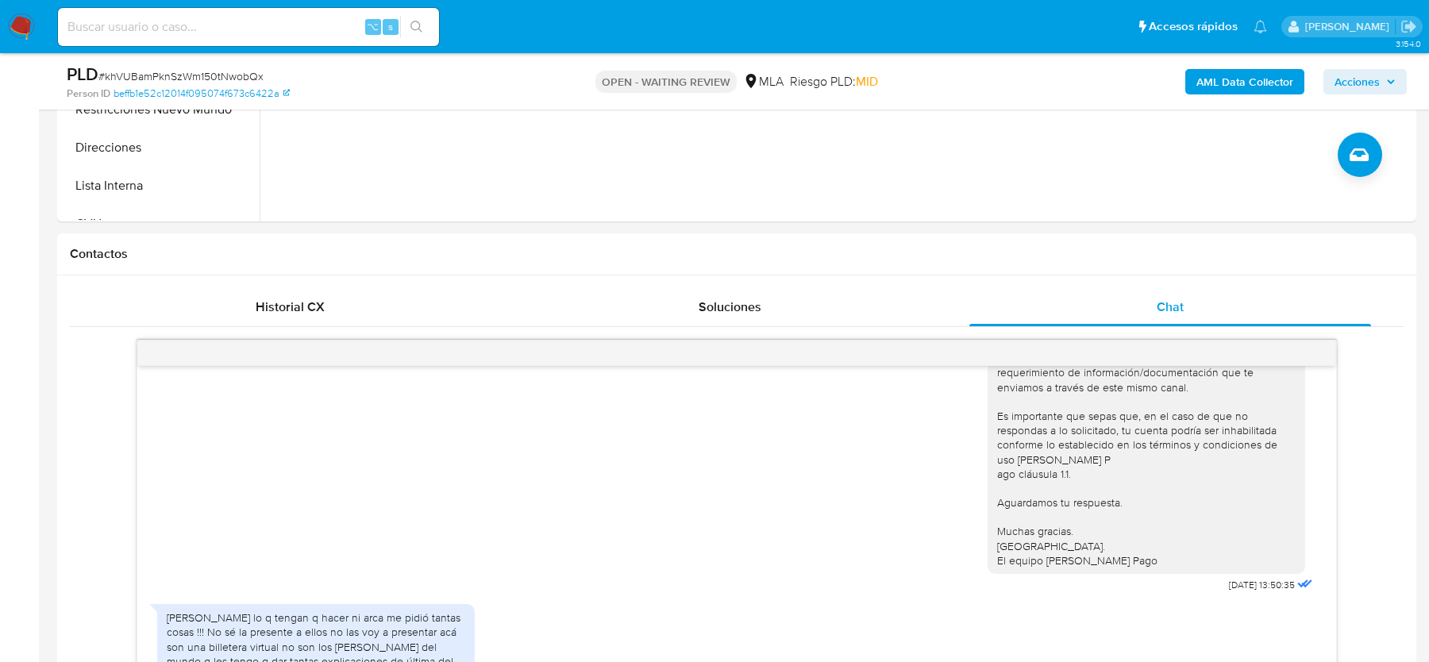
scroll to position [342, 0]
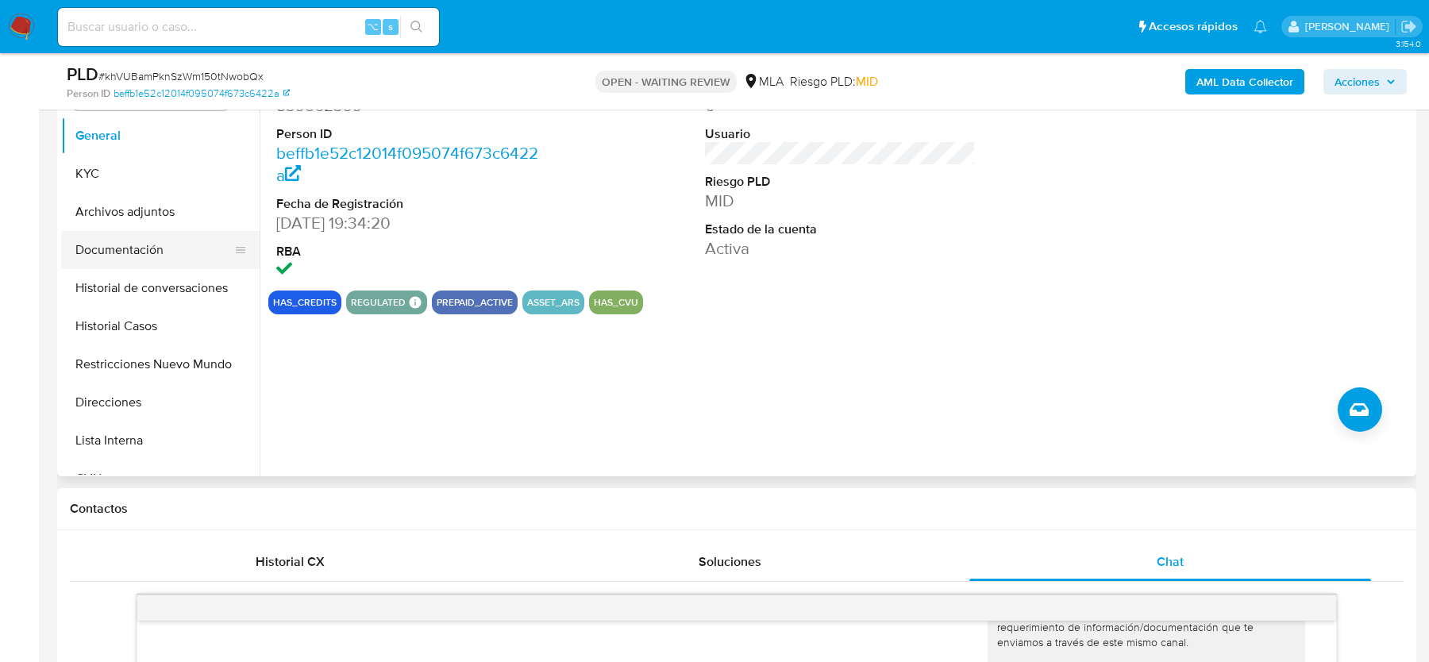
click at [87, 246] on button "Documentación" at bounding box center [154, 250] width 186 height 38
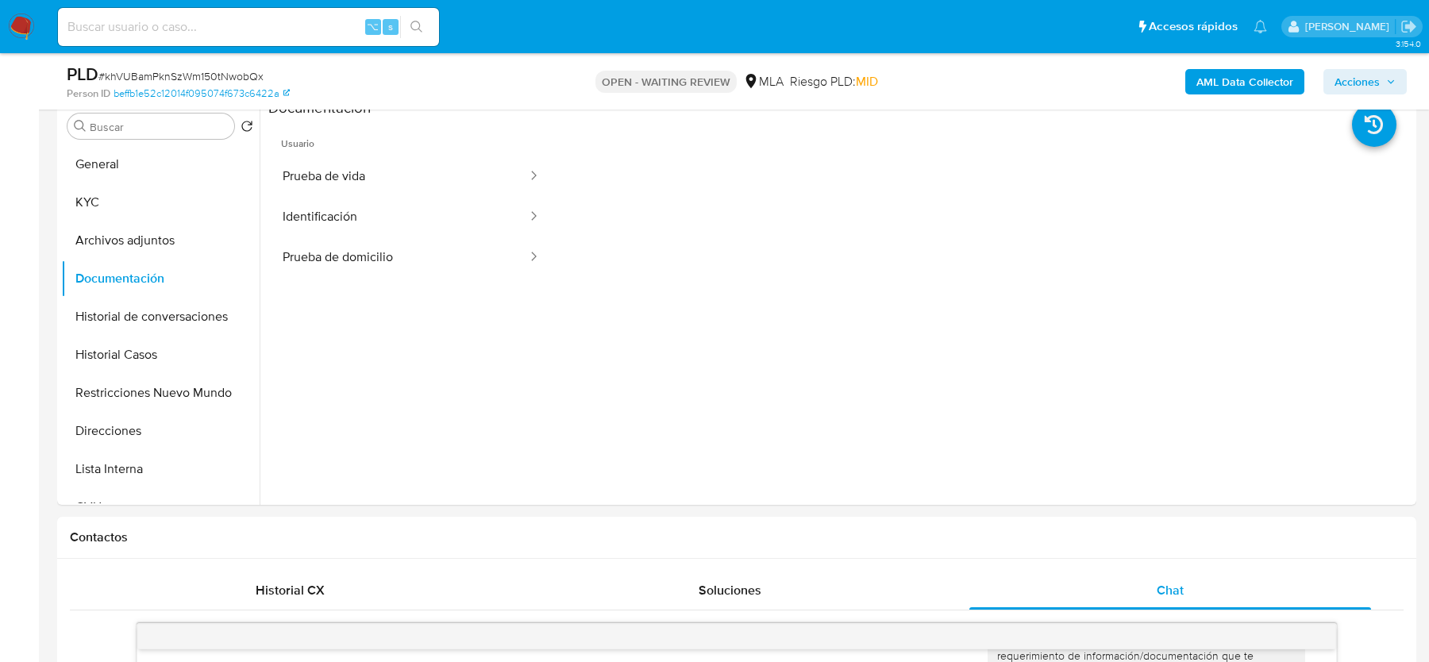
scroll to position [302, 0]
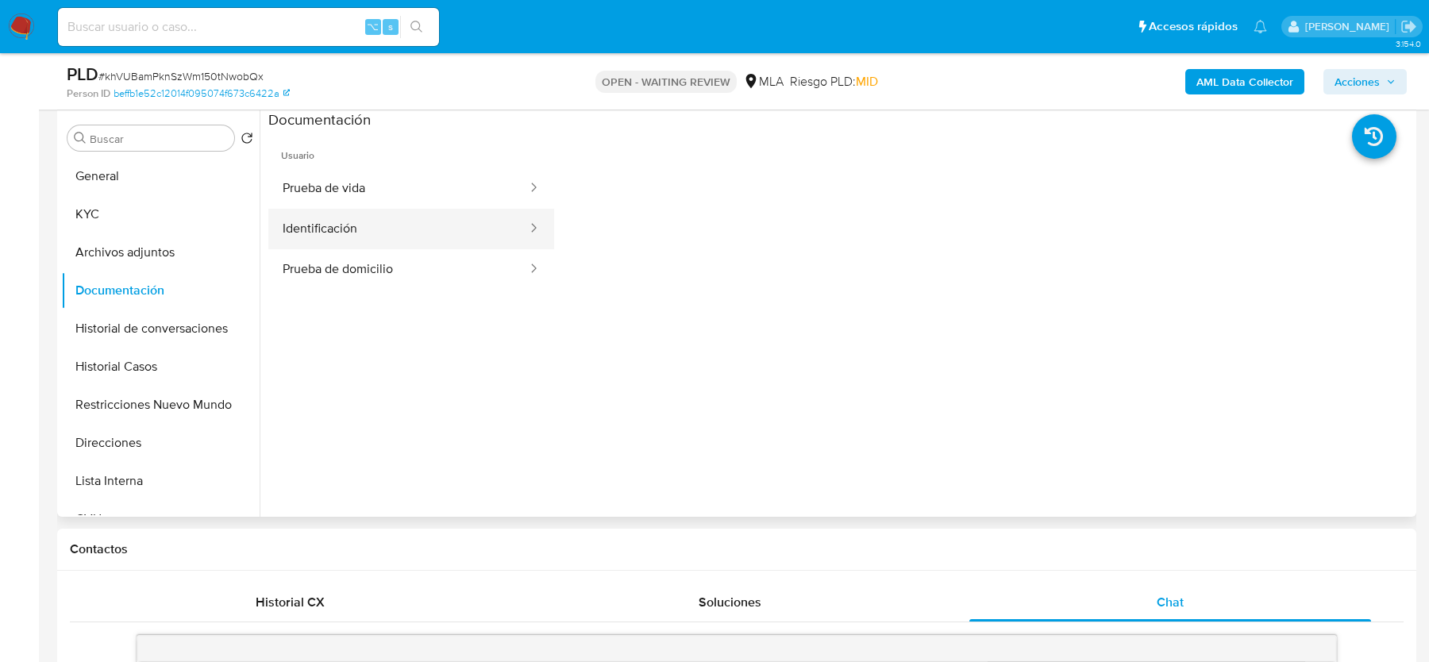
click at [423, 240] on button "Identificación" at bounding box center [398, 229] width 260 height 40
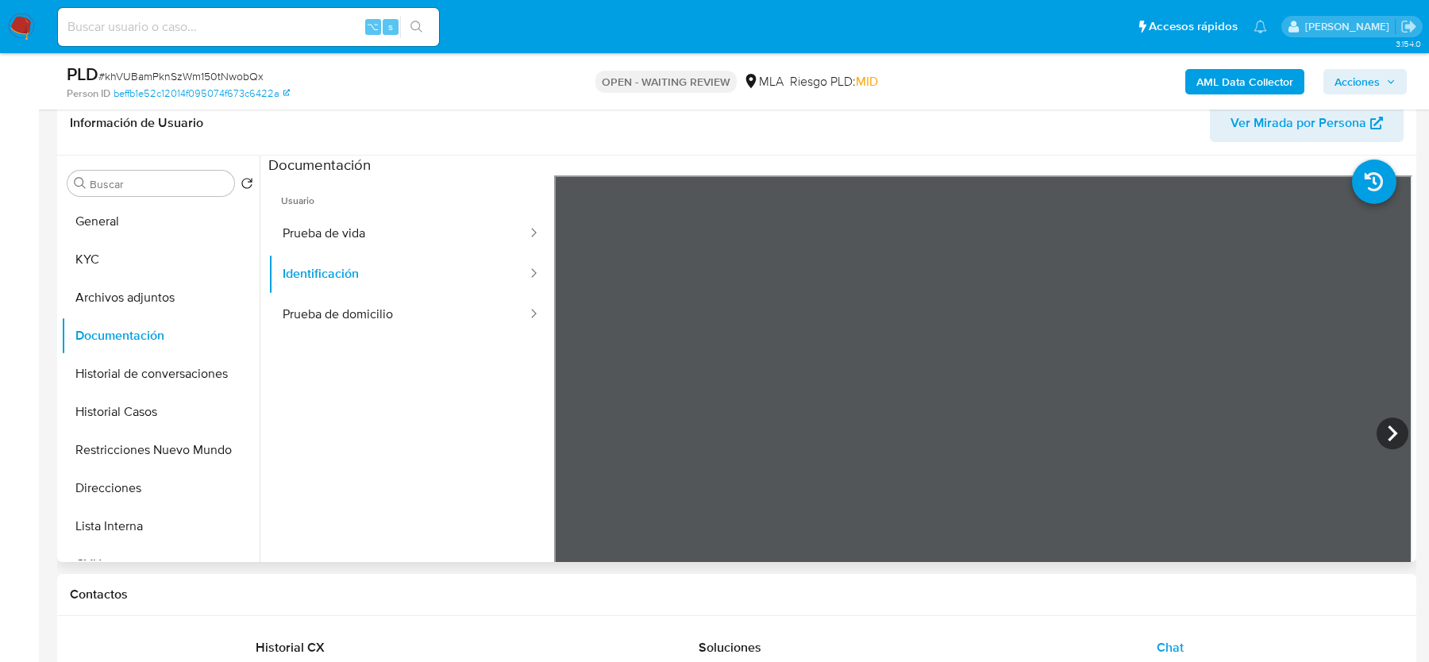
scroll to position [259, 0]
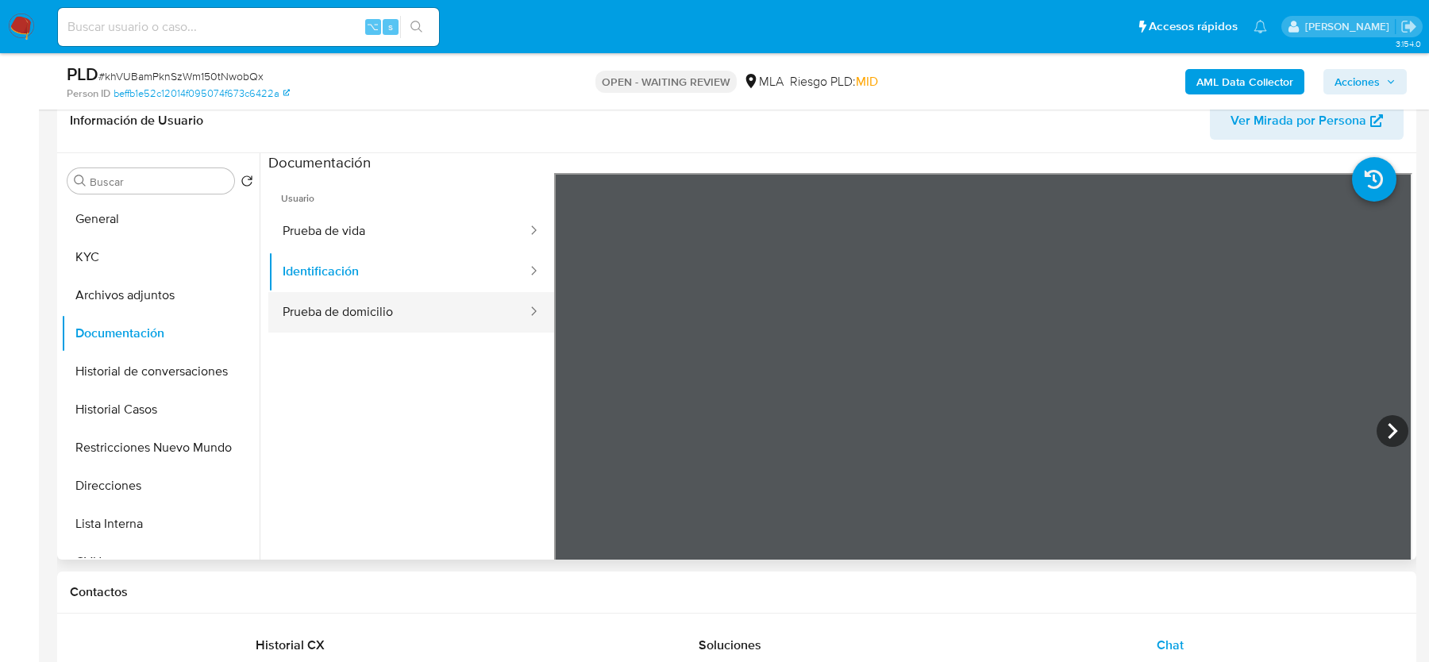
click at [407, 304] on button "Prueba de domicilio" at bounding box center [398, 312] width 260 height 40
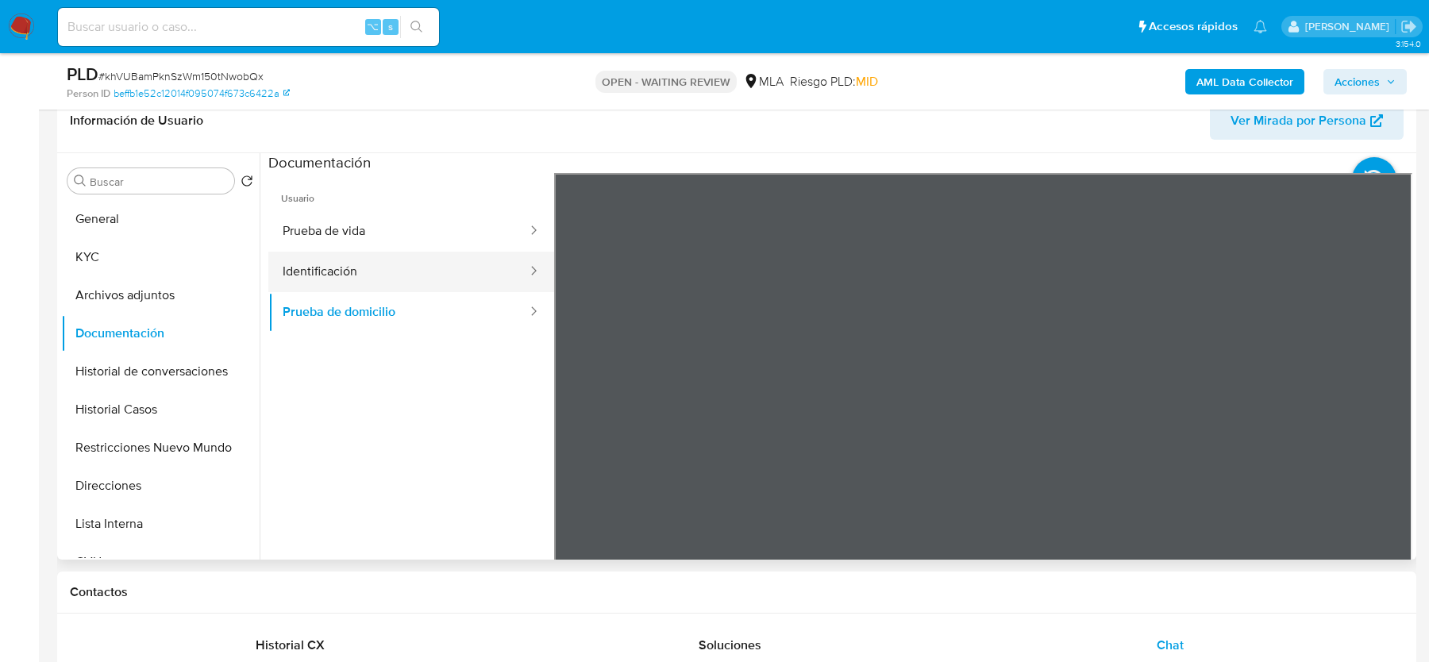
click at [408, 273] on button "Identificación" at bounding box center [398, 272] width 260 height 40
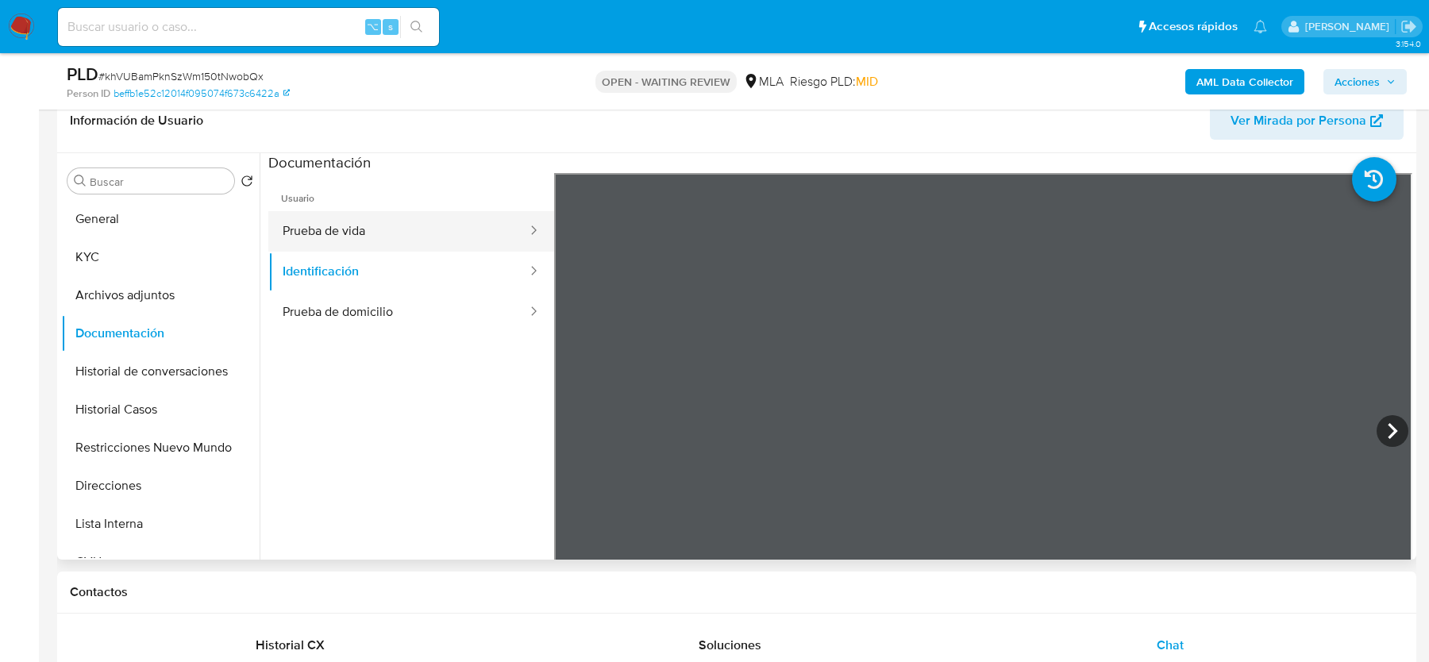
click at [406, 220] on button "Prueba de vida" at bounding box center [398, 231] width 260 height 40
click at [192, 69] on span "# khVUBamPknSzWm150tNwobQx" at bounding box center [180, 76] width 165 height 16
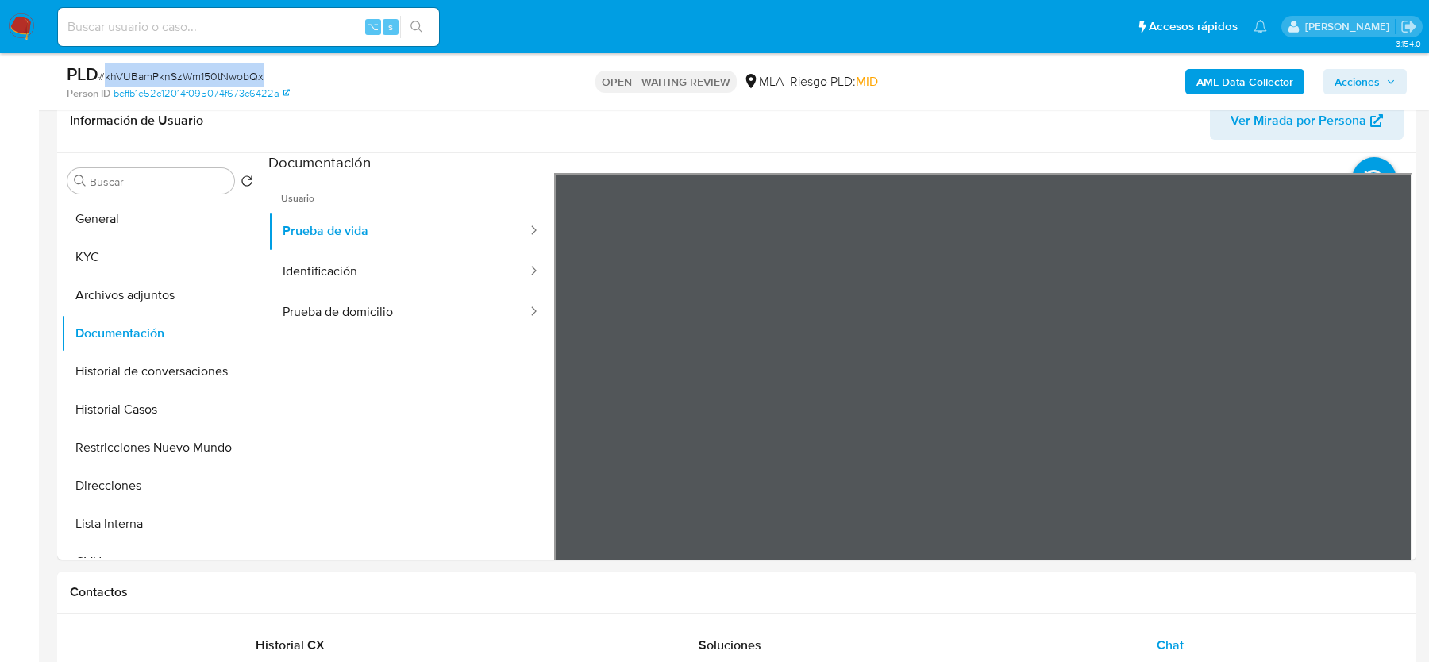
click at [192, 69] on span "# khVUBamPknSzWm150tNwobQx" at bounding box center [180, 76] width 165 height 16
copy span "khVUBamPknSzWm150tNwobQx"
click at [106, 389] on ul "General KYC Archivos adjuntos Documentación Historial de conversaciones Histori…" at bounding box center [160, 379] width 198 height 358
click at [99, 413] on button "Historial Casos" at bounding box center [154, 410] width 186 height 38
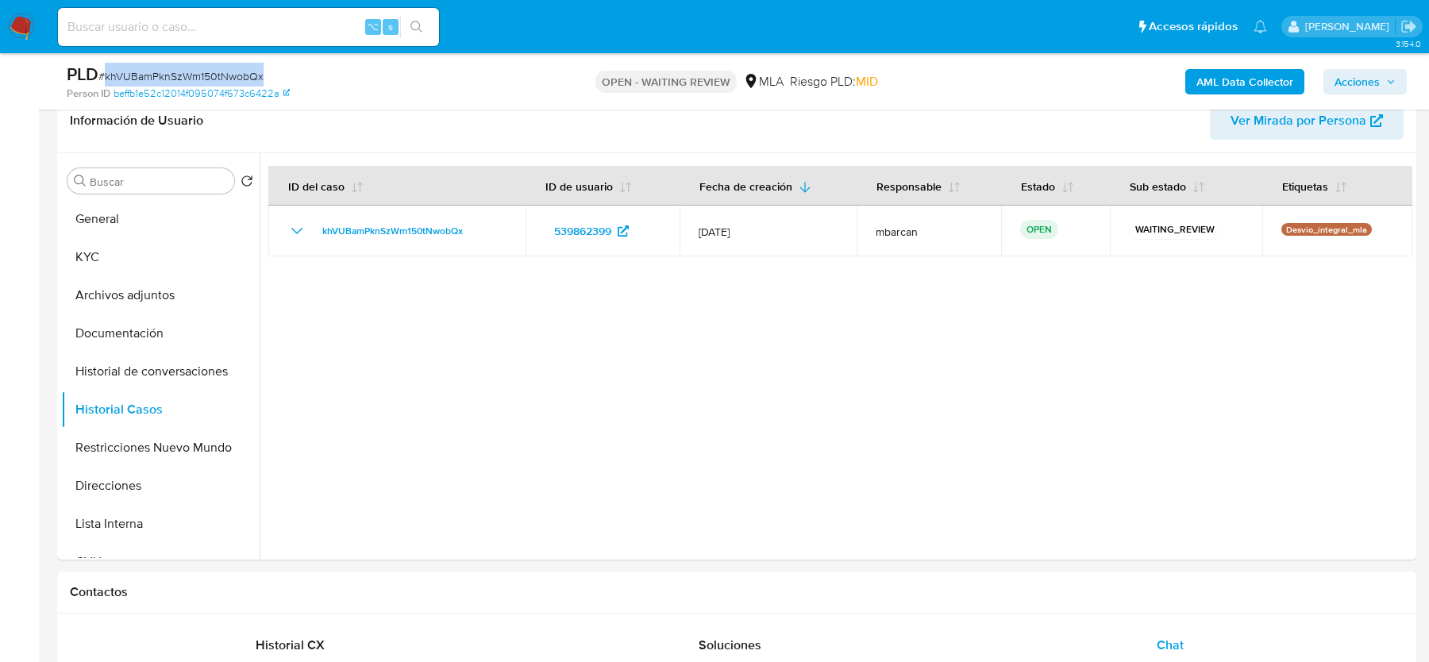
copy span "khVUBamPknSzWm150tNwobQx"
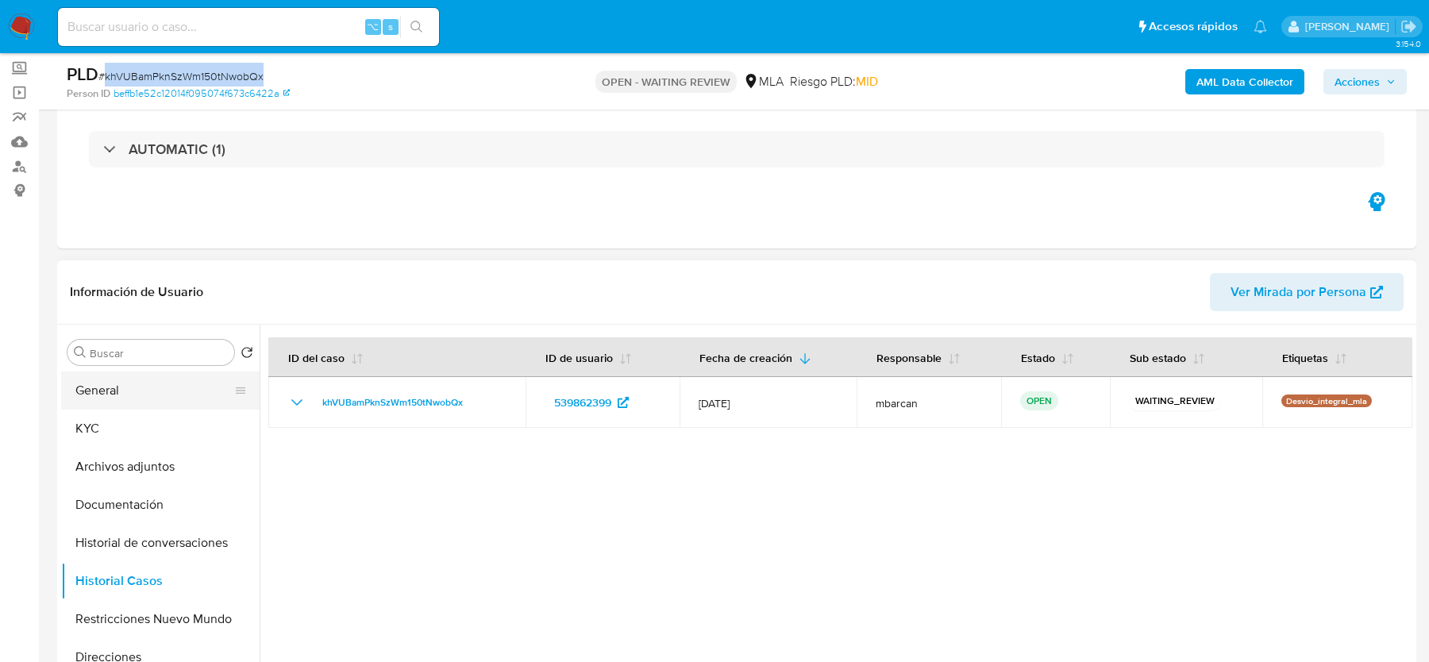
click at [141, 387] on button "General" at bounding box center [154, 390] width 186 height 38
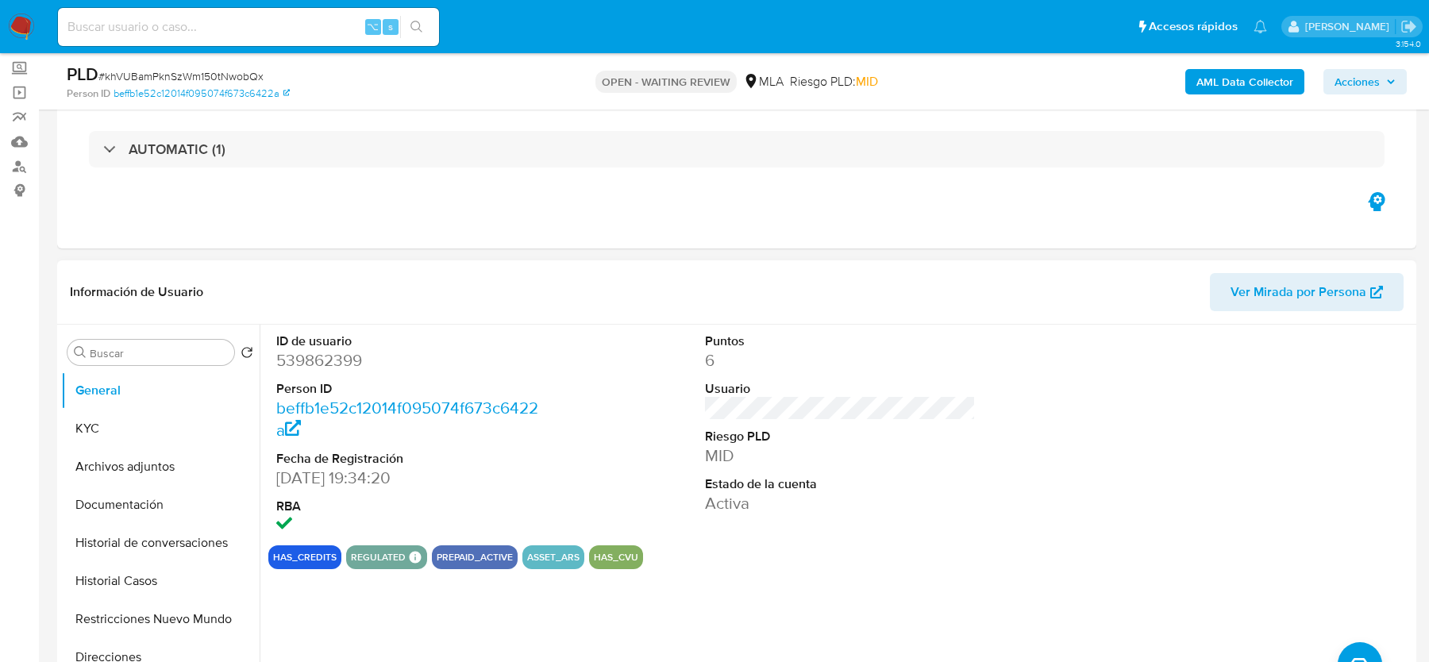
click at [320, 360] on dd "539862399" at bounding box center [411, 360] width 270 height 22
copy dd "539862399"
click at [180, 475] on button "Archivos adjuntos" at bounding box center [154, 467] width 186 height 38
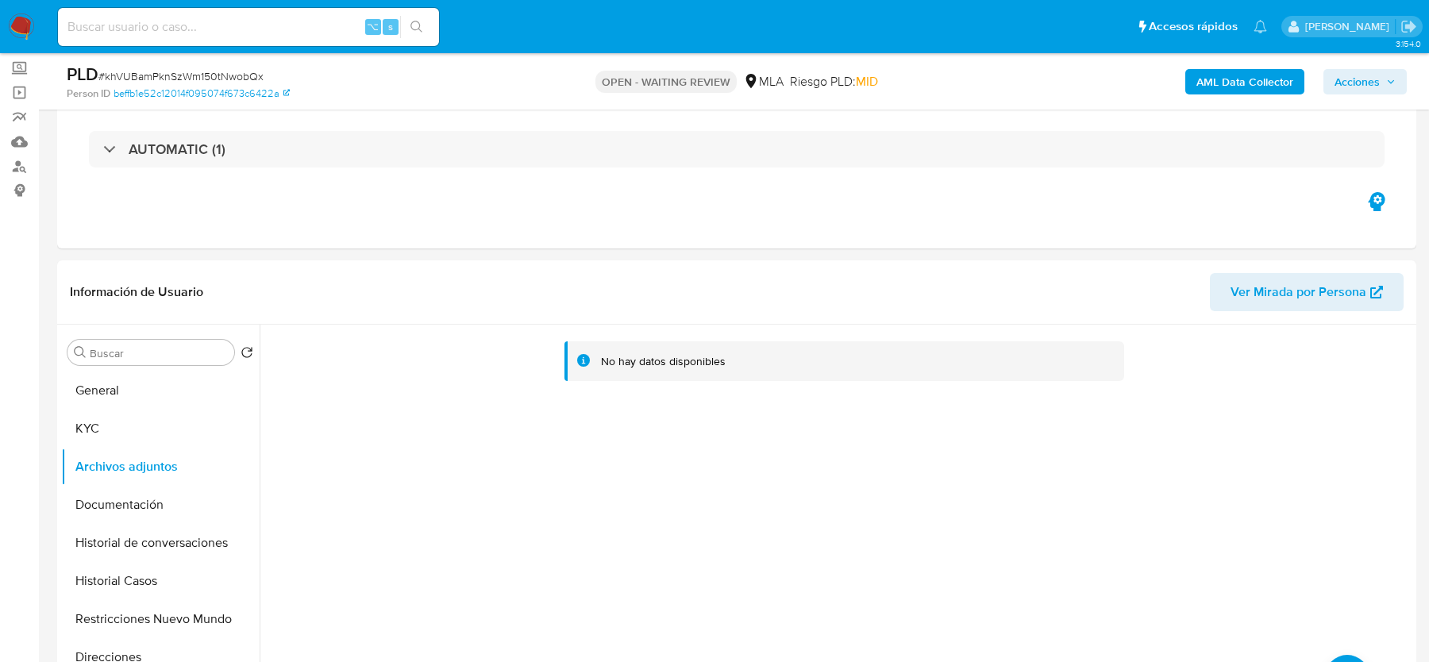
click at [1247, 89] on b "AML Data Collector" at bounding box center [1244, 81] width 97 height 25
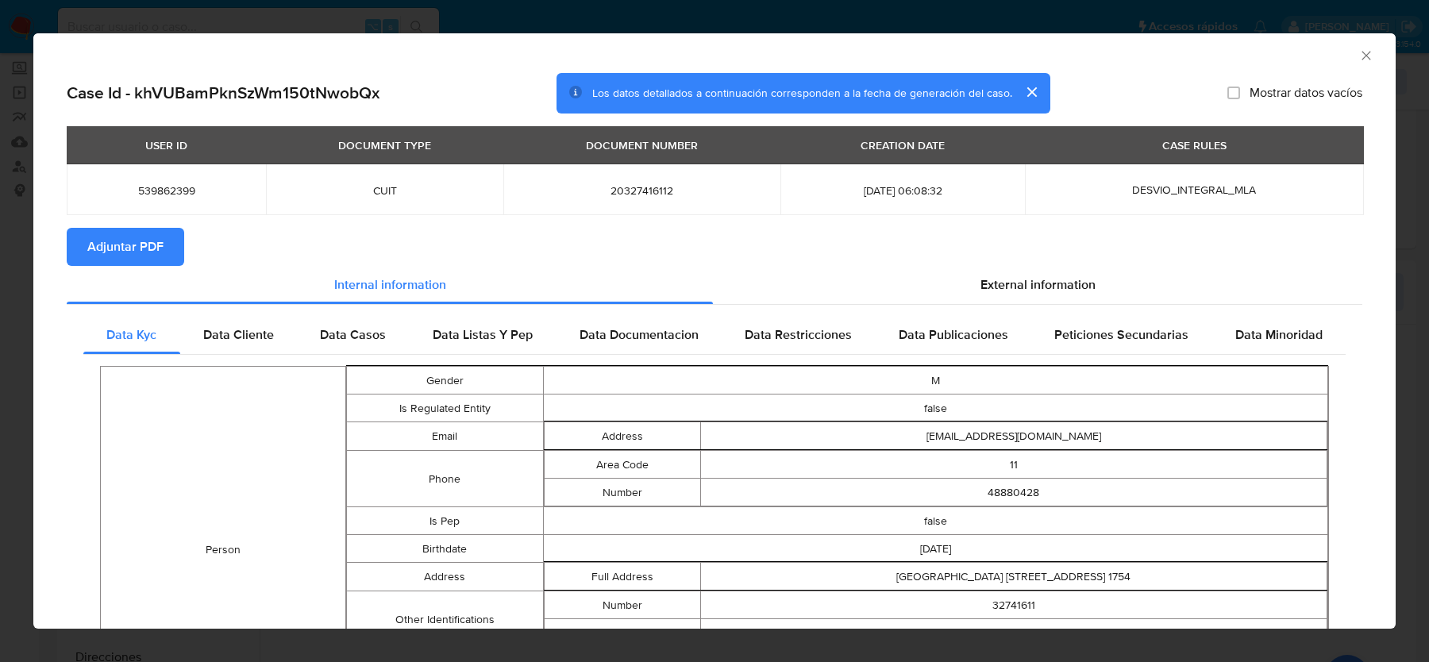
click at [173, 252] on button "Adjuntar PDF" at bounding box center [125, 247] width 117 height 38
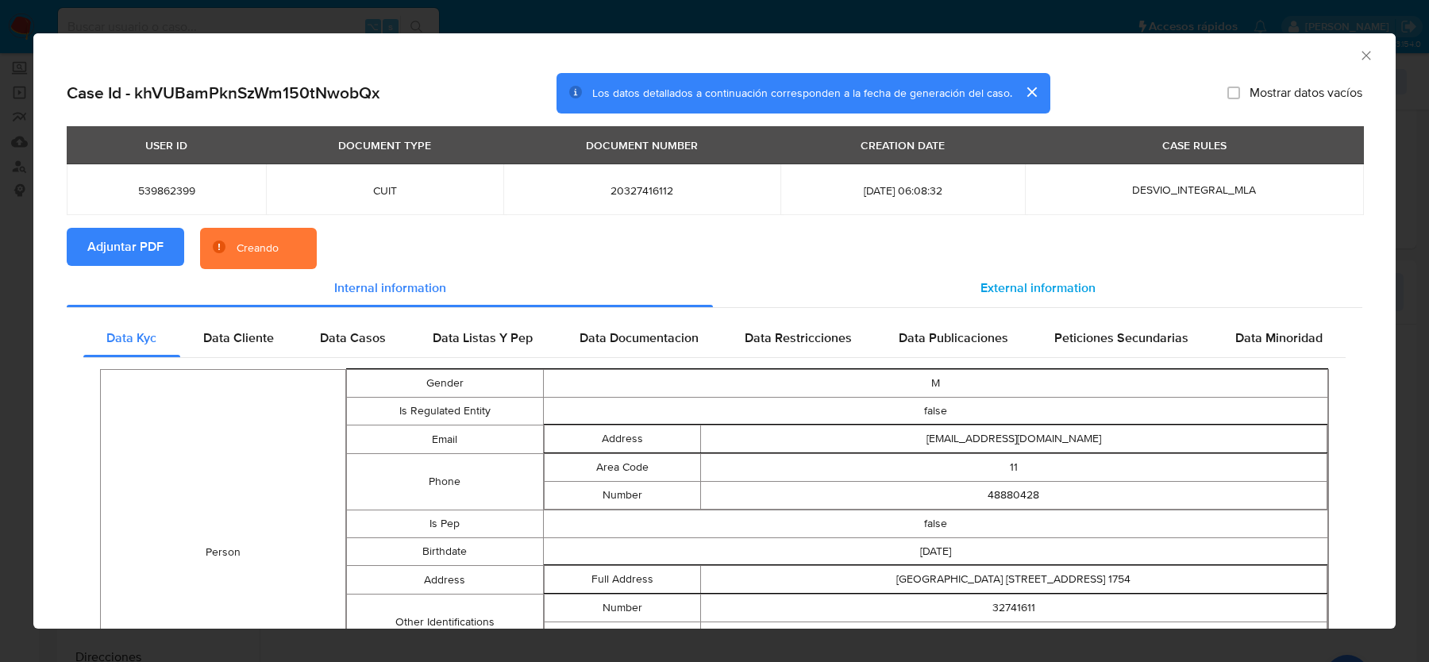
click at [949, 276] on div "External information" at bounding box center [1037, 288] width 649 height 38
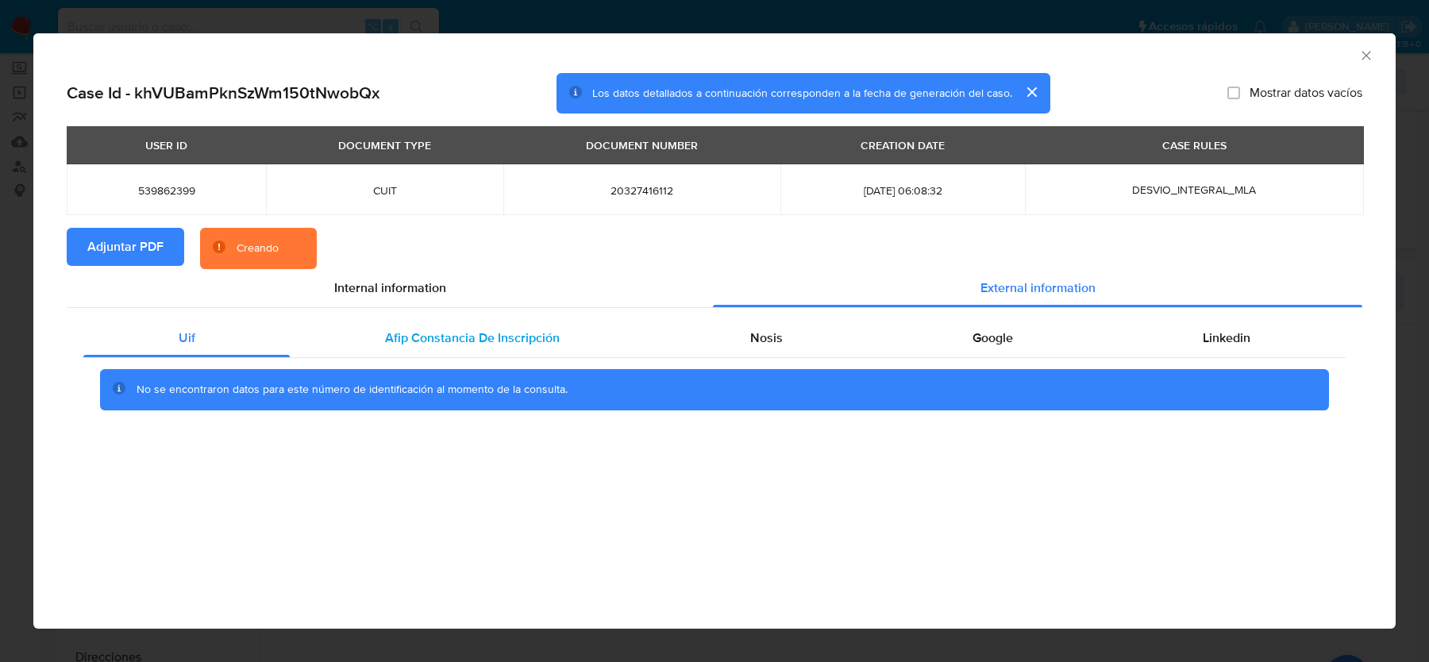
click at [349, 352] on div "Afip Constancia De Inscripción" at bounding box center [472, 338] width 364 height 38
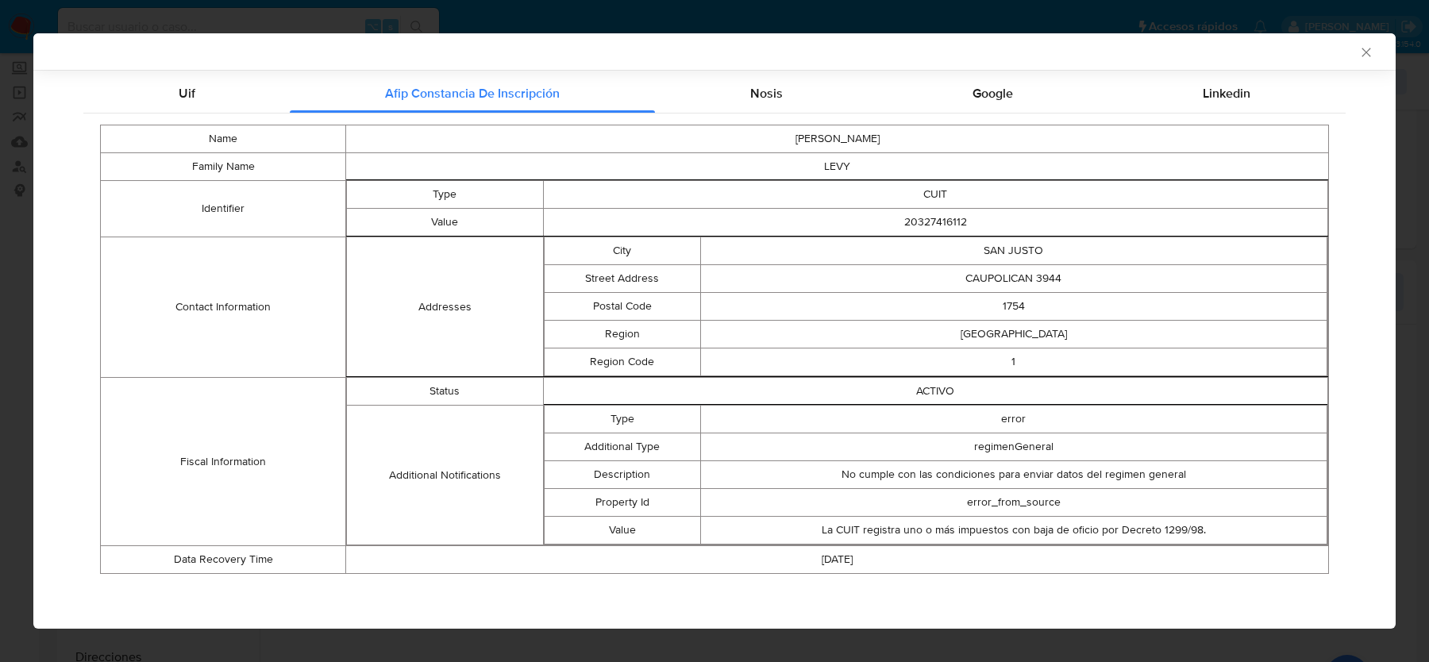
scroll to position [229, 0]
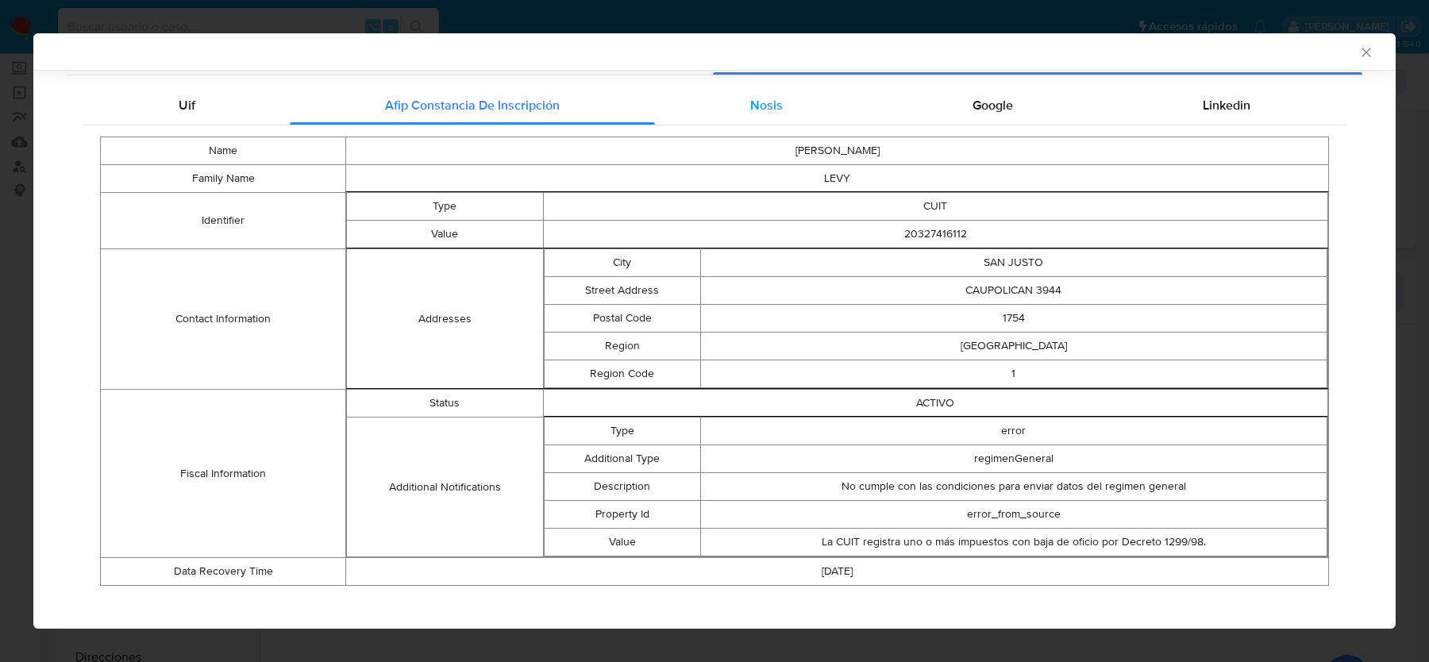
click at [786, 113] on div "Nosis" at bounding box center [766, 106] width 222 height 38
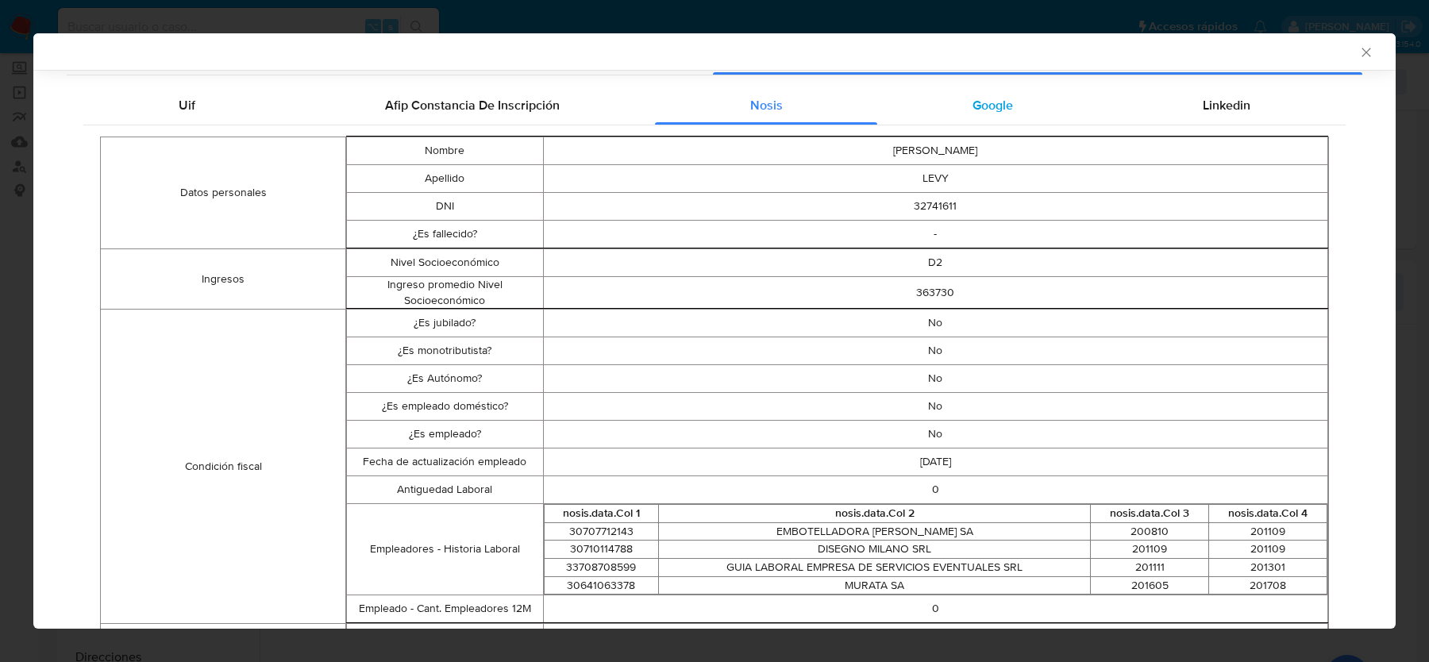
click at [1006, 111] on span "Google" at bounding box center [992, 105] width 40 height 18
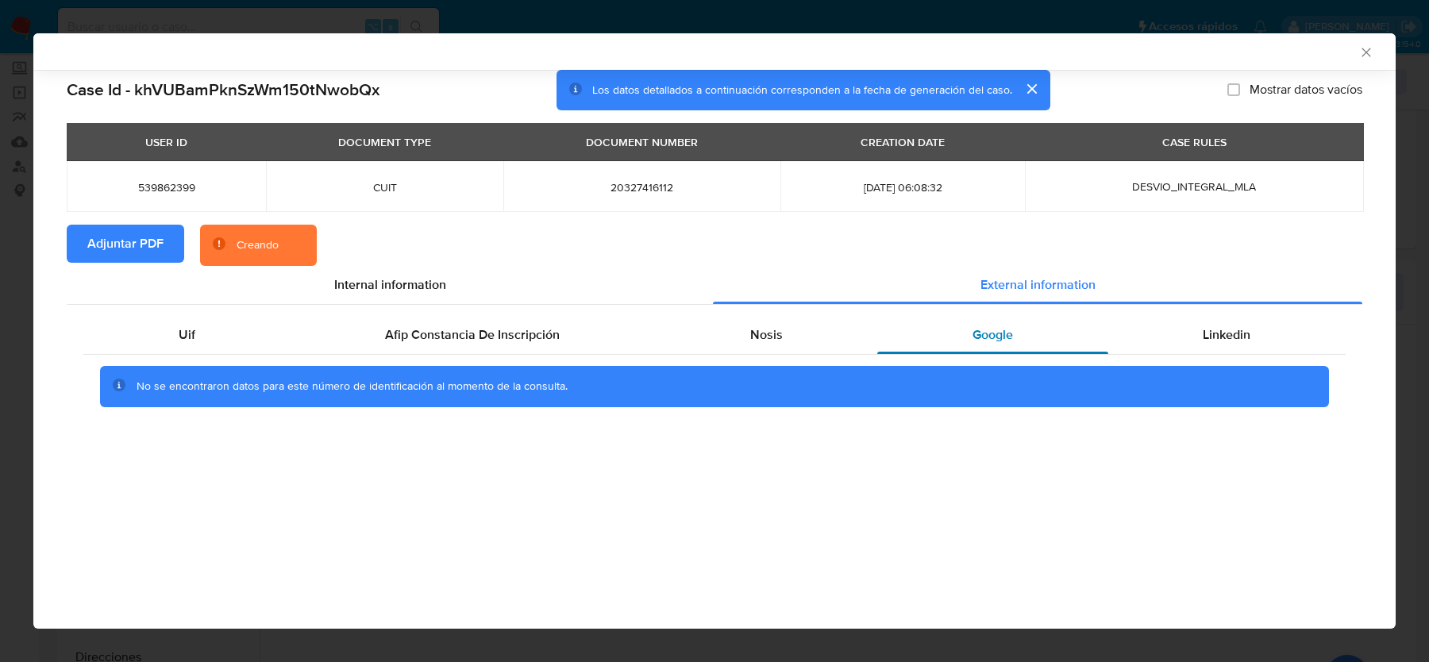
scroll to position [0, 0]
click at [1233, 112] on section "Case Id - khVUBamPknSzWm150tNwobQx Los datos detallados a continuación correspo…" at bounding box center [714, 250] width 1295 height 360
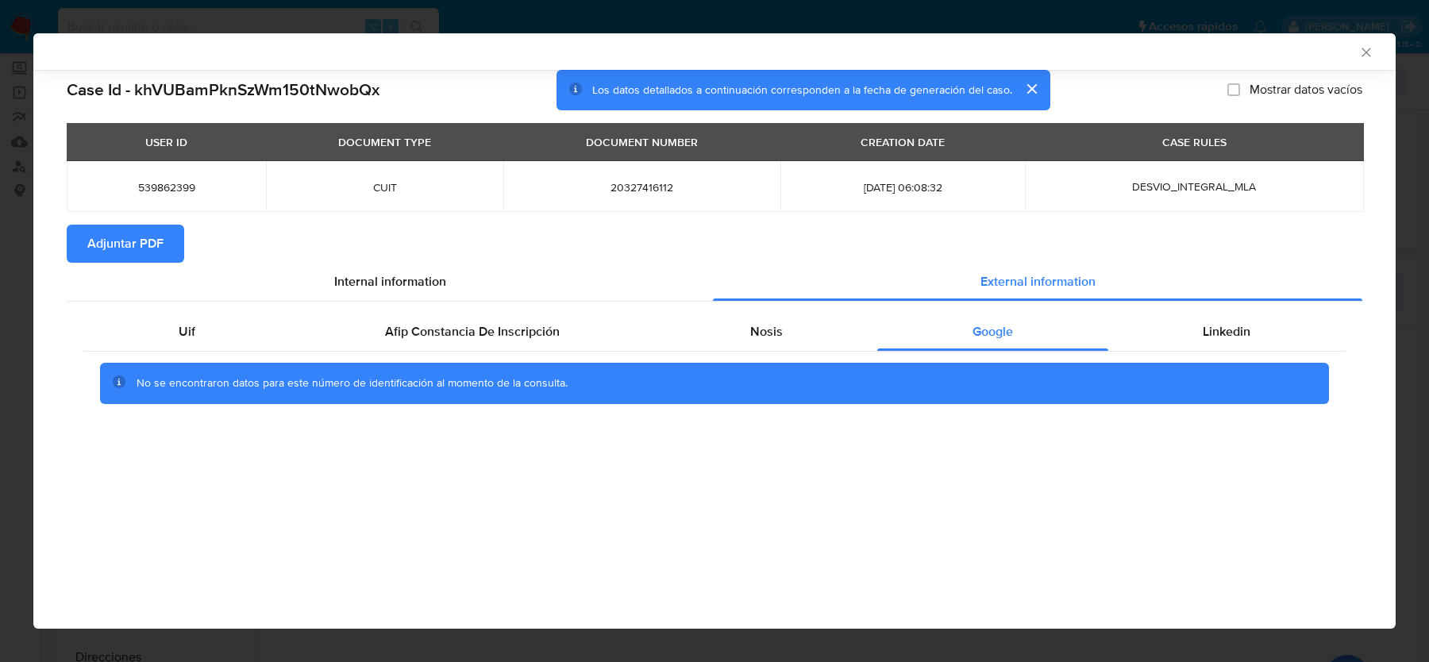
click at [1364, 54] on icon "Cerrar ventana" at bounding box center [1366, 52] width 16 height 16
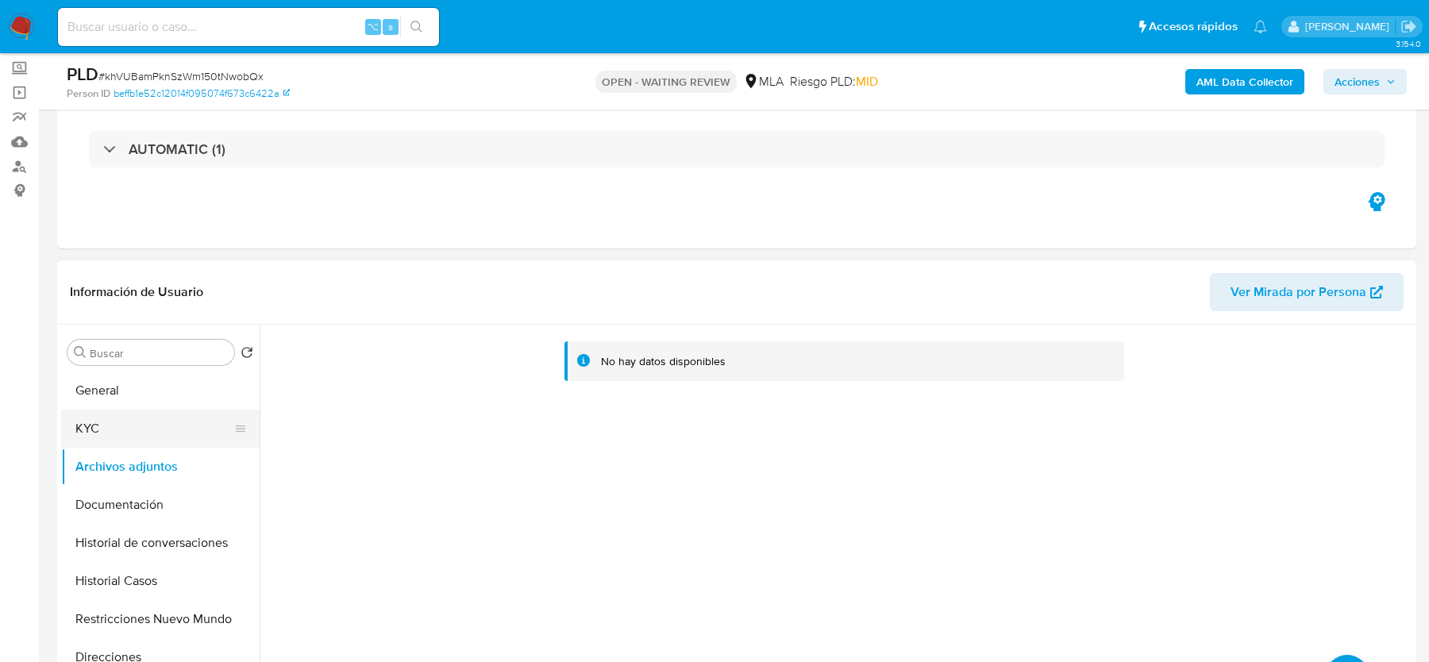
click at [100, 424] on button "KYC" at bounding box center [154, 429] width 186 height 38
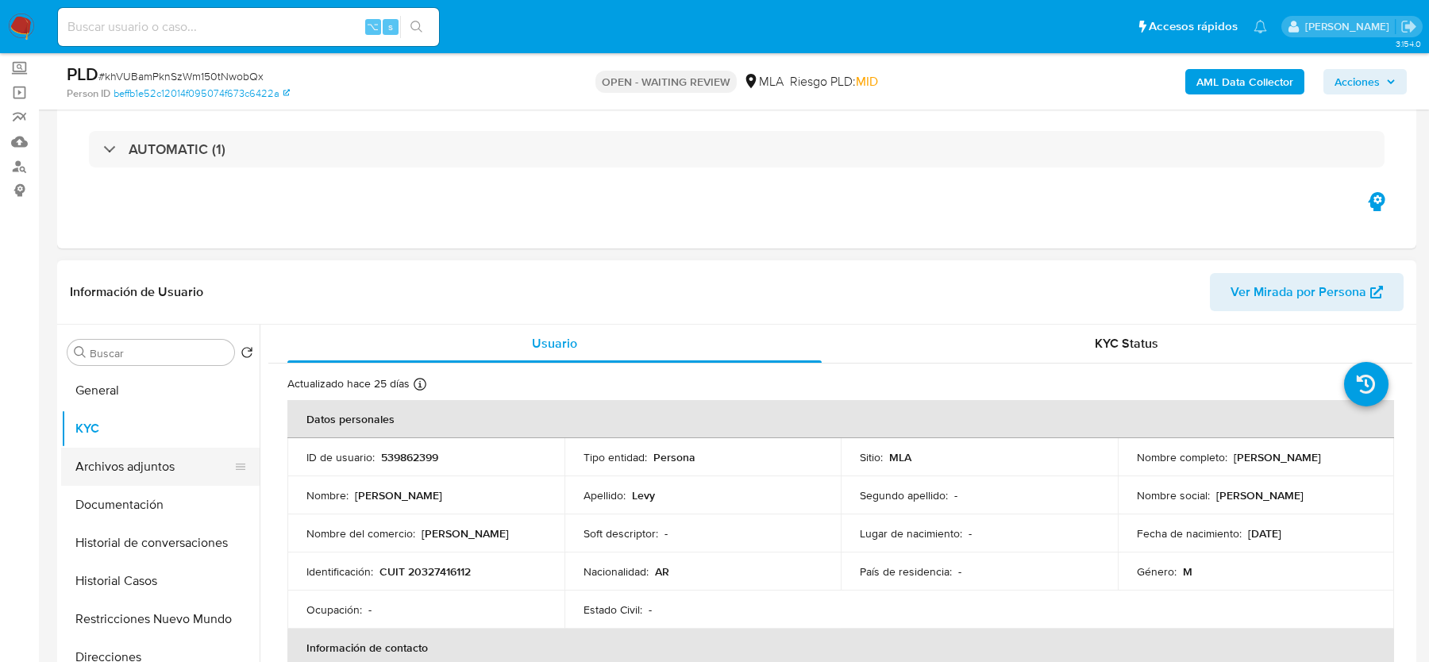
click at [137, 479] on button "Archivos adjuntos" at bounding box center [154, 467] width 186 height 38
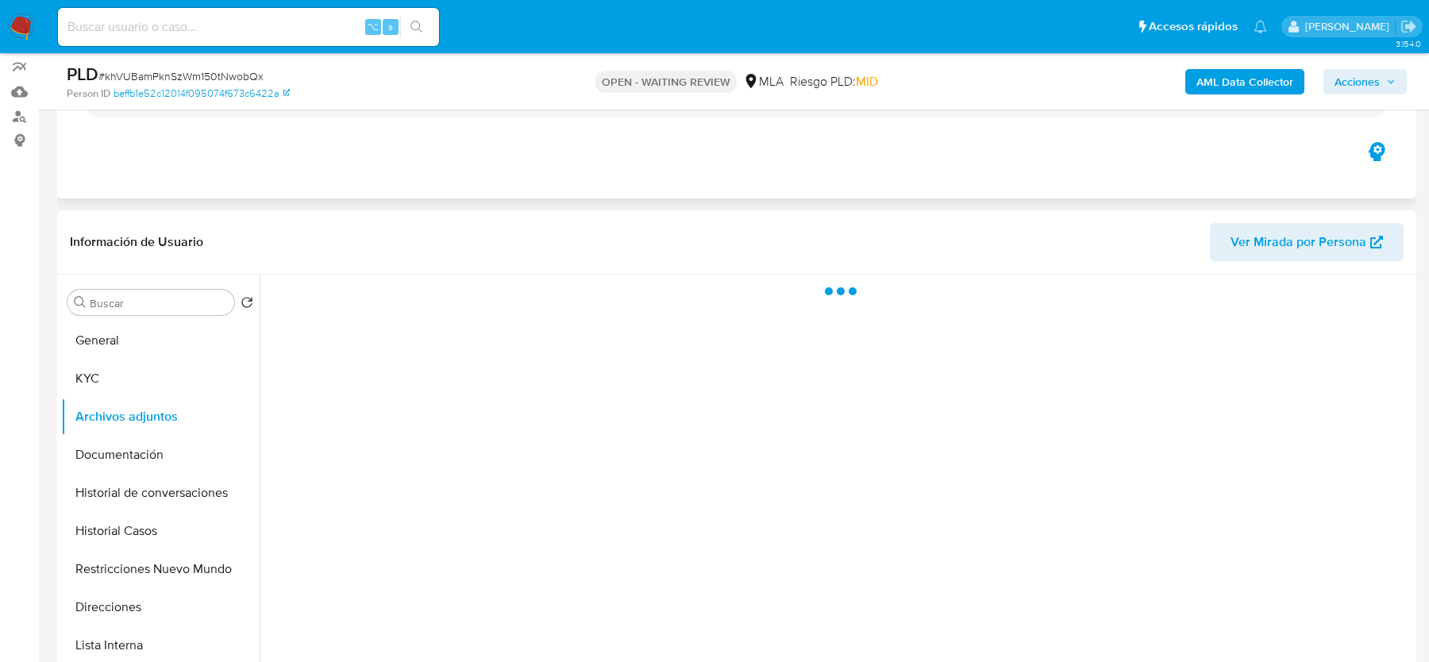
scroll to position [151, 0]
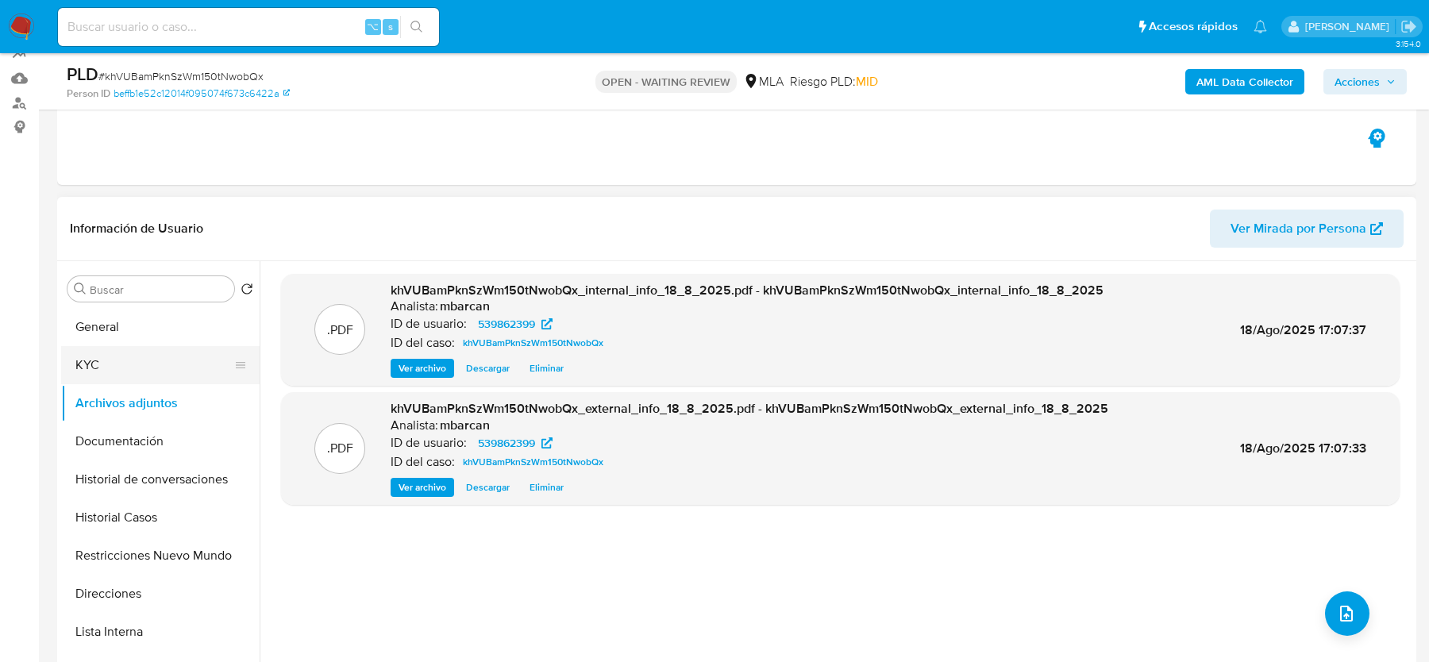
click at [173, 367] on button "KYC" at bounding box center [154, 365] width 186 height 38
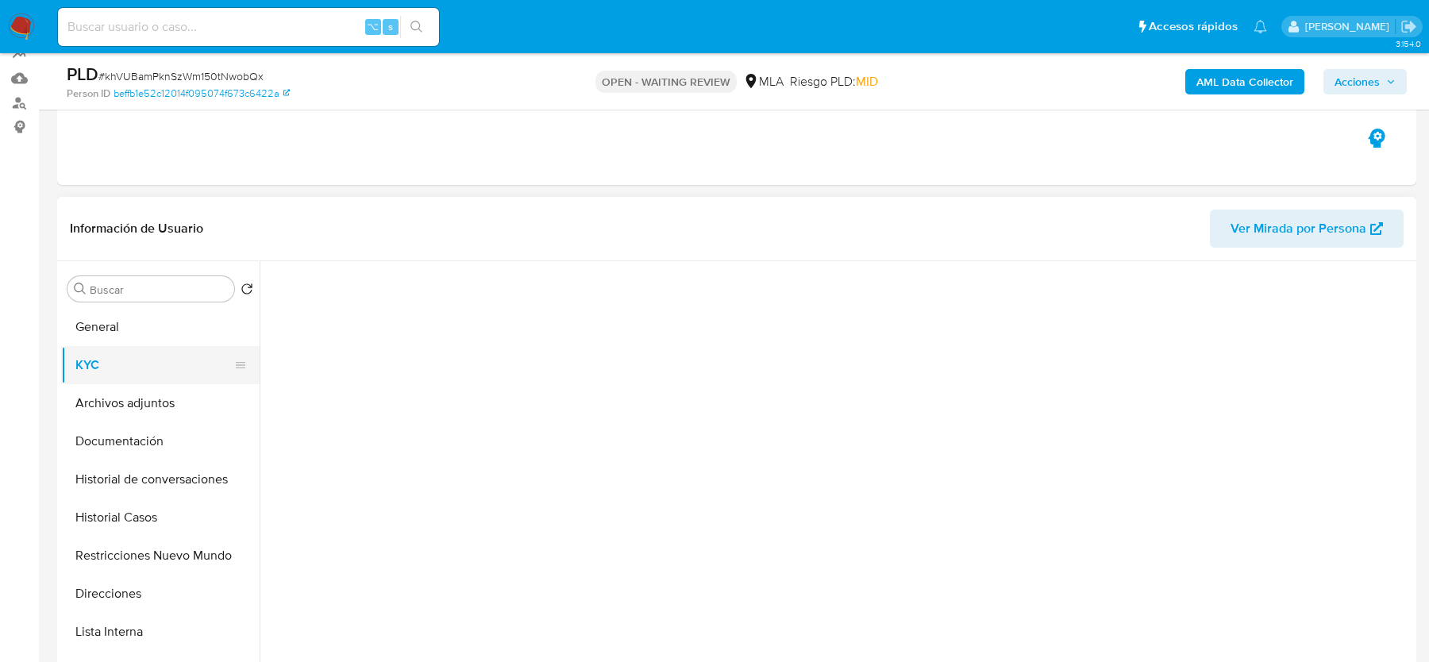
click at [173, 367] on button "KYC" at bounding box center [154, 365] width 186 height 38
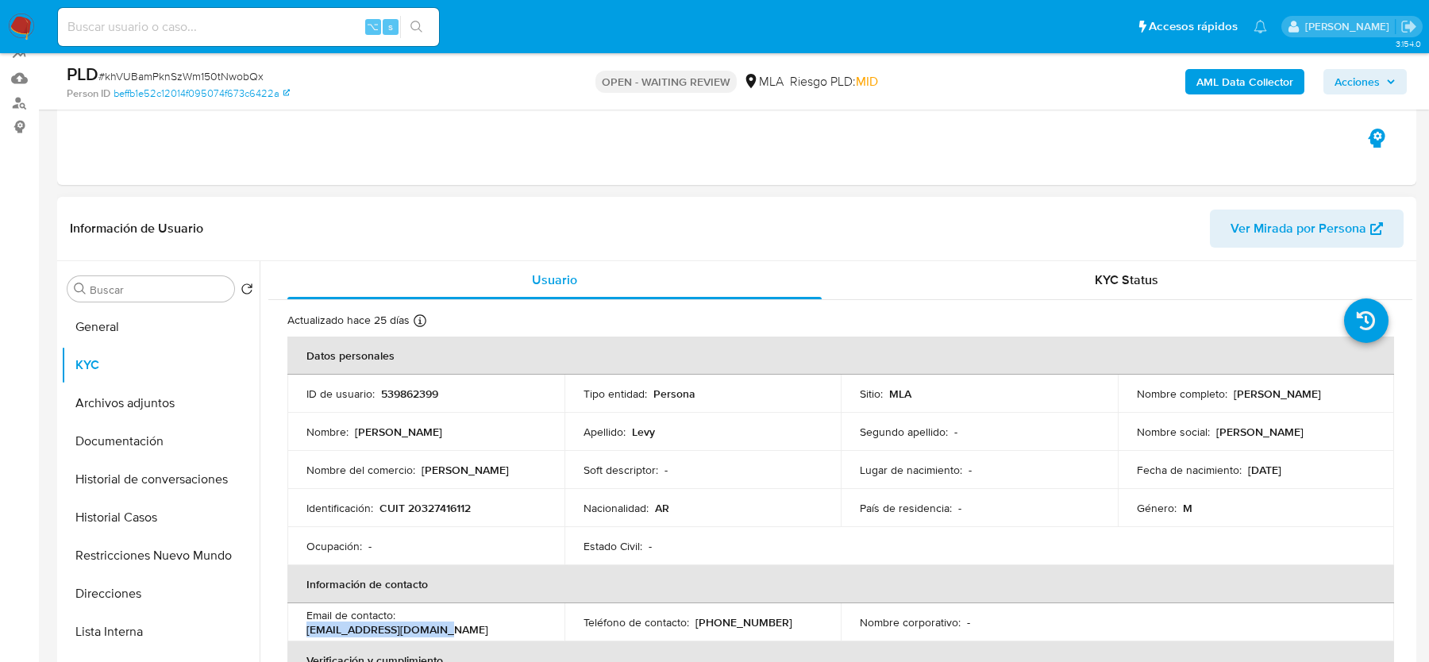
drag, startPoint x: 404, startPoint y: 623, endPoint x: 534, endPoint y: 623, distance: 130.2
click at [534, 623] on div "Email de contacto : davidlevy0428@gmail.com" at bounding box center [425, 622] width 239 height 29
copy p "davidlevy0428@gmail.com"
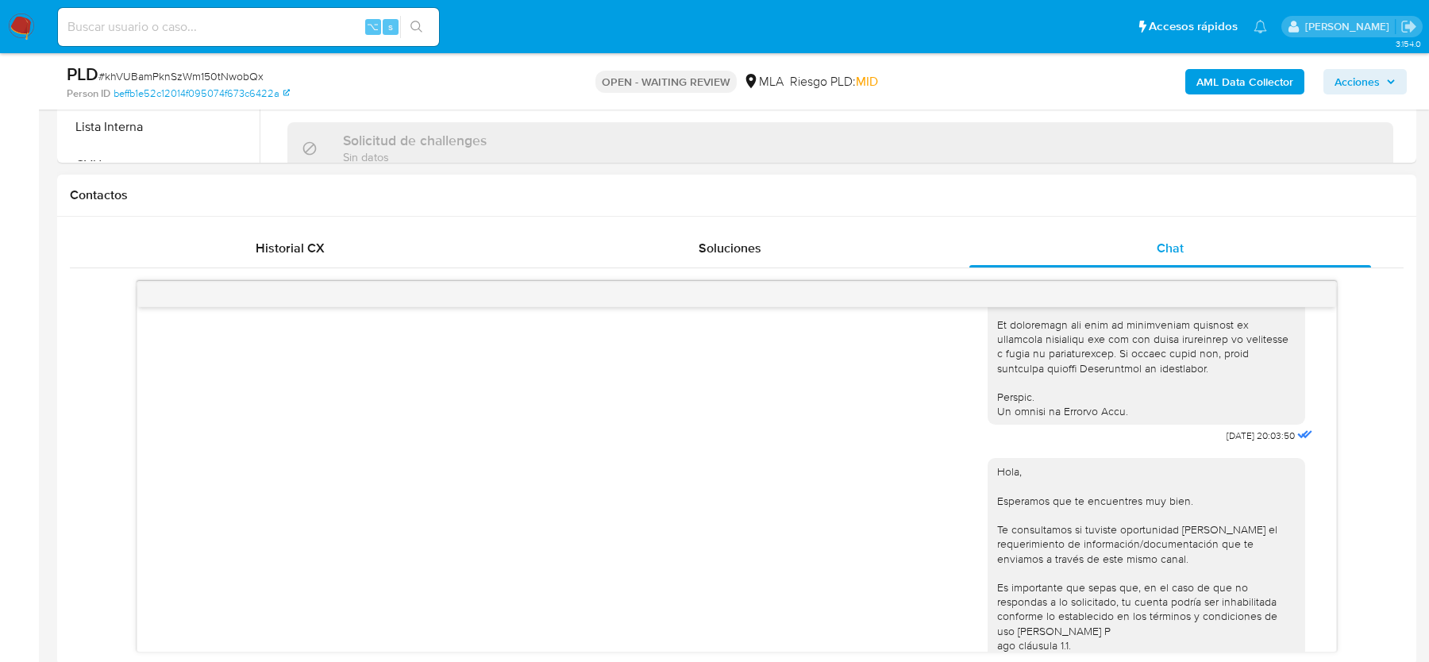
scroll to position [674, 0]
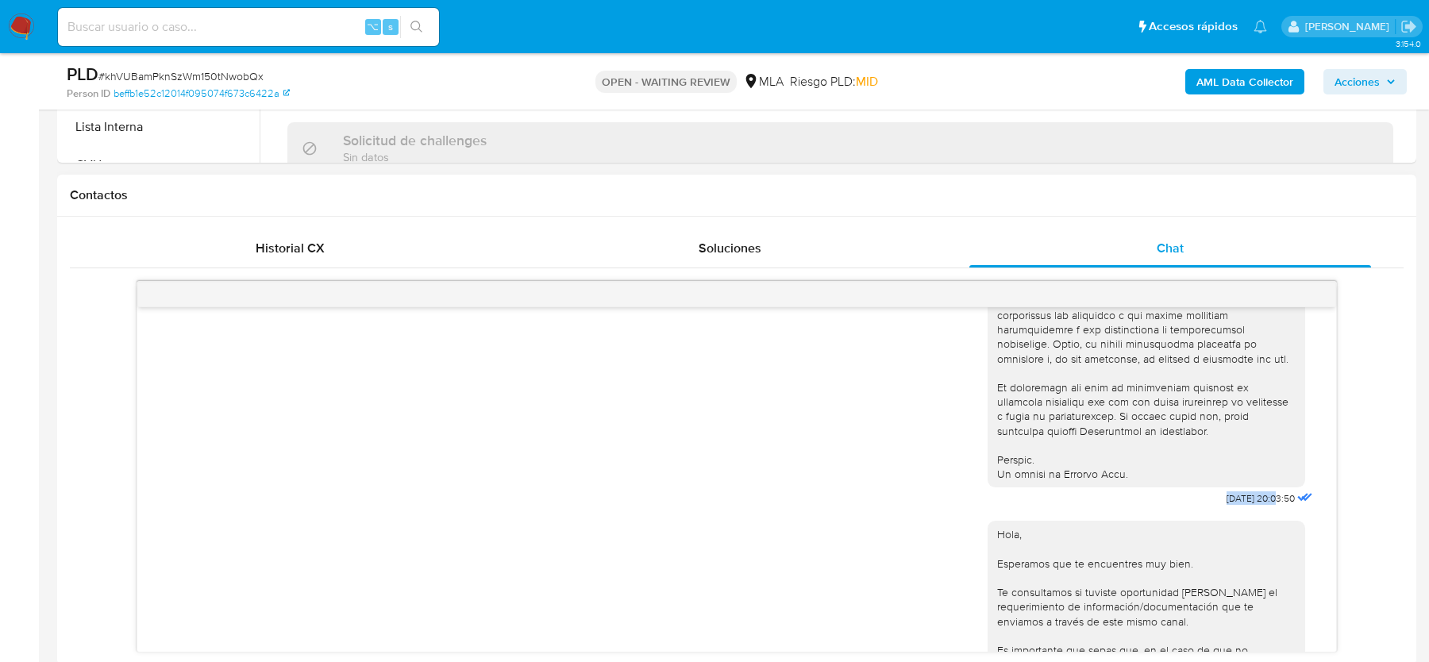
drag, startPoint x: 1199, startPoint y: 520, endPoint x: 1257, endPoint y: 525, distance: 58.2
click at [1257, 510] on div "17/07/2025 20:03:50" at bounding box center [1151, 75] width 329 height 869
copy div "17/07/2025"
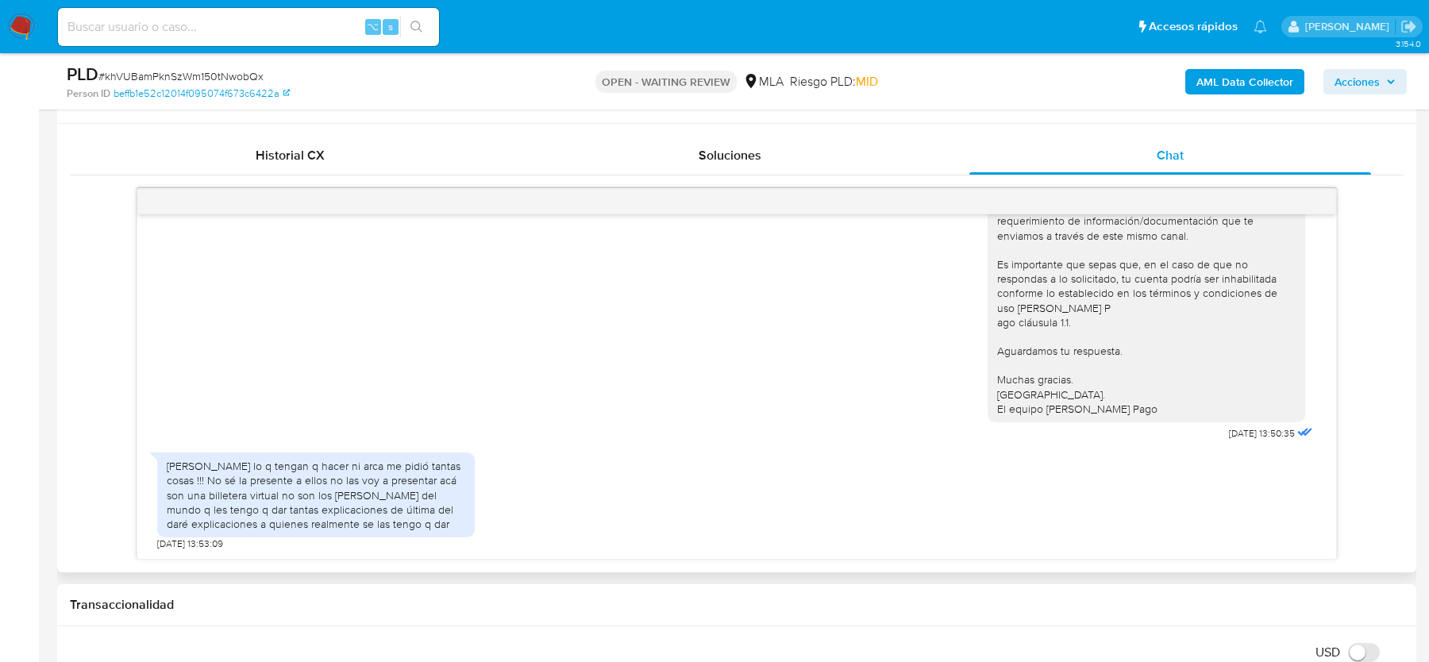
scroll to position [790, 0]
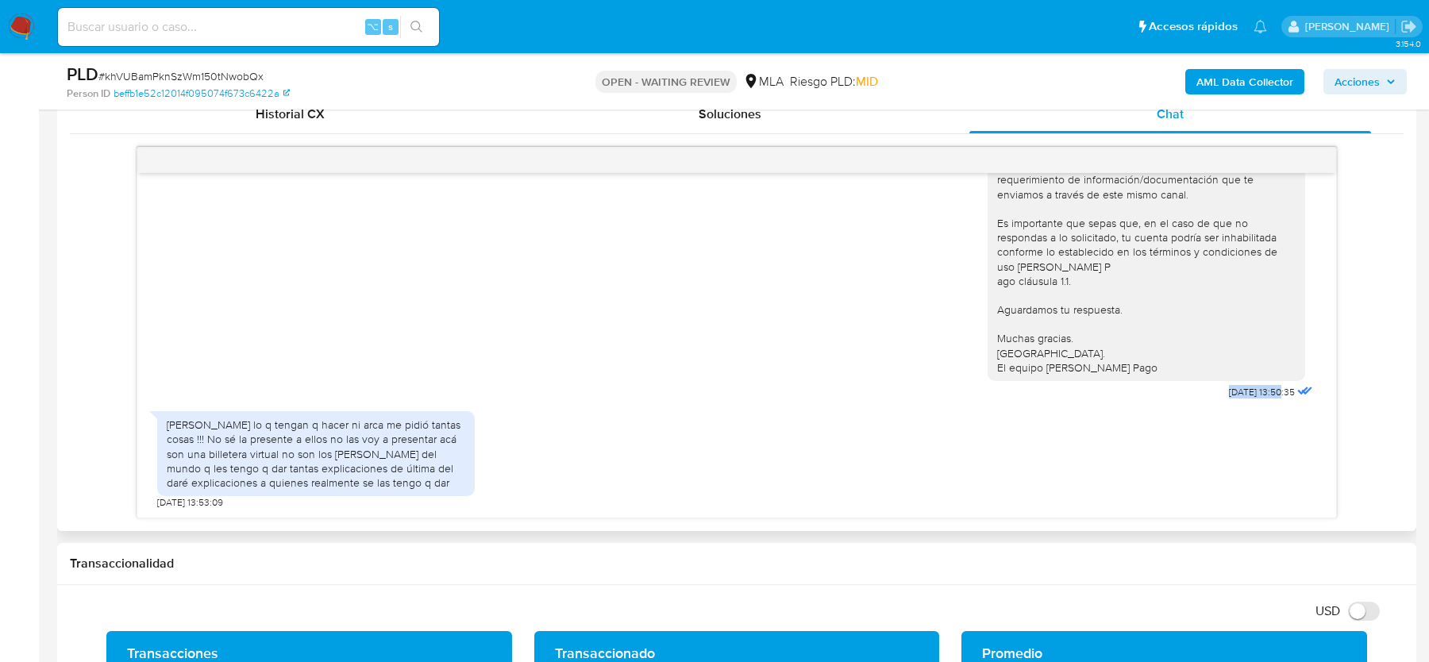
drag, startPoint x: 1210, startPoint y: 385, endPoint x: 1263, endPoint y: 386, distance: 52.4
click at [1263, 386] on span "21/07/2025 13:50:35" at bounding box center [1262, 392] width 66 height 13
copy span "21/07/2025 1"
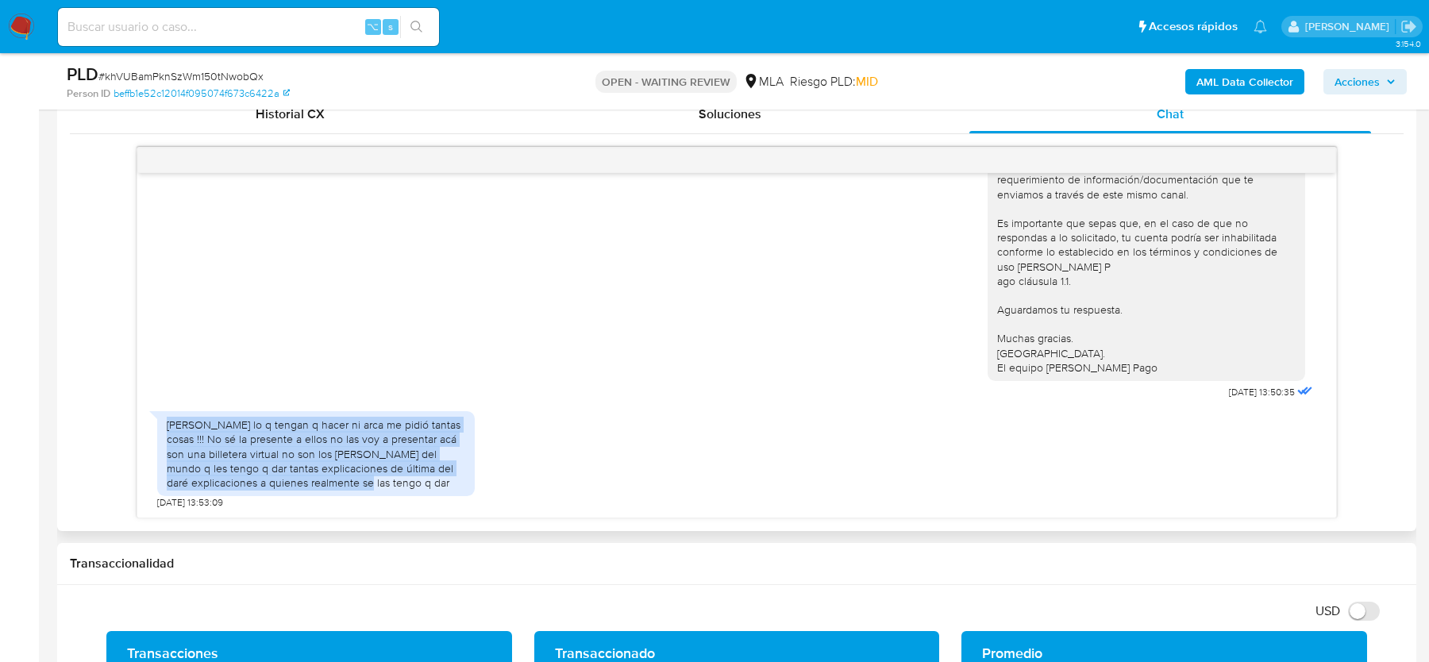
drag, startPoint x: 165, startPoint y: 420, endPoint x: 383, endPoint y: 481, distance: 226.7
click at [383, 481] on div "Hagan lo q tengan q hacer ni arca me pidió tantas cosas !!! No sé la presente a…" at bounding box center [315, 453] width 317 height 85
copy div "Hagan lo q tengan q hacer ni arca me pidió tantas cosas !!! No sé la presente a…"
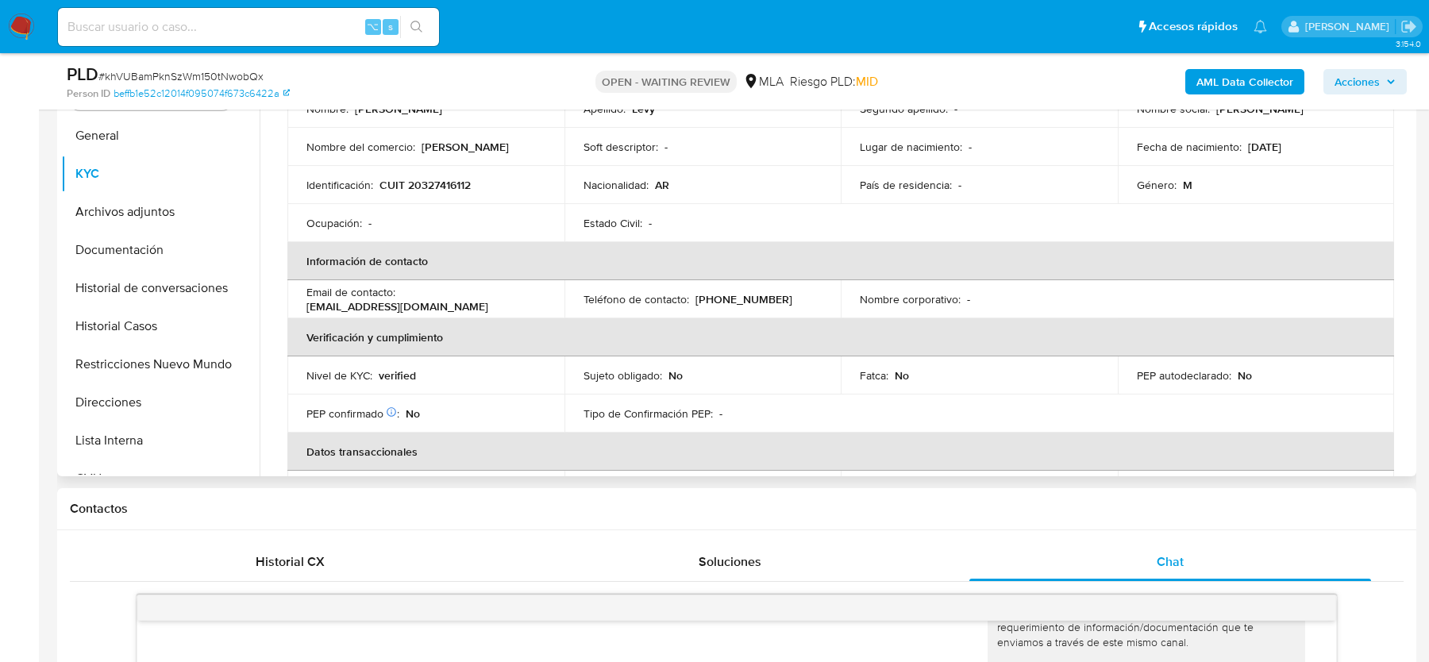
scroll to position [83, 0]
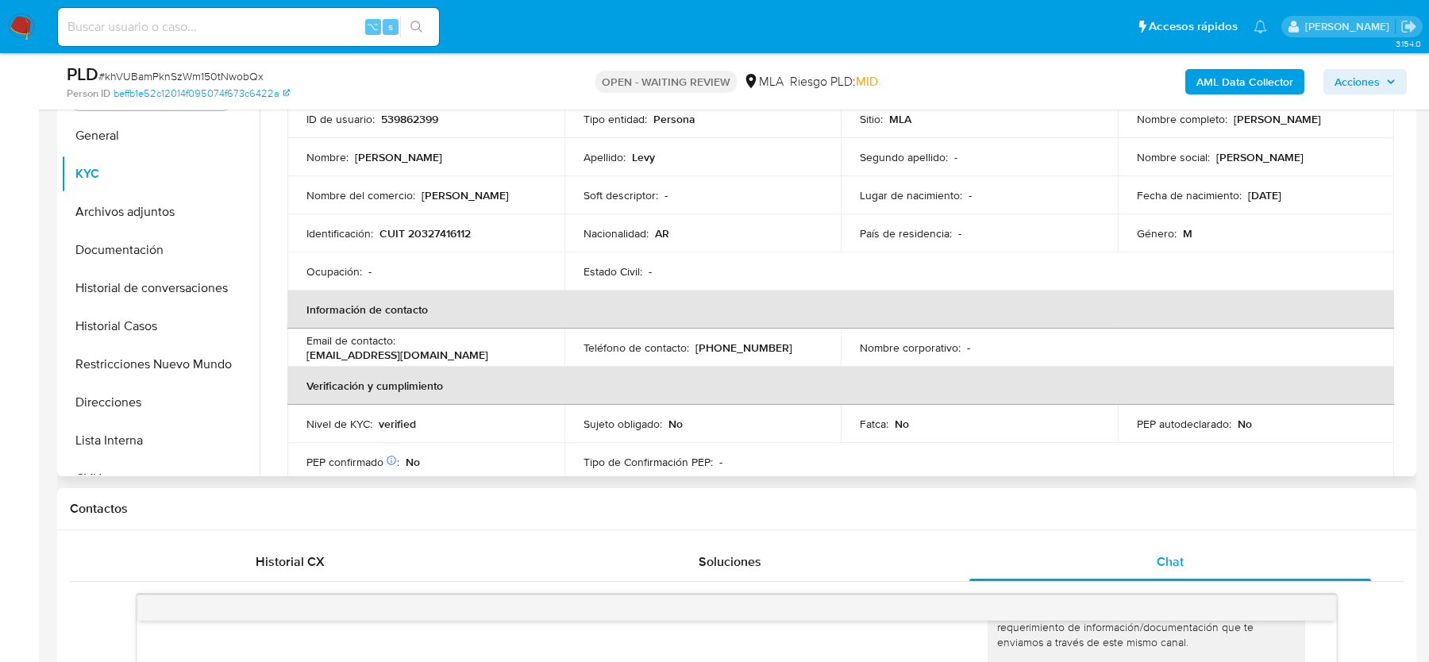
click at [450, 231] on p "CUIT 20327416112" at bounding box center [424, 233] width 91 height 14
copy p "20327416112"
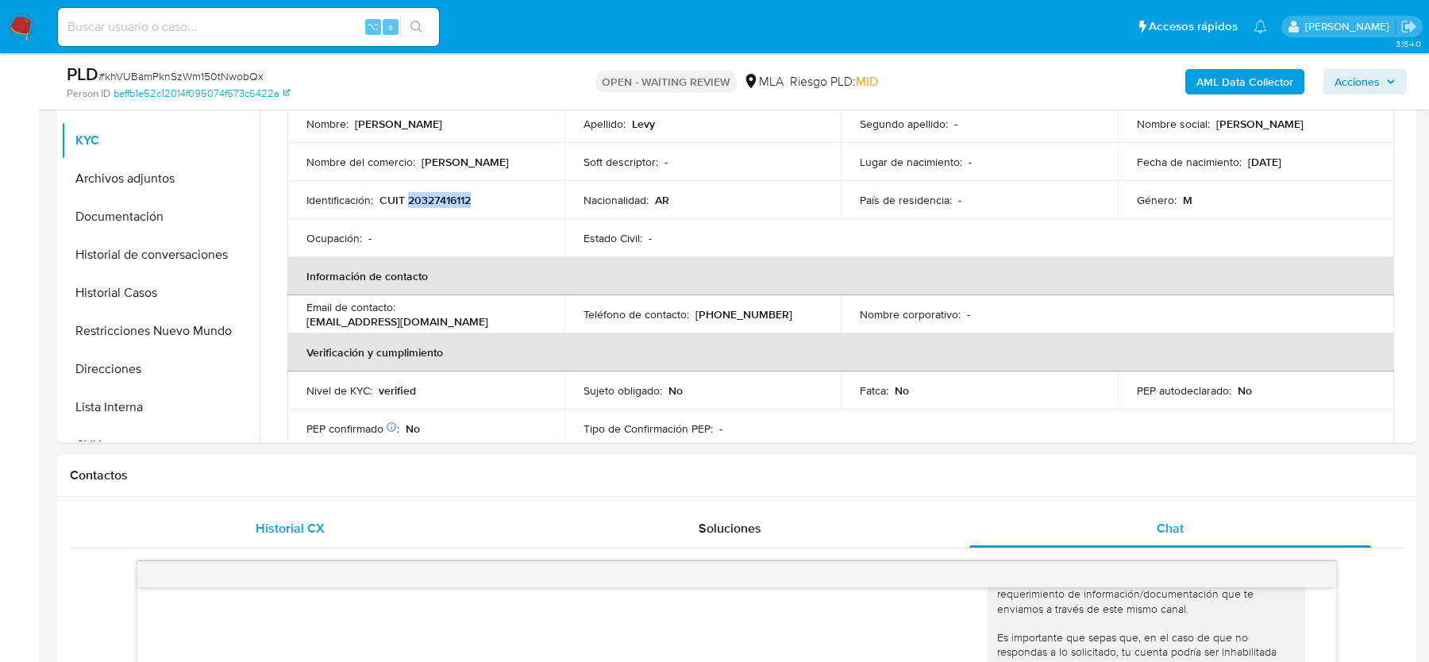
scroll to position [386, 0]
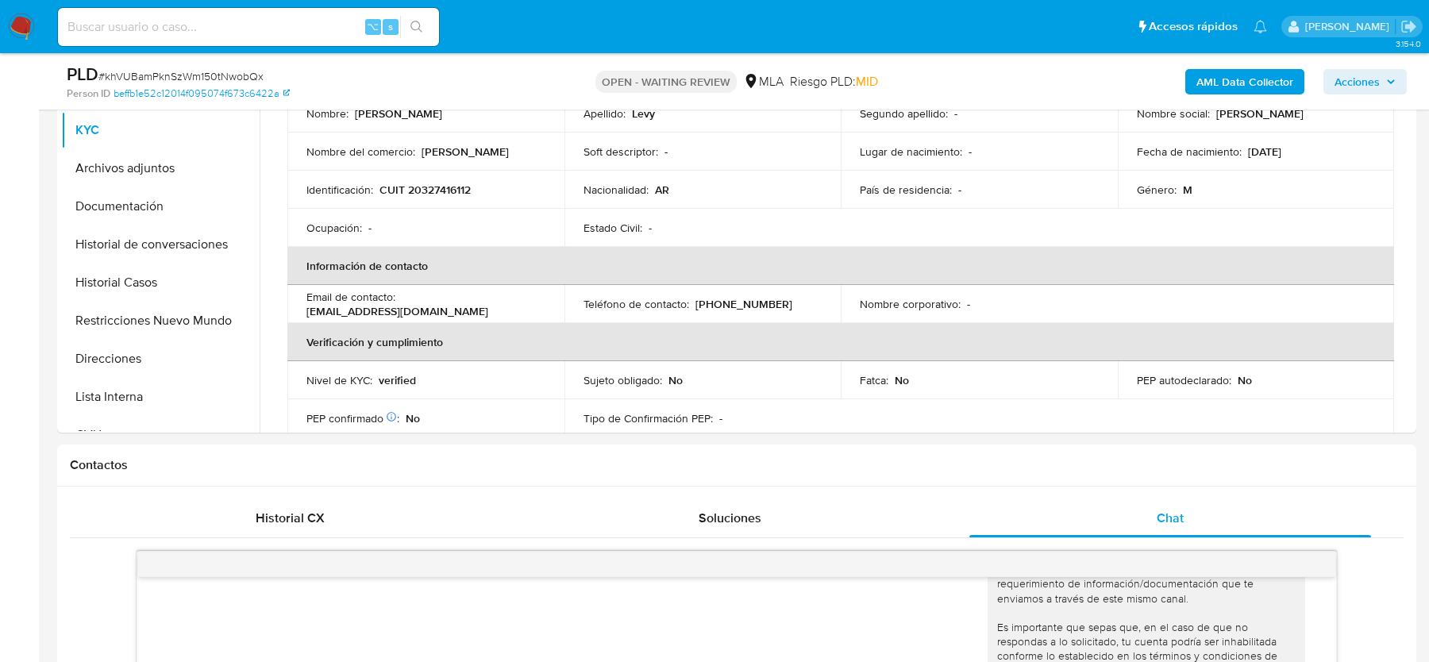
click at [227, 81] on span "# khVUBamPknSzWm150tNwobQx" at bounding box center [180, 76] width 165 height 16
click at [438, 179] on td "Identificación : CUIT 20327416112" at bounding box center [425, 190] width 277 height 38
click at [438, 190] on p "CUIT 20327416112" at bounding box center [424, 190] width 91 height 14
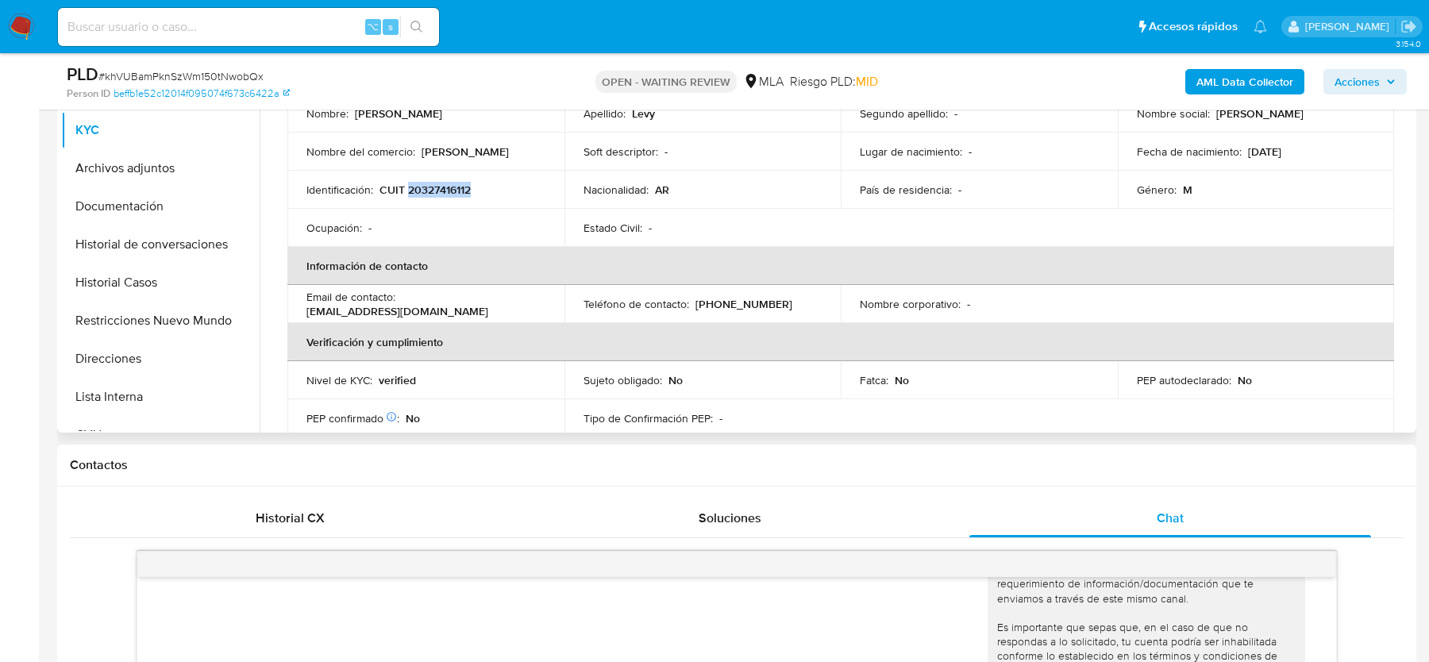
click at [438, 190] on p "CUIT 20327416112" at bounding box center [424, 190] width 91 height 14
copy p "20327416112"
click at [198, 81] on span "# khVUBamPknSzWm150tNwobQx" at bounding box center [180, 76] width 165 height 16
click at [12, 17] on img at bounding box center [21, 26] width 27 height 27
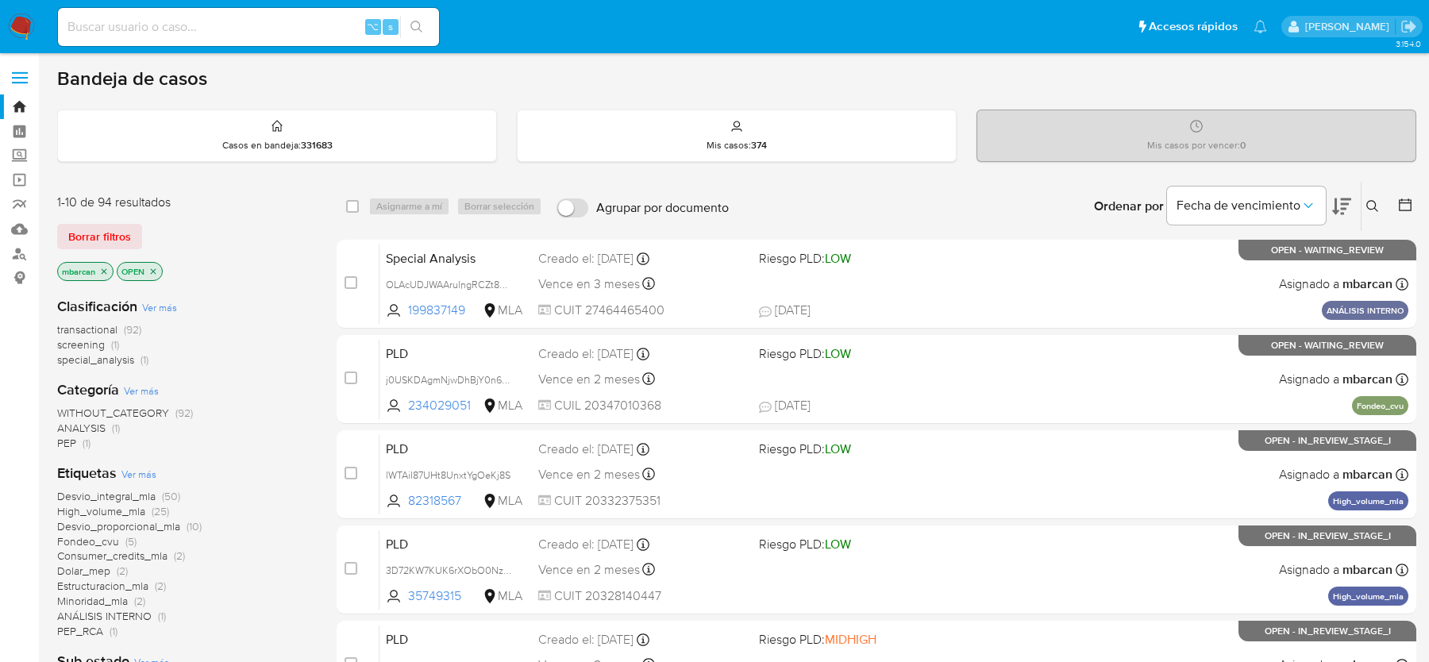
click at [1366, 200] on icon at bounding box center [1372, 206] width 13 height 13
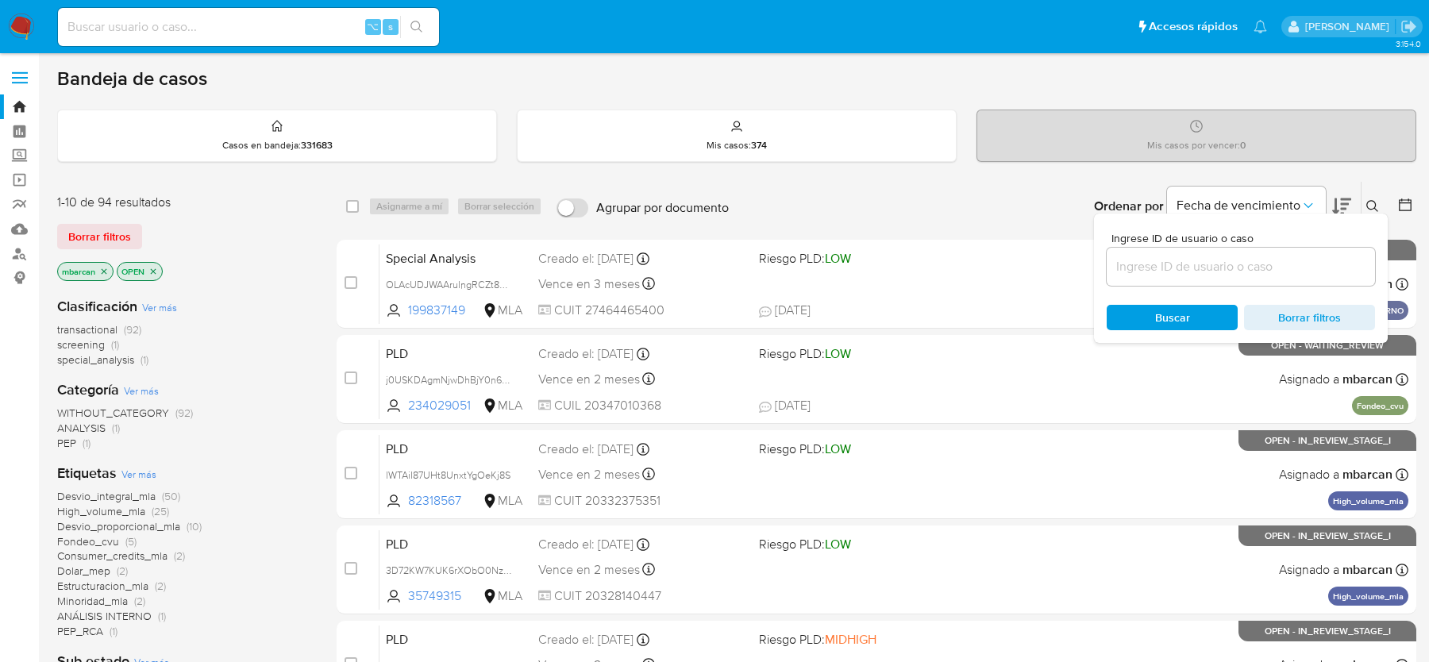
click at [1187, 257] on input at bounding box center [1240, 266] width 268 height 21
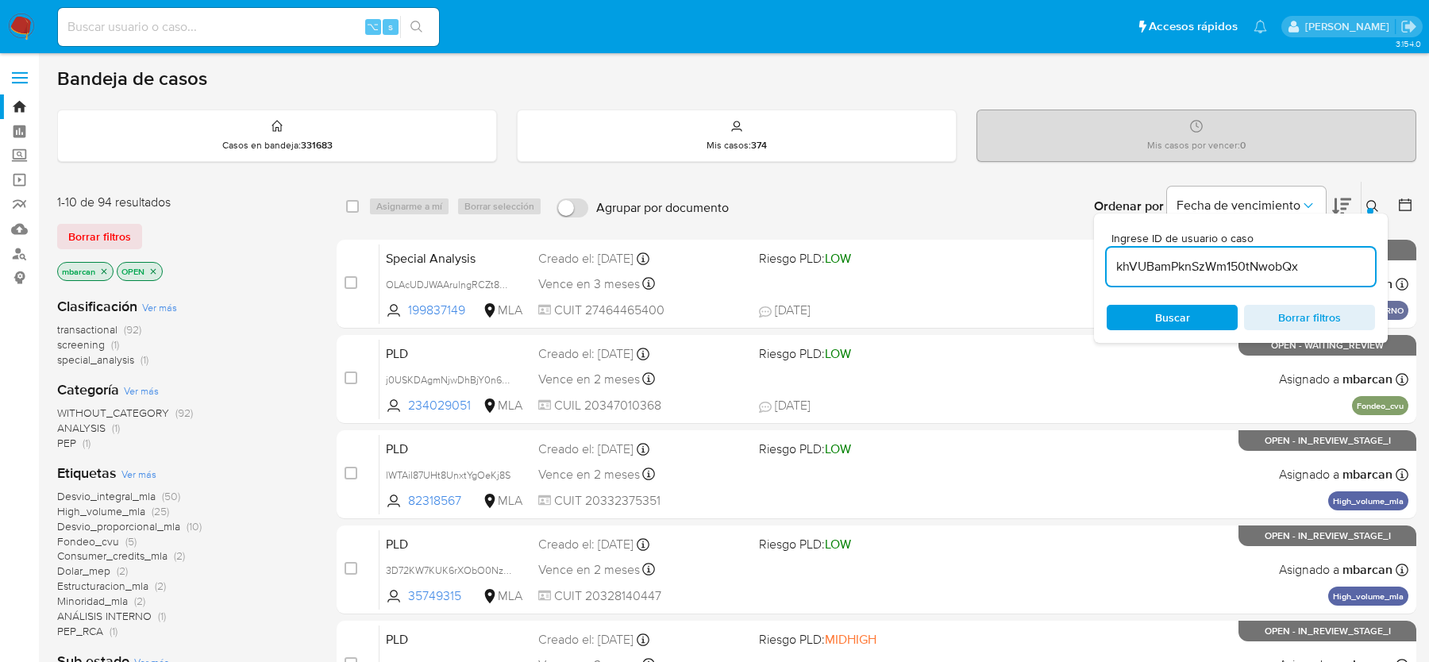
type input "khVUBamPknSzWm150tNwobQx"
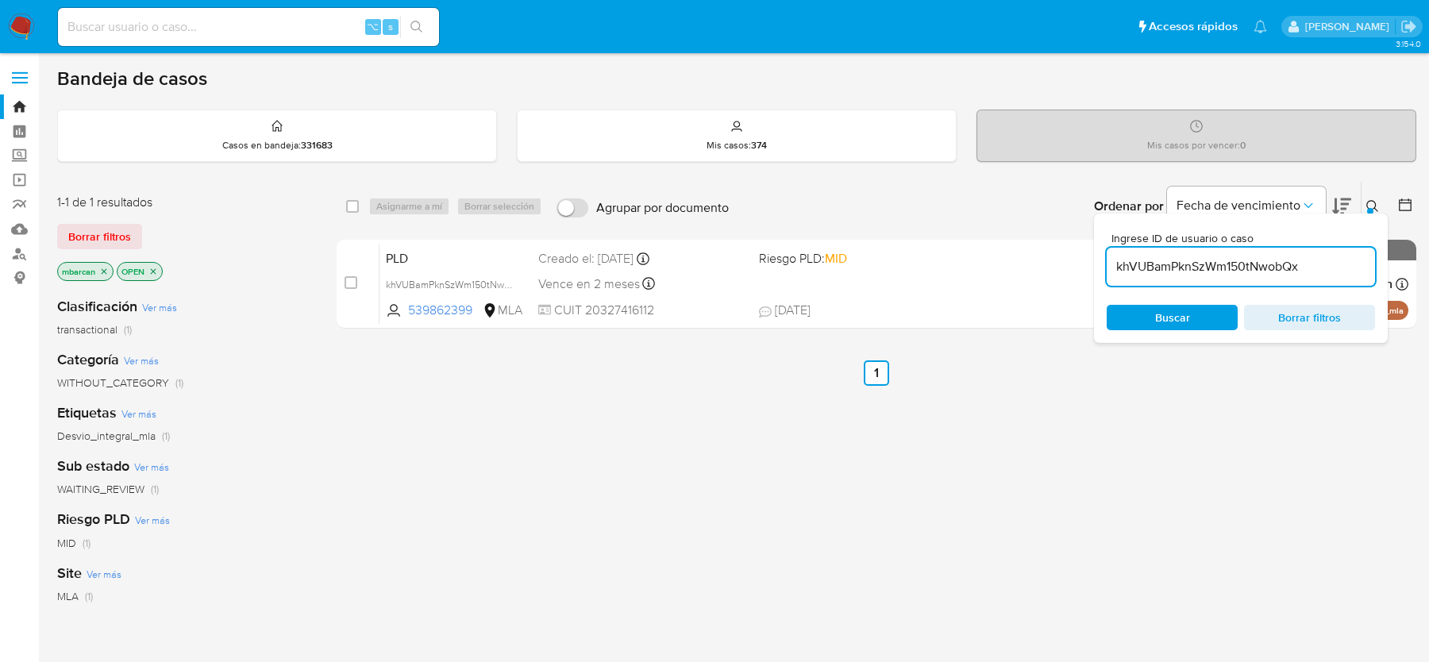
click at [1374, 206] on icon at bounding box center [1372, 206] width 12 height 12
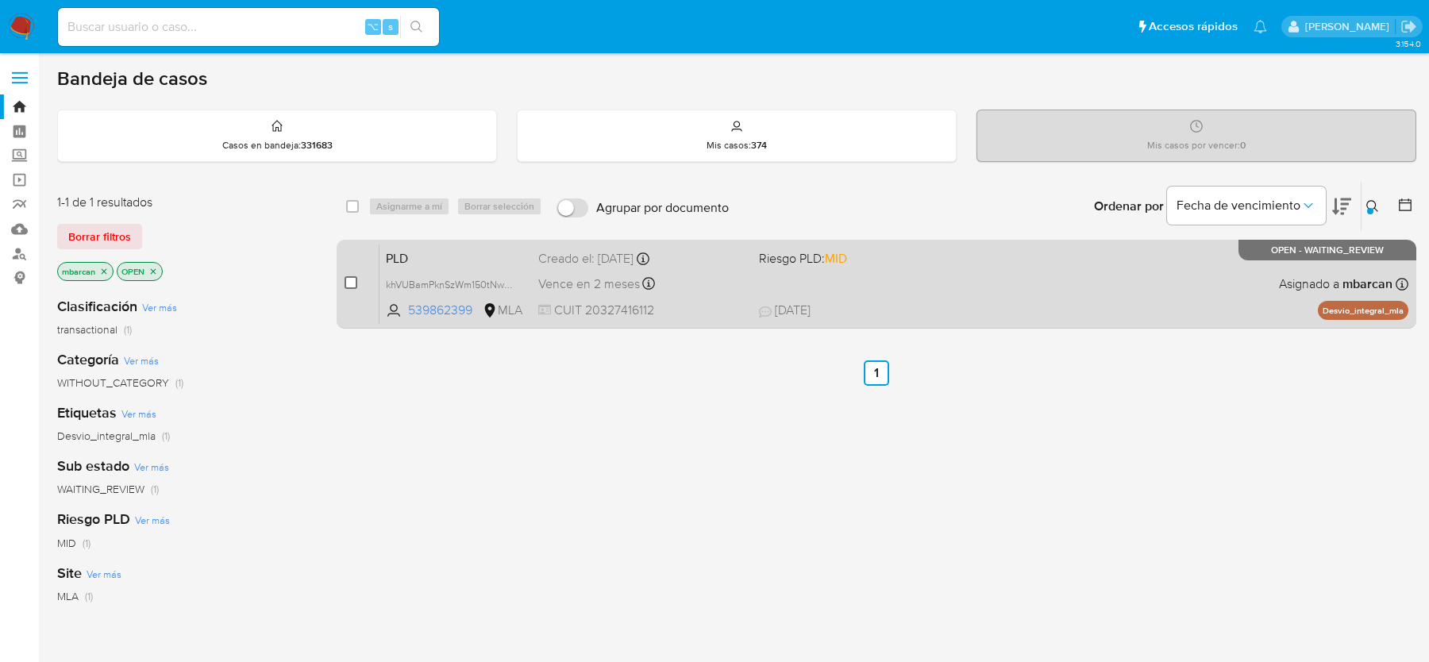
click at [353, 279] on input "checkbox" at bounding box center [350, 282] width 13 height 13
checkbox input "true"
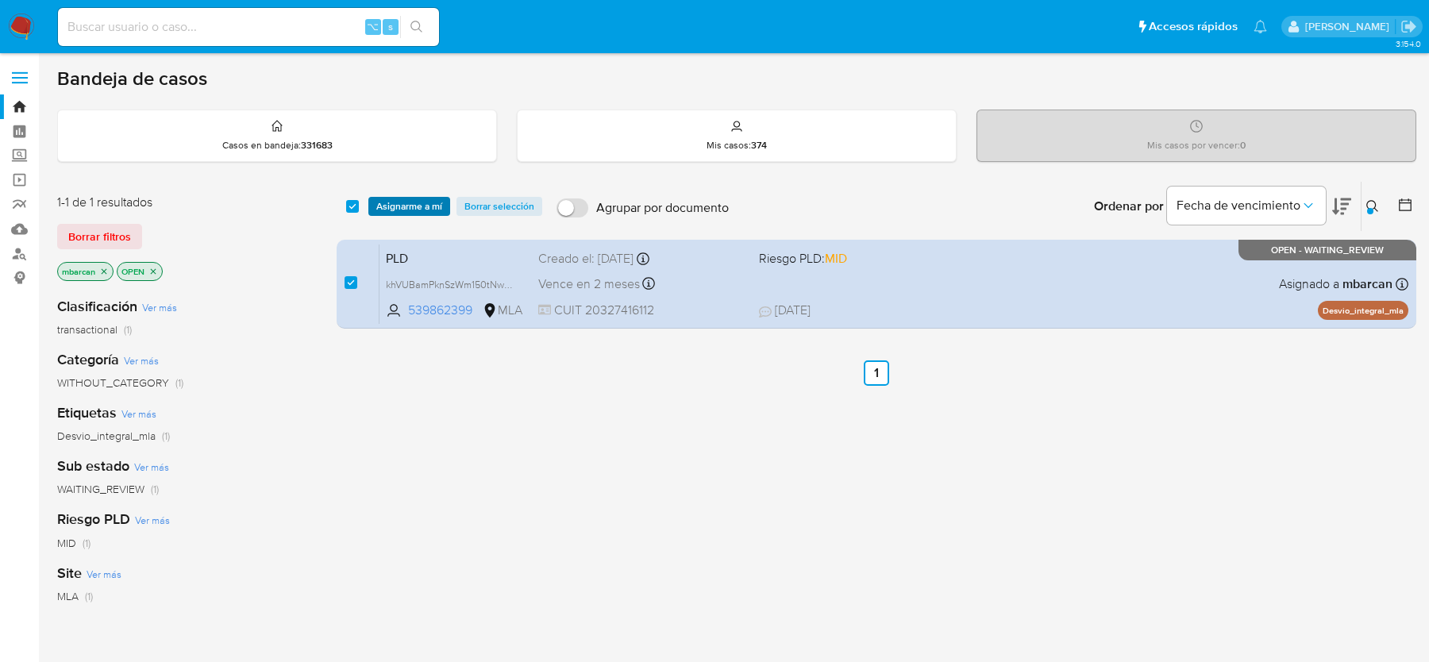
click at [411, 213] on span "Asignarme a mí" at bounding box center [409, 206] width 66 height 16
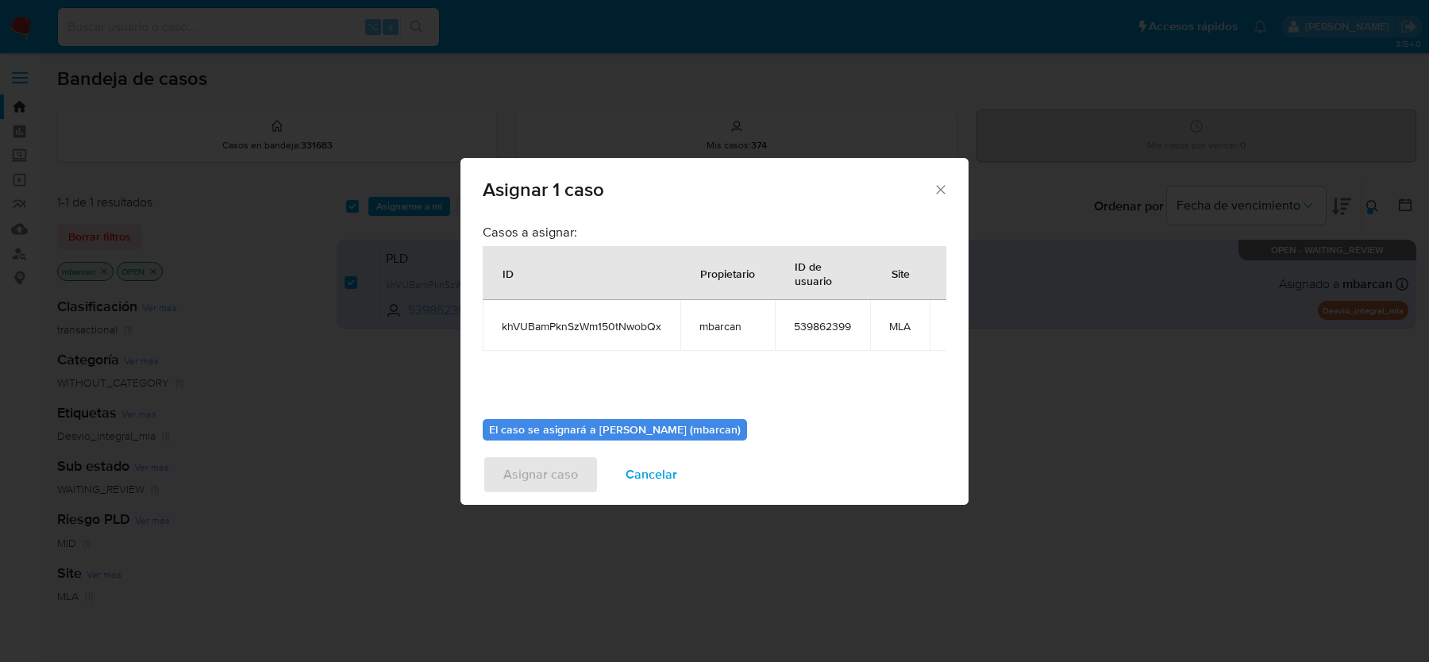
scroll to position [81, 0]
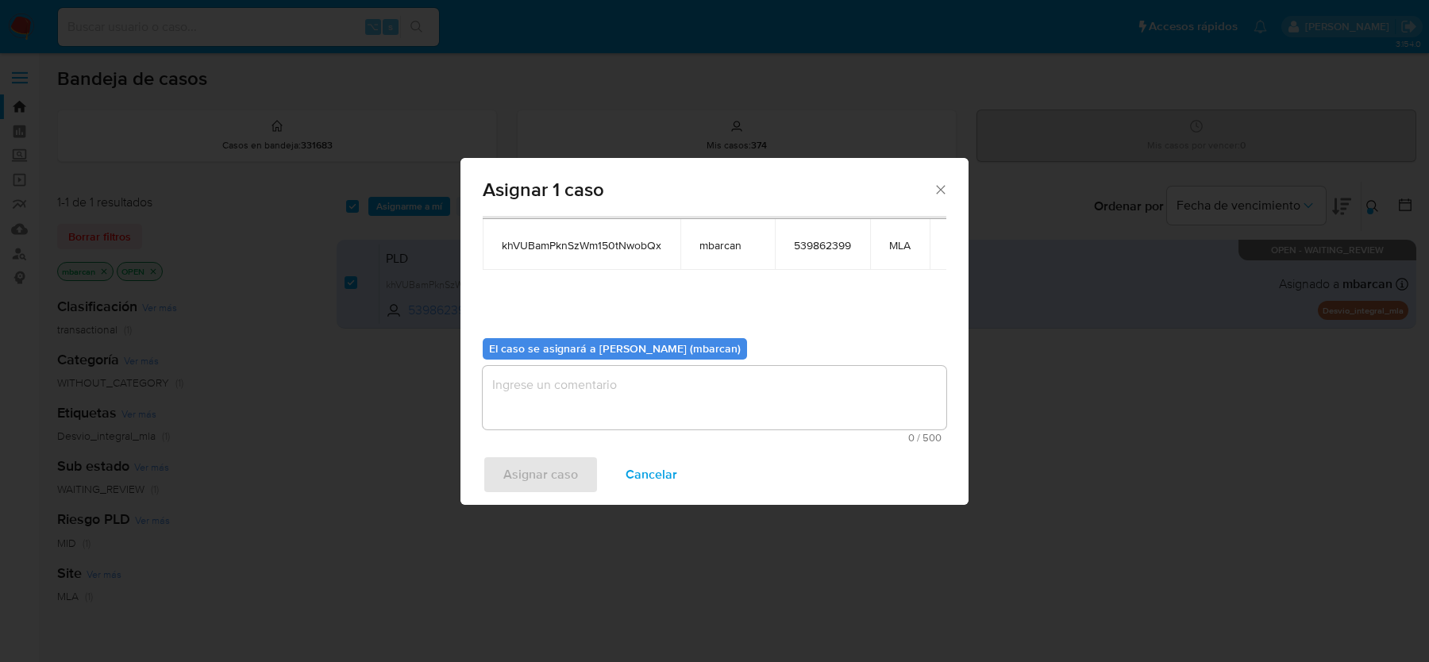
click at [666, 398] on textarea "assign-modal" at bounding box center [715, 397] width 464 height 63
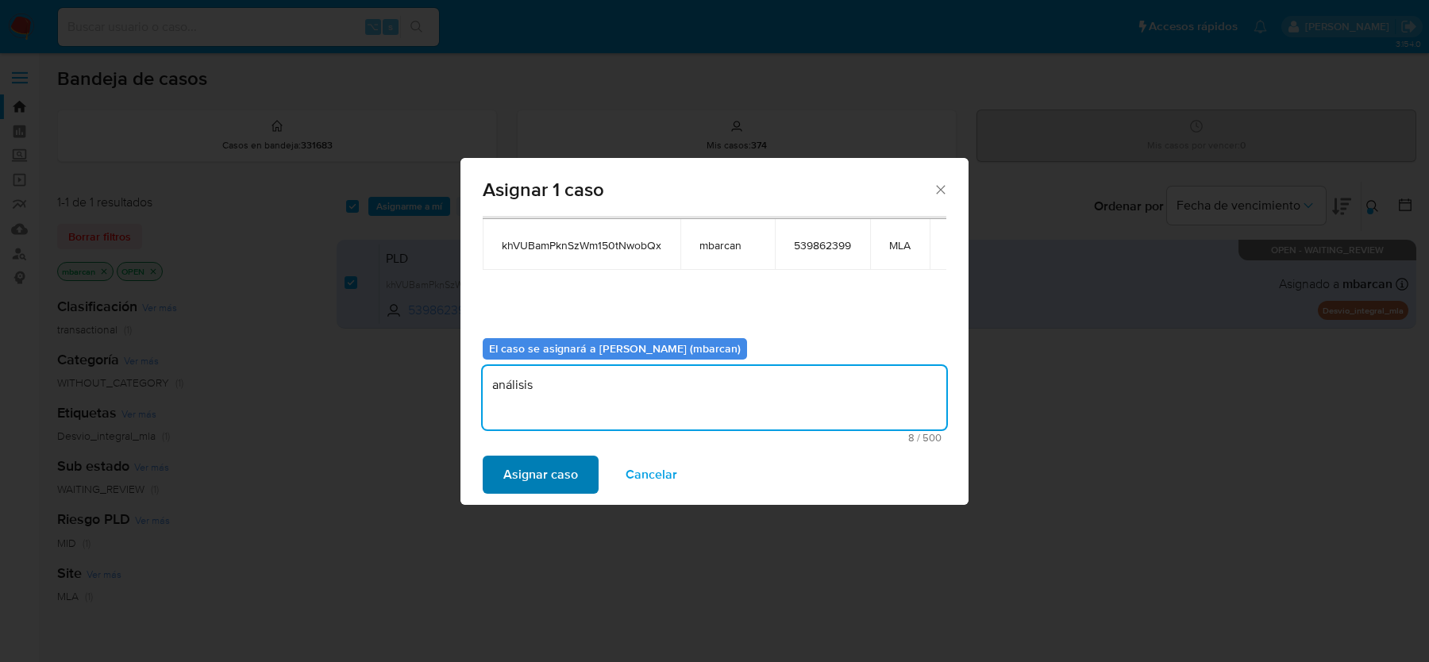
type textarea "análisis"
click at [556, 483] on span "Asignar caso" at bounding box center [540, 474] width 75 height 35
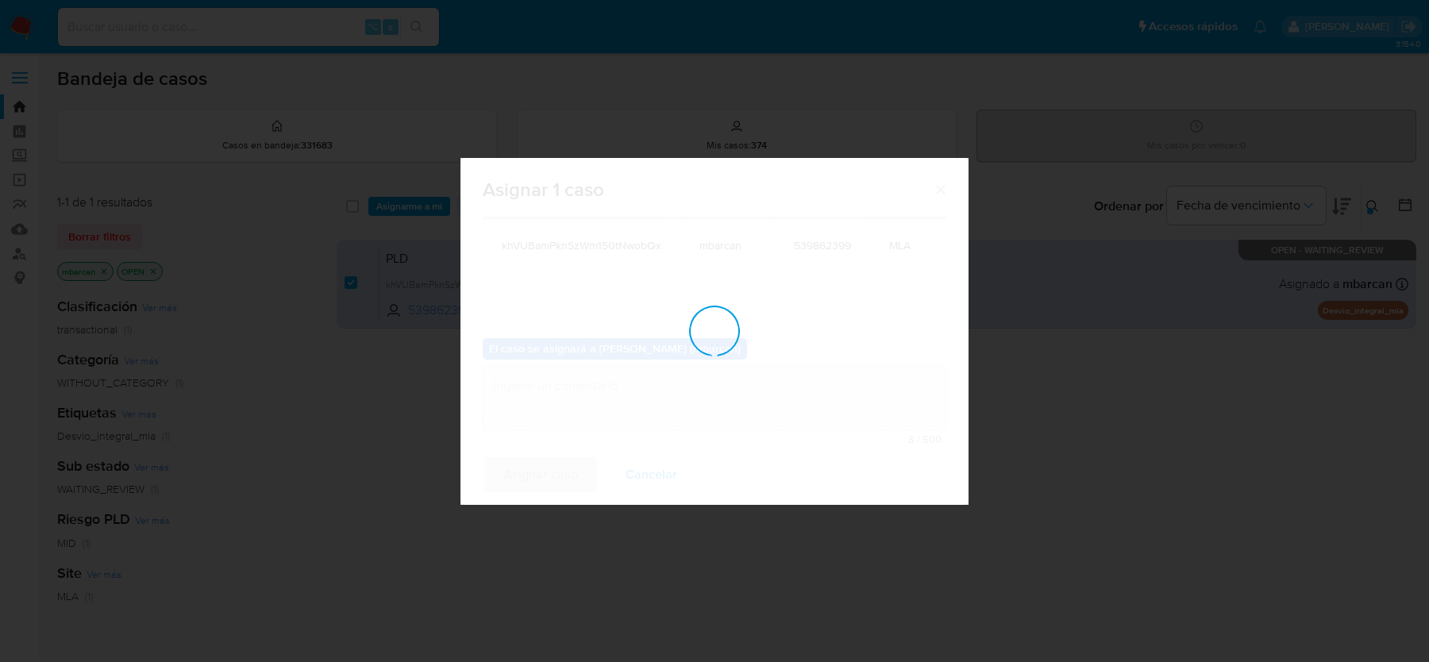
checkbox input "false"
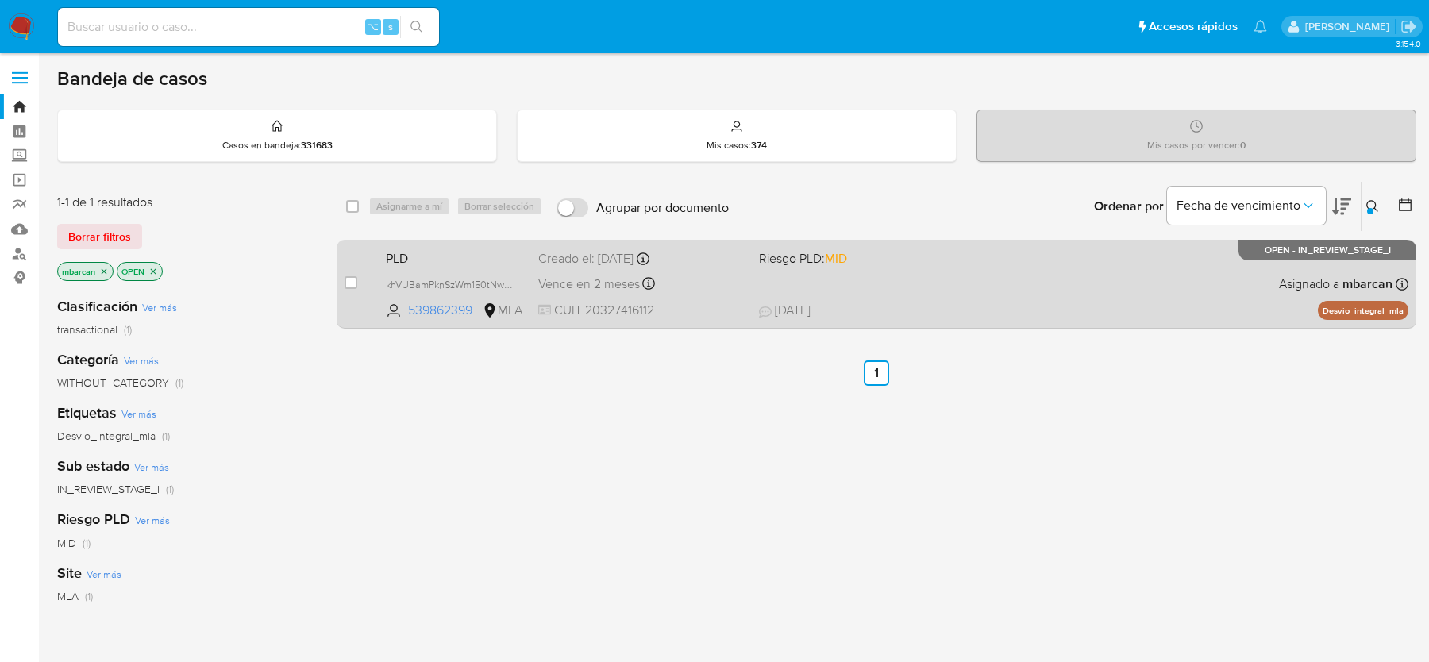
click at [504, 267] on div "PLD khVUBamPknSzWm150tNwobQx 539862399 MLA Riesgo PLD: MID Creado el: [DATE] Cr…" at bounding box center [893, 284] width 1029 height 80
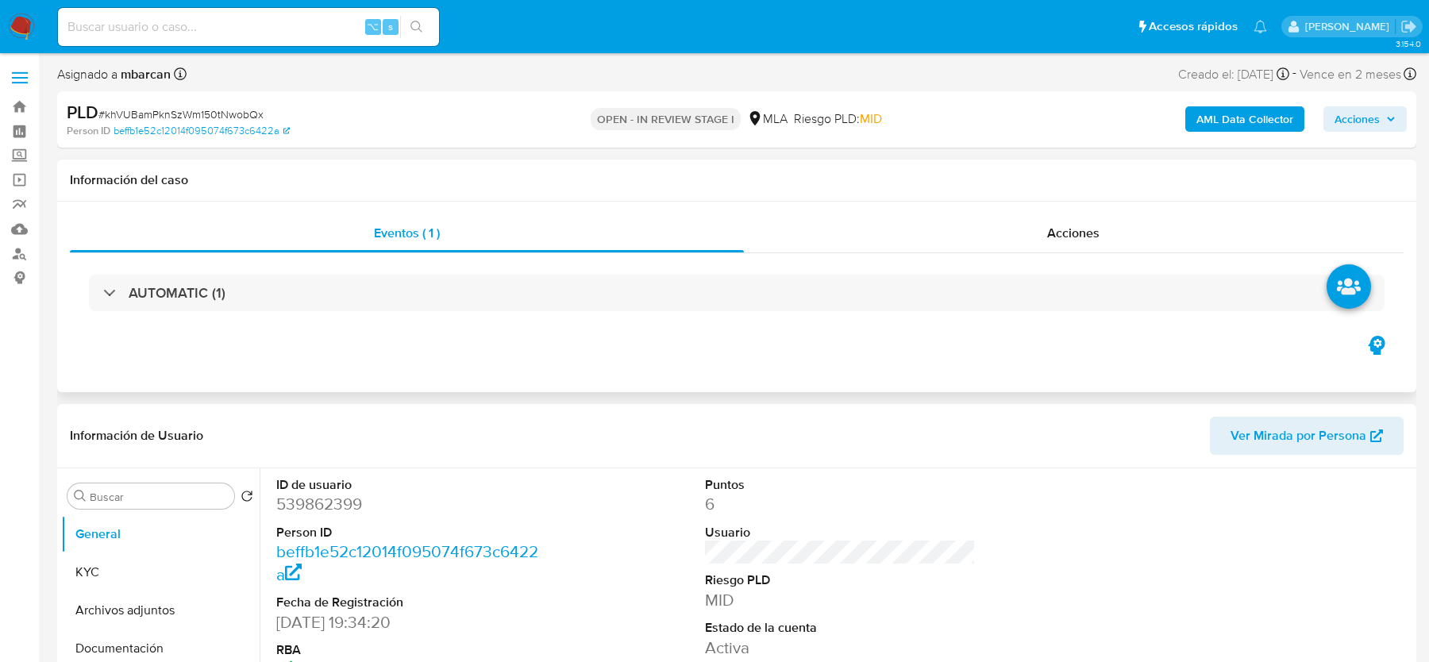
select select "10"
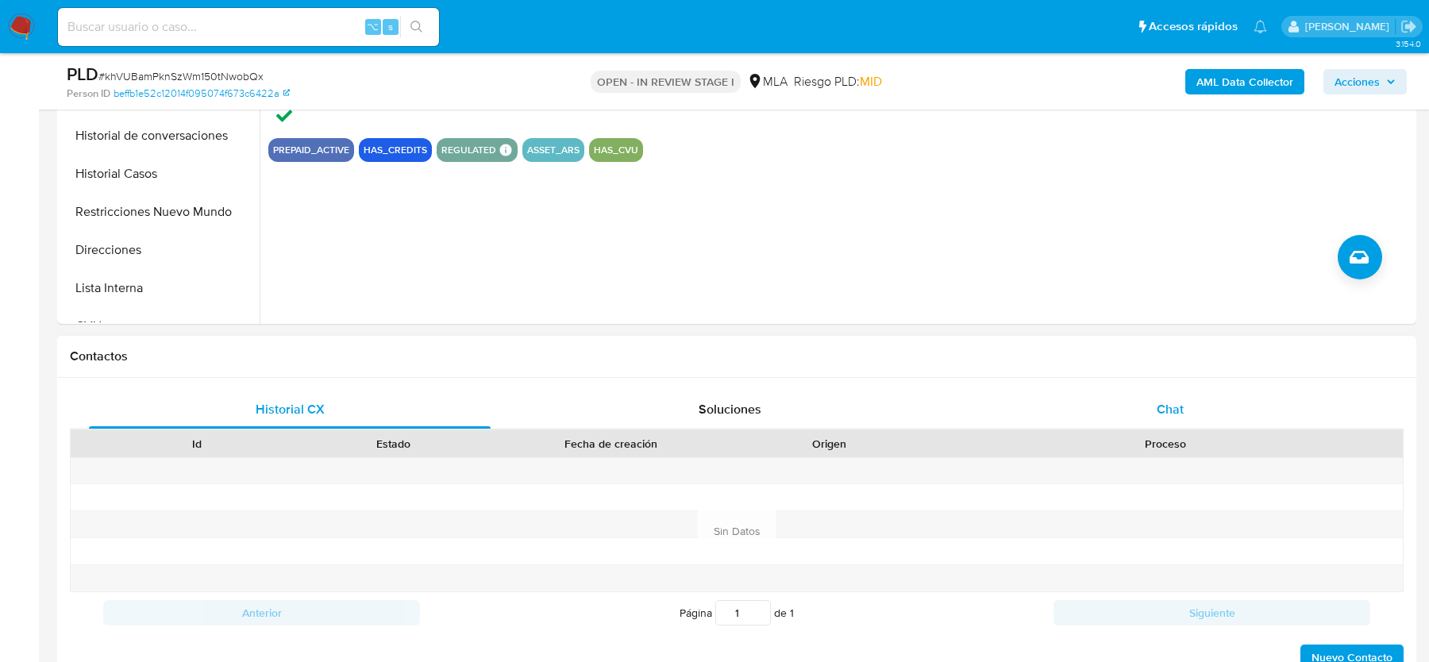
click at [1159, 421] on div "Chat" at bounding box center [1170, 410] width 402 height 38
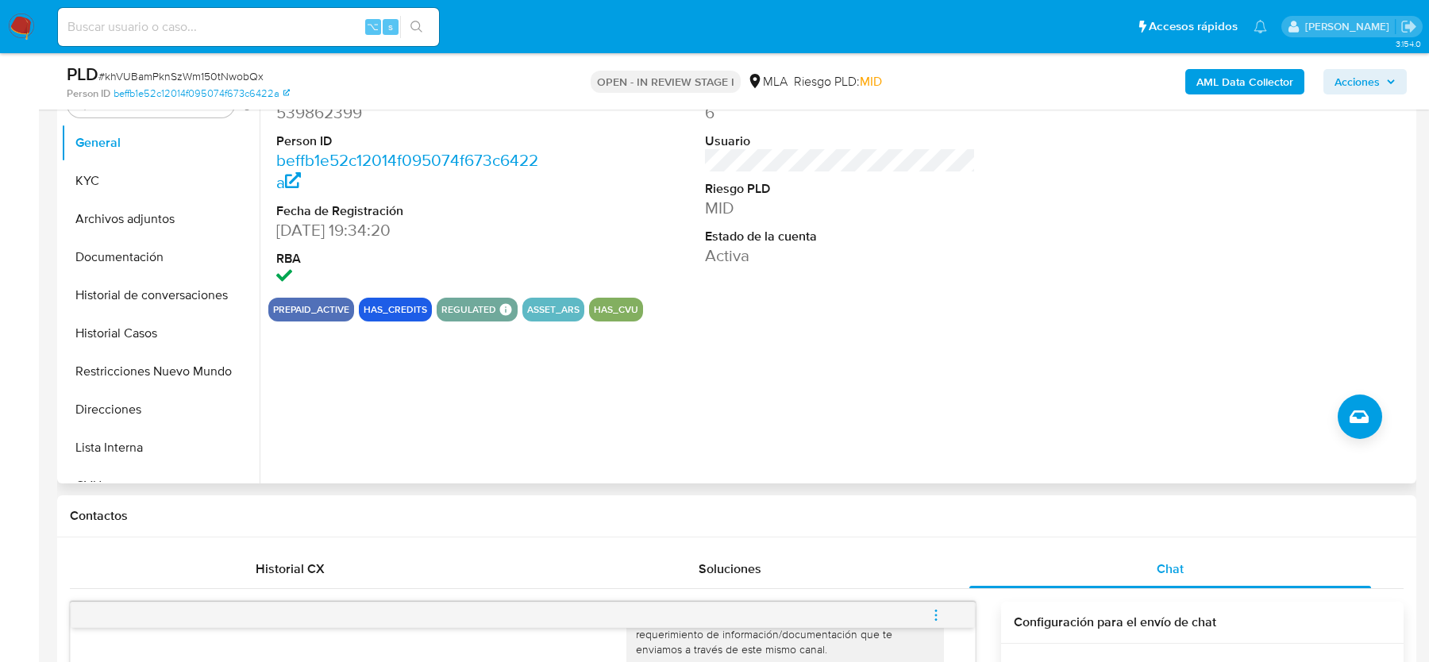
scroll to position [311, 0]
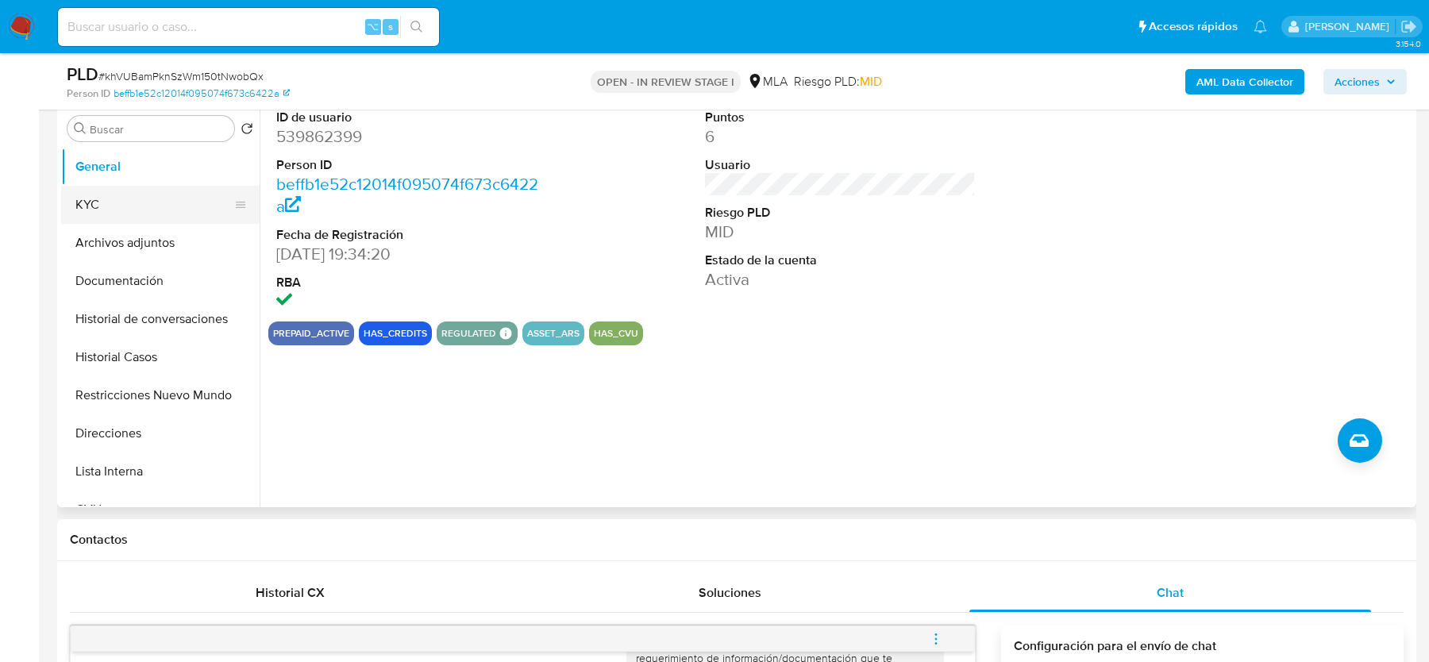
click at [178, 202] on button "KYC" at bounding box center [154, 205] width 186 height 38
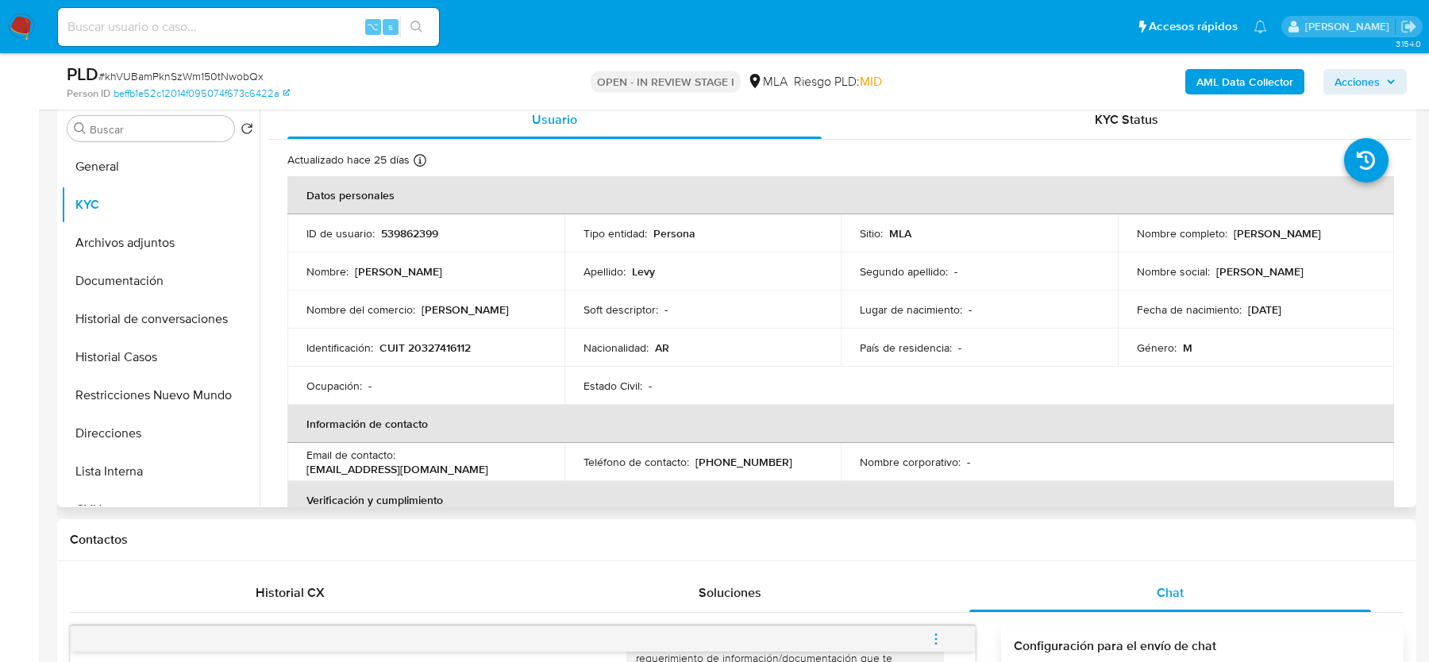
click at [447, 348] on p "CUIT 20327416112" at bounding box center [424, 348] width 91 height 14
copy p "20327416112"
click at [477, 87] on div "Person ID beffb1e52c12014f095074f673c6422a" at bounding box center [288, 94] width 442 height 14
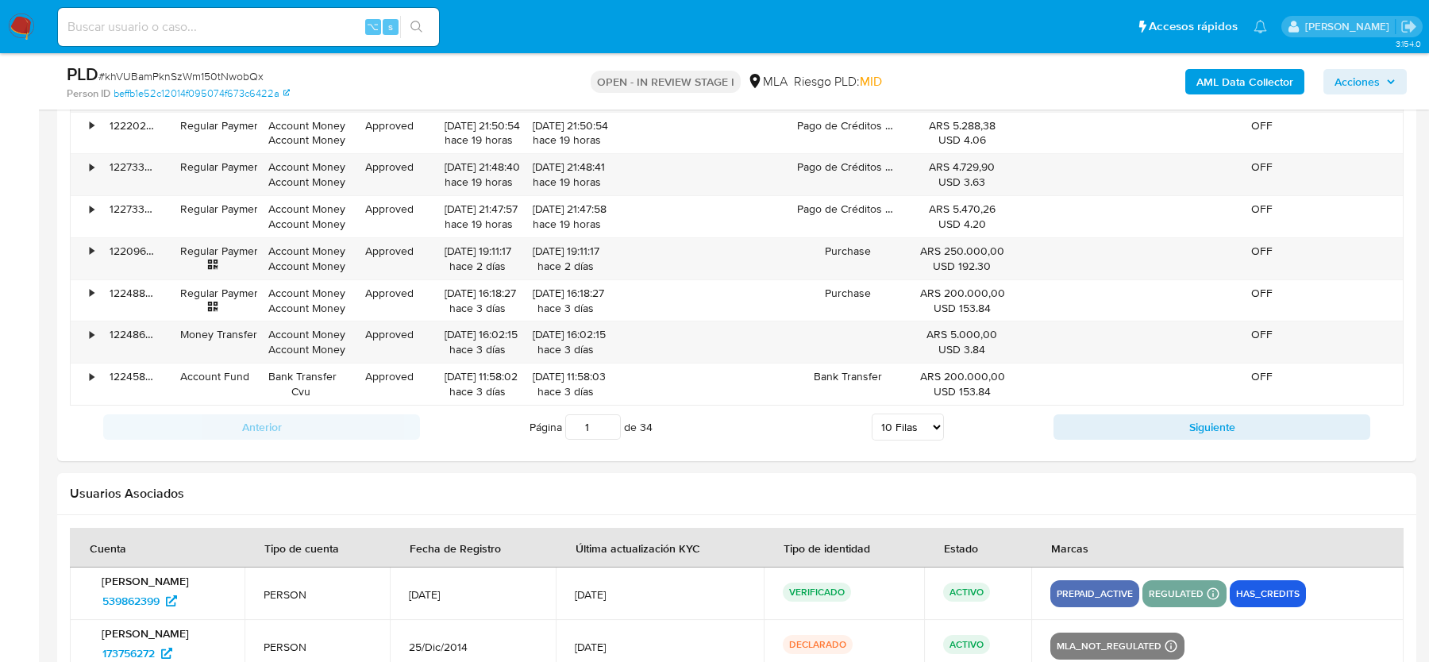
scroll to position [2888, 0]
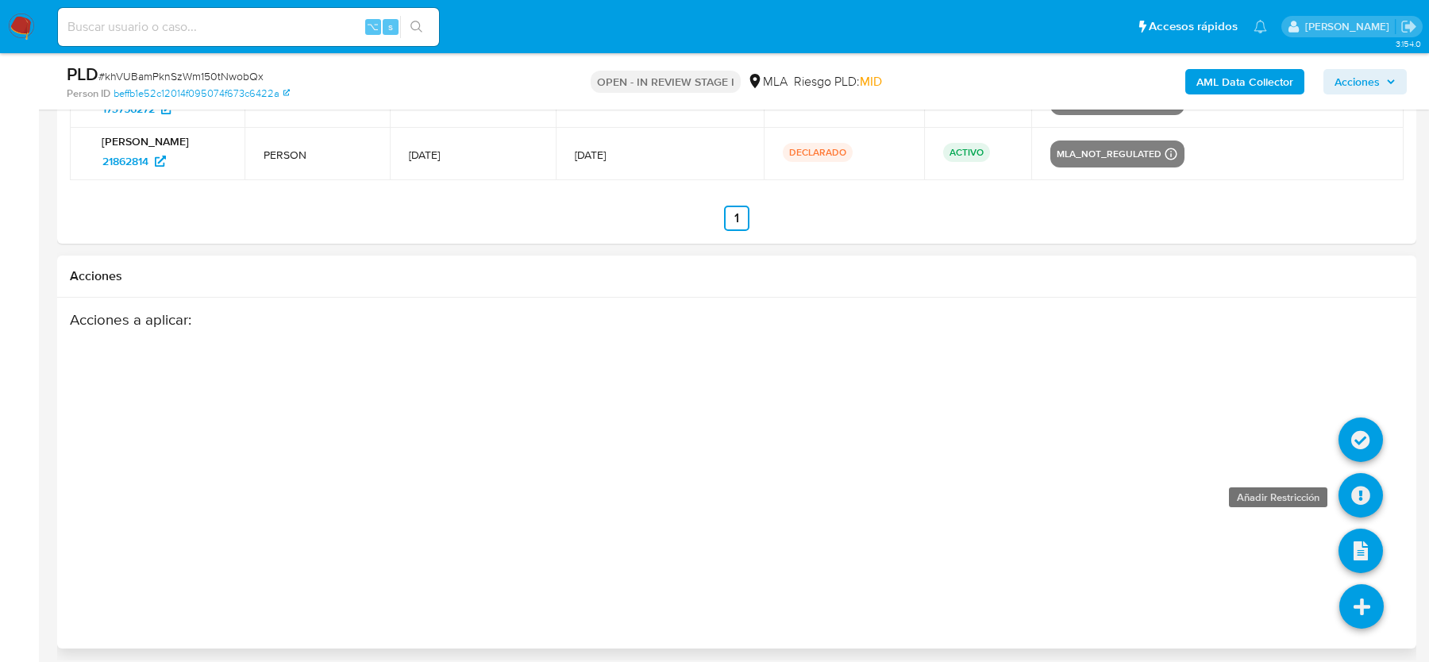
click at [1357, 486] on icon at bounding box center [1360, 495] width 44 height 44
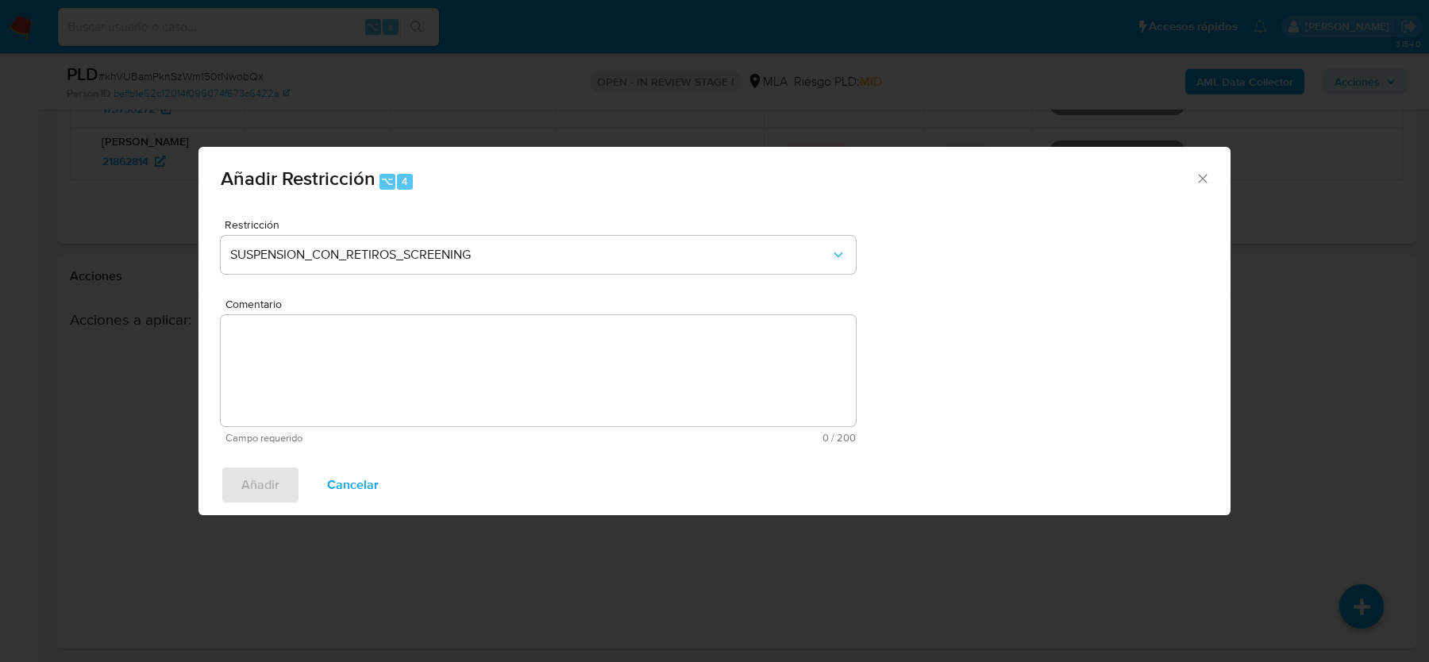
click at [1193, 180] on span "Añadir Restricción ⌥ 4" at bounding box center [708, 179] width 974 height 21
click at [1196, 180] on icon "Cerrar ventana" at bounding box center [1203, 179] width 16 height 16
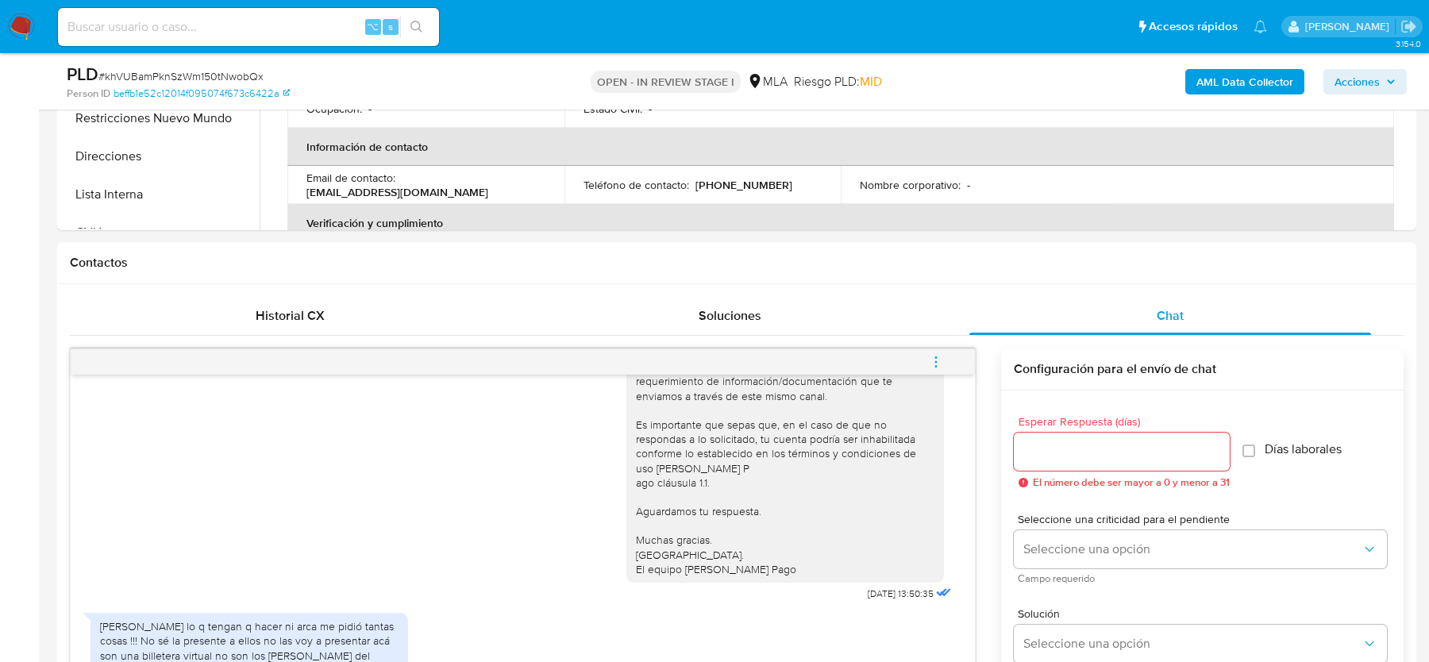
scroll to position [386, 0]
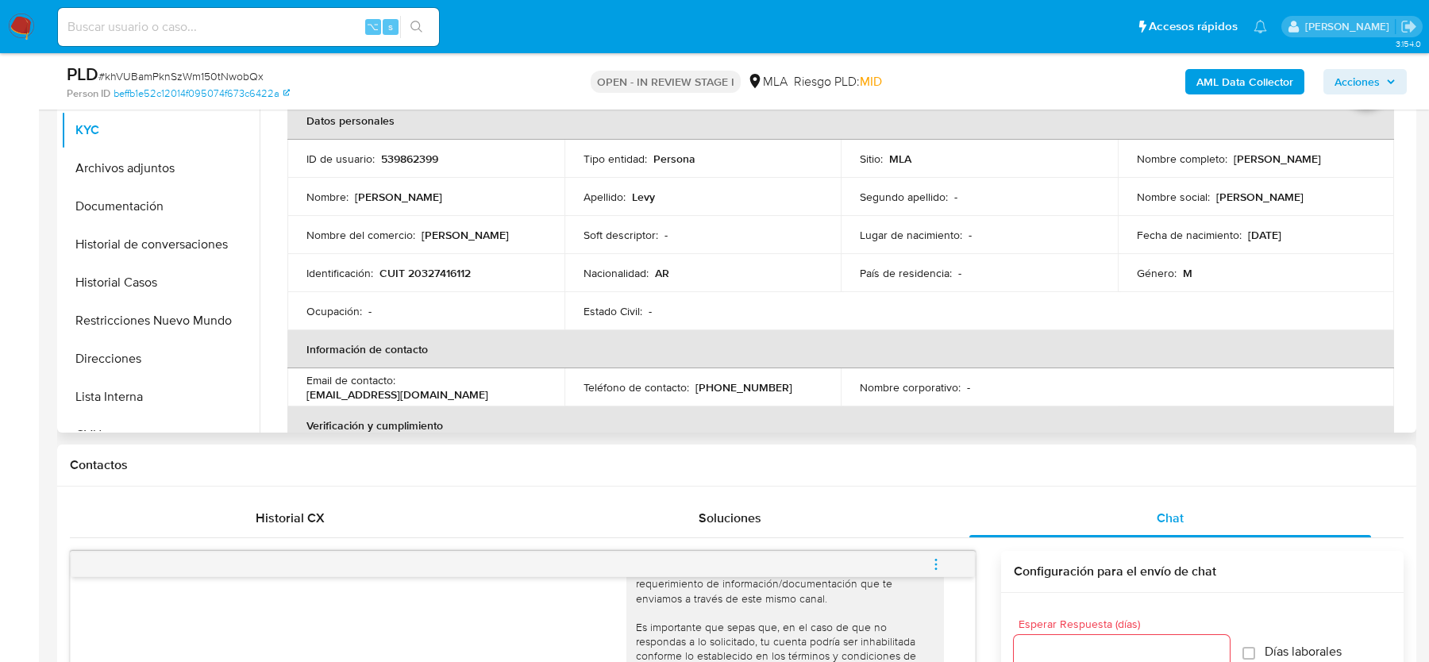
click at [441, 256] on td "Identificación : CUIT 20327416112" at bounding box center [425, 273] width 277 height 38
click at [433, 271] on p "CUIT 20327416112" at bounding box center [424, 273] width 91 height 14
copy p "20327416112"
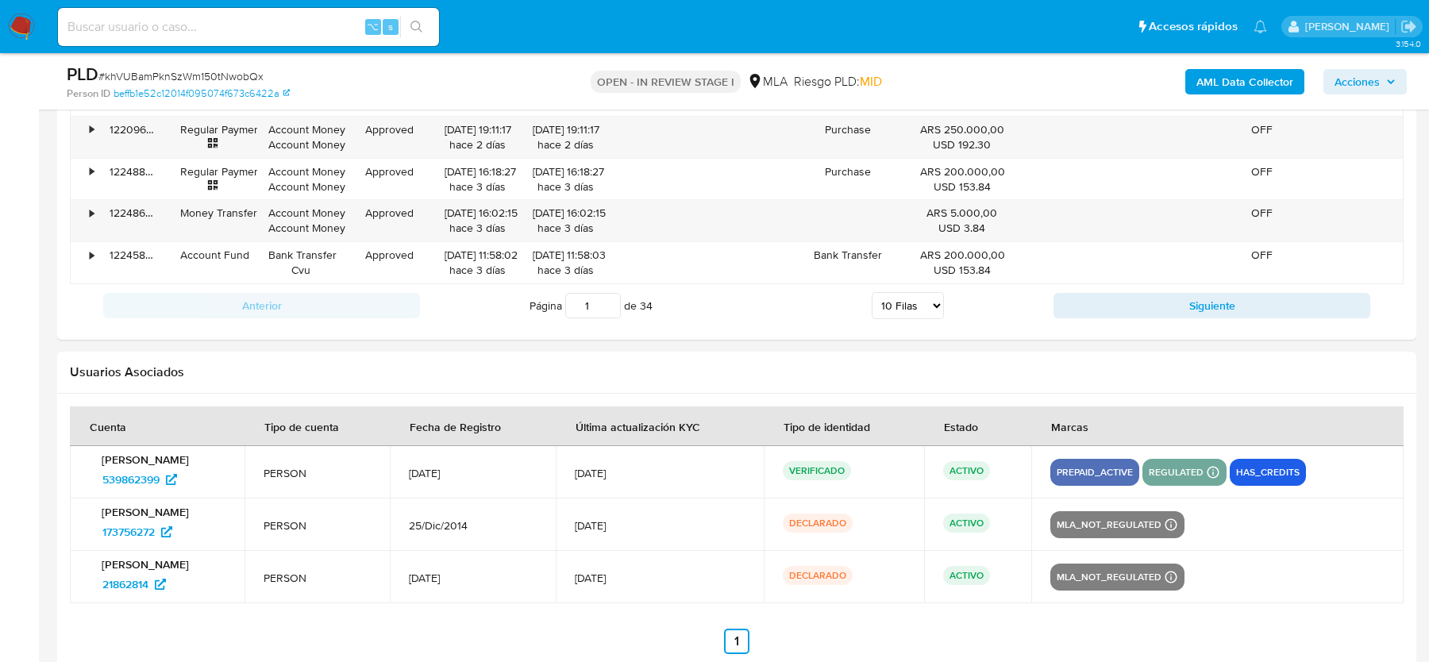
scroll to position [2888, 0]
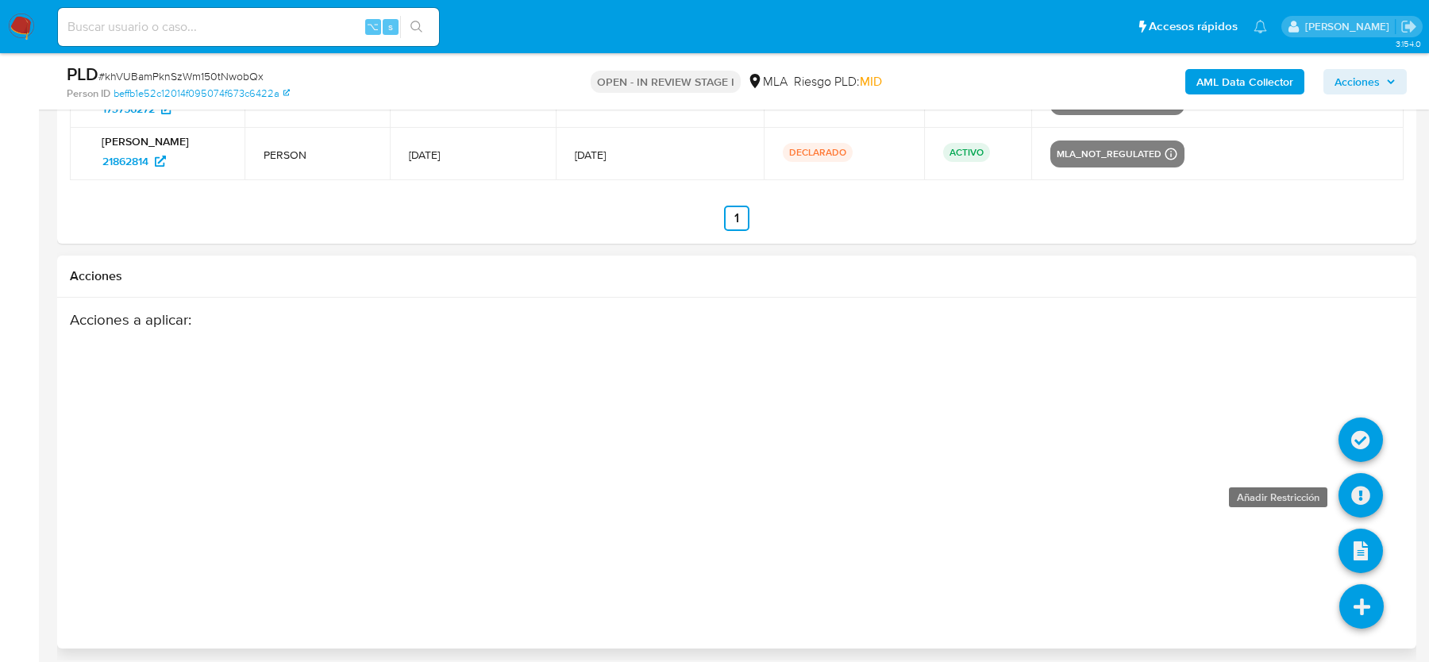
click at [1357, 478] on icon at bounding box center [1360, 495] width 44 height 44
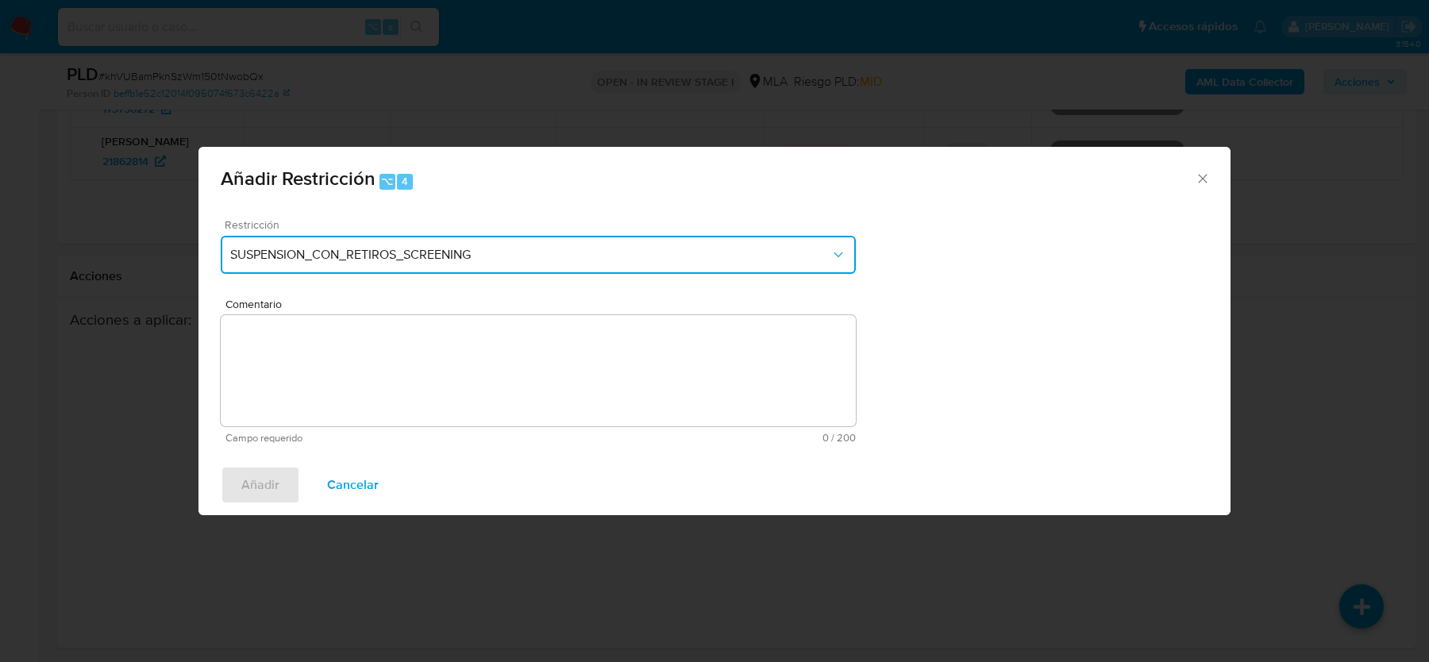
click at [468, 260] on span "SUSPENSION_CON_RETIROS_SCREENING" at bounding box center [530, 255] width 600 height 16
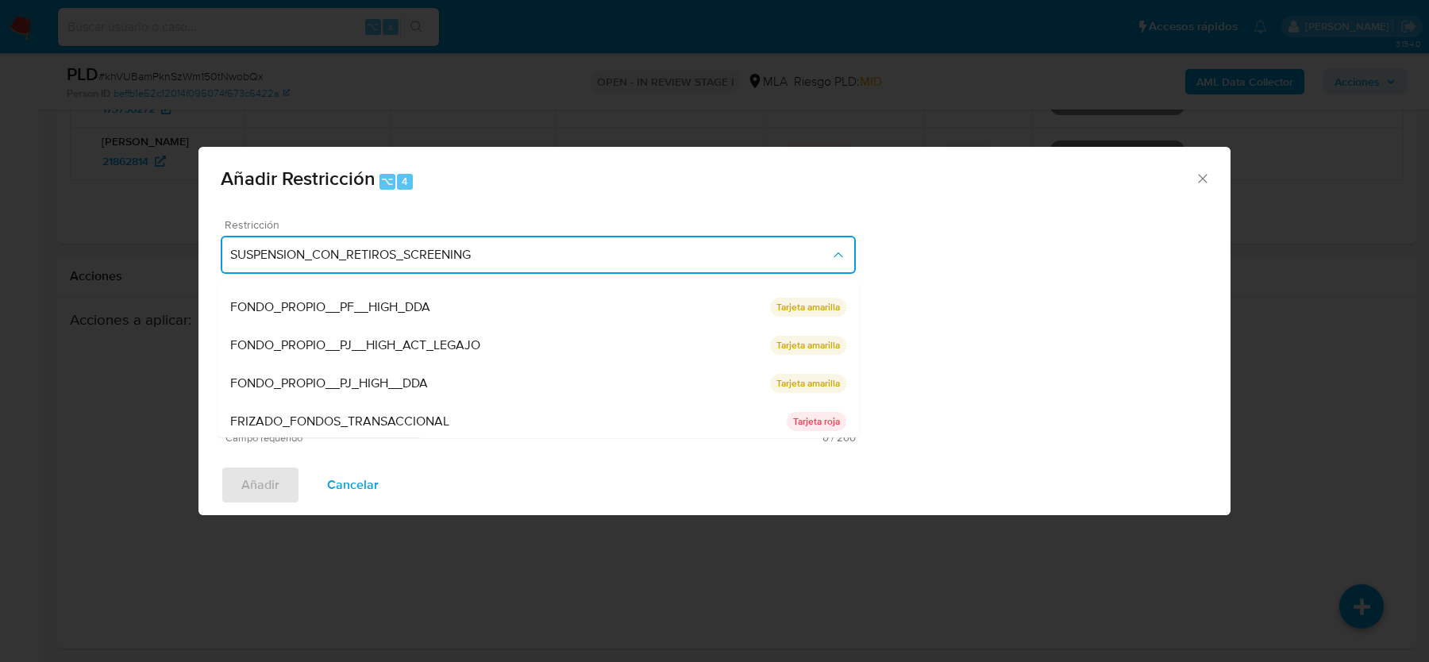
scroll to position [260, 0]
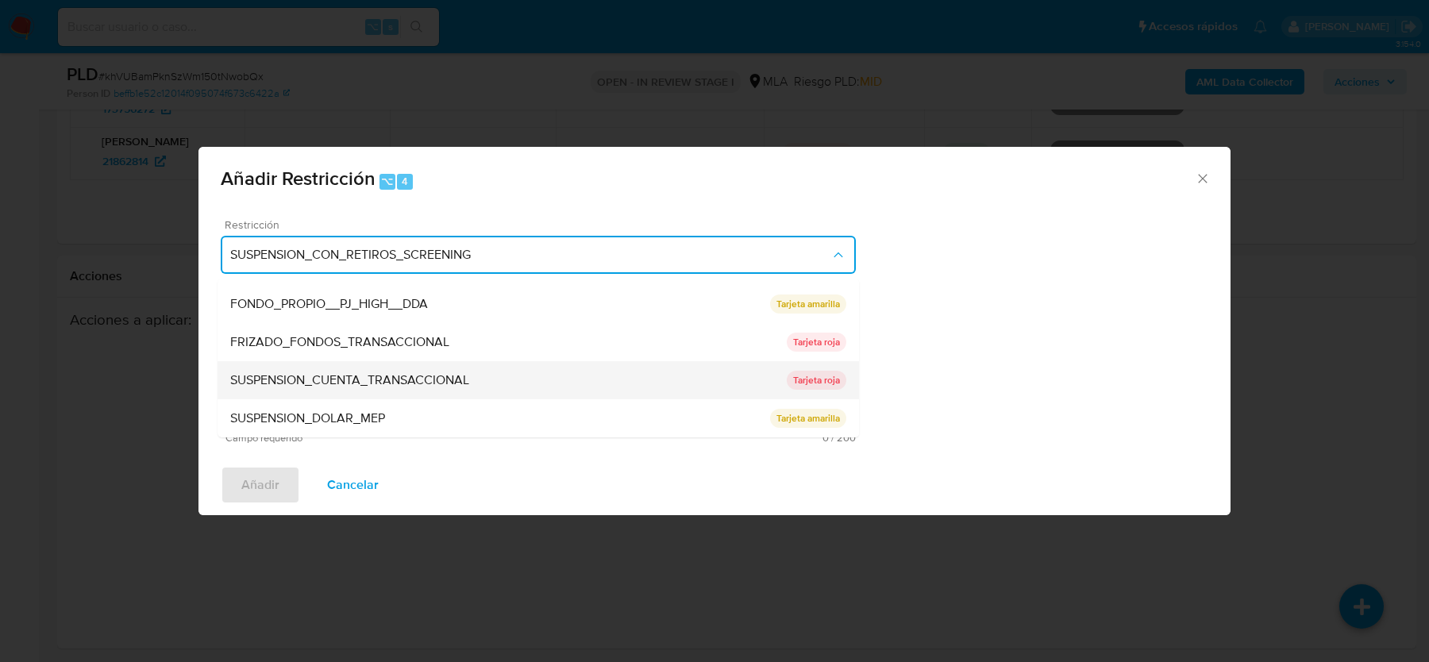
click at [435, 391] on div "SUSPENSION_CUENTA_TRANSACCIONAL" at bounding box center [508, 380] width 556 height 38
click at [435, 391] on textarea "Comentario" at bounding box center [538, 370] width 635 height 111
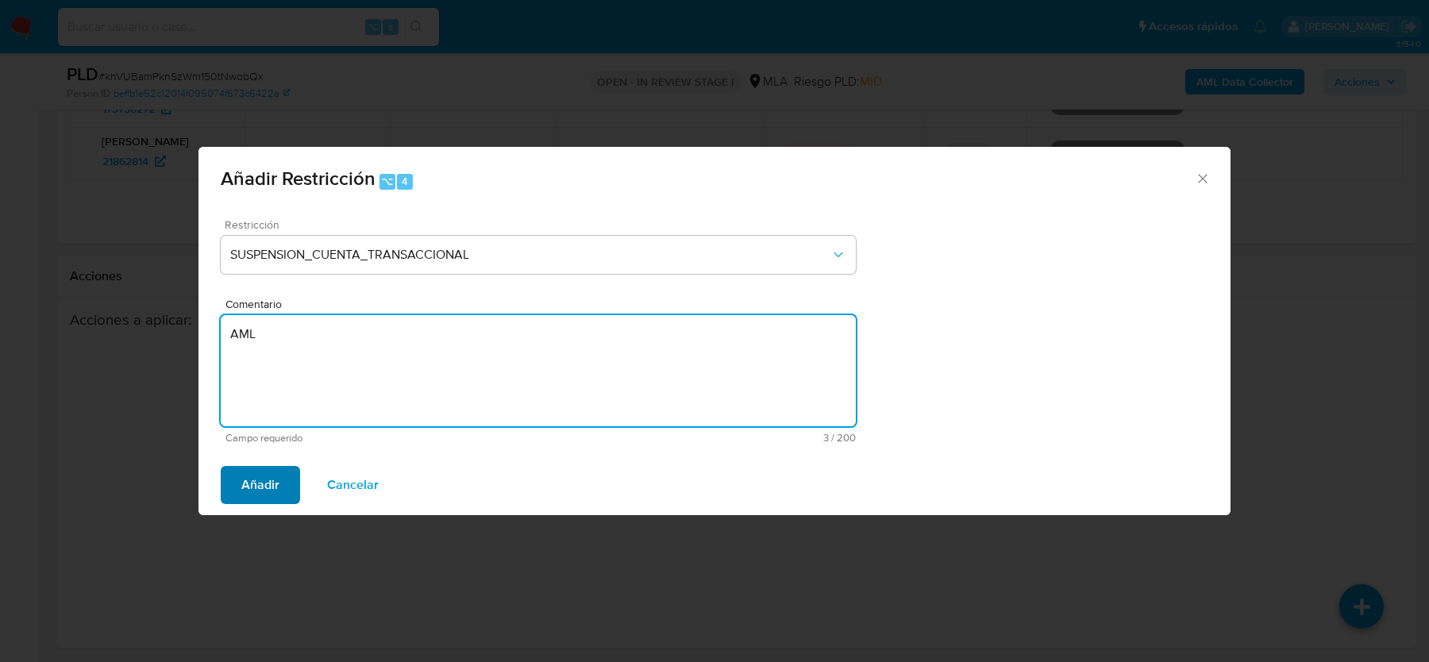
type textarea "AML"
click at [257, 496] on span "Añadir" at bounding box center [260, 485] width 38 height 35
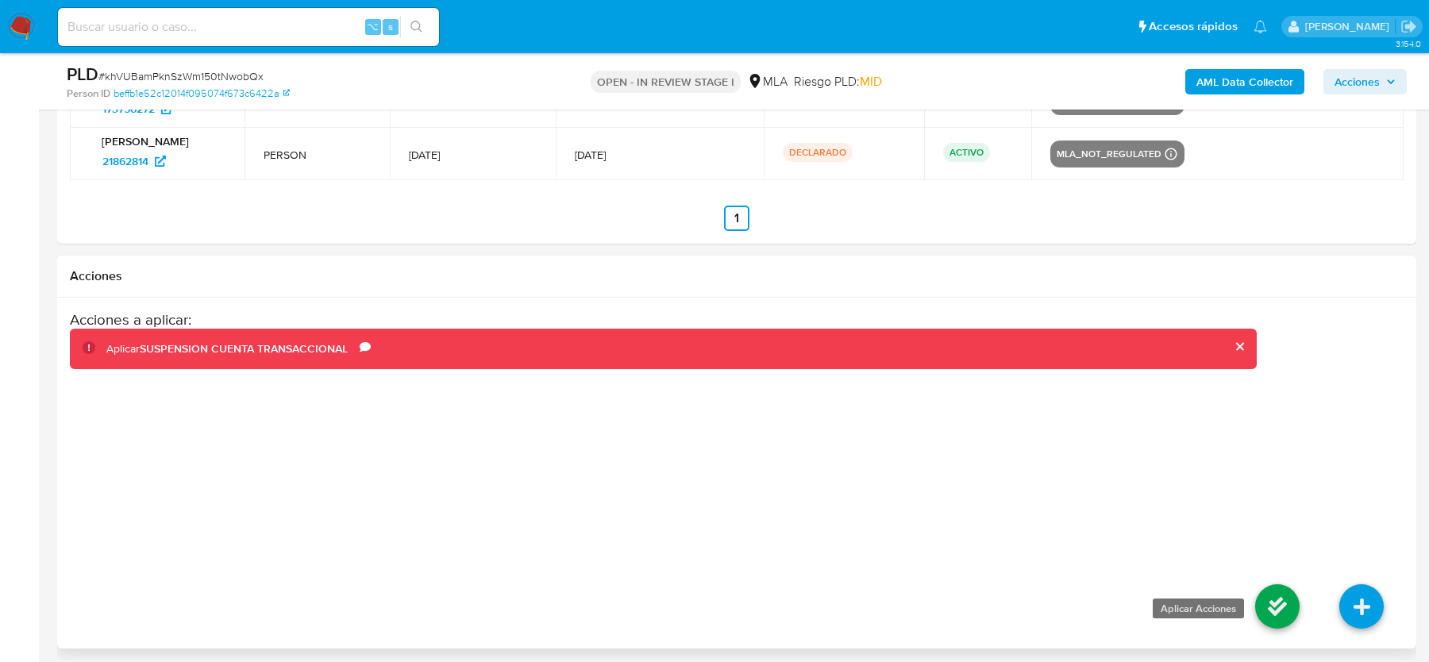
click at [1281, 593] on icon at bounding box center [1277, 606] width 44 height 44
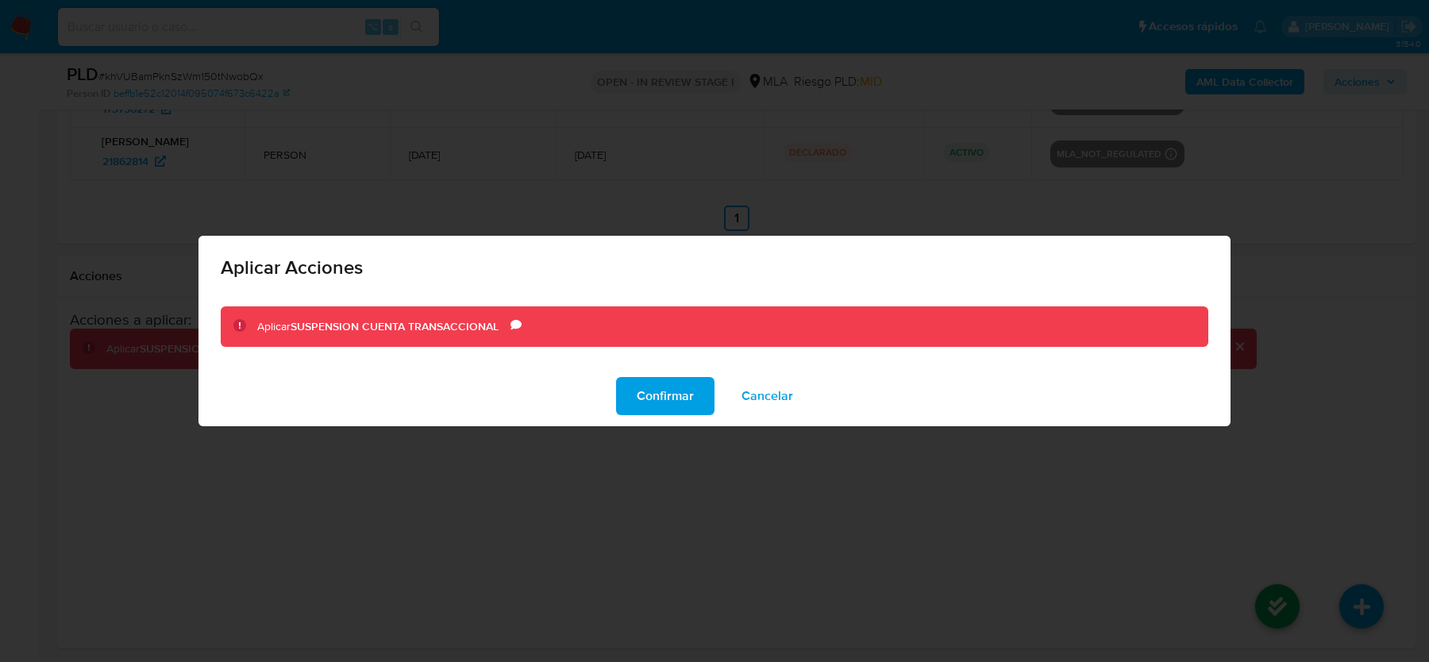
click at [773, 398] on span "Cancelar" at bounding box center [767, 396] width 52 height 35
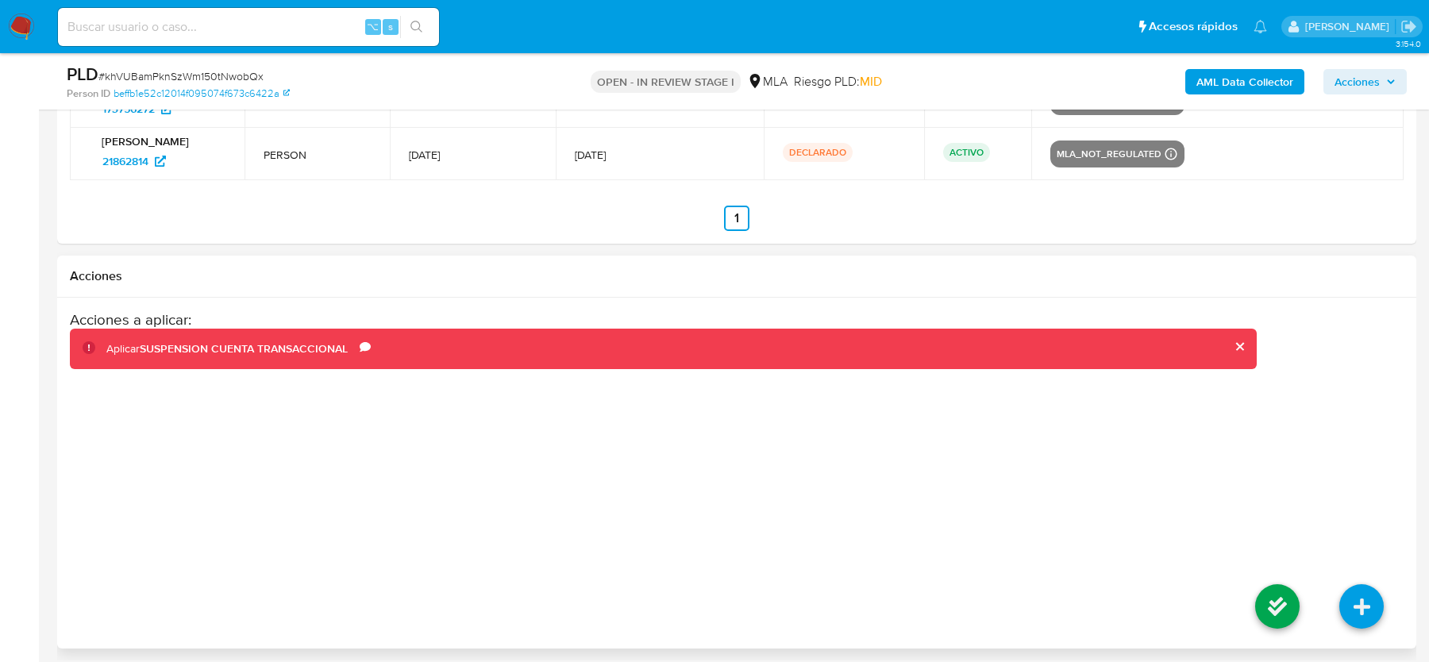
click at [1241, 341] on button "cerrar" at bounding box center [1239, 346] width 10 height 10
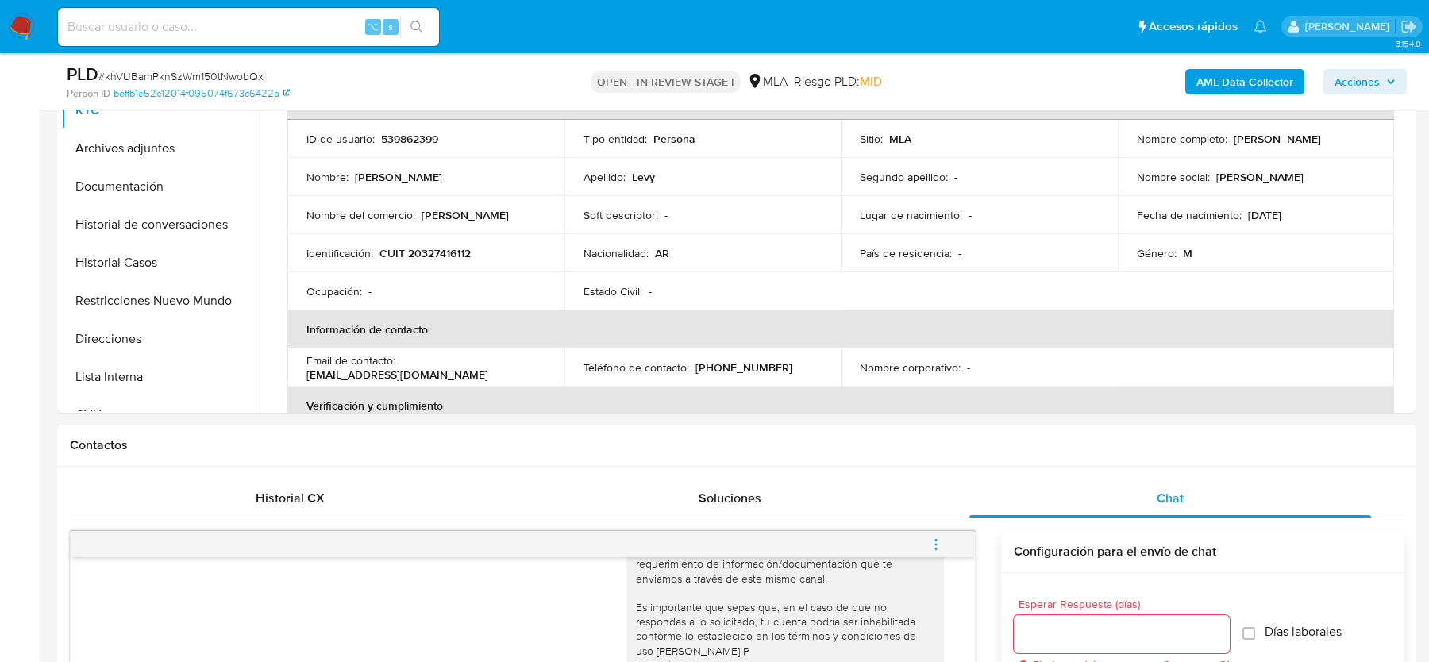
scroll to position [389, 0]
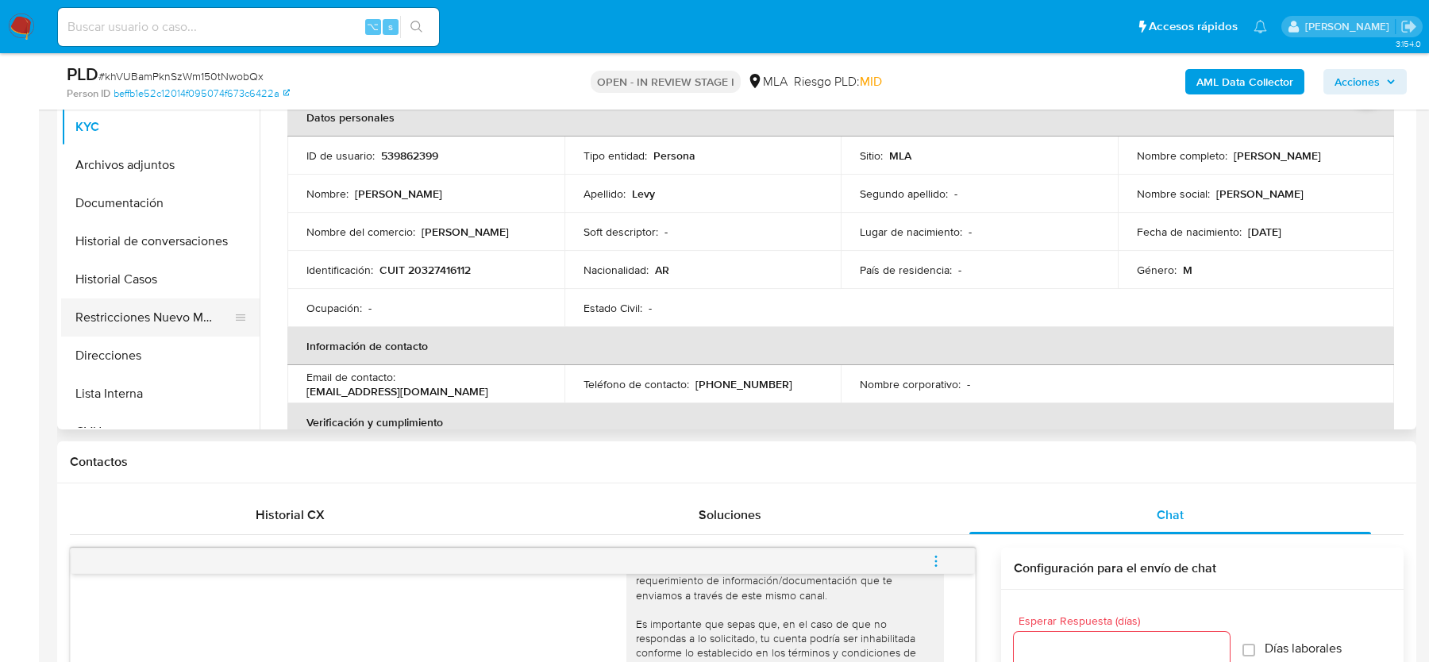
click at [148, 310] on button "Restricciones Nuevo Mundo" at bounding box center [154, 317] width 186 height 38
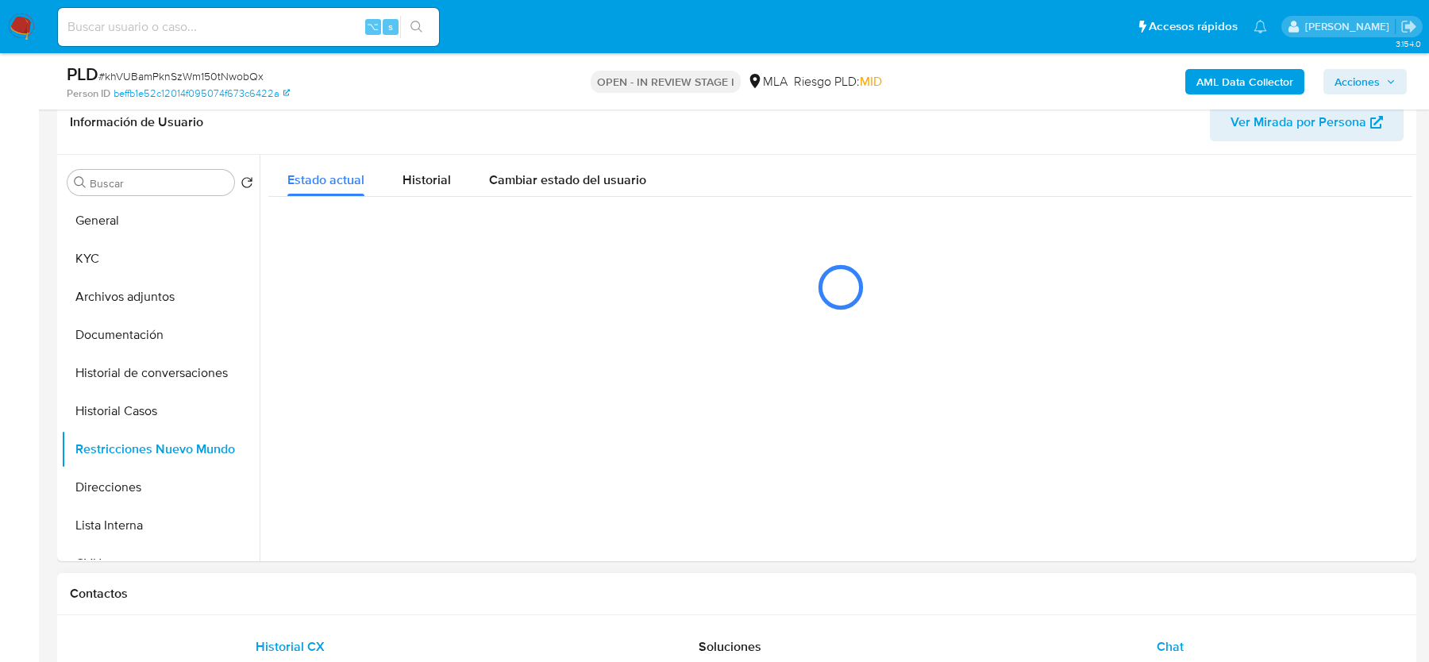
scroll to position [252, 0]
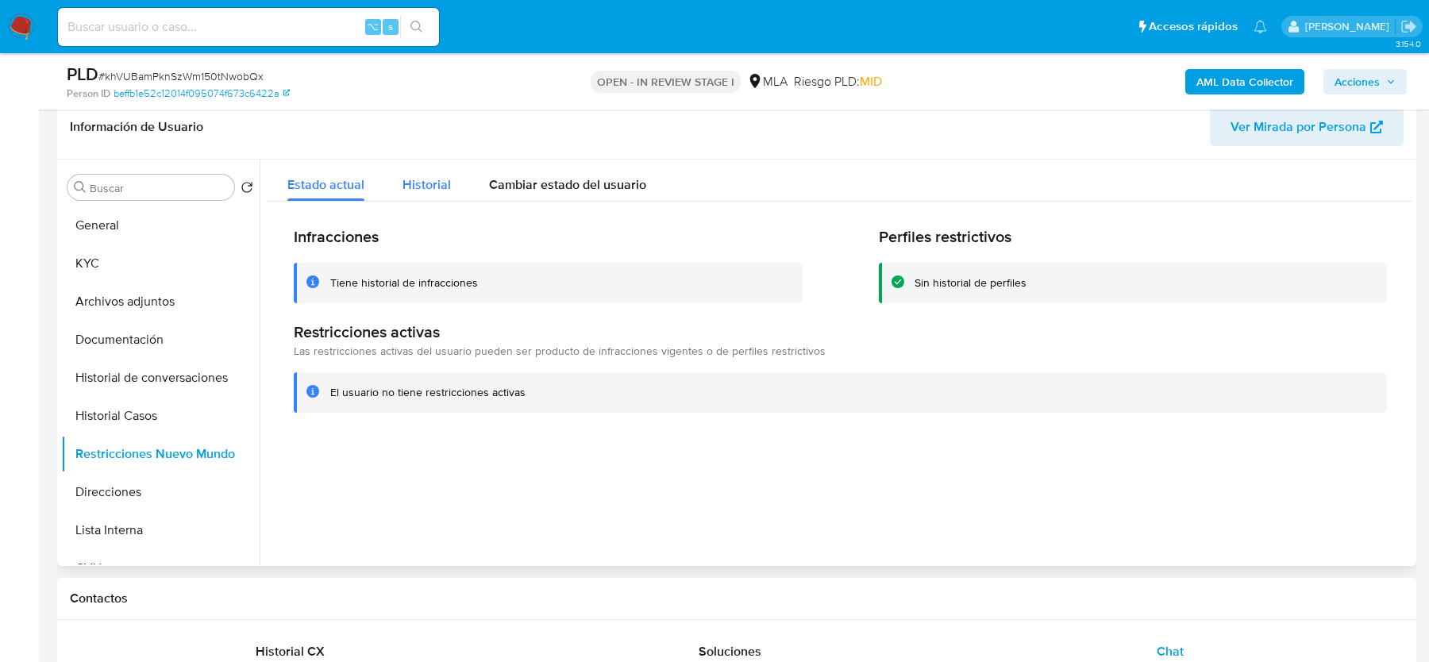
click at [415, 177] on span "Historial" at bounding box center [426, 184] width 48 height 18
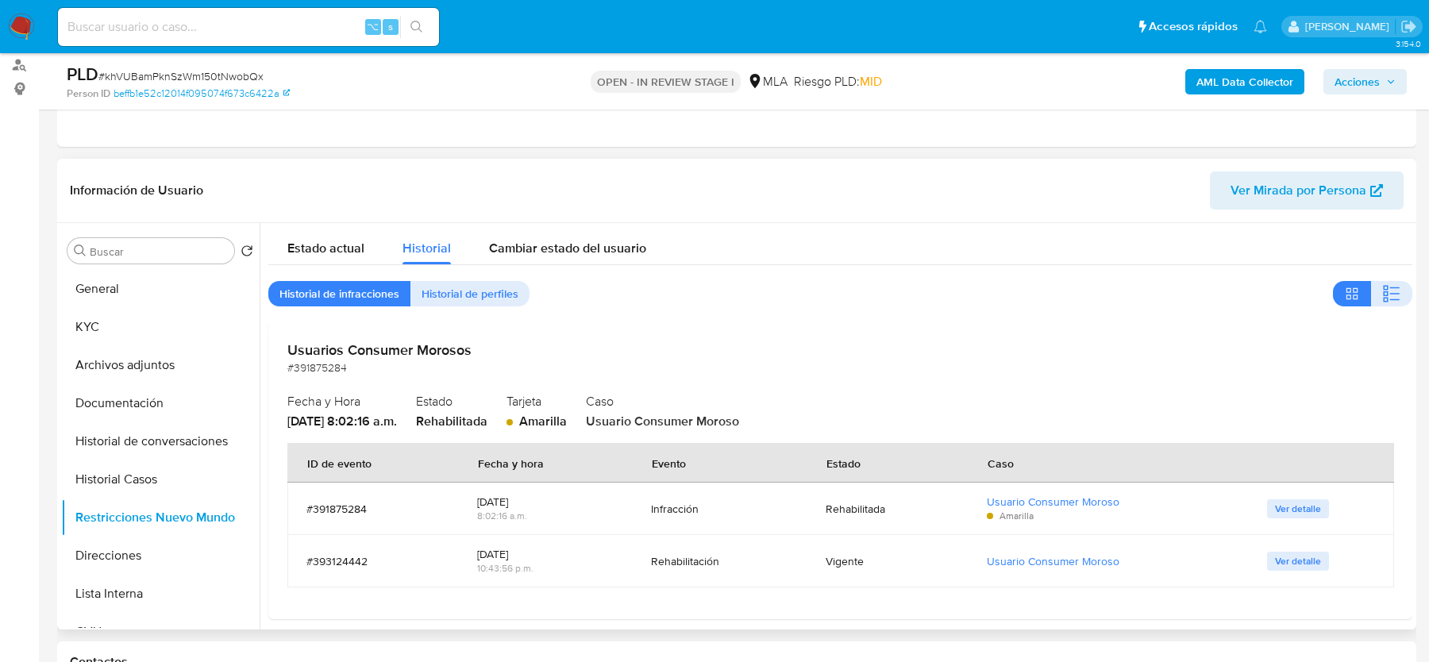
scroll to position [150, 0]
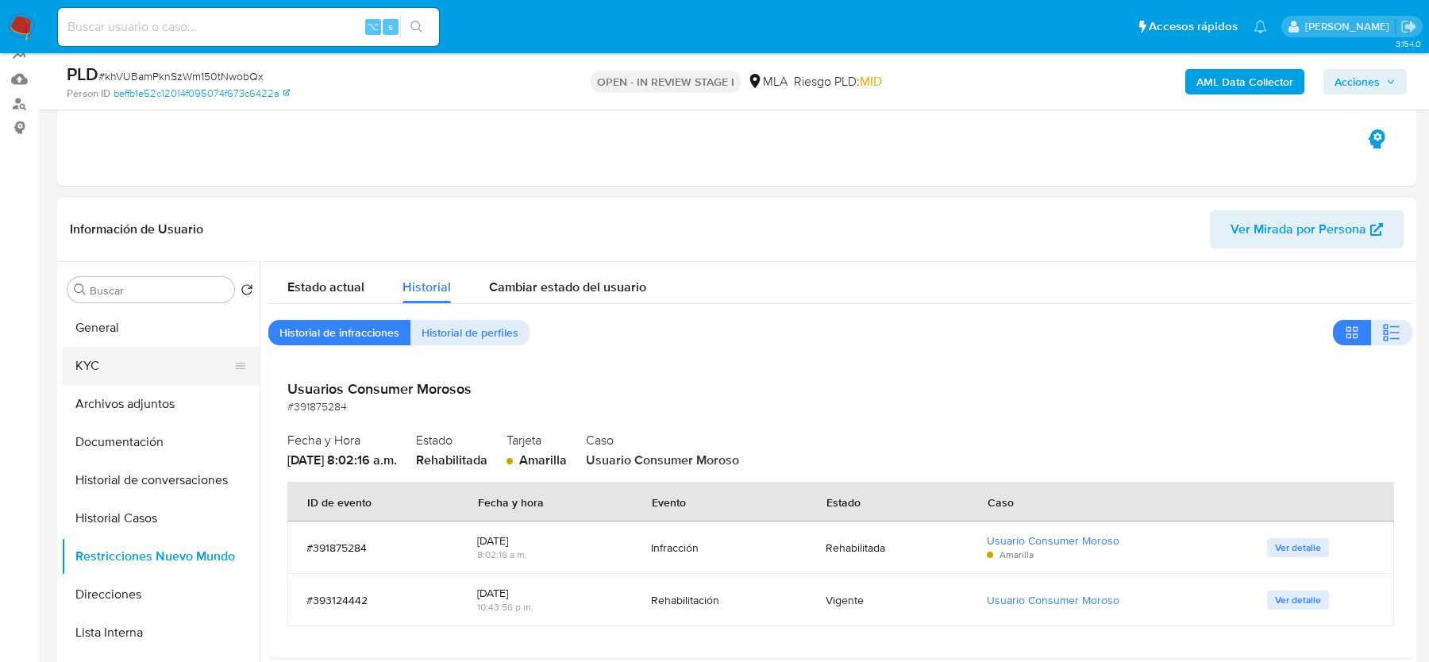
click at [91, 364] on button "KYC" at bounding box center [154, 366] width 186 height 38
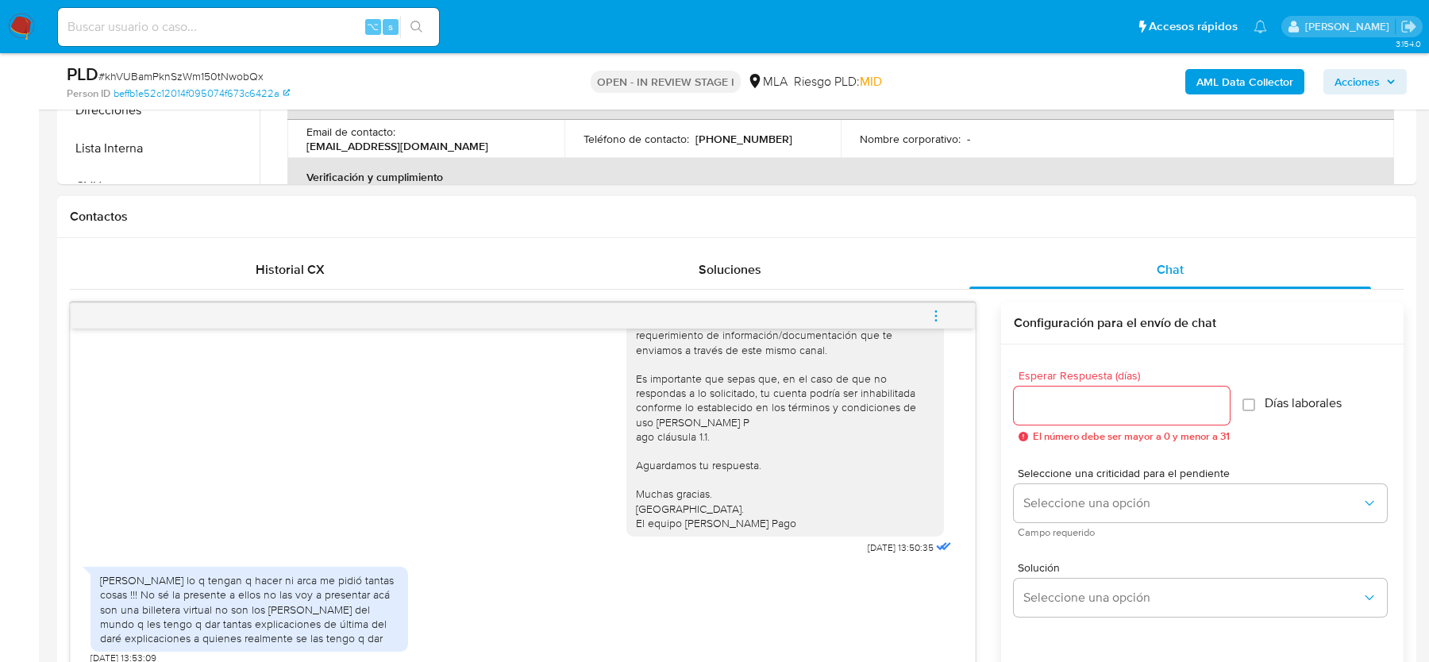
scroll to position [829, 0]
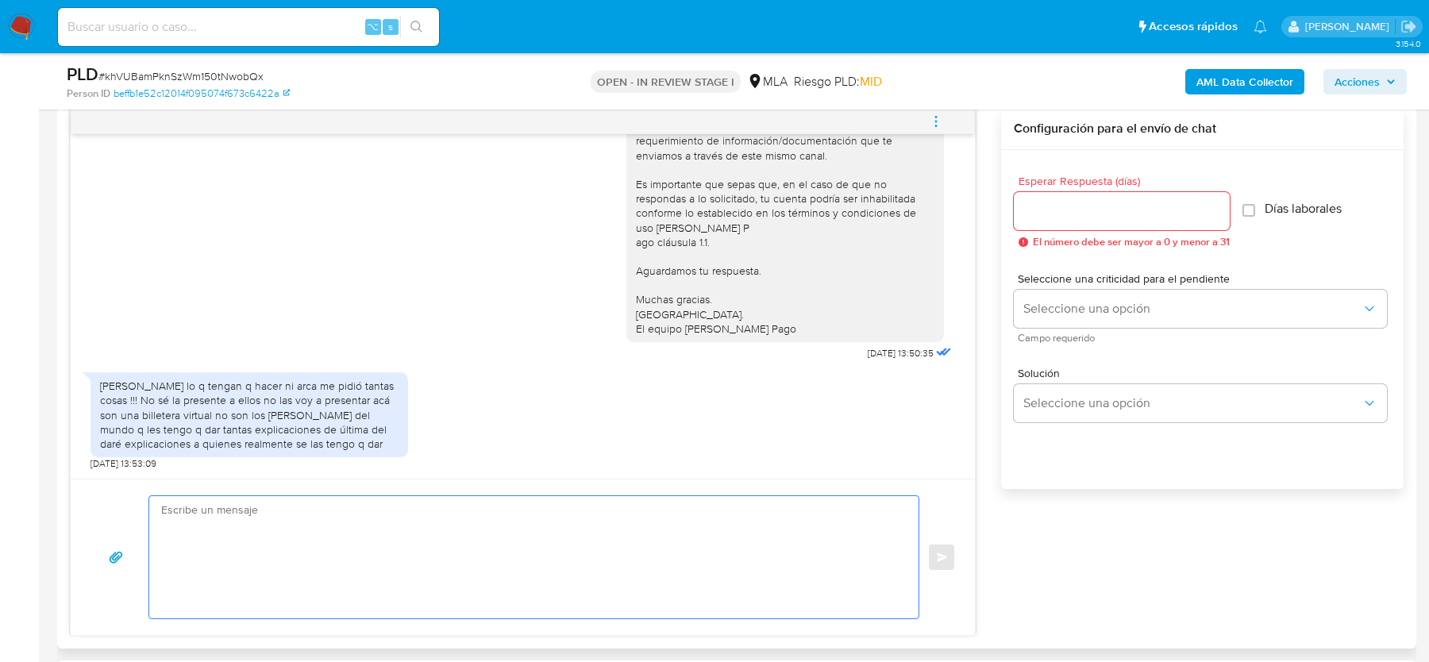
click at [285, 560] on textarea at bounding box center [529, 557] width 737 height 122
paste textarea "Hola, Esperamos que te encuentres bien. En función de las operaciones registrad…"
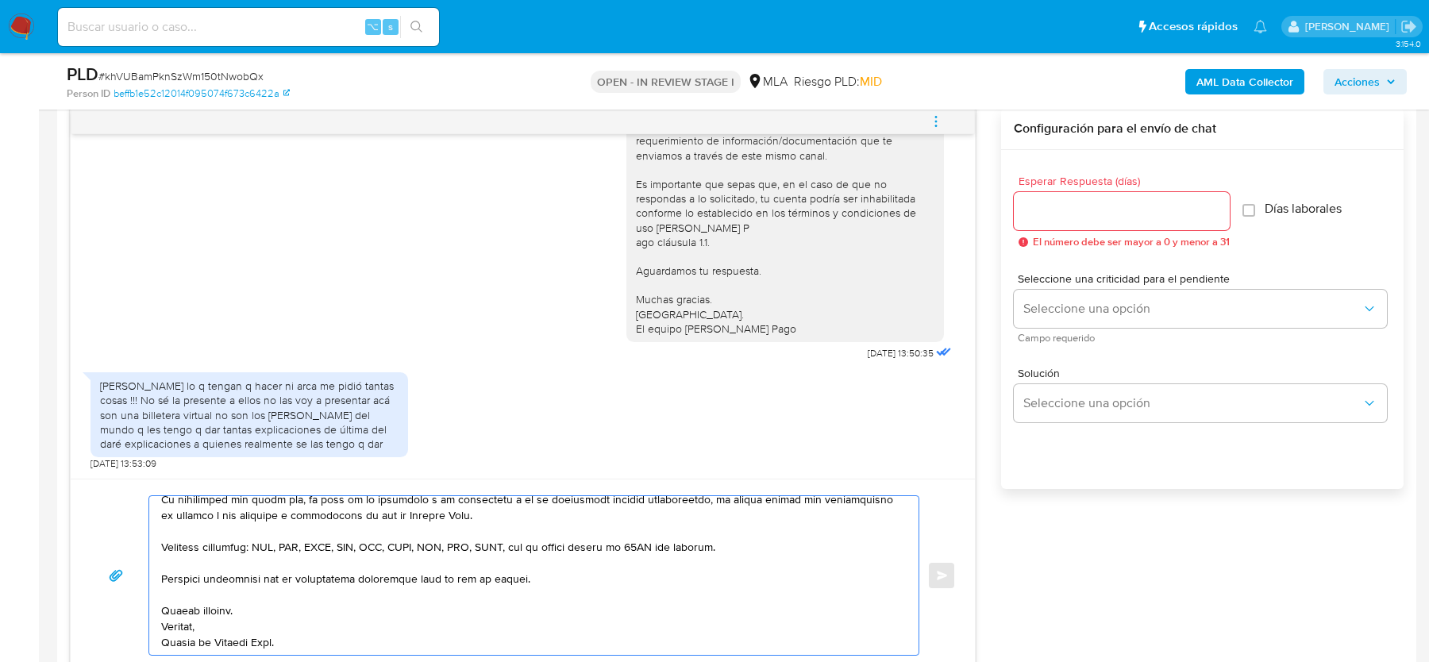
scroll to position [773, 0]
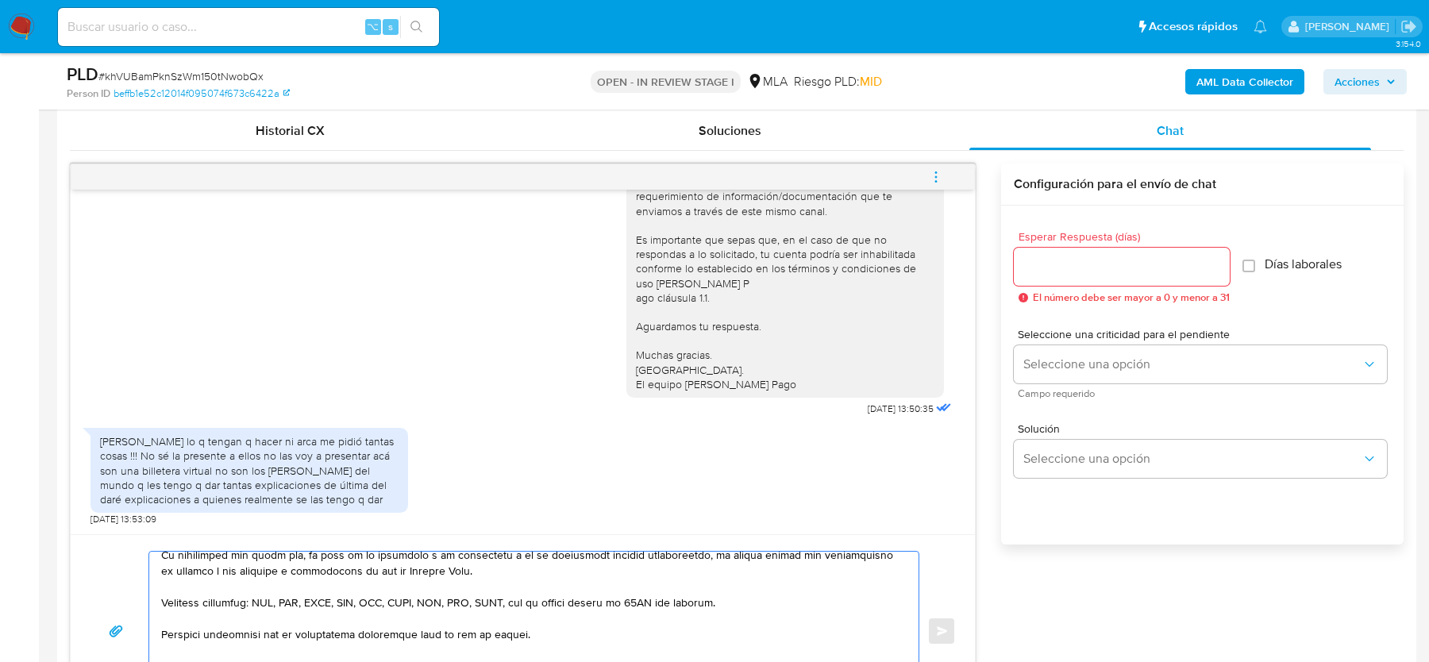
type textarea "Hola, Esperamos que te encuentres bien. En función de las operaciones registrad…"
click at [1059, 273] on input "Esperar Respuesta (días)" at bounding box center [1122, 266] width 216 height 21
type input "1"
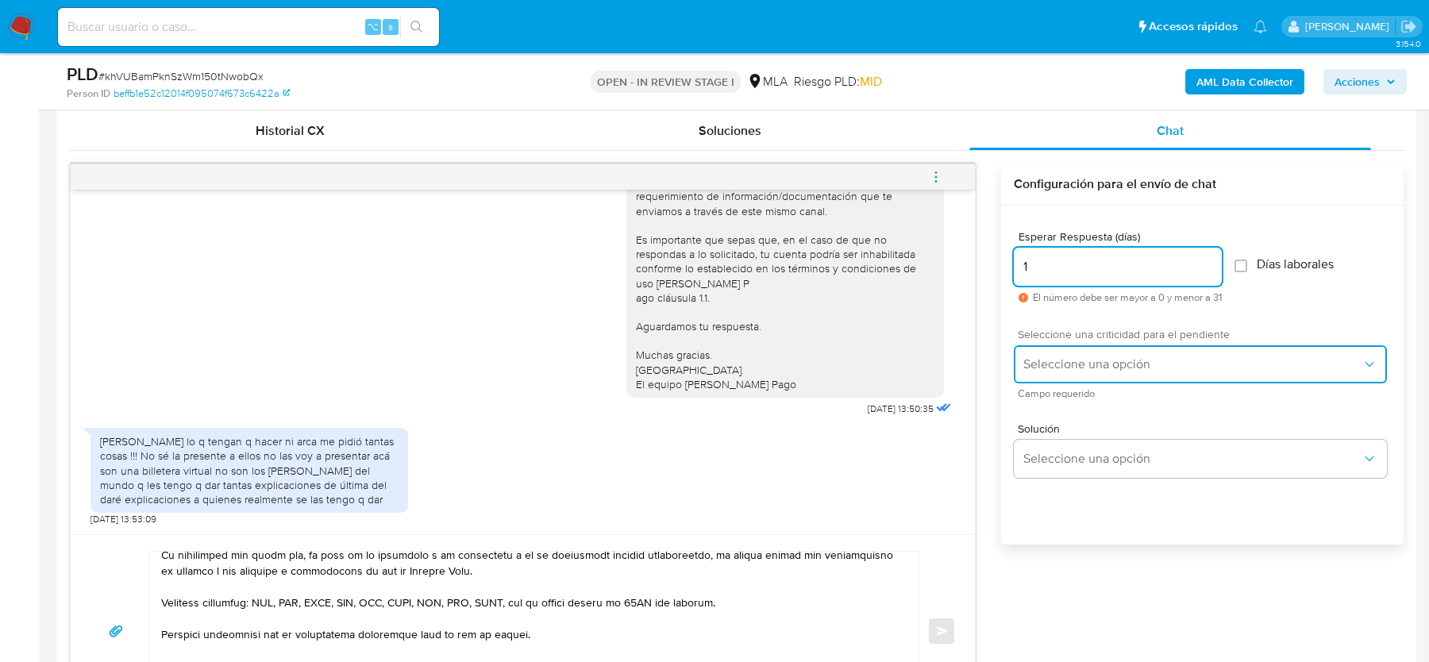
drag, startPoint x: 1051, startPoint y: 364, endPoint x: 1051, endPoint y: 373, distance: 8.7
click at [1051, 364] on span "Seleccione una opción" at bounding box center [1192, 364] width 338 height 16
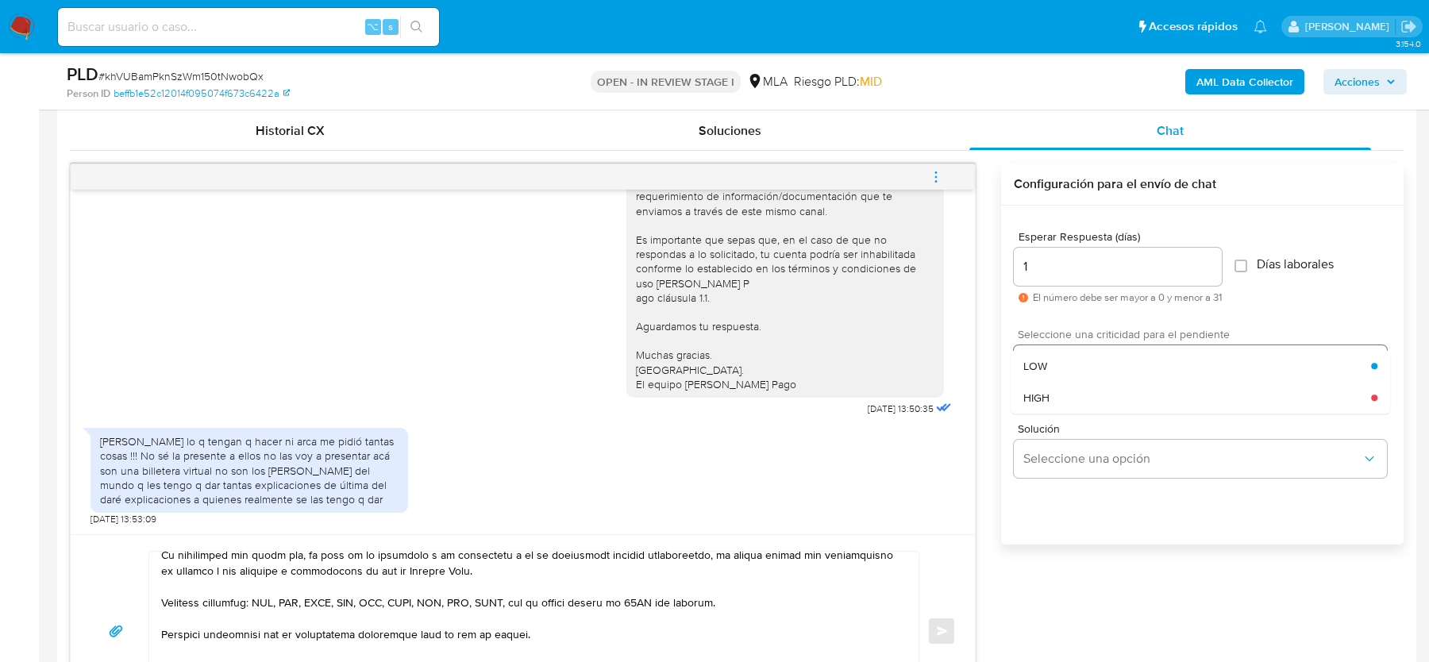
click at [1051, 387] on div "HIGH" at bounding box center [1197, 398] width 348 height 32
click at [938, 626] on span "Enviar" at bounding box center [942, 631] width 11 height 10
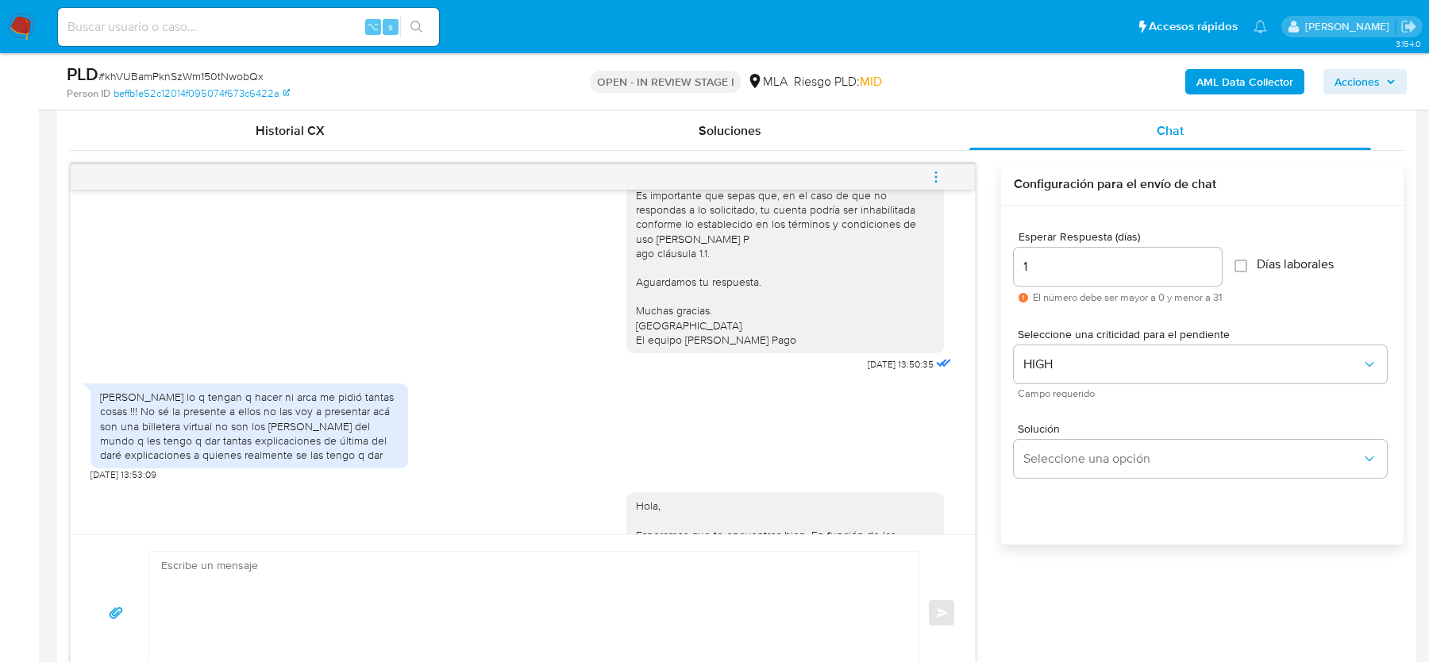
scroll to position [1968, 0]
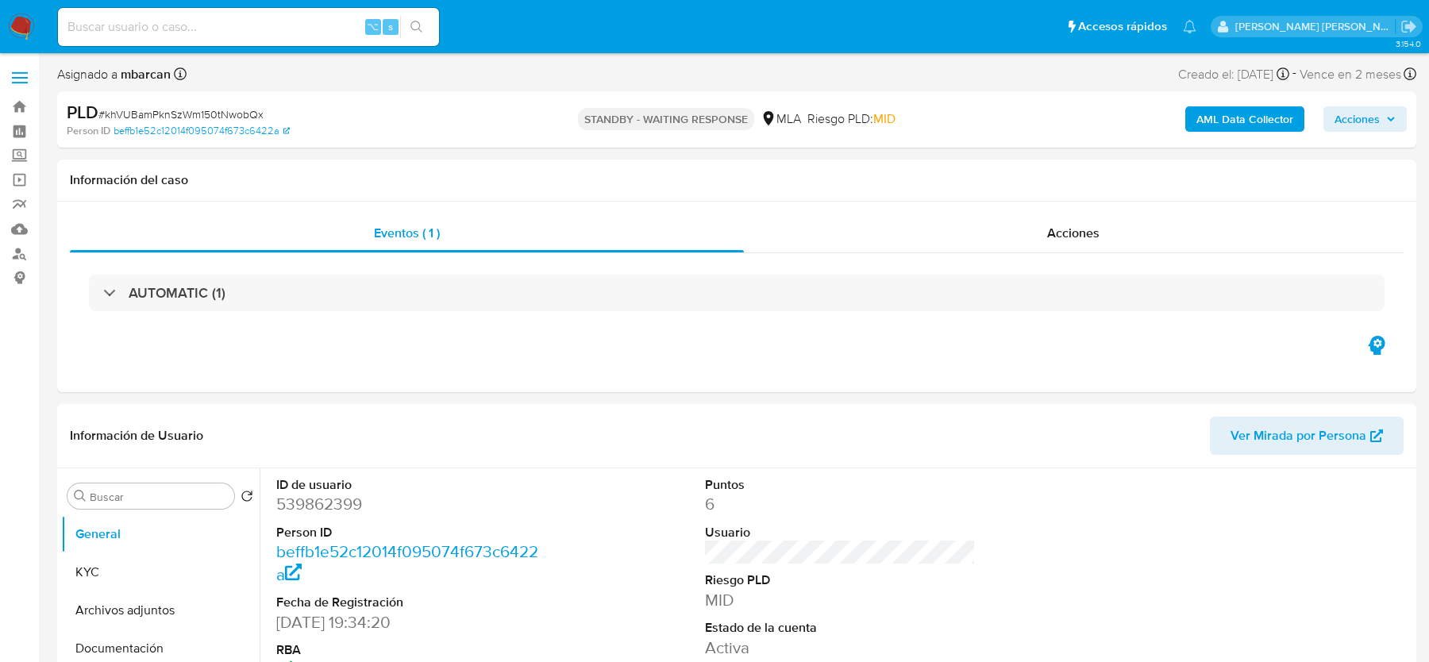
select select "10"
click at [186, 594] on button "Archivos adjuntos" at bounding box center [154, 610] width 186 height 38
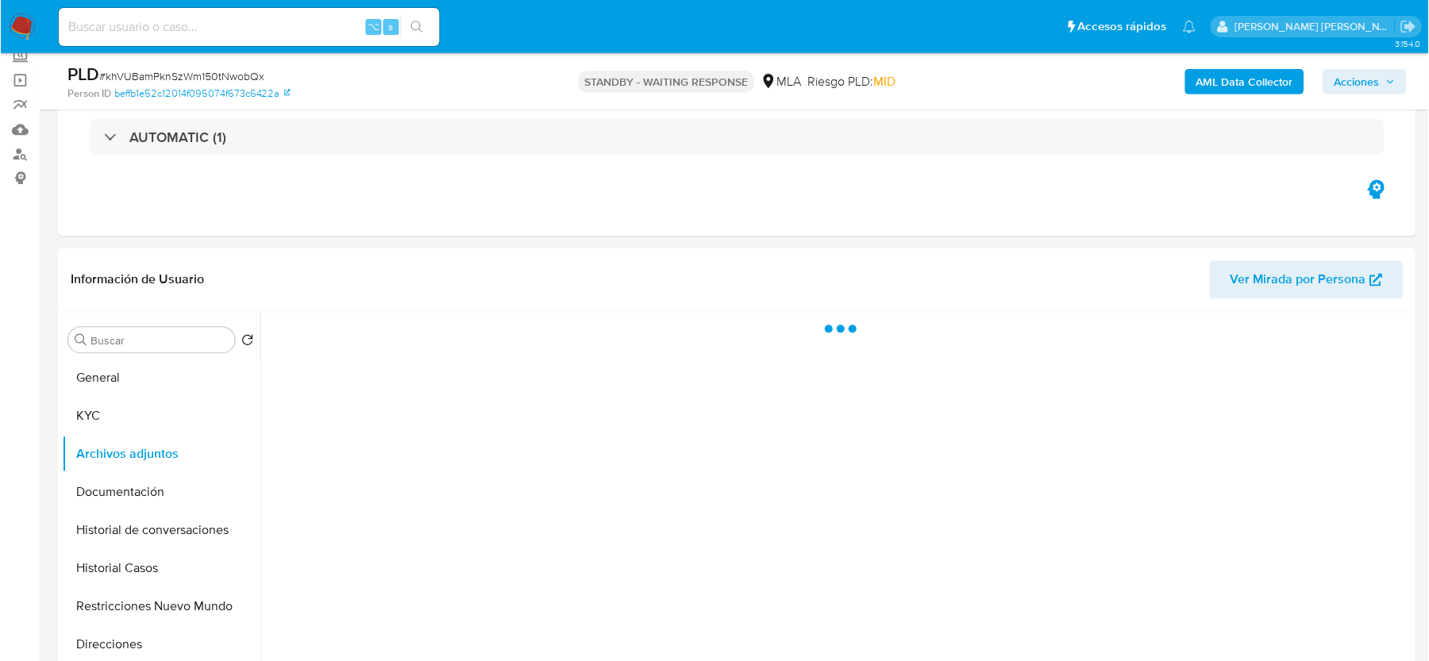
scroll to position [133, 0]
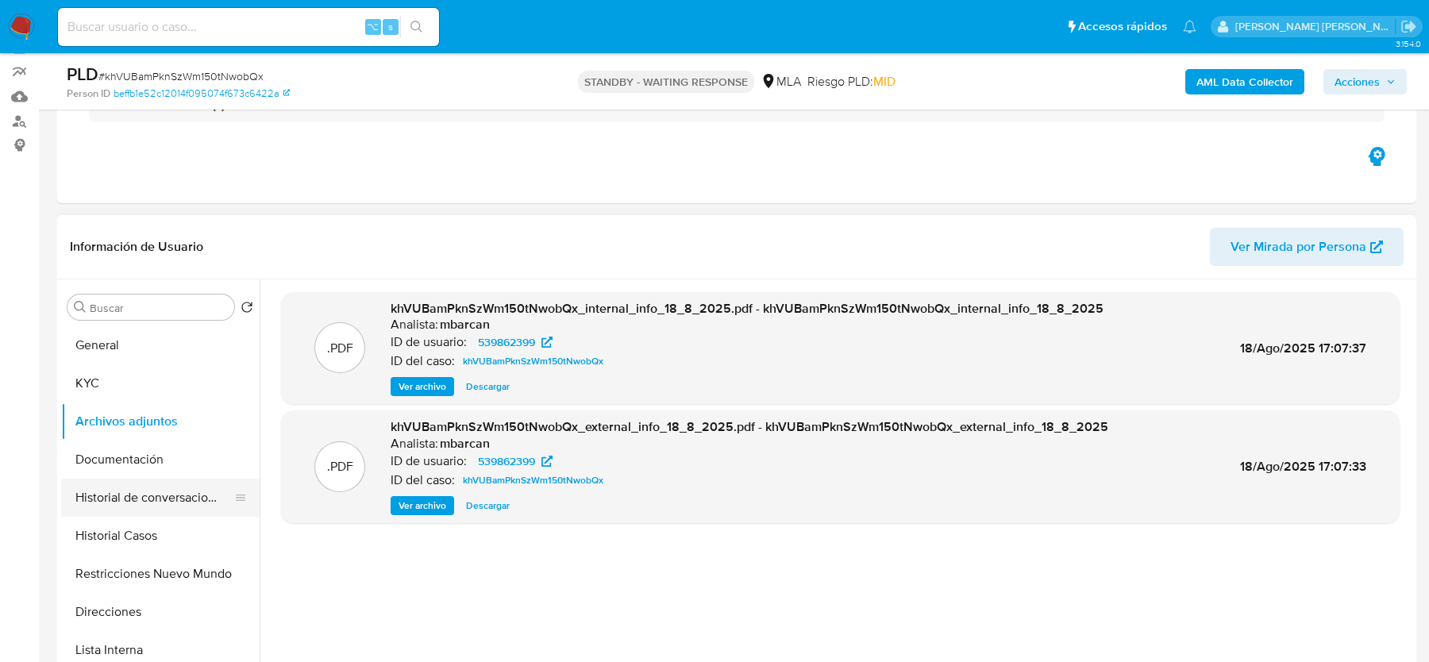
click at [175, 500] on button "Historial de conversaciones" at bounding box center [154, 498] width 186 height 38
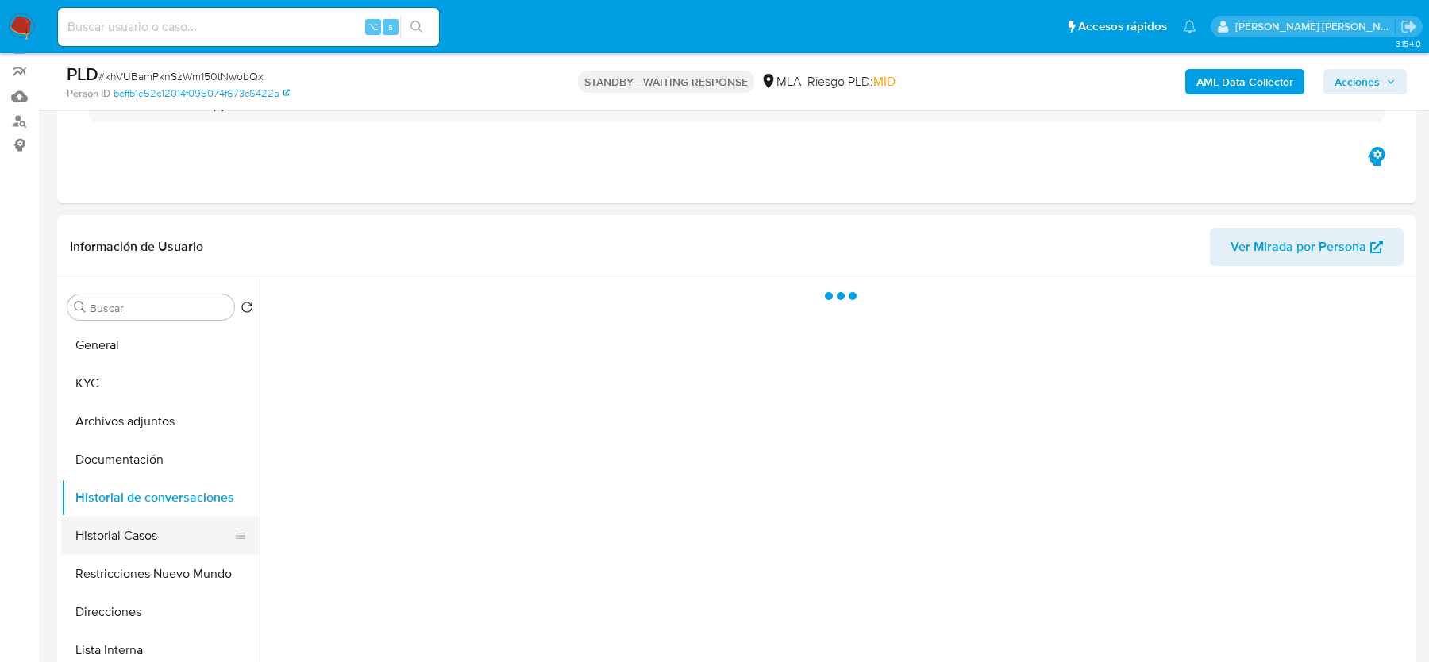
click at [171, 532] on button "Historial Casos" at bounding box center [154, 536] width 186 height 38
